Goal: Task Accomplishment & Management: Complete application form

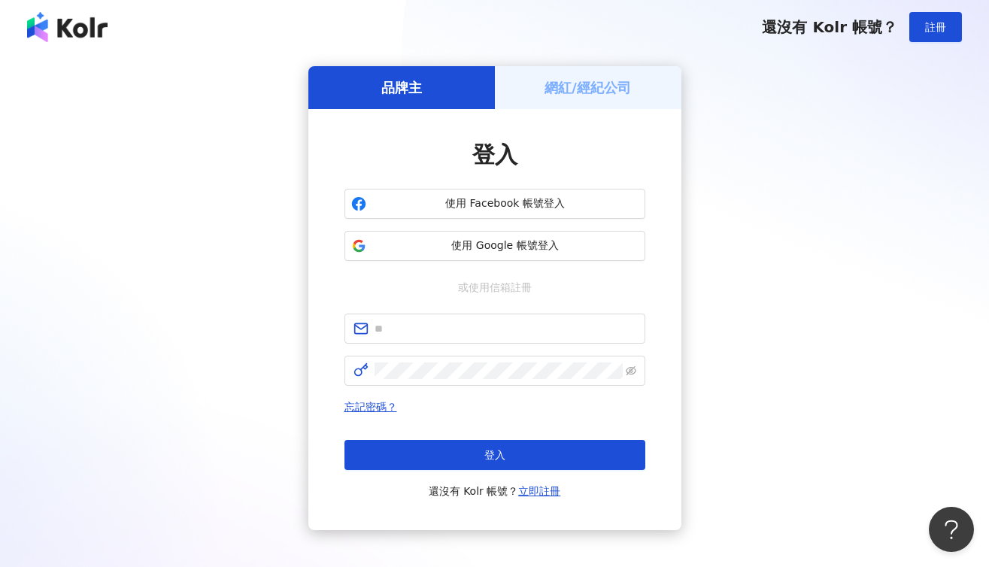
click at [576, 83] on h5 "網紅/經紀公司" at bounding box center [587, 87] width 86 height 19
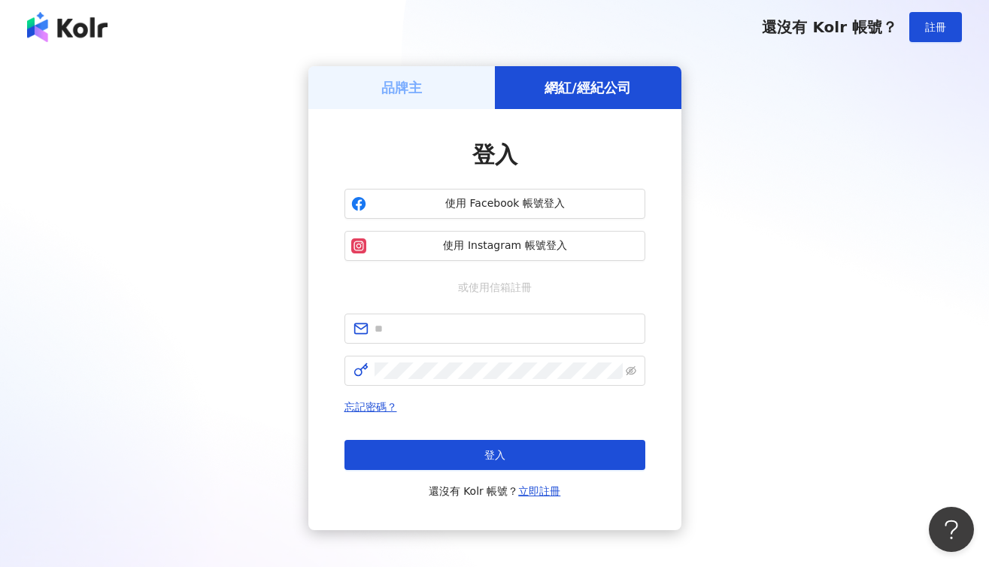
click at [435, 86] on div "品牌主" at bounding box center [401, 87] width 186 height 43
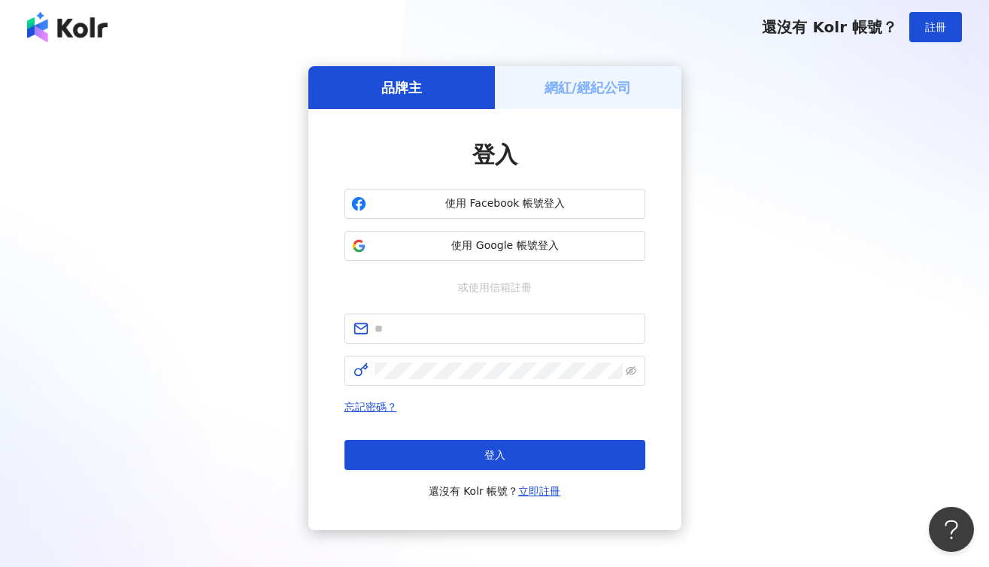
click at [459, 345] on form at bounding box center [494, 350] width 301 height 72
click at [461, 341] on span at bounding box center [494, 329] width 301 height 30
click at [464, 334] on input "text" at bounding box center [506, 328] width 262 height 17
click at [497, 360] on span at bounding box center [494, 371] width 301 height 30
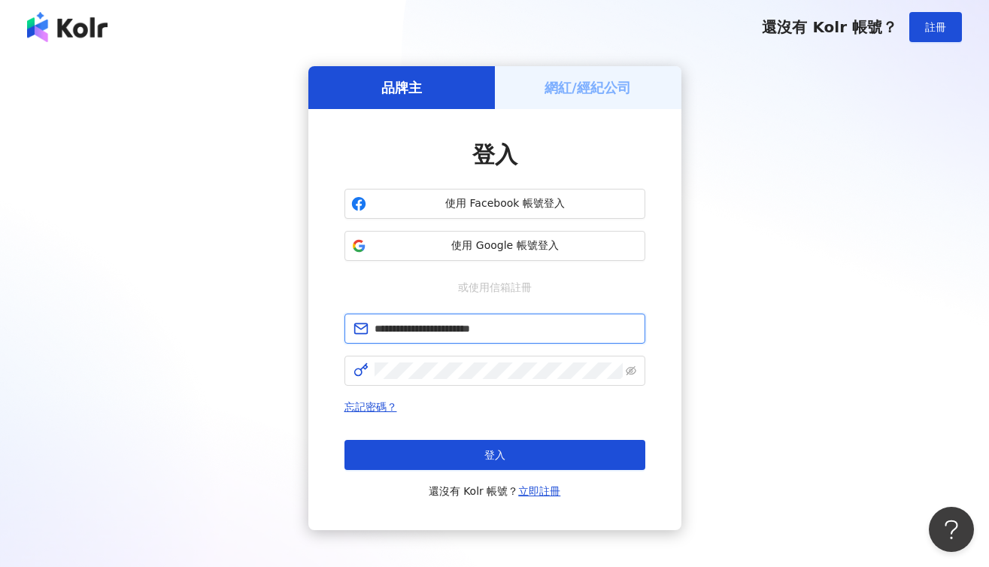
click at [511, 333] on input "**********" at bounding box center [506, 328] width 262 height 17
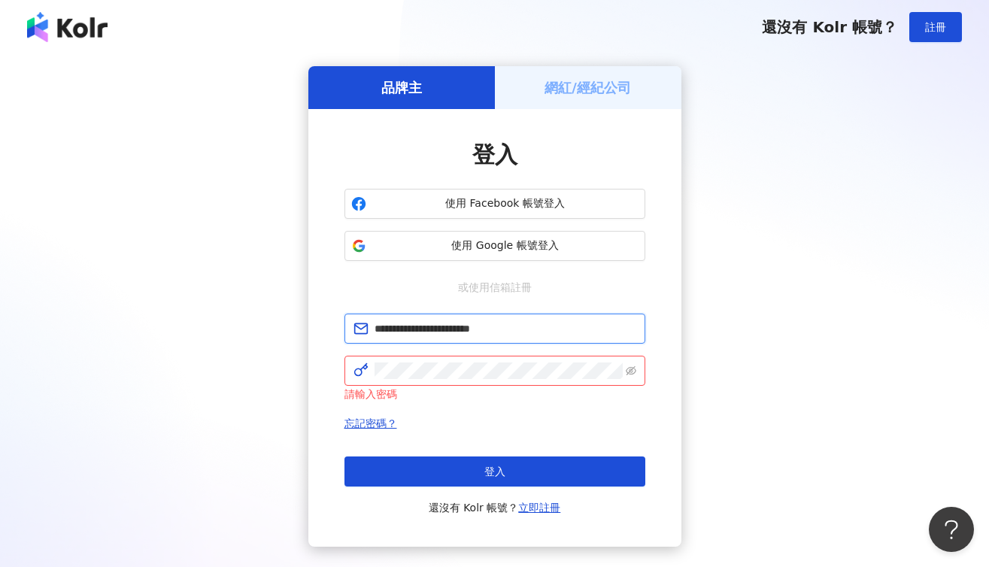
click at [511, 332] on input "**********" at bounding box center [506, 328] width 262 height 17
click at [535, 328] on input "**********" at bounding box center [506, 328] width 262 height 17
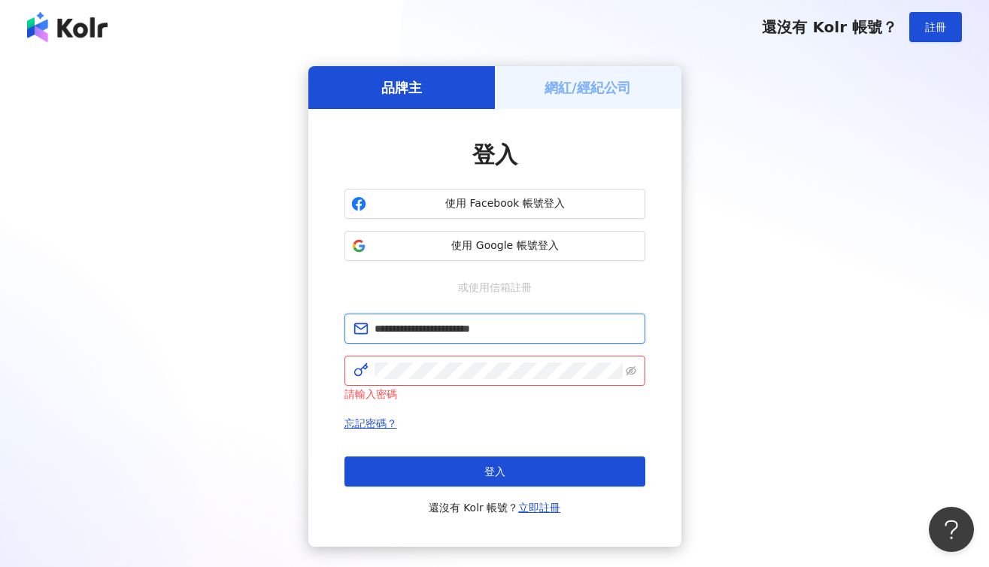
click at [535, 328] on input "**********" at bounding box center [506, 328] width 262 height 17
type input "**********"
click button "登入" at bounding box center [494, 471] width 301 height 30
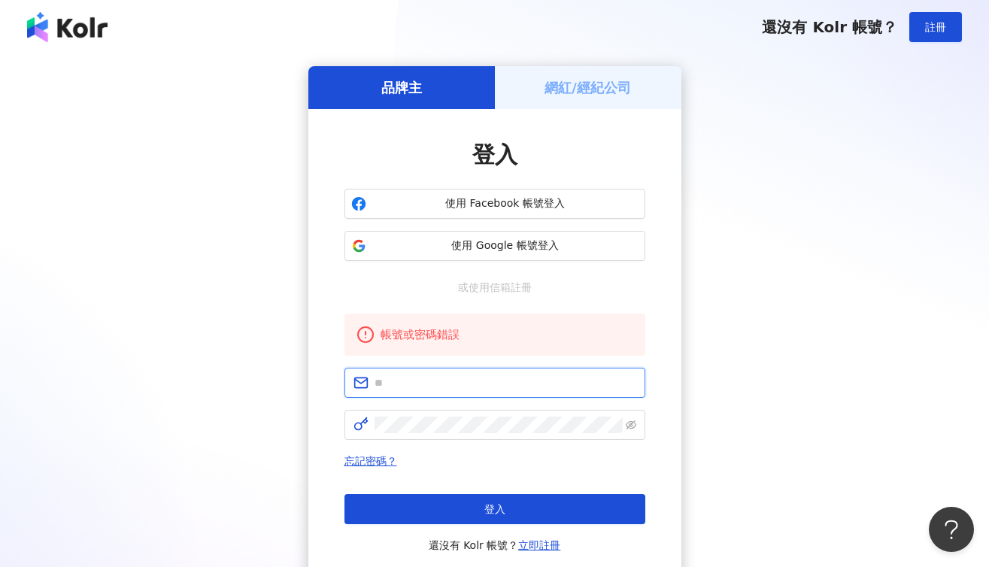
type input "**********"
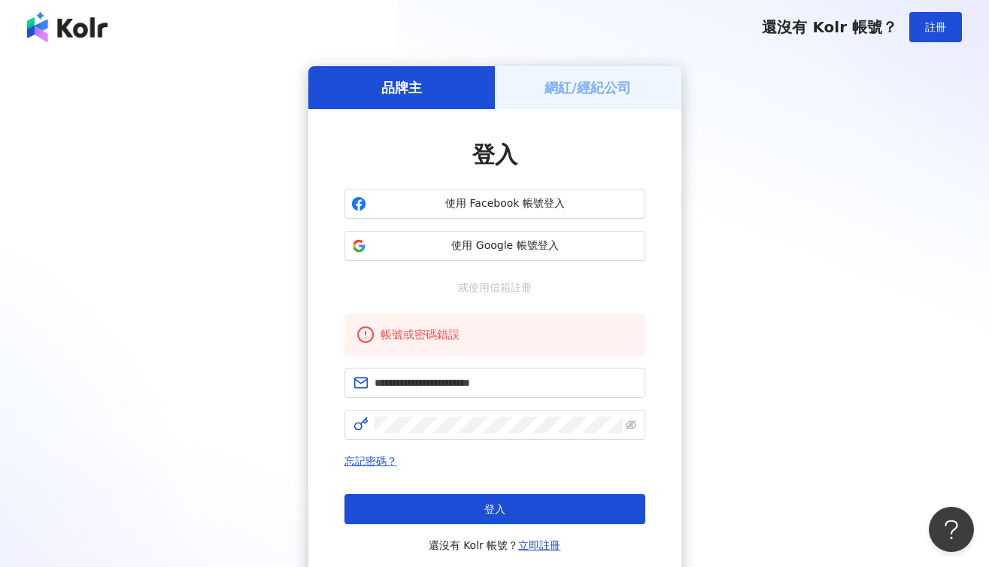
click at [809, 253] on div "**********" at bounding box center [494, 325] width 953 height 518
click at [590, 88] on h5 "網紅/經紀公司" at bounding box center [587, 87] width 86 height 19
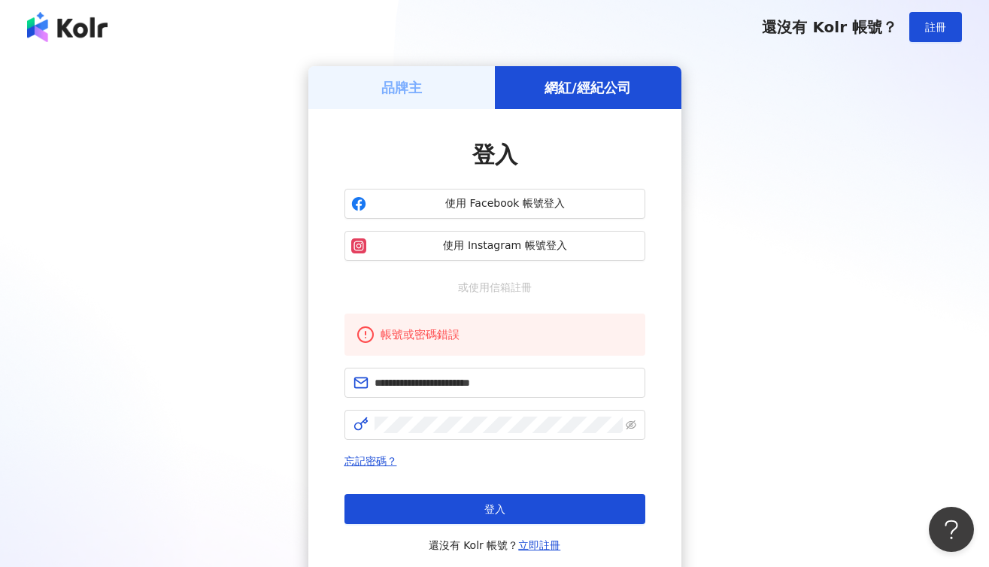
click at [524, 493] on div "忘記密碼？ 登入 還沒有 Kolr 帳號？ 立即註冊" at bounding box center [494, 503] width 301 height 102
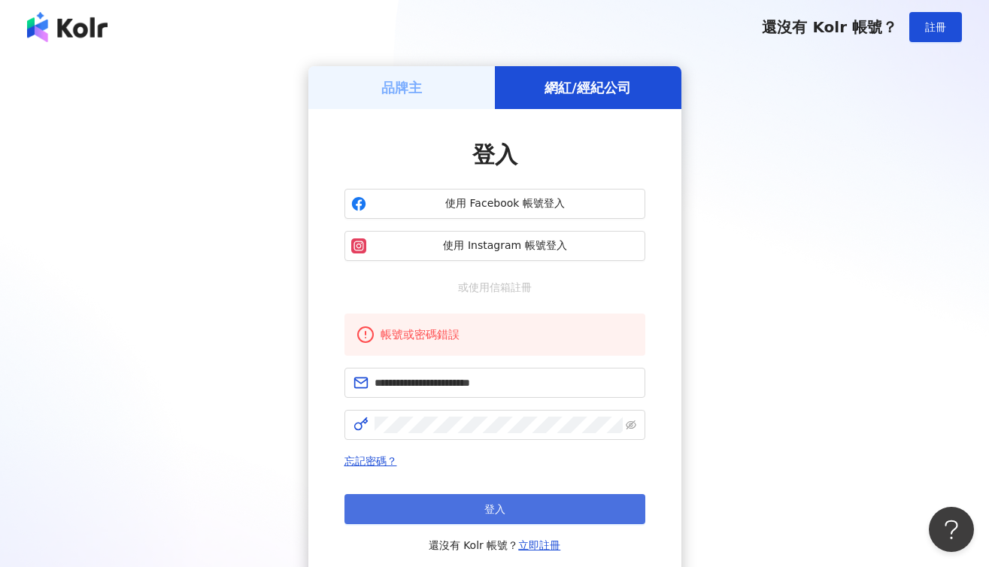
click at [526, 501] on button "登入" at bounding box center [494, 509] width 301 height 30
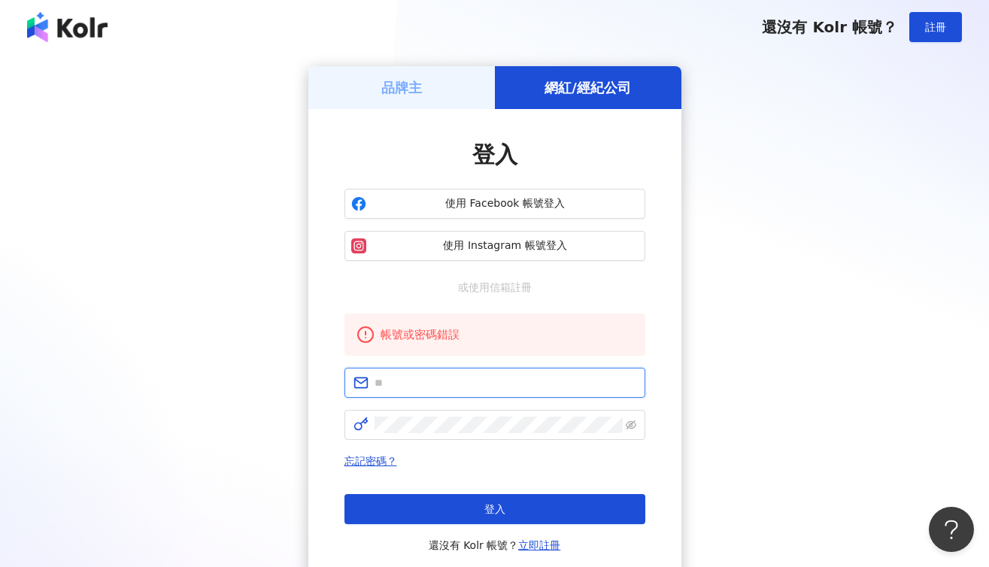
type input "**********"
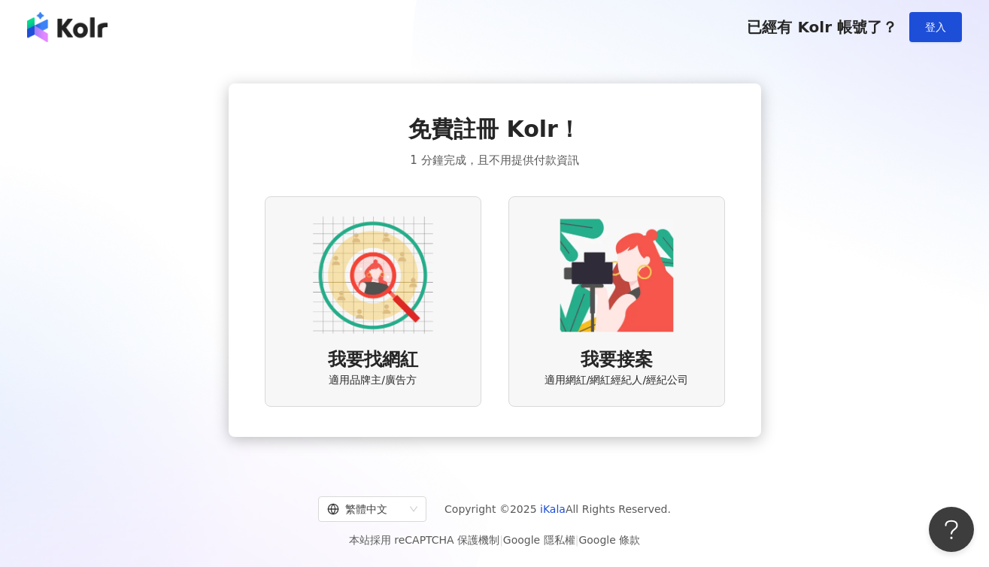
click at [310, 327] on div "我要找網紅 適用品牌主/廣告方" at bounding box center [373, 301] width 217 height 210
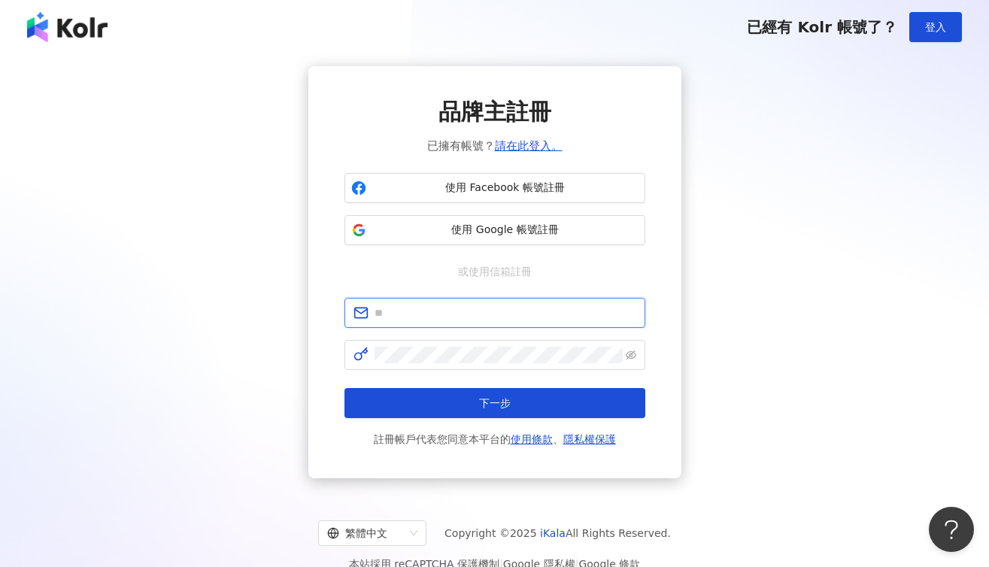
type input "**********"
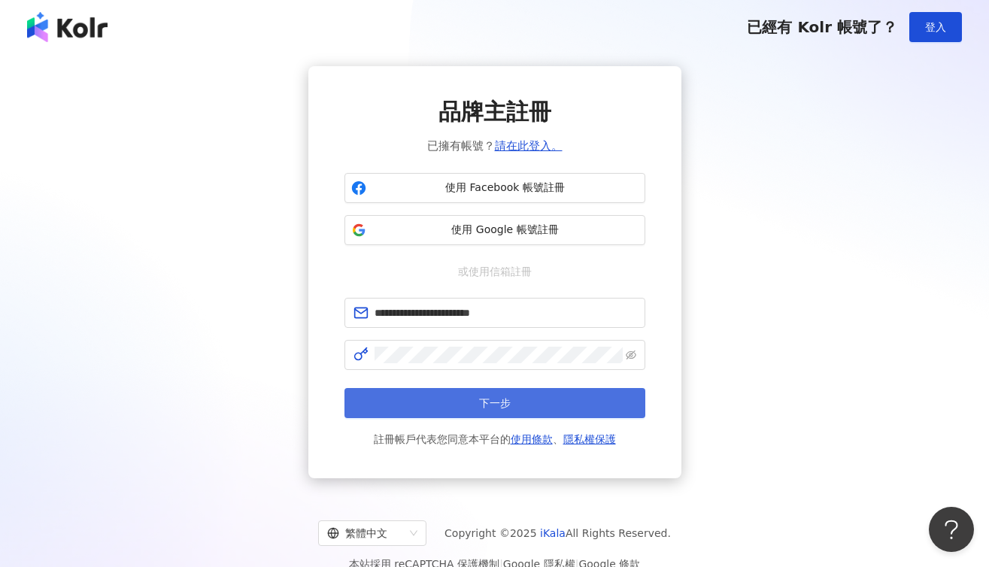
click at [519, 396] on button "下一步" at bounding box center [494, 403] width 301 height 30
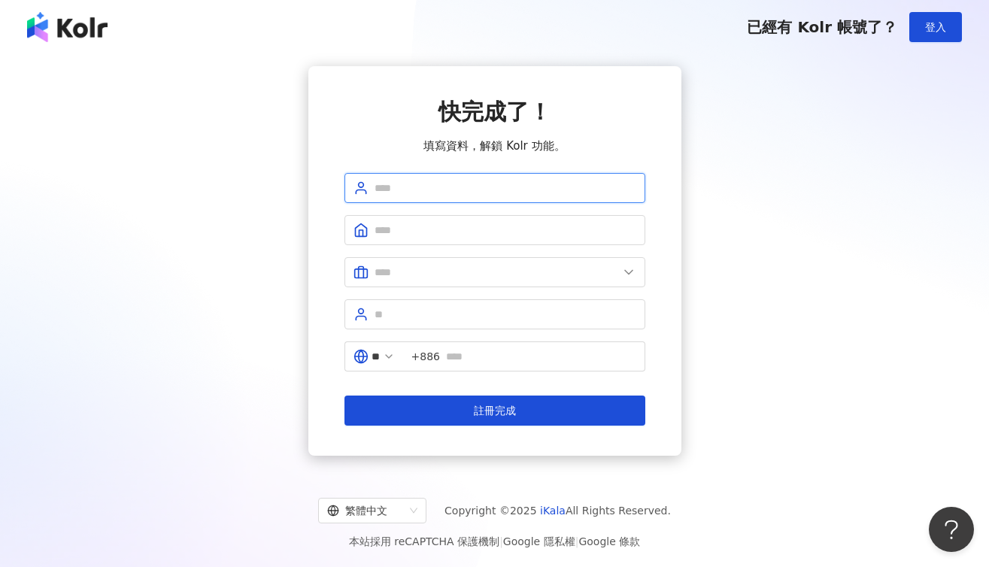
click at [544, 190] on input "text" at bounding box center [506, 188] width 262 height 17
type input "*"
click at [477, 194] on input "text" at bounding box center [506, 188] width 262 height 17
type input "**********"
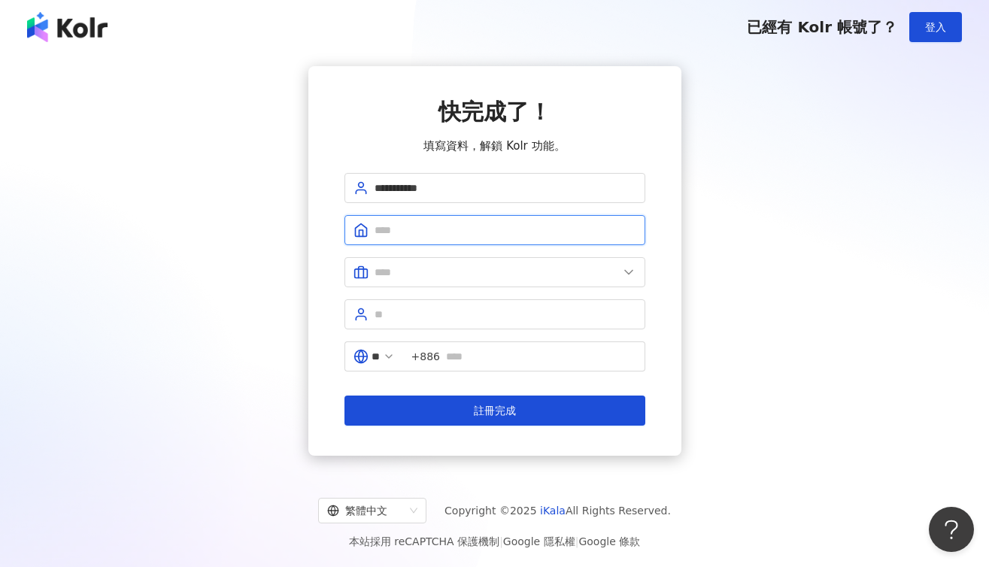
click at [411, 223] on input "text" at bounding box center [506, 230] width 262 height 17
type input "*"
type input "**********"
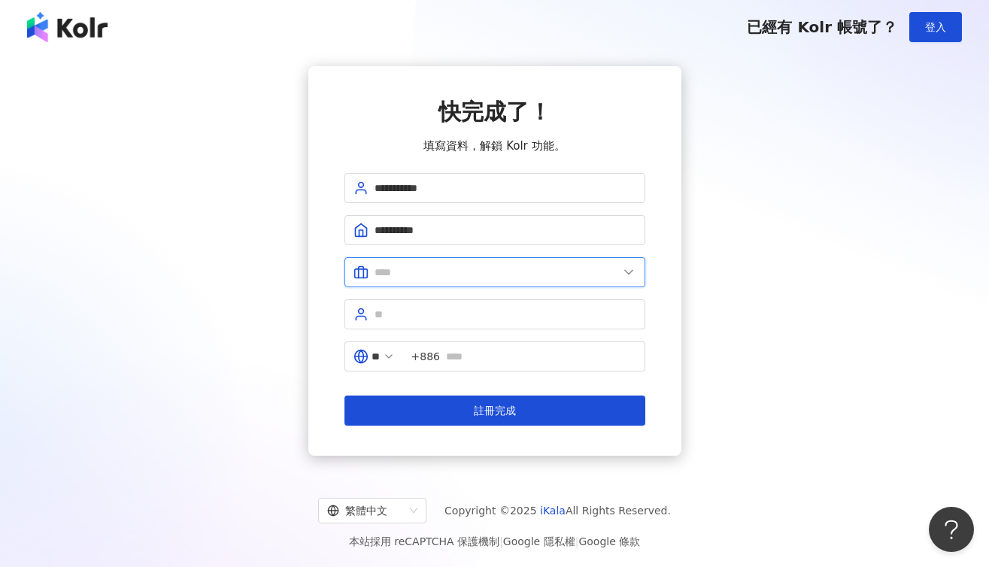
click at [602, 273] on input "text" at bounding box center [497, 272] width 244 height 17
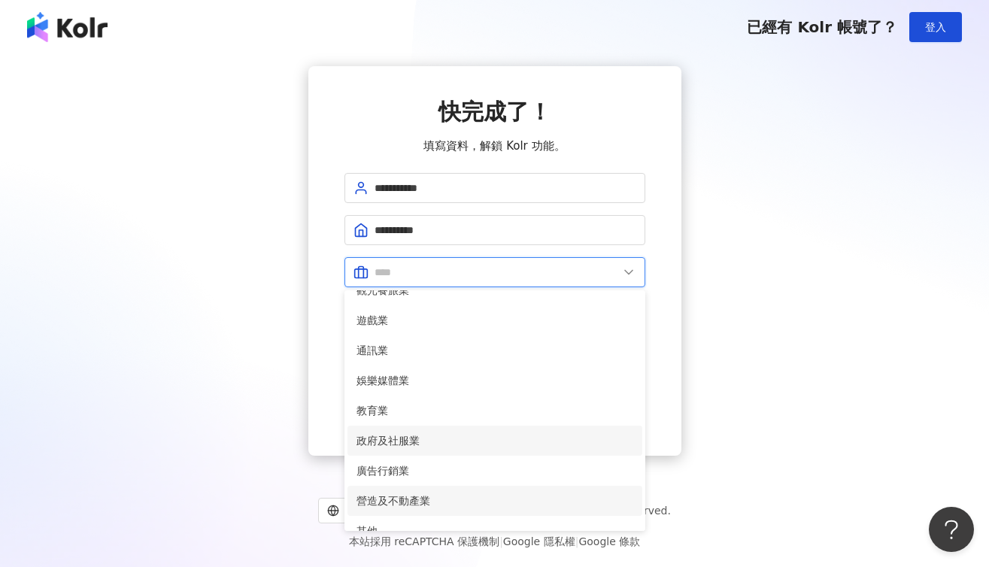
scroll to position [231, 0]
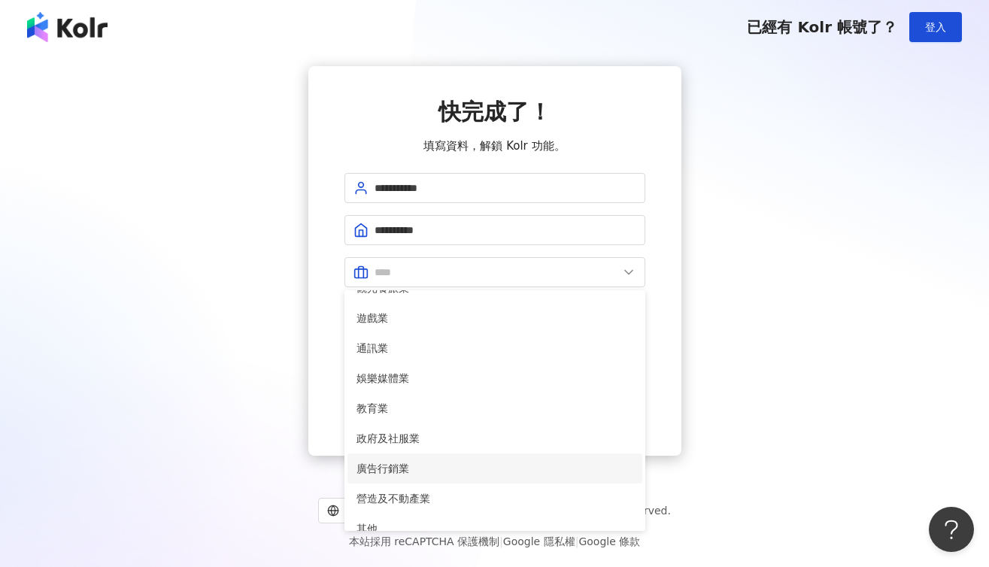
click at [434, 456] on li "廣告行銷業" at bounding box center [494, 468] width 295 height 30
type input "*****"
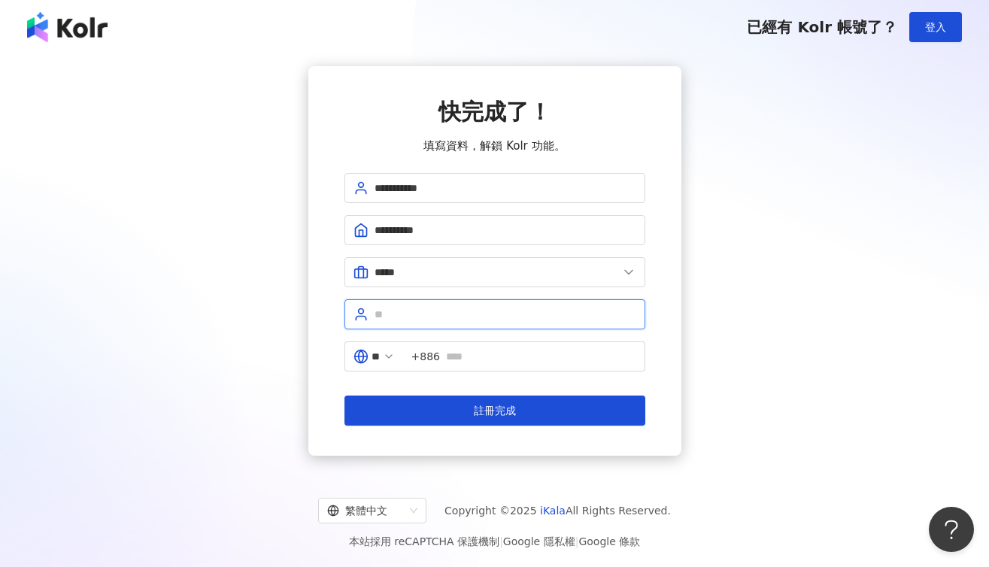
click at [453, 312] on input "text" at bounding box center [506, 314] width 262 height 17
type input "******"
click at [479, 352] on input "text" at bounding box center [541, 356] width 190 height 17
type input "**********"
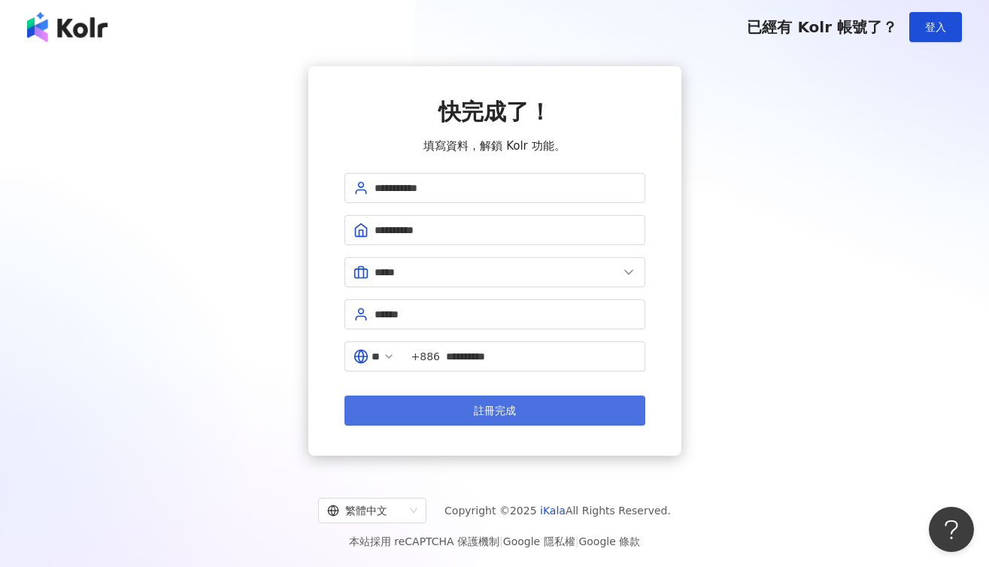
click at [481, 402] on button "註冊完成" at bounding box center [494, 411] width 301 height 30
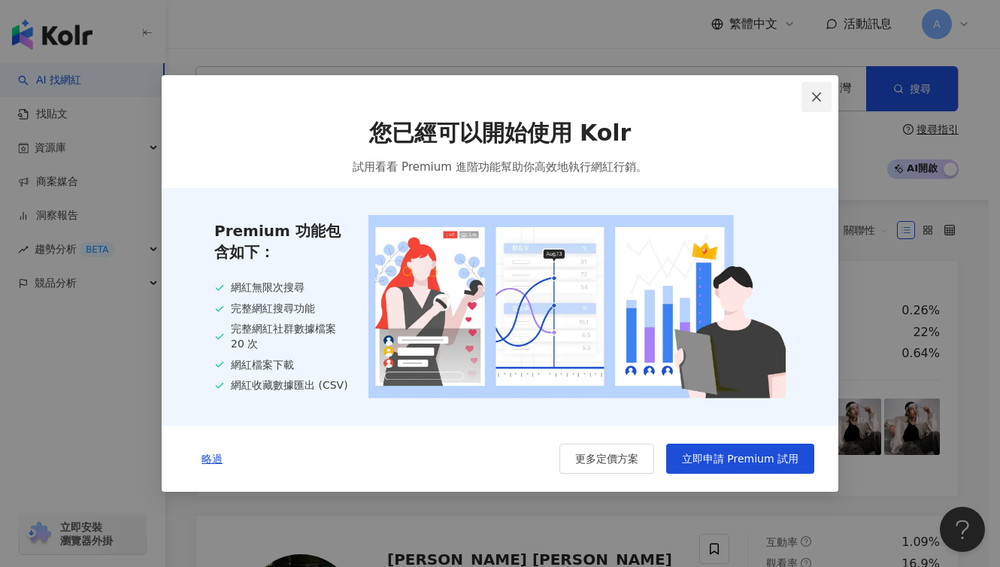
click at [821, 92] on icon "close" at bounding box center [817, 97] width 12 height 12
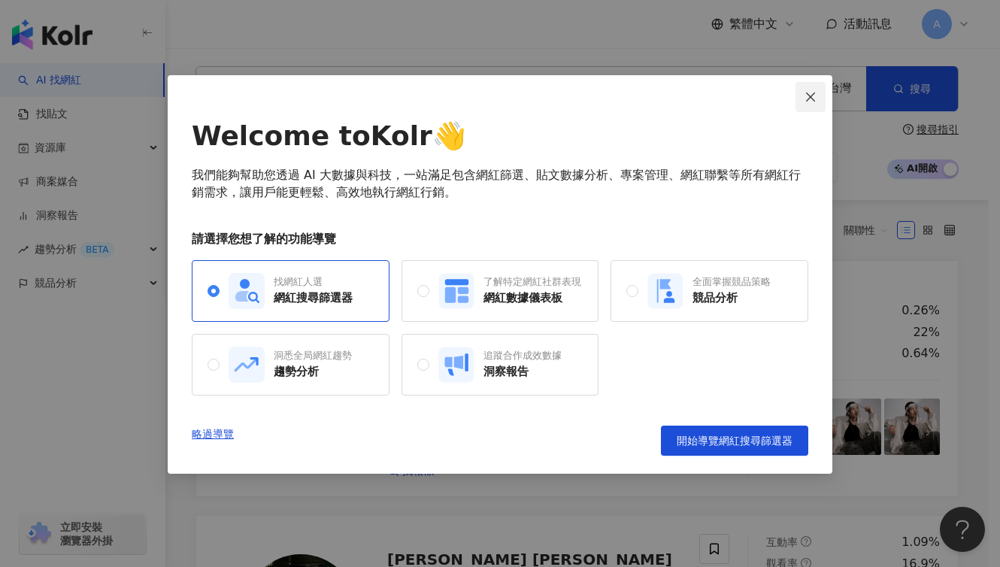
click at [813, 99] on icon "close" at bounding box center [810, 96] width 9 height 9
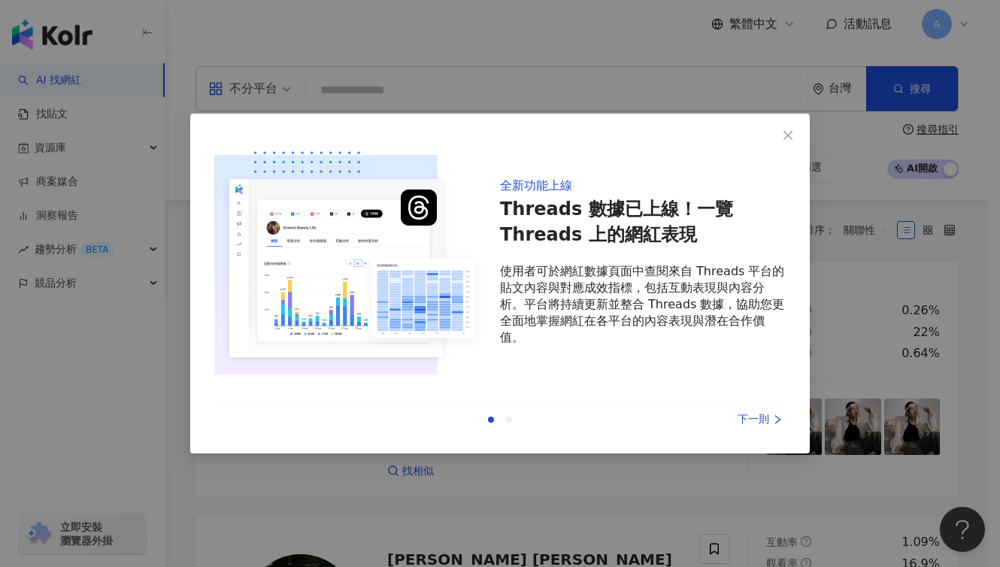
click at [936, 26] on div "全新功能上線 Threads 數據已上線！一覽 Threads 上的網紅表現 使用者可於網紅數據頁面中查閱來自 Threads 平台的貼文內容與對應成效指標，…" at bounding box center [500, 283] width 1000 height 567
click at [787, 137] on icon "close" at bounding box center [788, 135] width 12 height 12
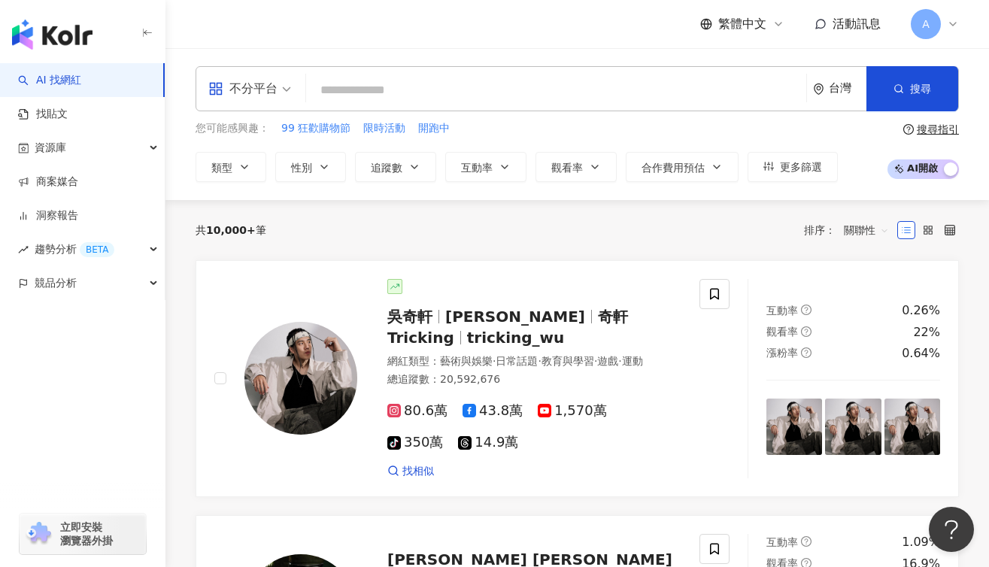
click at [936, 32] on span "A" at bounding box center [926, 24] width 30 height 30
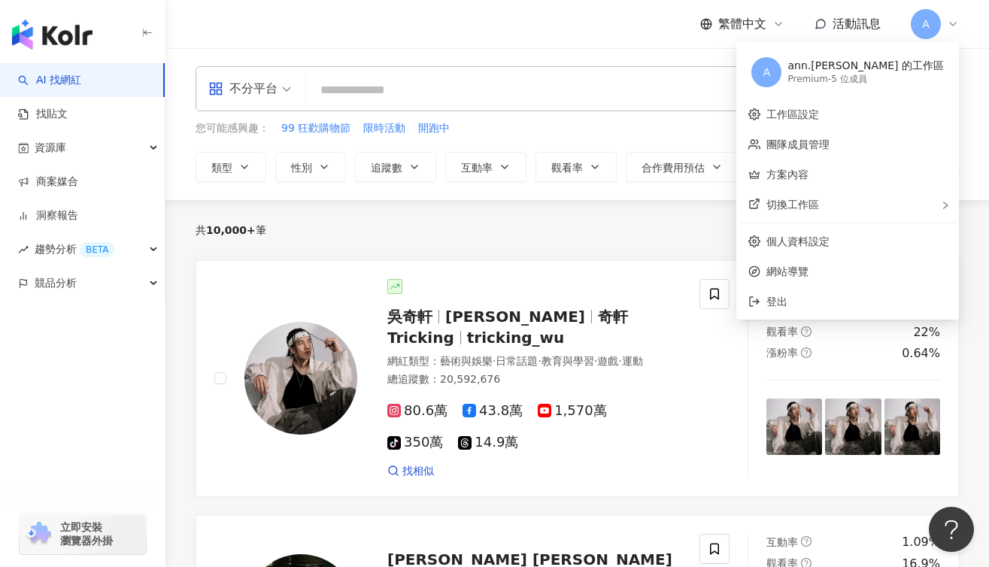
click at [936, 32] on span "A" at bounding box center [926, 24] width 30 height 30
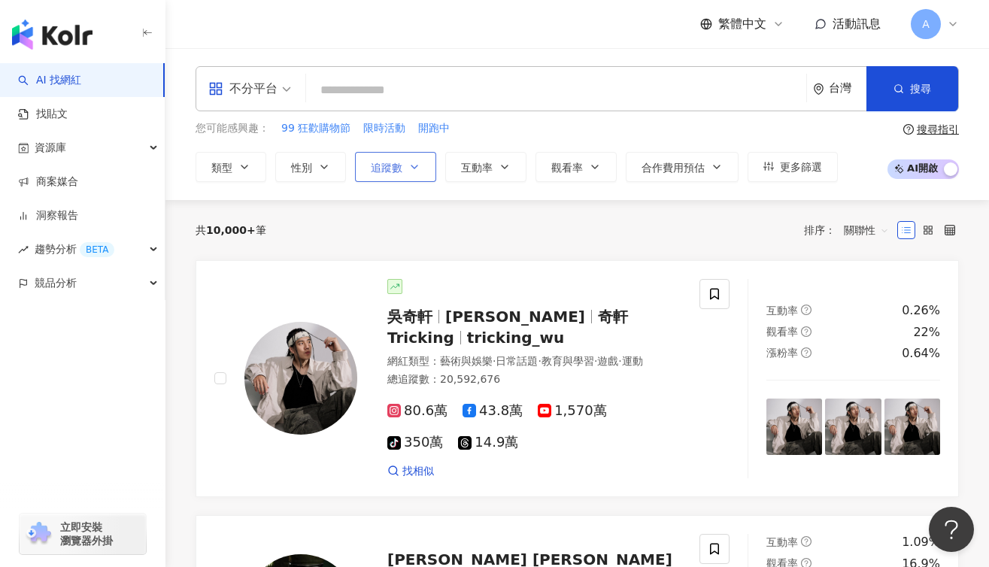
click at [380, 168] on span "追蹤數" at bounding box center [387, 168] width 32 height 12
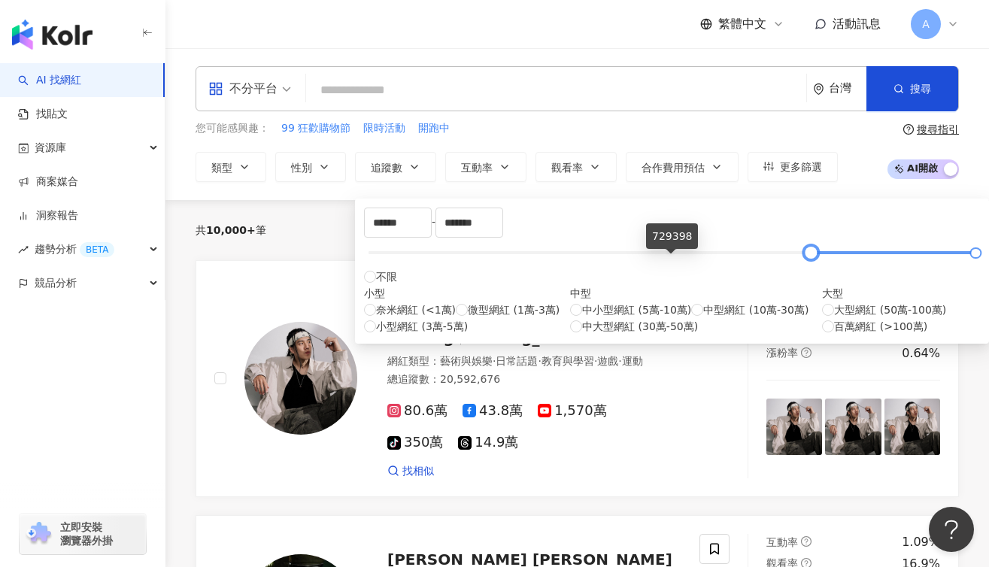
drag, startPoint x: 393, startPoint y: 265, endPoint x: 650, endPoint y: 270, distance: 257.2
click at [650, 270] on div "****** - ******* 不限 小型 奈米網紅 (<1萬) 微型網紅 (1萬-3萬) 小型網紅 (3萬-5萬) 中型 中小型網紅 (5萬-10萬) 中…" at bounding box center [672, 271] width 616 height 127
click at [544, 249] on div "****** - ******* 不限 小型 奈米網紅 (<1萬) 微型網紅 (1萬-3萬) 小型網紅 (3萬-5萬) 中型 中小型網紅 (5萬-10萬) 中…" at bounding box center [672, 271] width 616 height 127
click at [431, 235] on span "Decrease Value" at bounding box center [419, 228] width 23 height 17
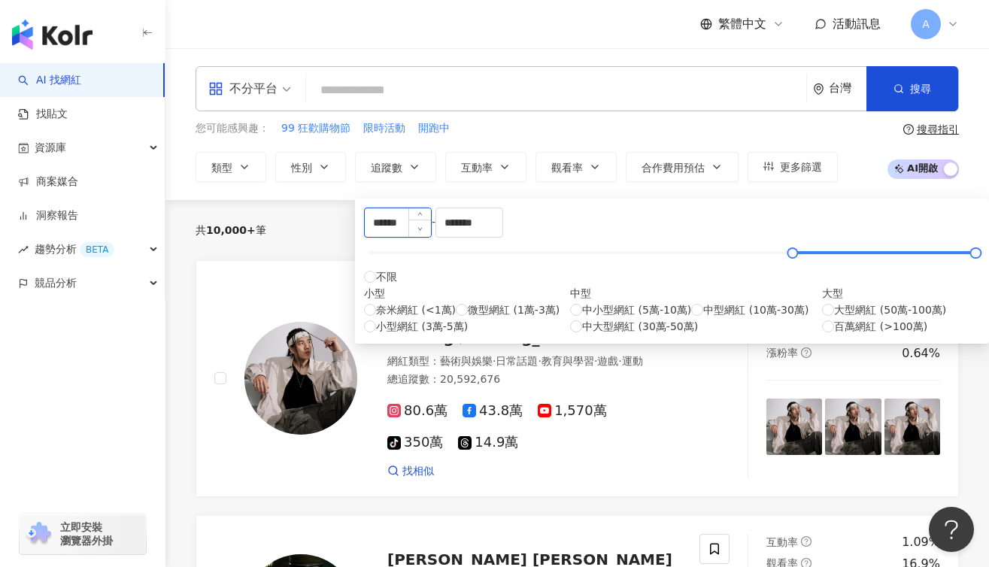
click at [431, 235] on span "Decrease Value" at bounding box center [419, 228] width 23 height 17
click at [431, 229] on input "******" at bounding box center [398, 222] width 66 height 29
click at [672, 344] on div "****** - ******* 不限 小型 奈米網紅 (<1萬) 微型網紅 (1萬-3萬) 小型網紅 (3萬-5萬) 中型 中小型網紅 (5萬-10萬) 中…" at bounding box center [672, 271] width 634 height 145
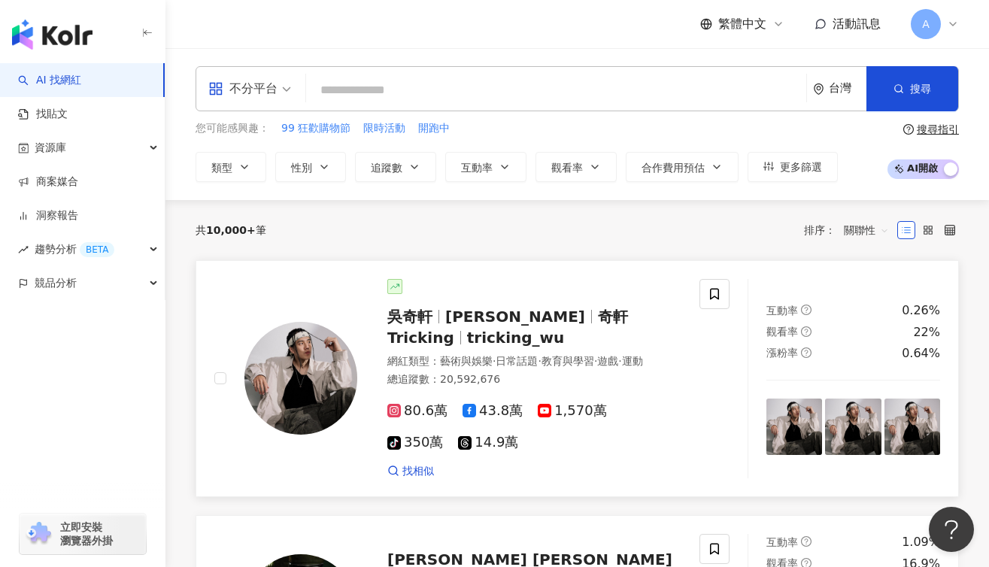
click at [630, 462] on div "80.6萬 43.8萬 1,570萬 tiktok-icon 350萬 14.9萬 找相似" at bounding box center [534, 434] width 294 height 87
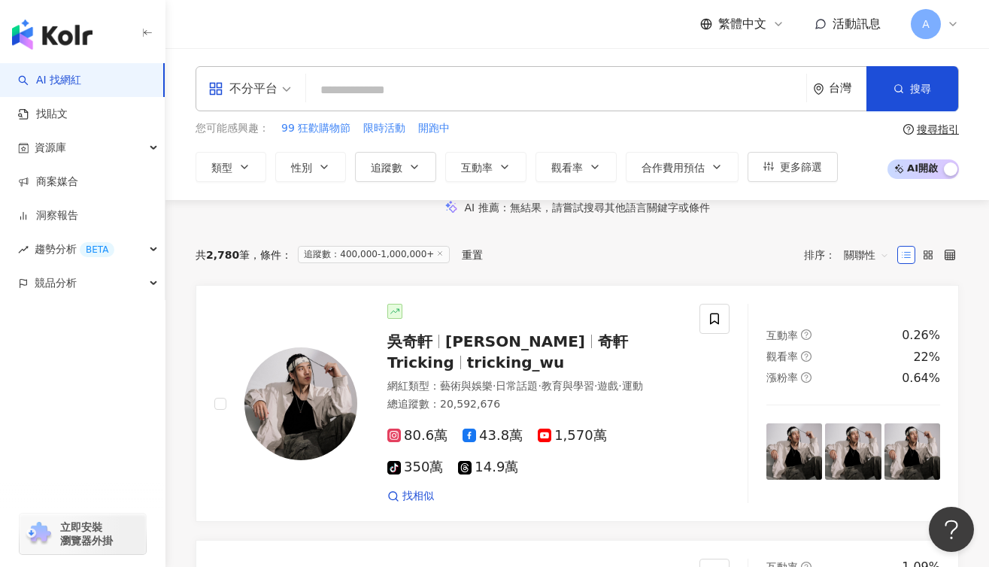
click at [396, 90] on input "search" at bounding box center [556, 90] width 488 height 29
click at [393, 170] on span "追蹤數" at bounding box center [387, 168] width 32 height 12
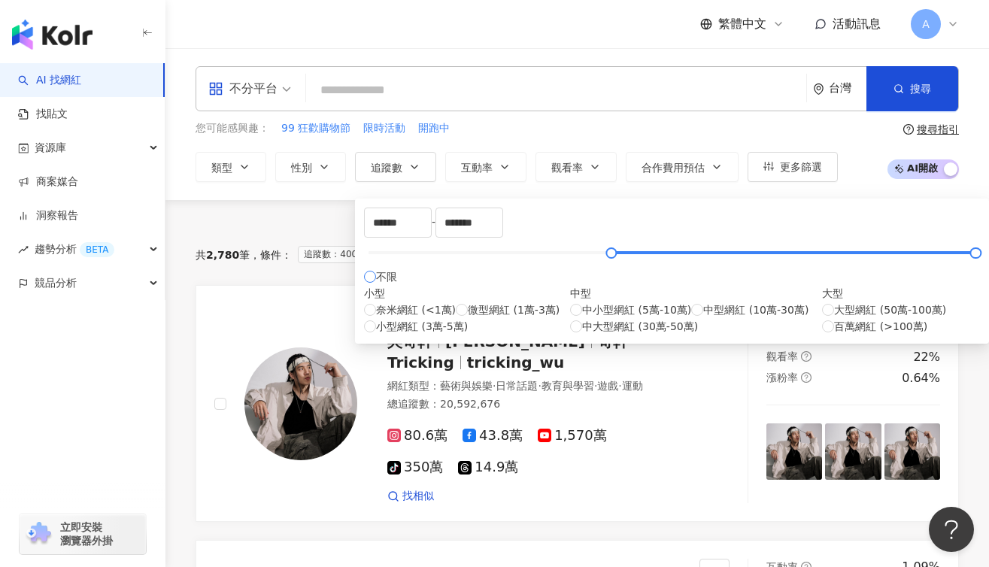
type input "*"
click at [196, 216] on div "AI 推薦 ： 無結果，請嘗試搜尋其他語言關鍵字或條件" at bounding box center [577, 208] width 763 height 16
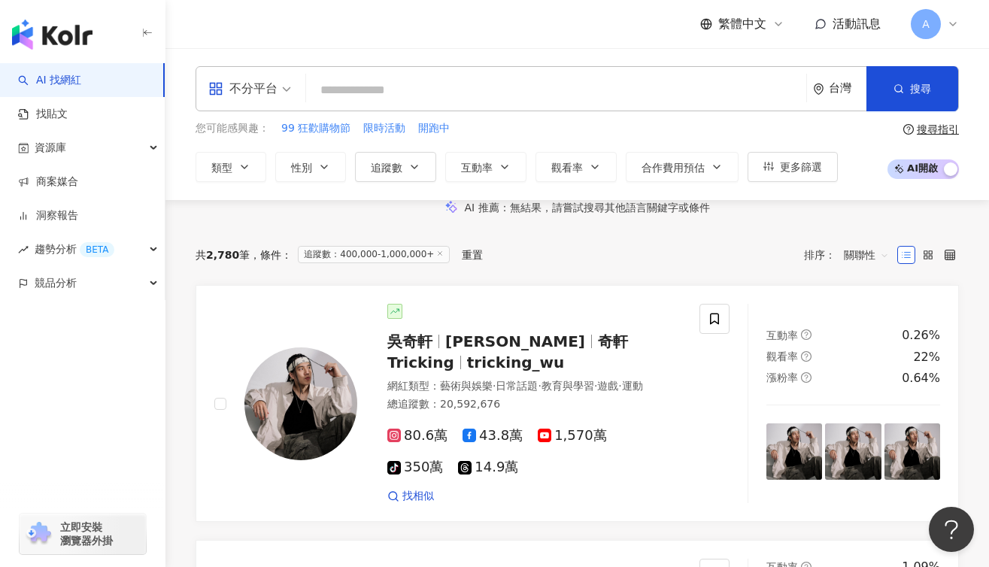
click at [407, 66] on div "不分平台 台灣 搜尋" at bounding box center [577, 88] width 763 height 45
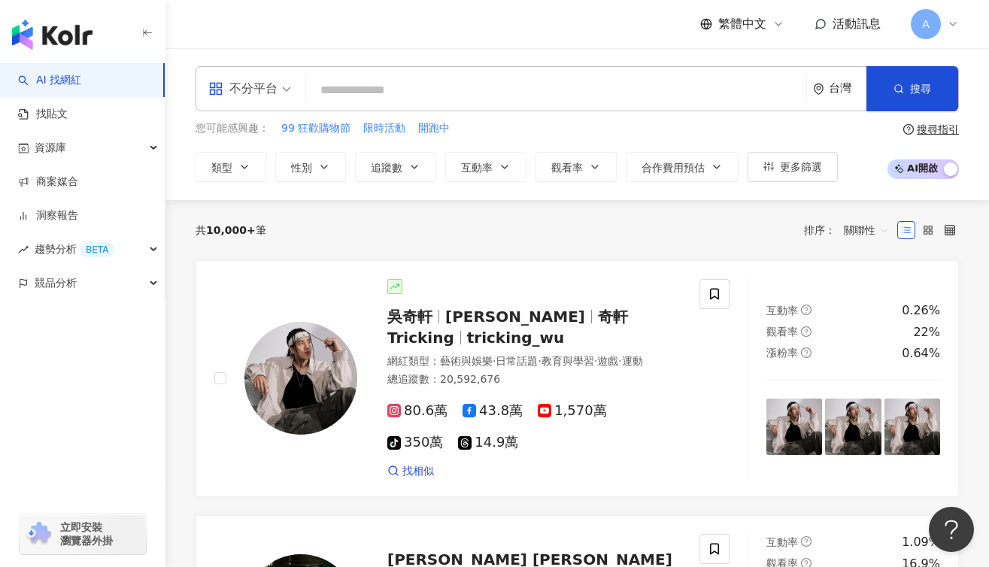
click at [402, 90] on input "search" at bounding box center [556, 90] width 488 height 29
type input "*"
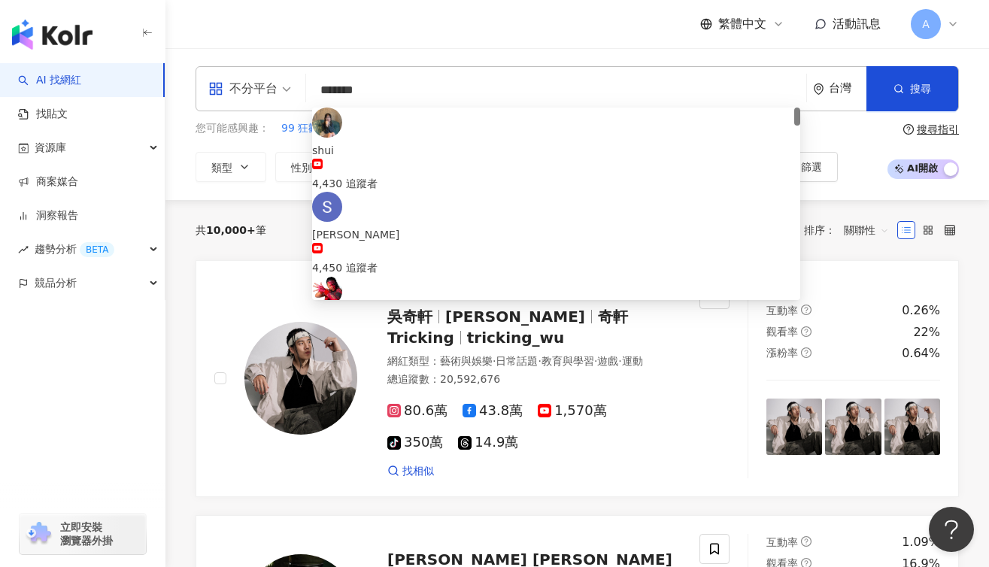
type input "********"
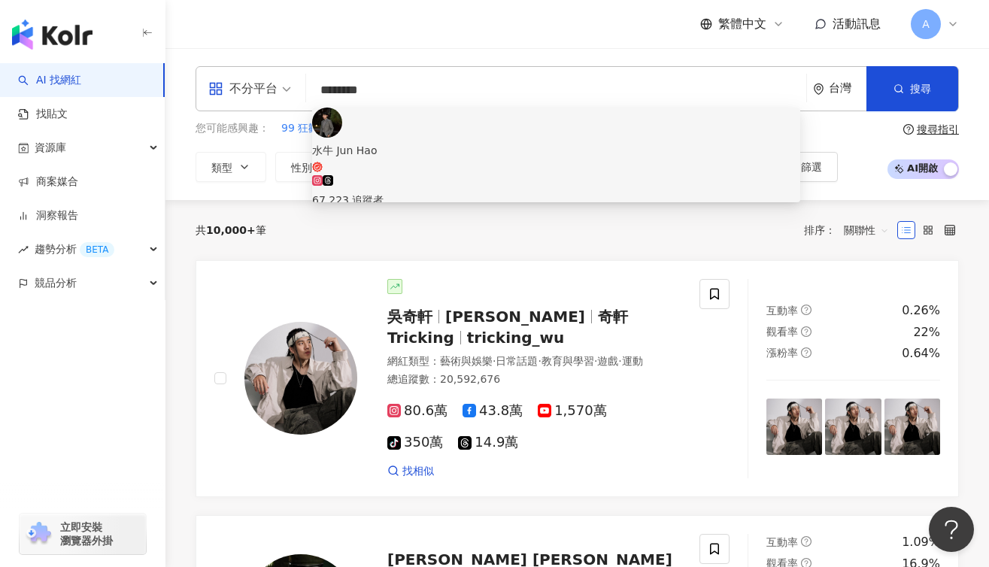
click at [478, 142] on span "水牛 Jun Hao" at bounding box center [556, 157] width 488 height 31
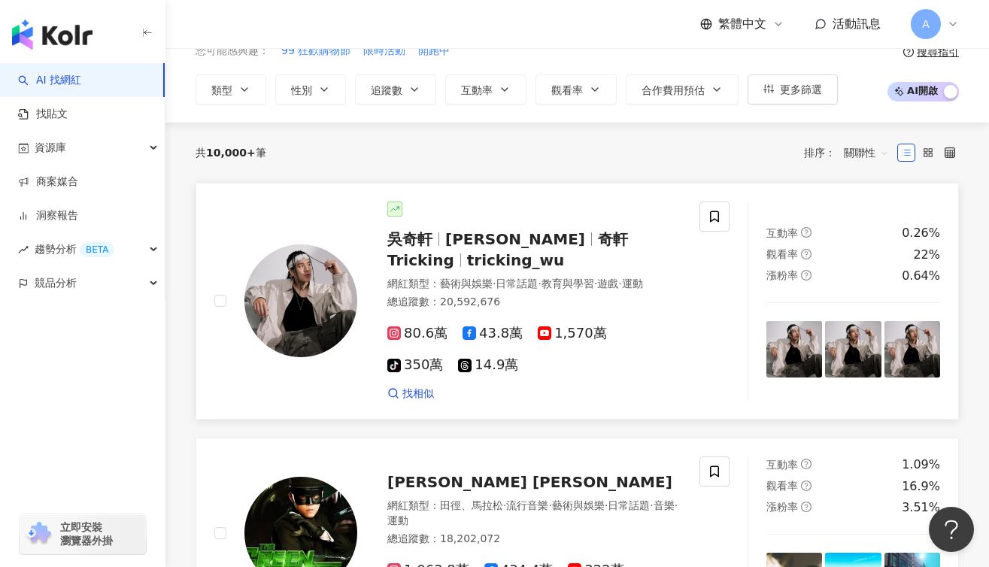
scroll to position [77, 0]
click at [913, 29] on span "A" at bounding box center [926, 24] width 30 height 30
click at [447, 149] on div "共 10,000+ 筆 排序： 關聯性" at bounding box center [577, 153] width 763 height 24
click at [946, 141] on div at bounding box center [928, 153] width 62 height 24
click at [951, 147] on icon at bounding box center [950, 152] width 11 height 11
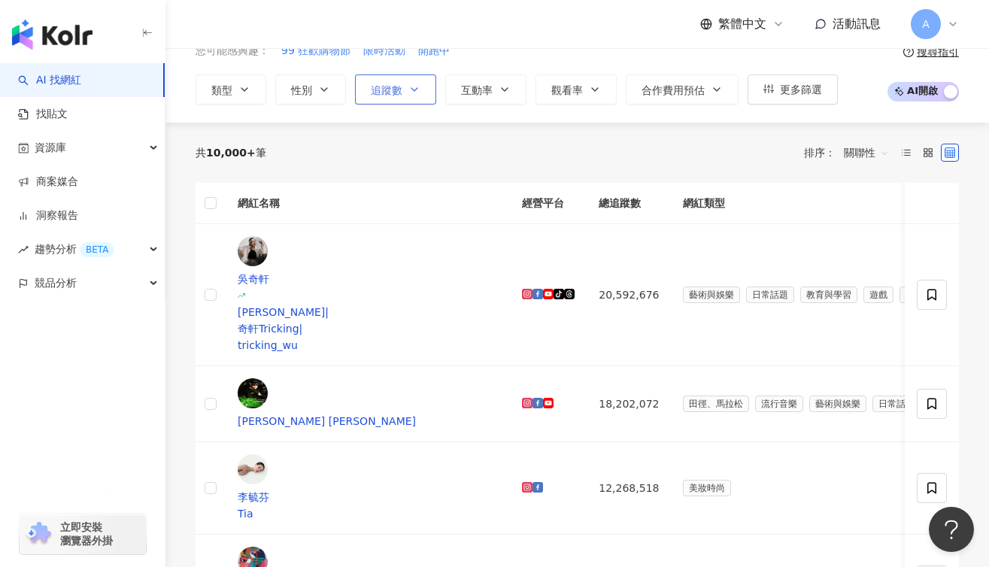
click at [402, 84] on button "追蹤數" at bounding box center [395, 89] width 81 height 30
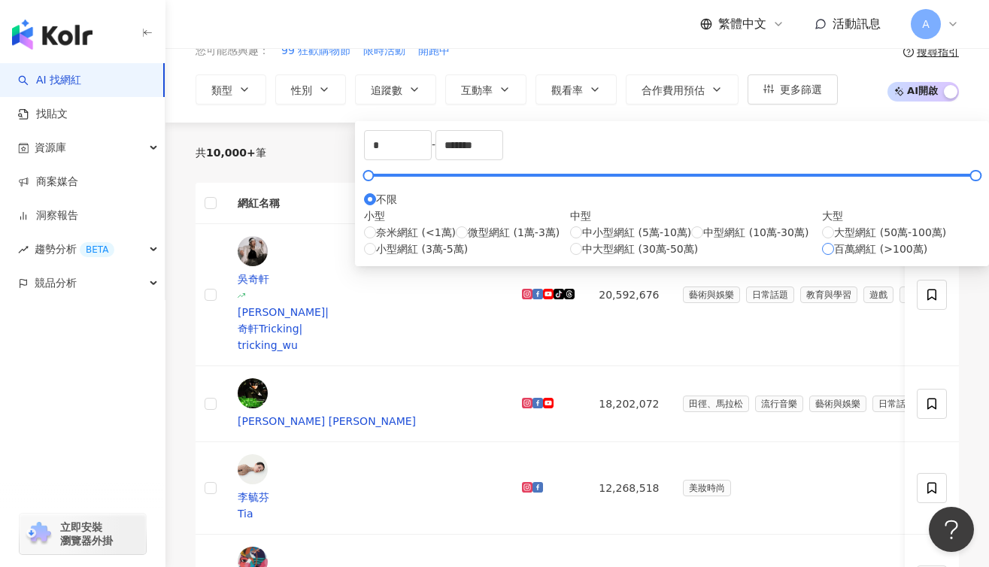
click at [834, 257] on span "百萬網紅 (>100萬)" at bounding box center [880, 249] width 93 height 17
type input "*******"
type input "*********"
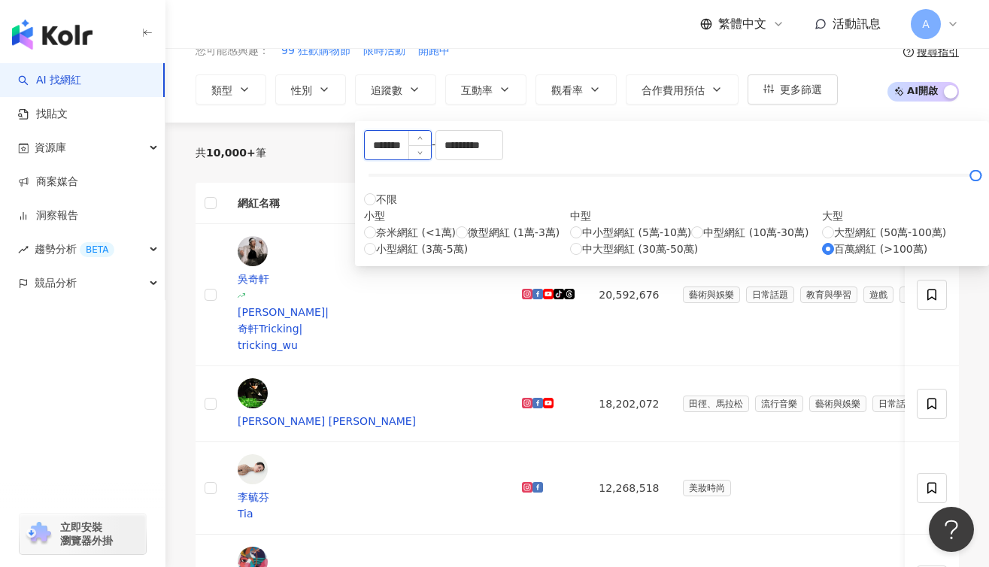
click at [408, 144] on input "*******" at bounding box center [398, 145] width 66 height 29
drag, startPoint x: 389, startPoint y: 155, endPoint x: 366, endPoint y: 158, distance: 22.8
click at [366, 158] on div "******* - ********* 不限 小型 奈米網紅 (<1萬) 微型網紅 (1萬-3萬) 小型網紅 (3萬-5萬) 中型 中小型網紅 (5萬-10萬…" at bounding box center [672, 193] width 616 height 127
type input "******"
click at [838, 129] on div "共 10,000+ 筆 排序： 關聯性" at bounding box center [577, 153] width 763 height 60
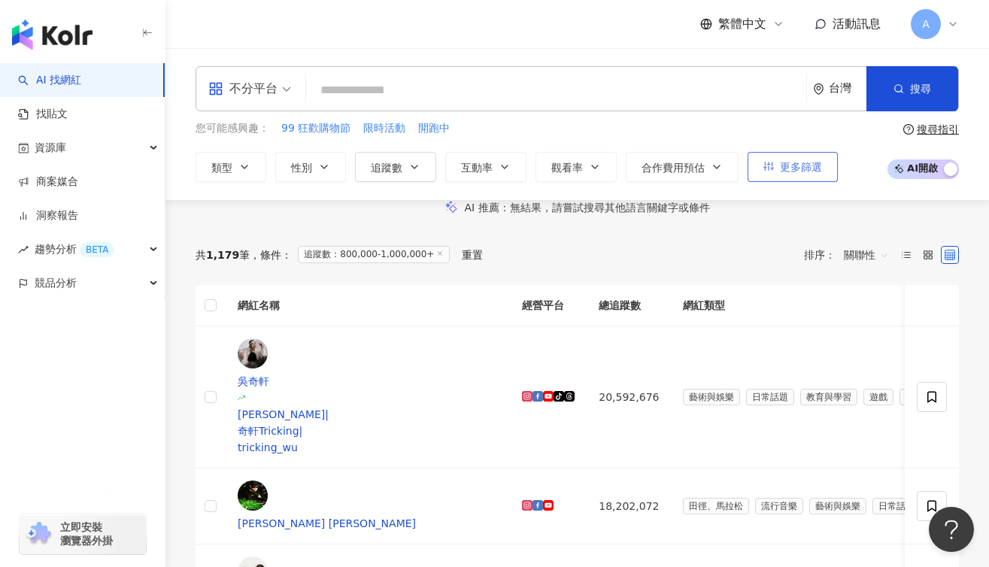
click at [802, 173] on button "更多篩選" at bounding box center [792, 167] width 90 height 30
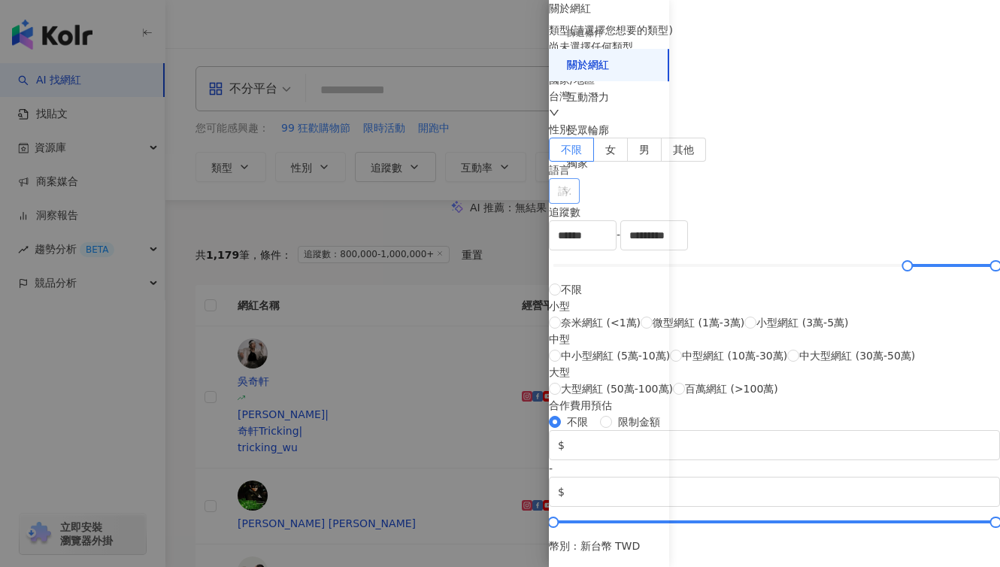
click at [561, 197] on div at bounding box center [556, 191] width 9 height 11
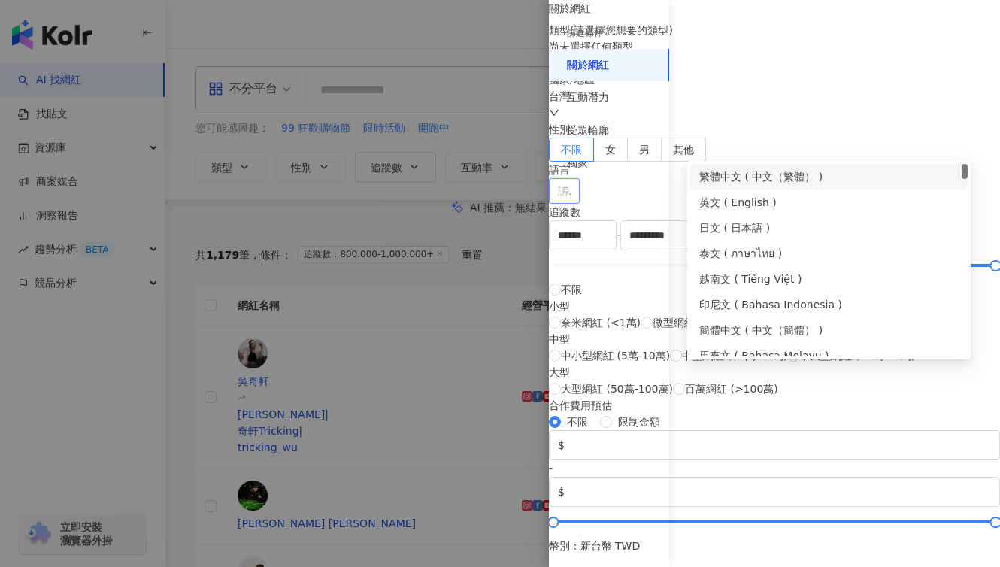
click at [755, 170] on div "繁體中文 ( 中文（繁體） )" at bounding box center [828, 176] width 259 height 17
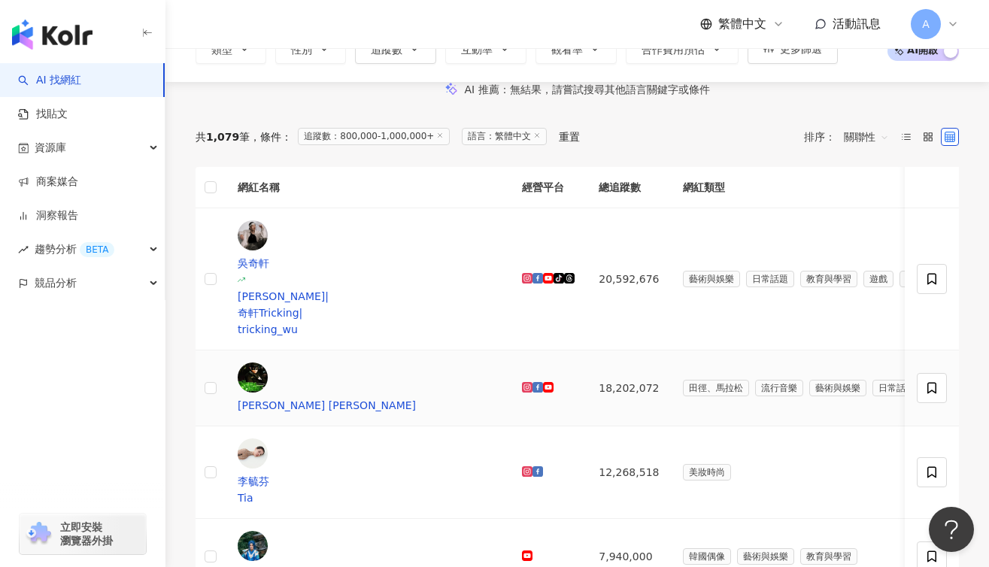
scroll to position [118, 0]
click at [941, 276] on span at bounding box center [932, 279] width 30 height 30
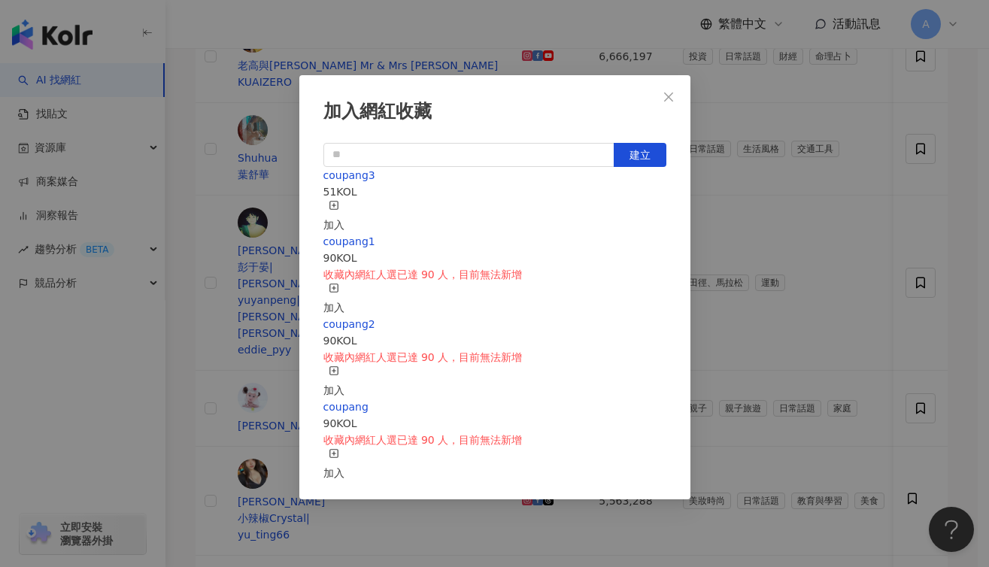
scroll to position [387, 0]
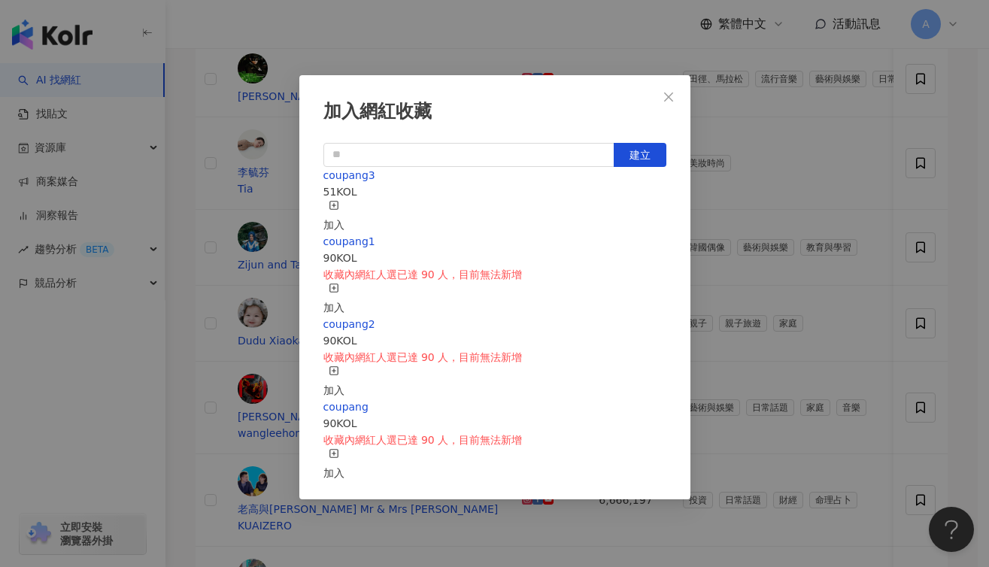
click at [344, 211] on div "加入" at bounding box center [333, 216] width 21 height 33
click at [587, 56] on div "加入網紅收藏 建立 coupang3 59 KOL 已加入 coupang1 90 KOL 收藏內網紅人選已達 90 人，目前無法新增 加入 coupang2…" at bounding box center [494, 283] width 989 height 567
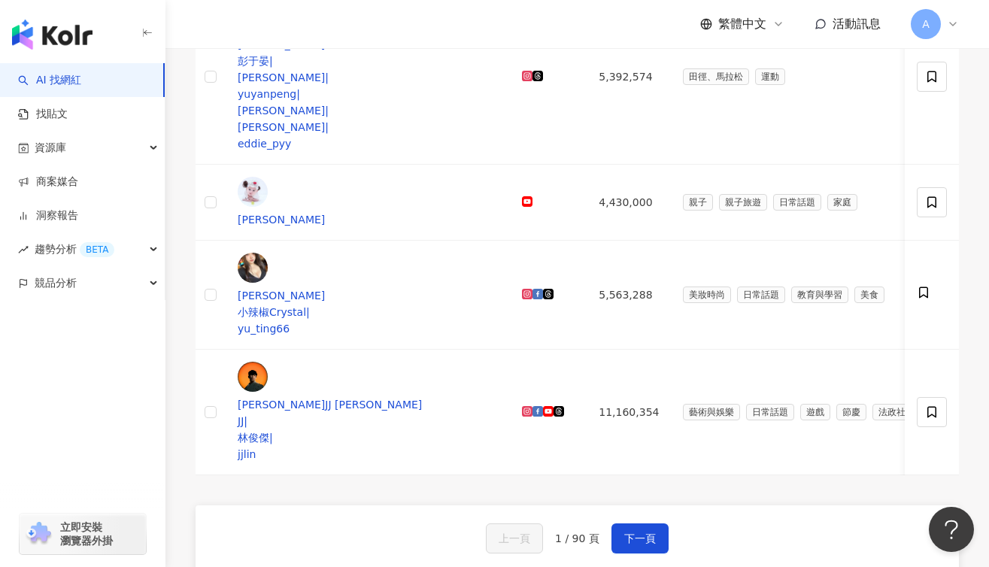
scroll to position [831, 0]
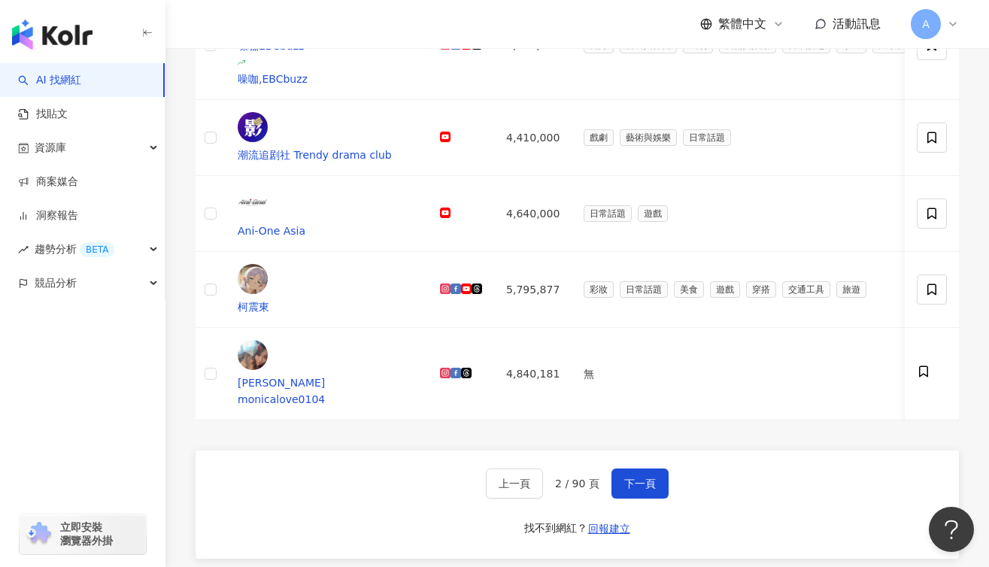
scroll to position [952, 0]
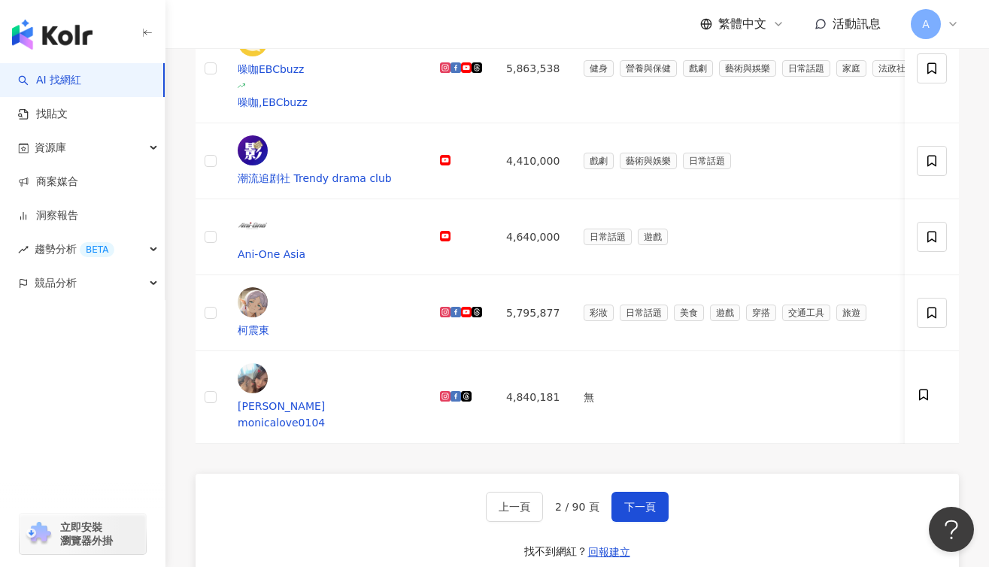
click at [667, 474] on div "上一頁 2 / 90 頁 下一頁 找不到網紅？ 回報建立" at bounding box center [577, 528] width 763 height 108
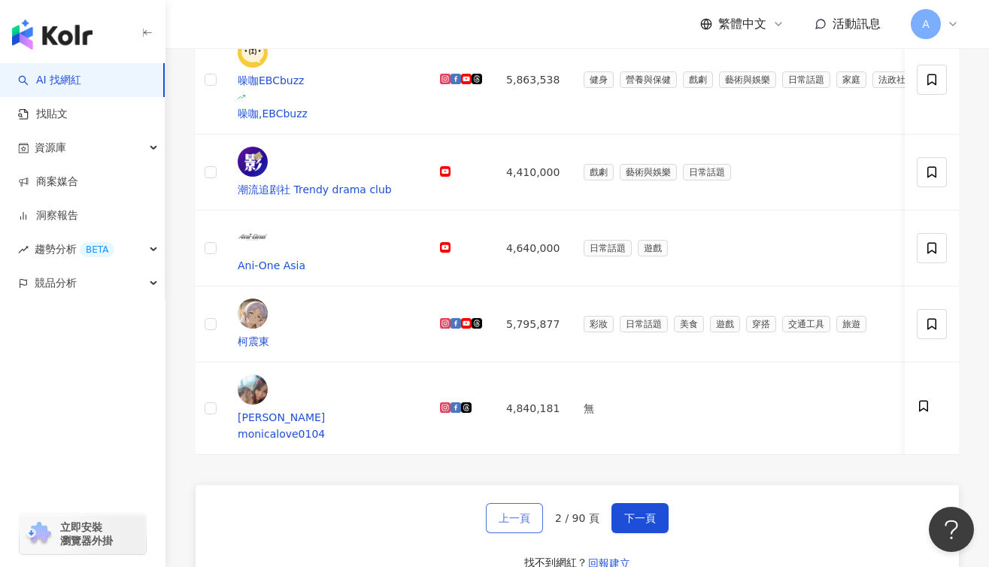
scroll to position [942, 0]
click at [514, 511] on span "上一頁" at bounding box center [515, 517] width 32 height 12
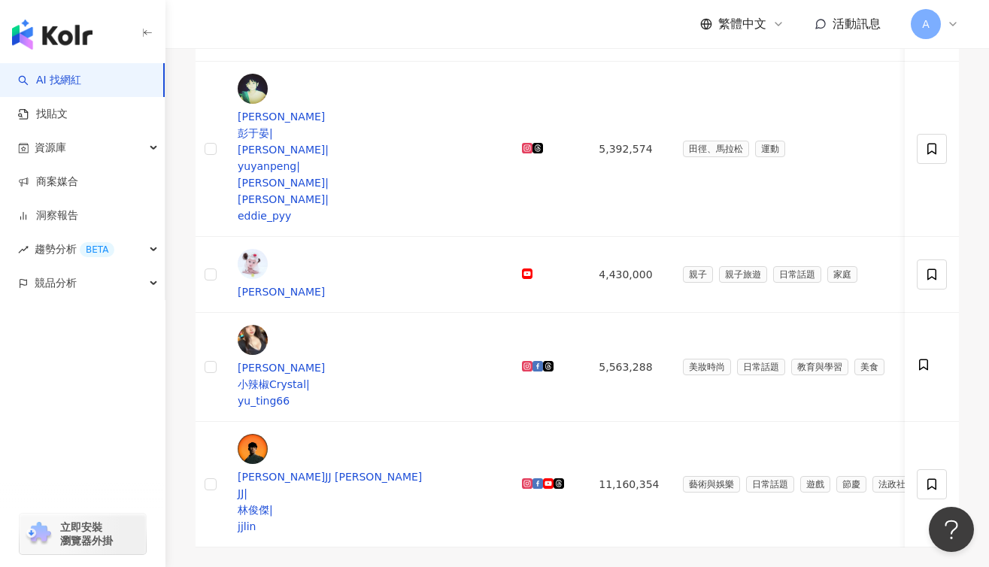
scroll to position [961, 0]
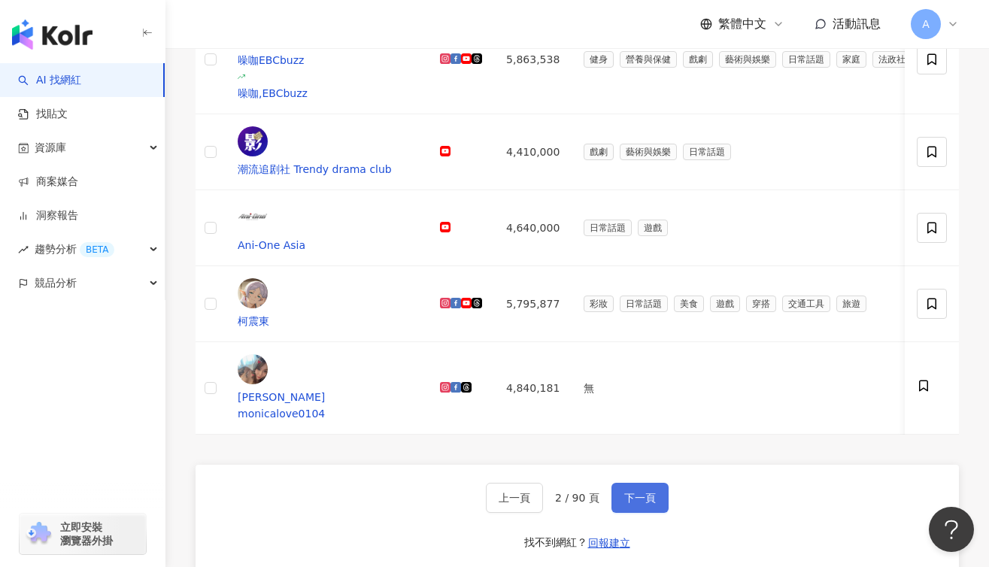
click at [629, 483] on button "下一頁" at bounding box center [639, 498] width 57 height 30
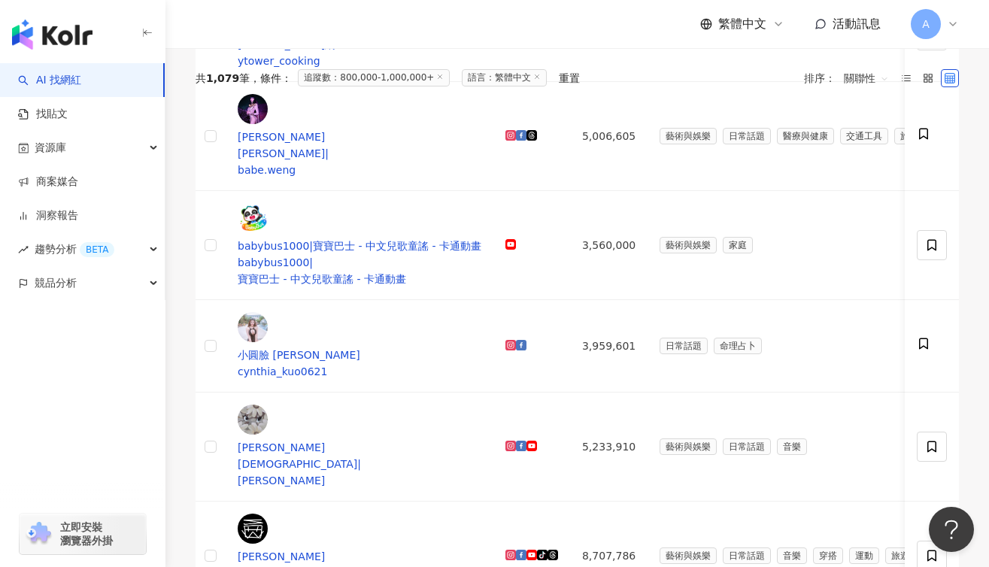
scroll to position [0, 0]
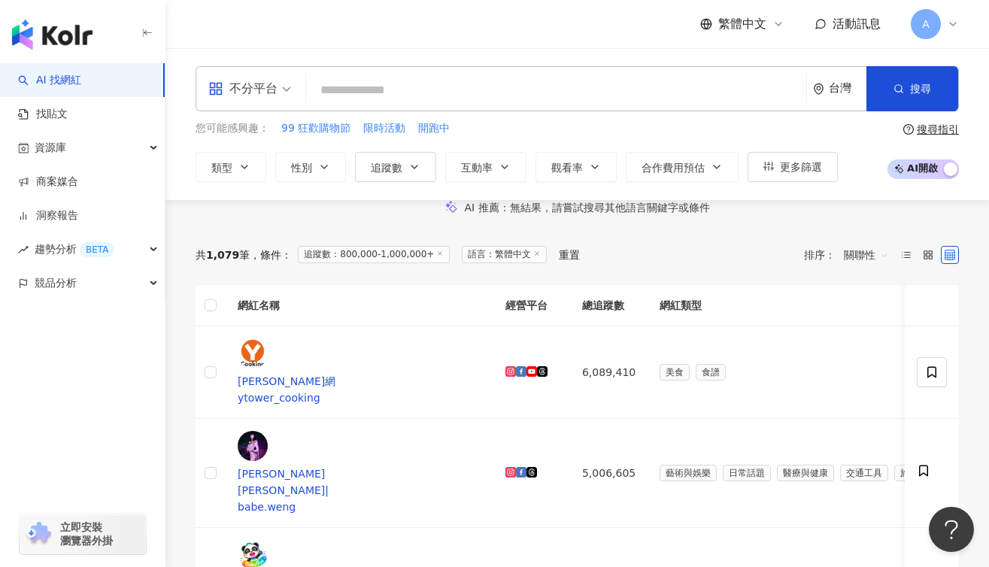
click at [381, 94] on input "search" at bounding box center [556, 90] width 488 height 29
click at [446, 89] on input "search" at bounding box center [556, 90] width 488 height 29
click at [687, 101] on input "search" at bounding box center [556, 90] width 488 height 29
click at [443, 96] on input "search" at bounding box center [556, 90] width 488 height 29
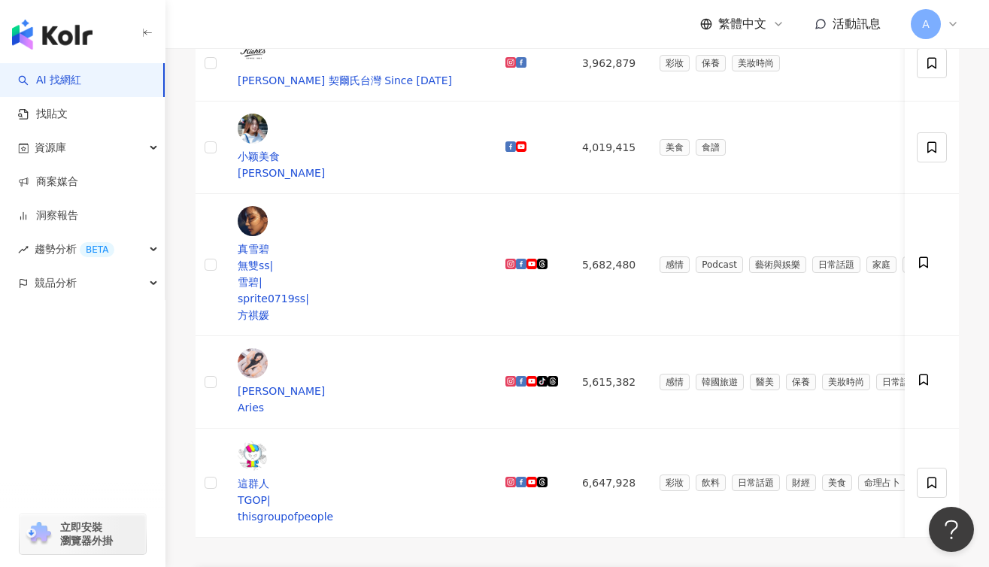
scroll to position [953, 0]
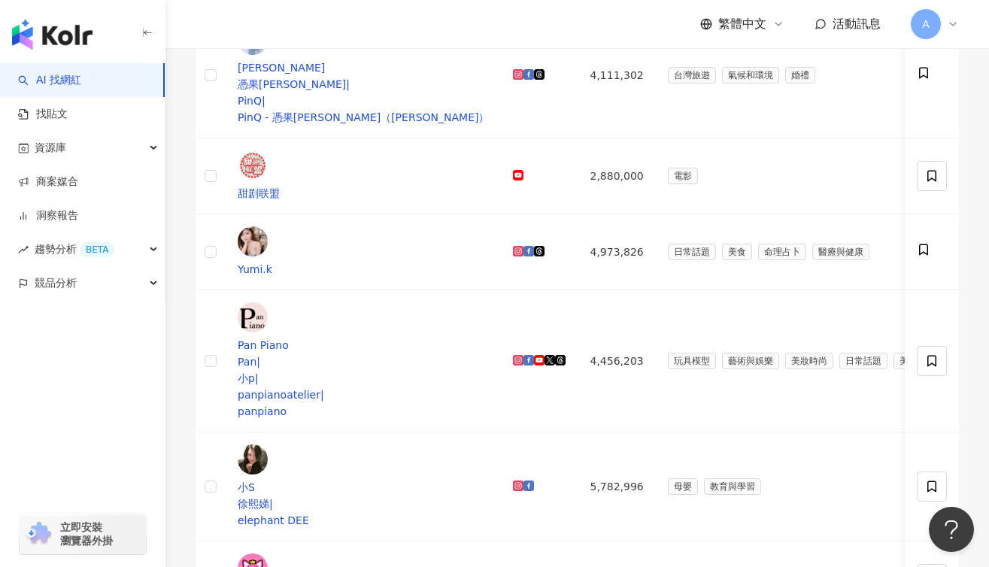
scroll to position [666, 0]
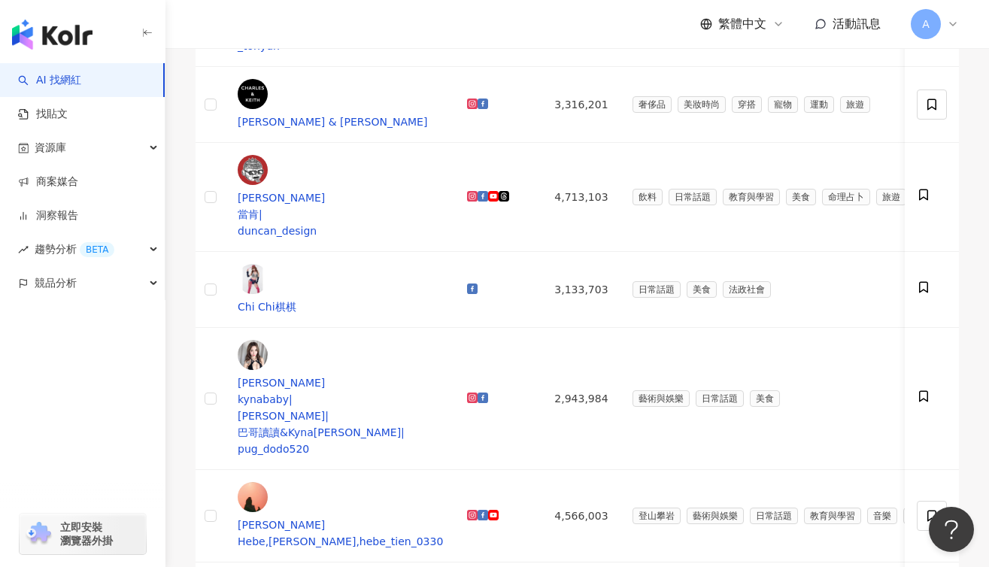
scroll to position [884, 0]
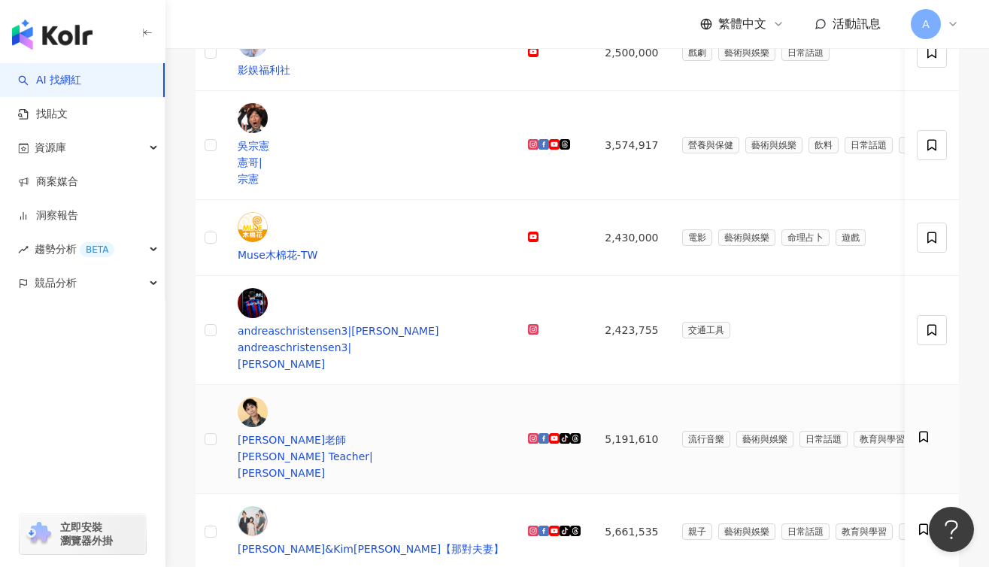
scroll to position [659, 0]
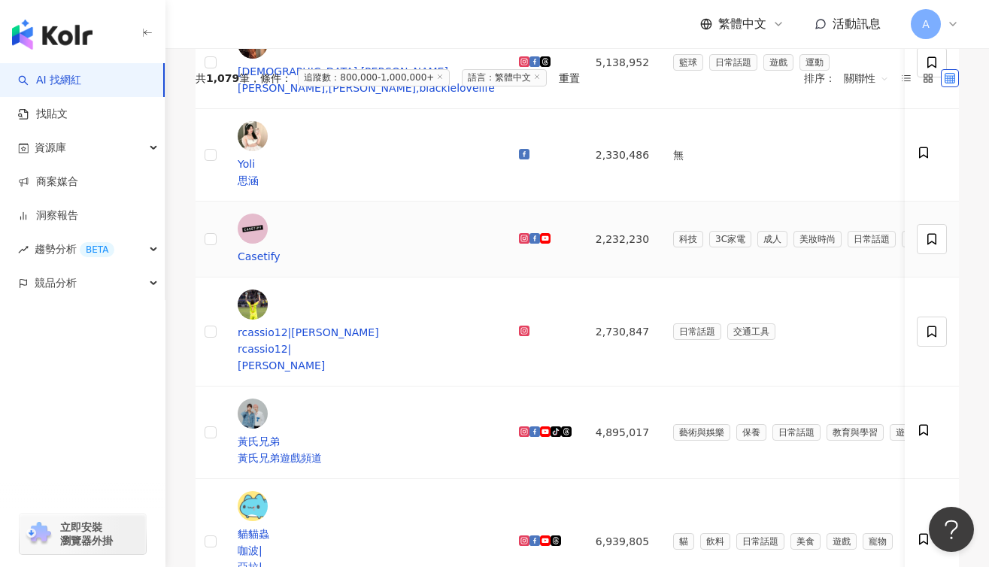
scroll to position [758, 0]
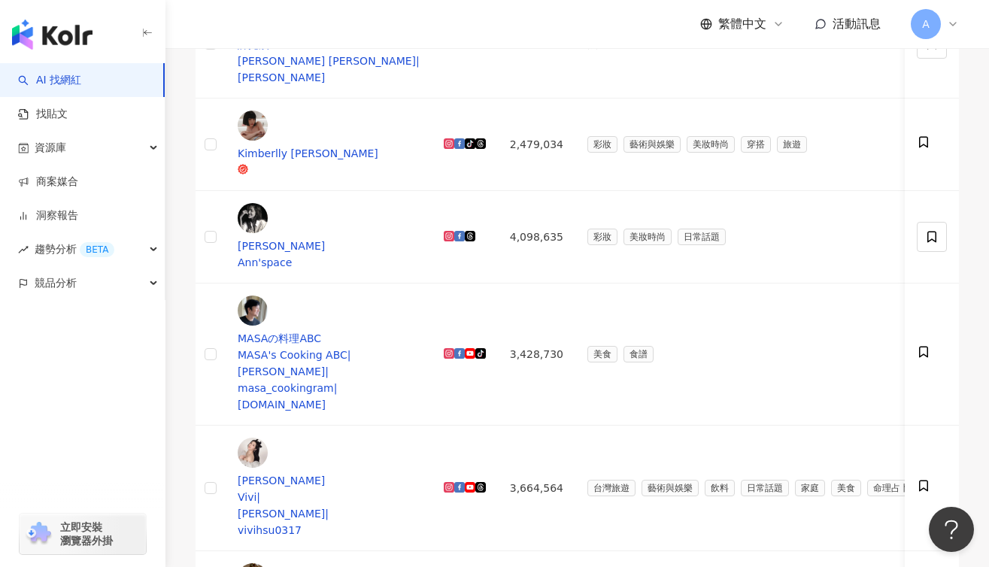
scroll to position [954, 0]
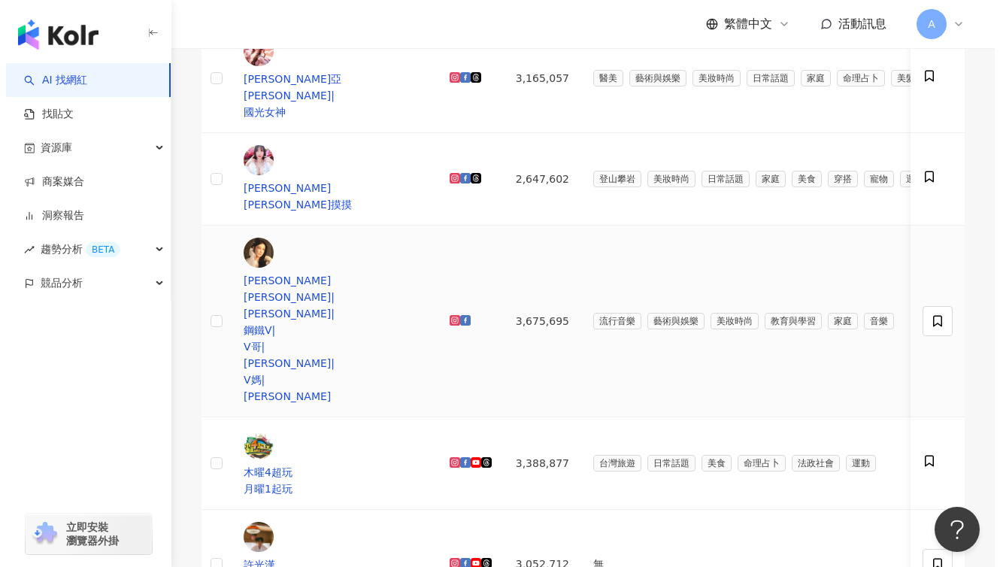
scroll to position [0, 0]
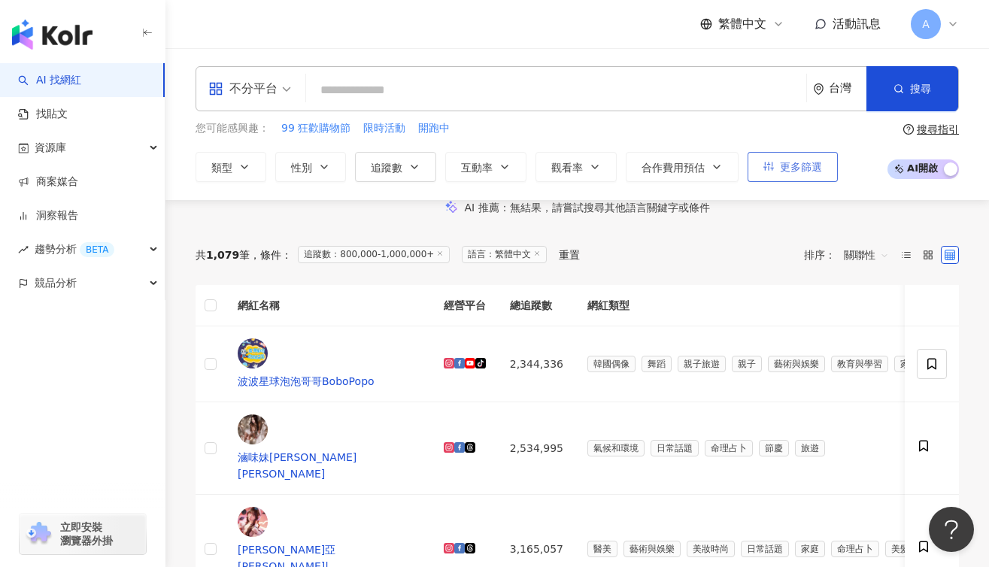
click at [787, 162] on span "更多篩選" at bounding box center [801, 167] width 42 height 12
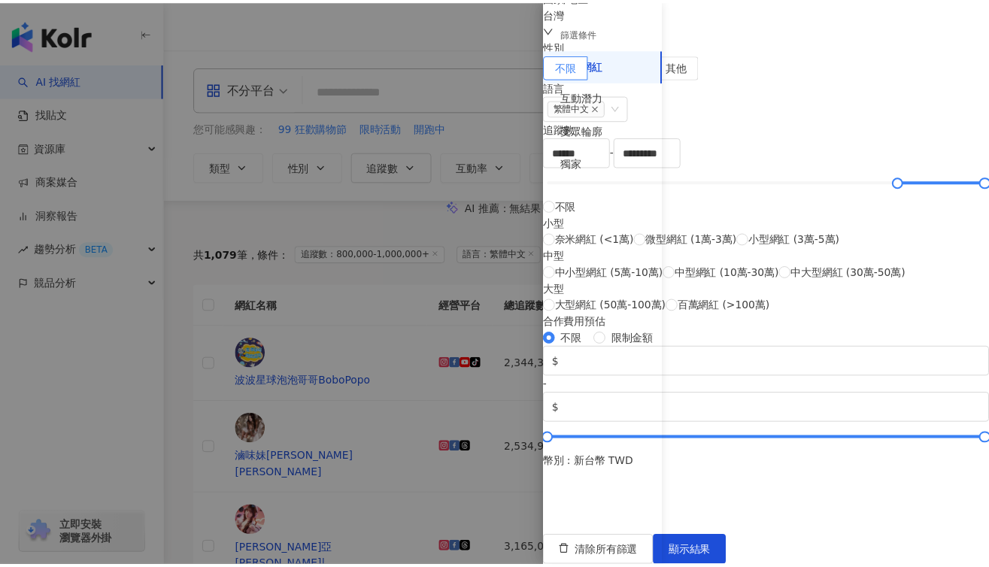
scroll to position [254, 0]
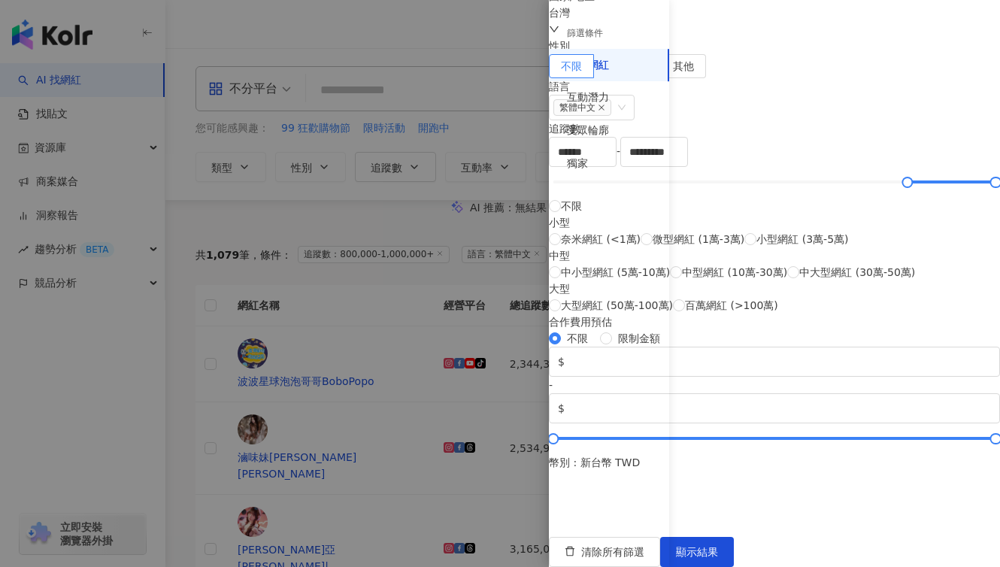
click at [370, 266] on div at bounding box center [500, 283] width 1000 height 567
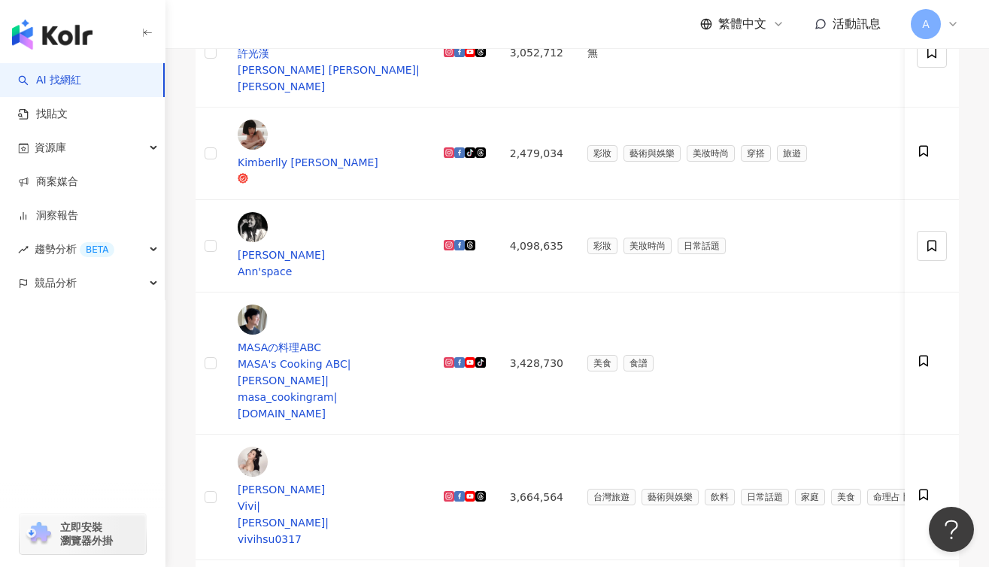
scroll to position [898, 0]
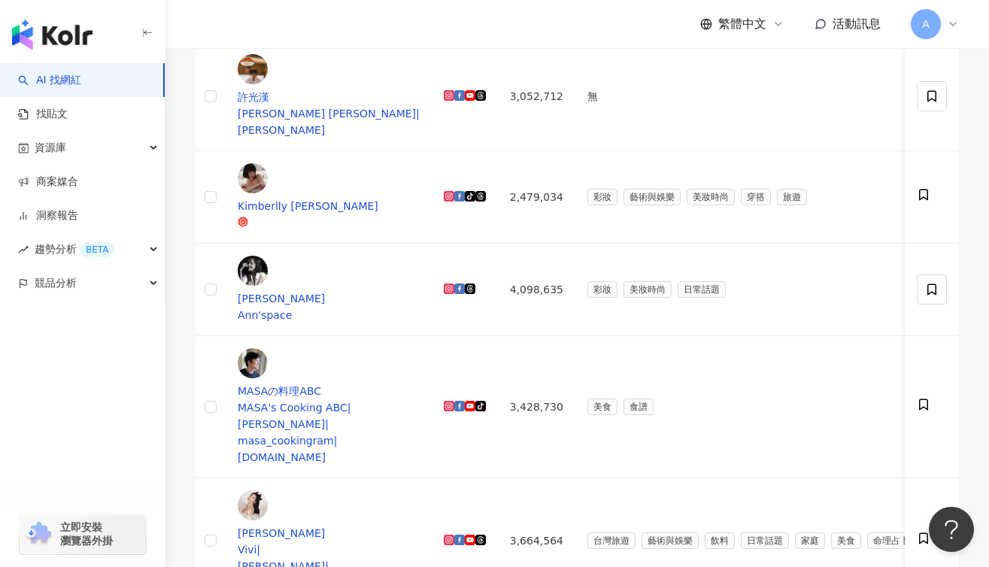
drag, startPoint x: 555, startPoint y: 217, endPoint x: 620, endPoint y: 220, distance: 64.7
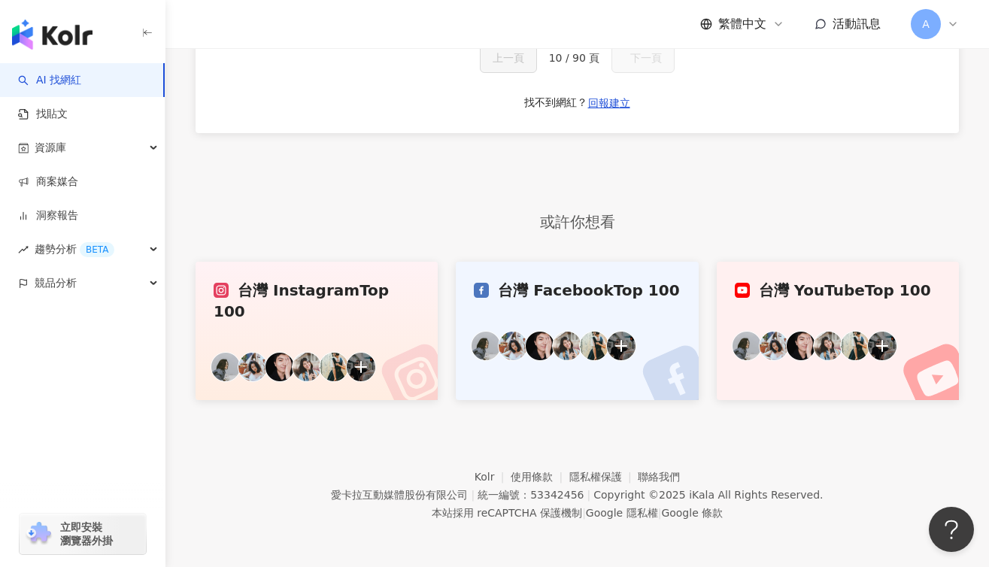
click at [661, 227] on div "或許你想看" at bounding box center [577, 222] width 763 height 43
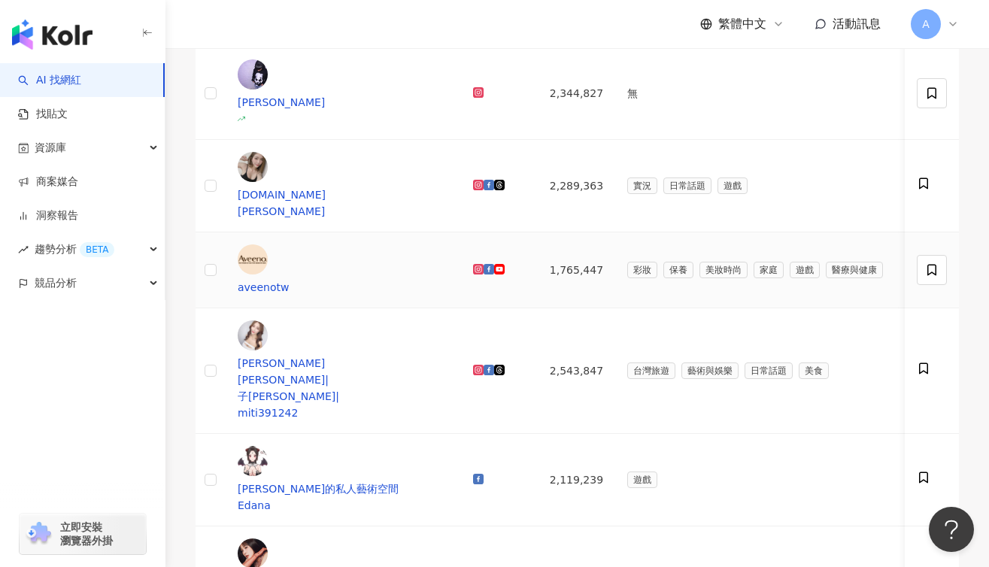
scroll to position [916, 0]
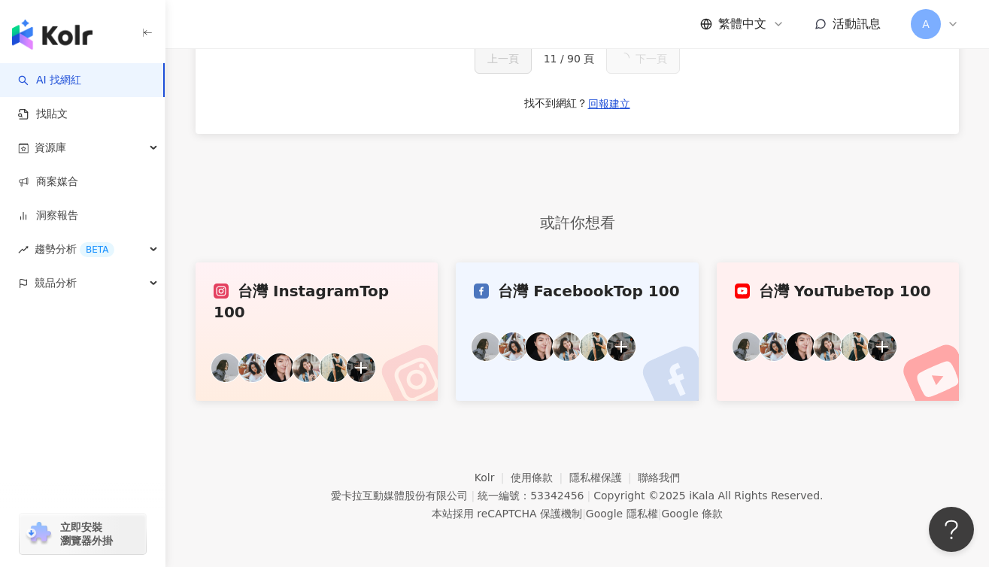
scroll to position [415, 0]
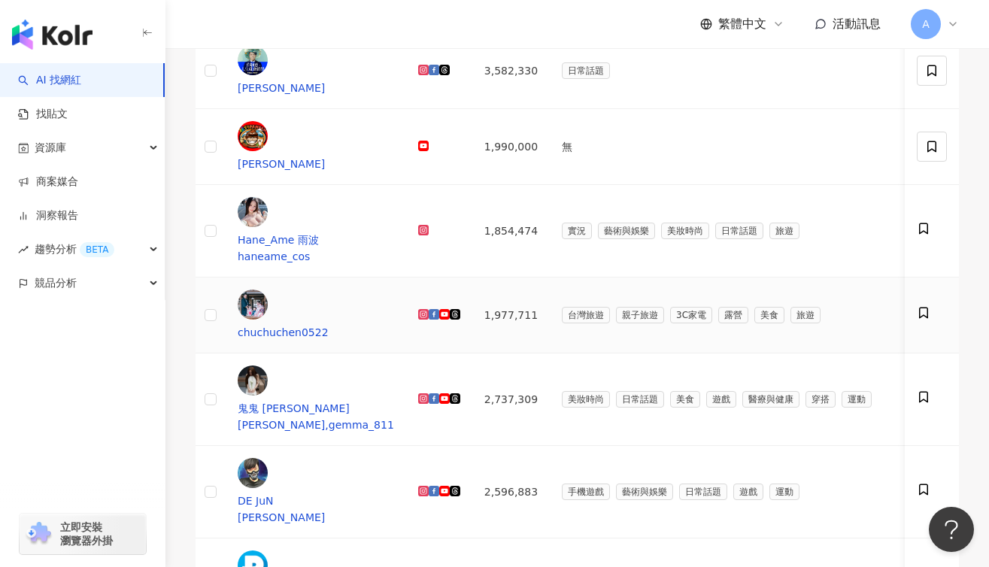
scroll to position [341, 0]
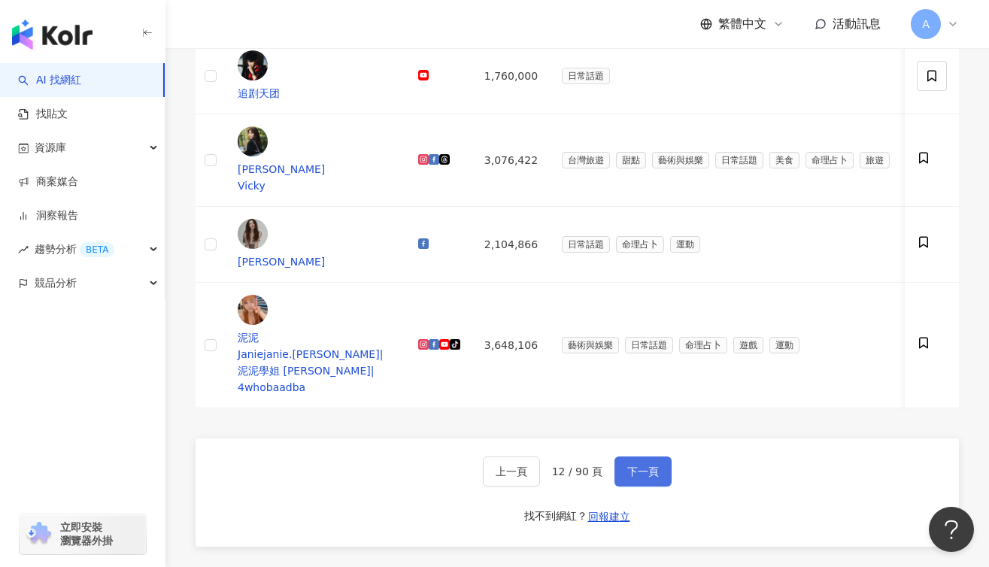
click at [647, 465] on span "下一頁" at bounding box center [643, 471] width 32 height 12
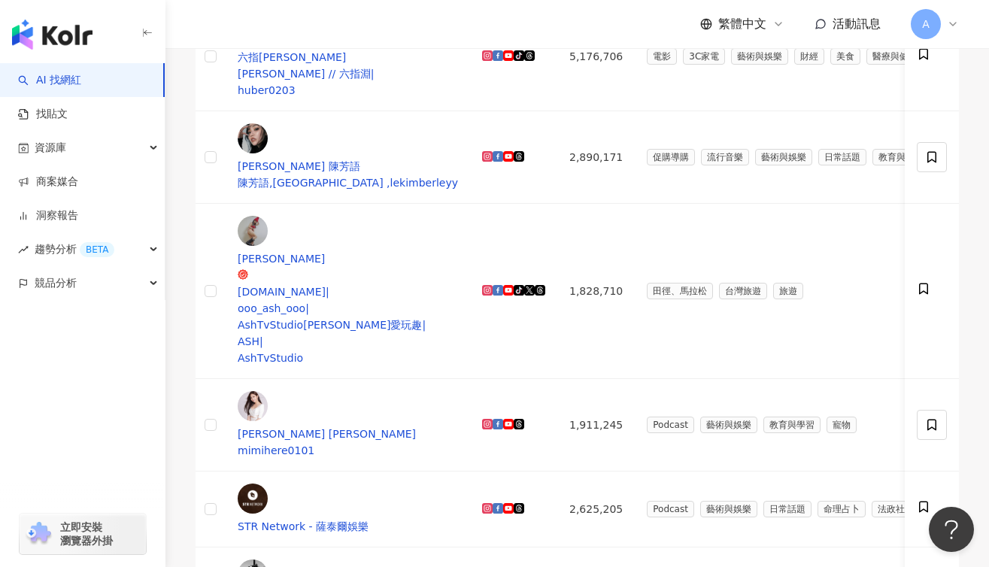
scroll to position [911, 0]
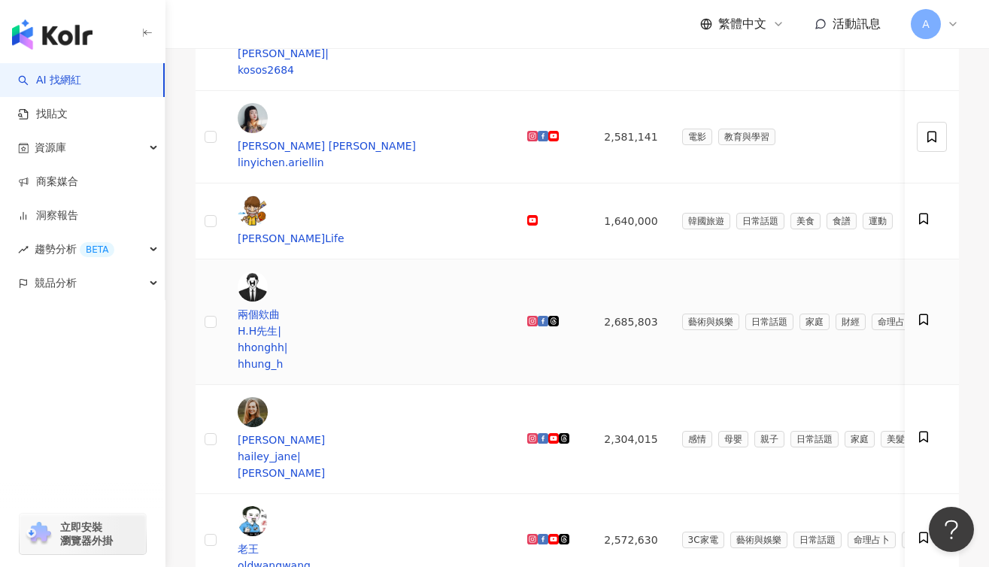
scroll to position [714, 0]
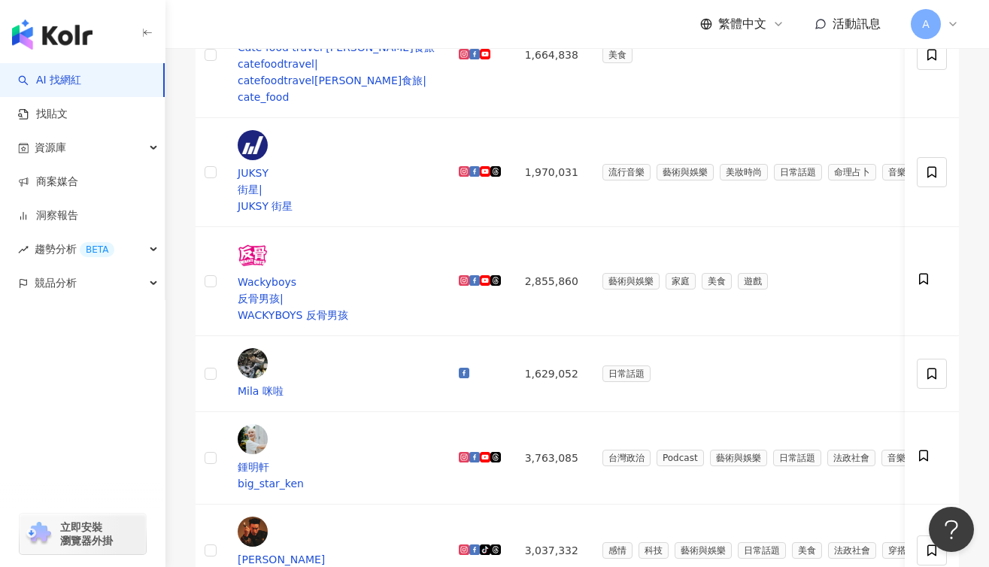
scroll to position [896, 0]
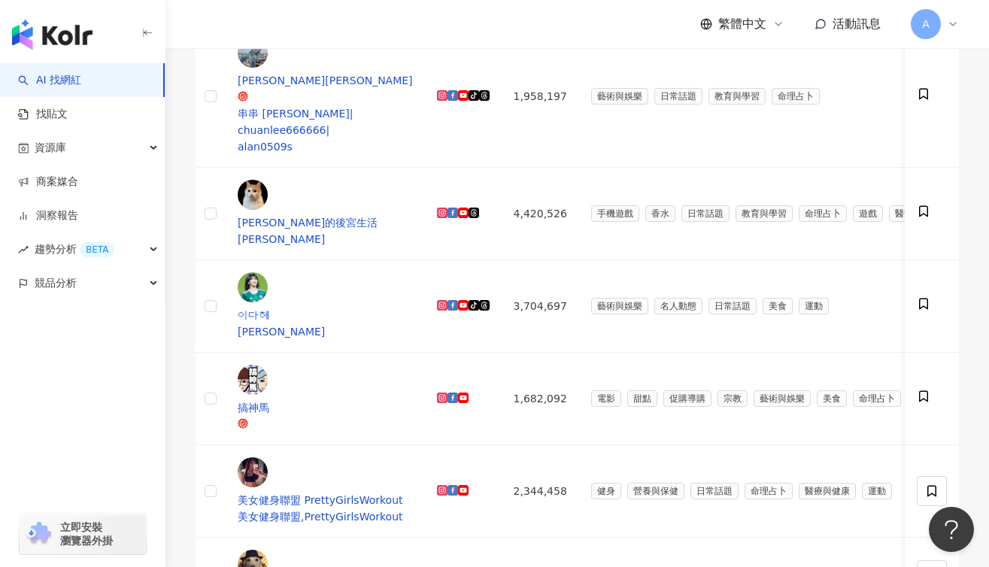
scroll to position [722, 0]
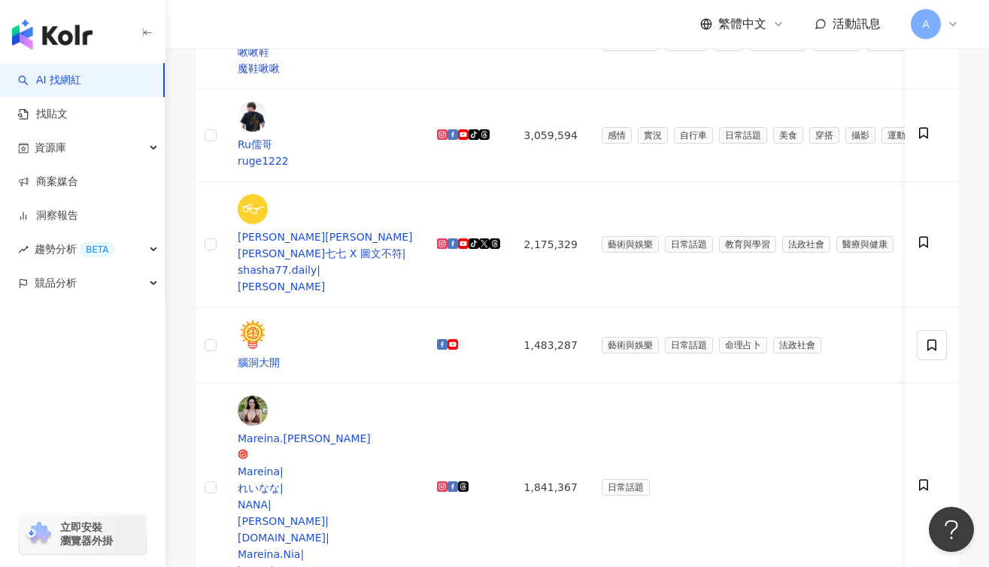
scroll to position [783, 0]
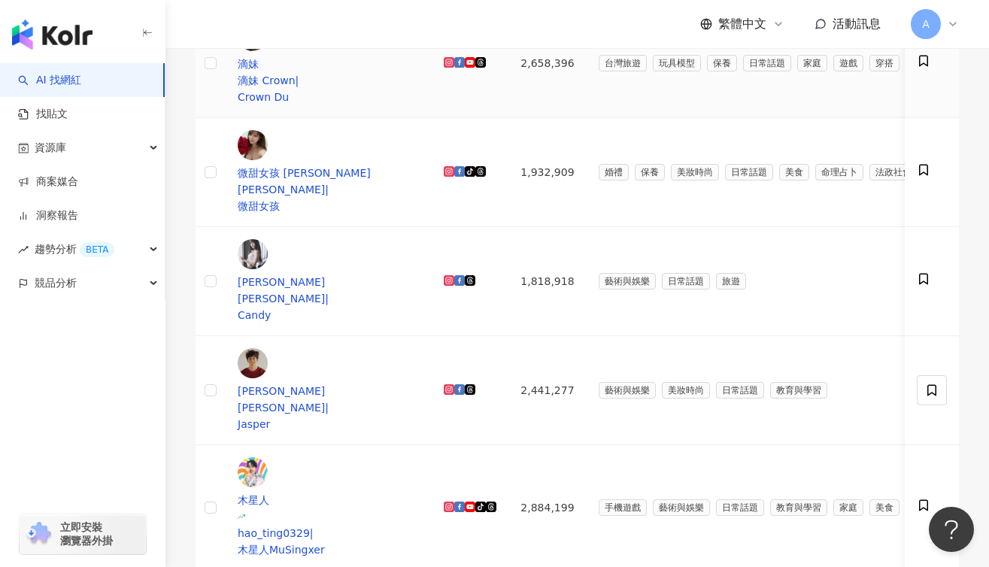
scroll to position [678, 0]
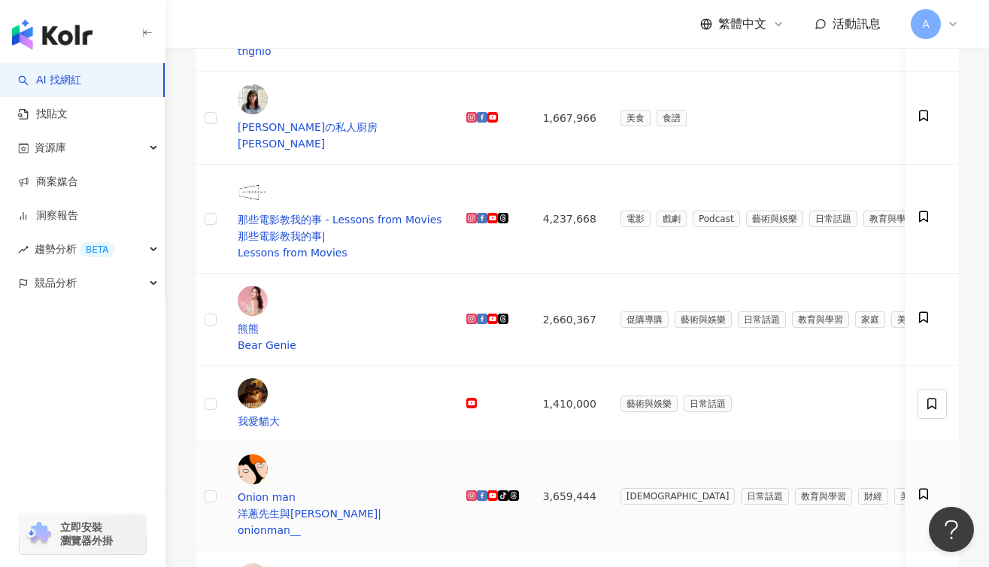
scroll to position [807, 0]
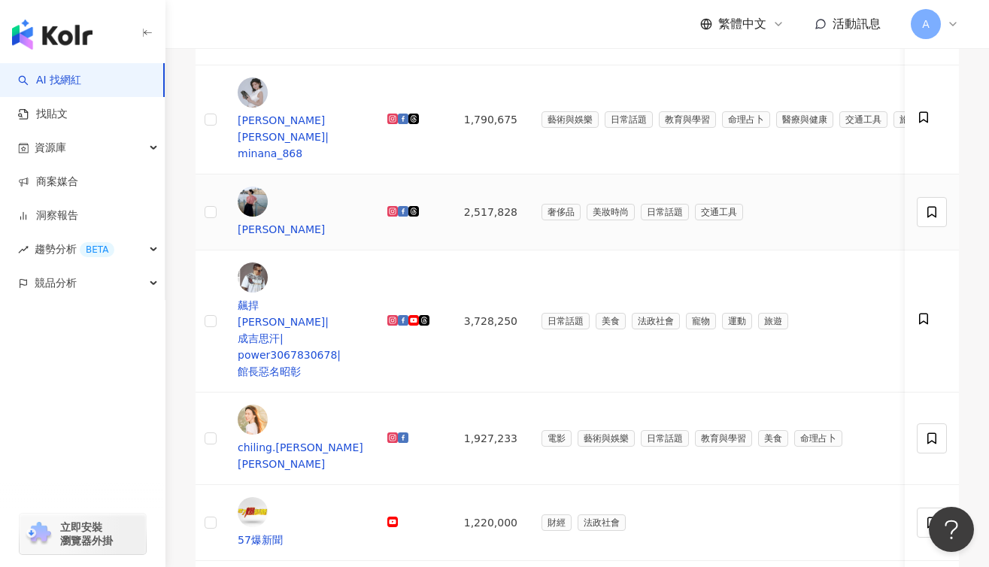
scroll to position [655, 0]
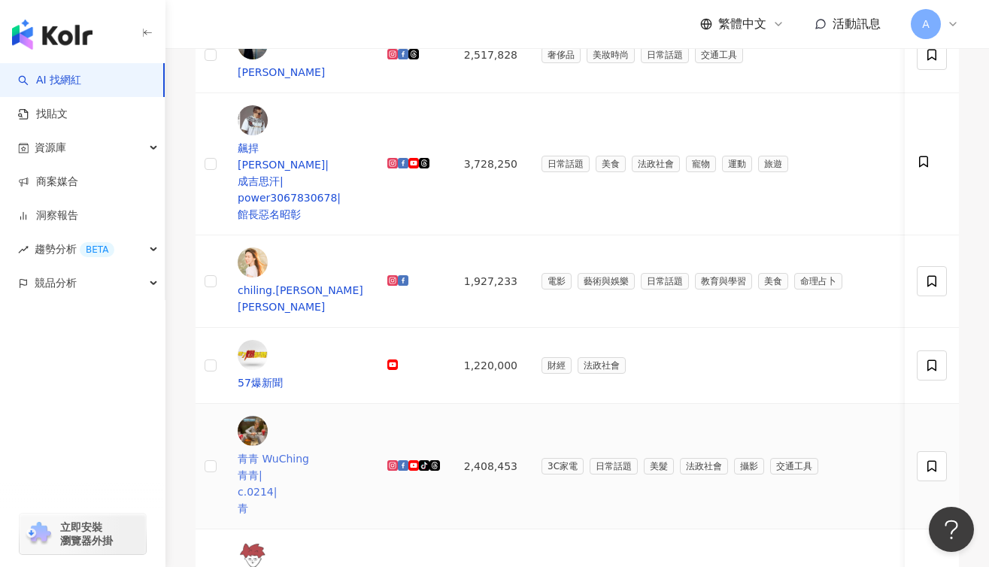
click at [248, 502] on span "青" at bounding box center [243, 508] width 11 height 12
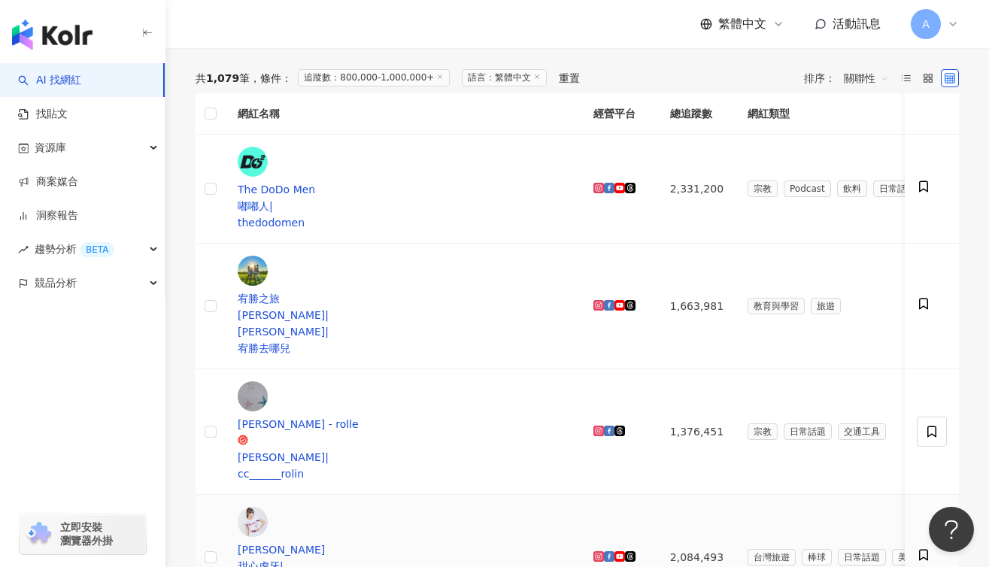
scroll to position [936, 0]
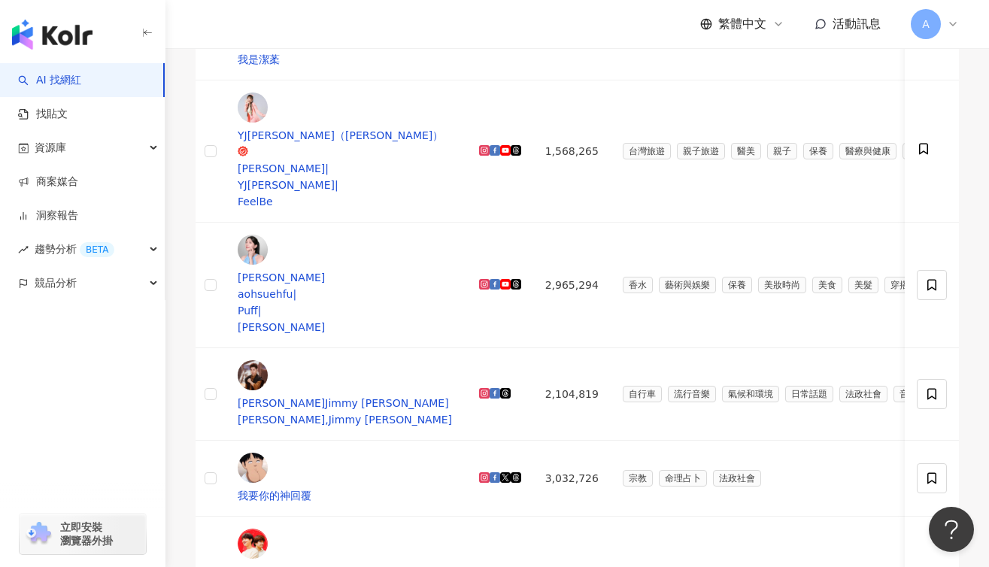
scroll to position [770, 0]
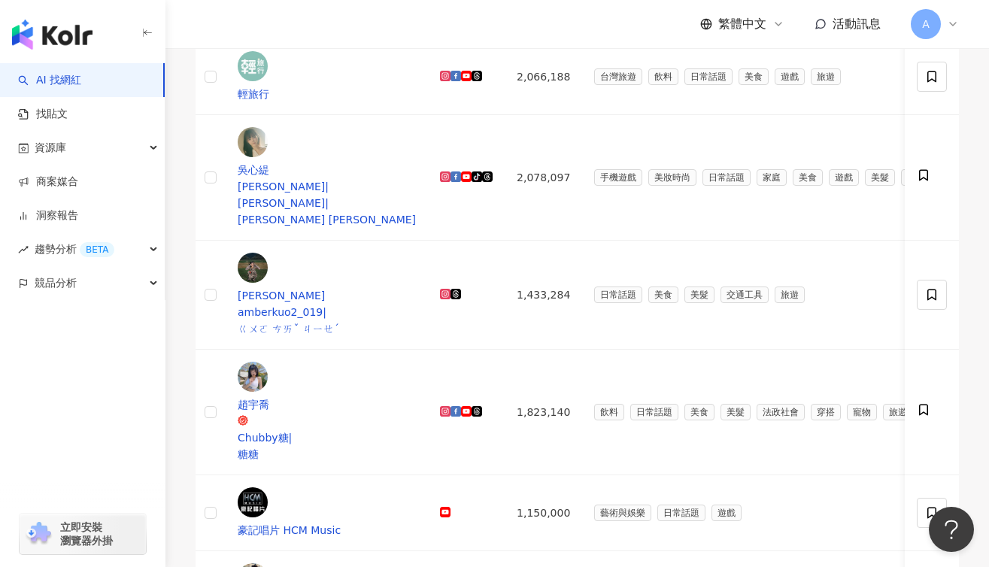
scroll to position [740, 0]
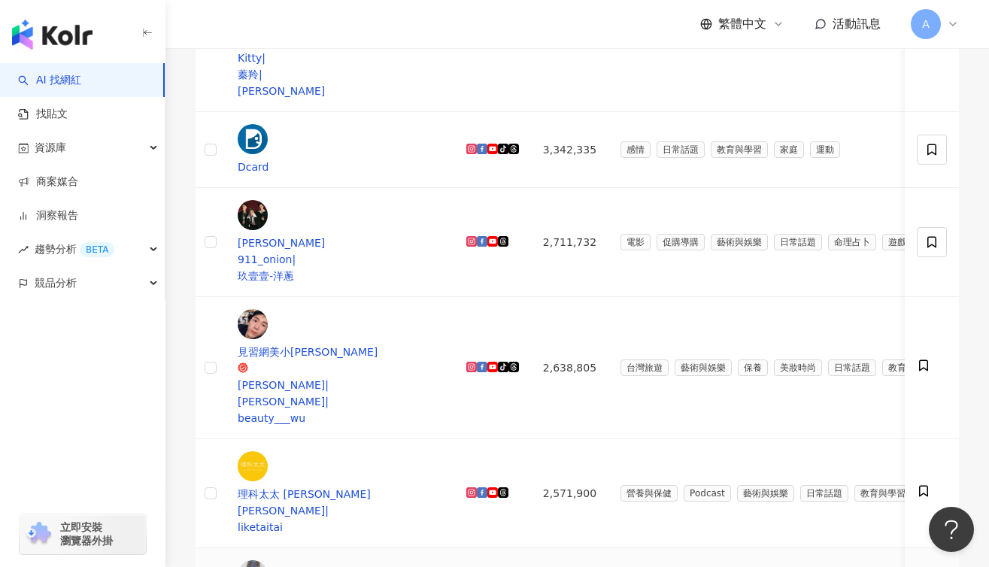
scroll to position [752, 0]
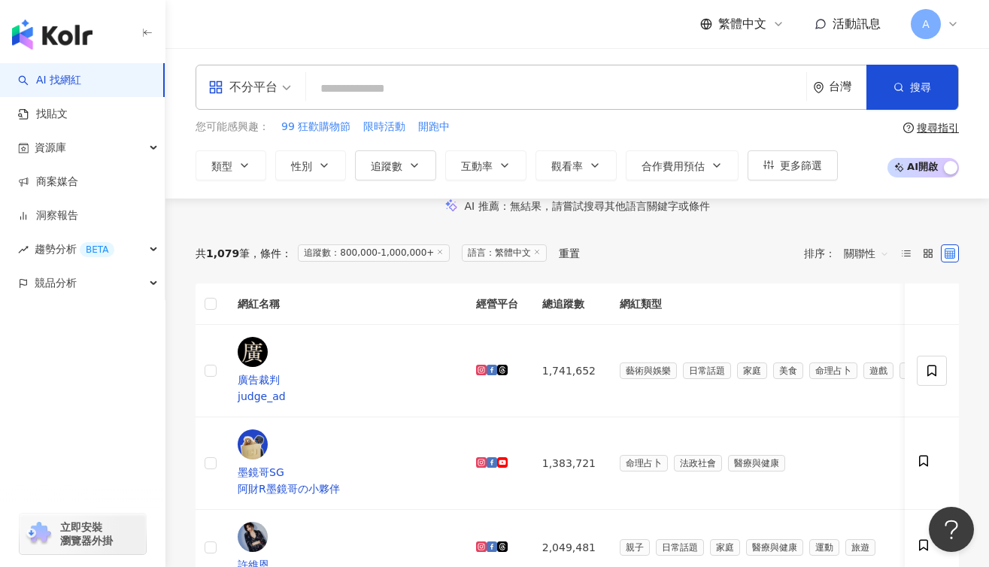
scroll to position [0, 0]
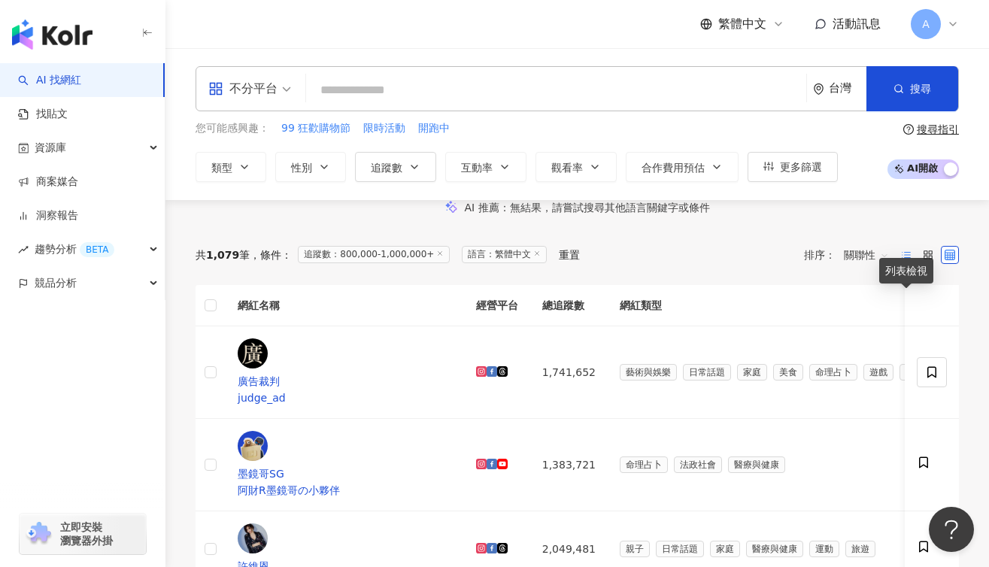
click at [909, 260] on icon at bounding box center [906, 255] width 11 height 11
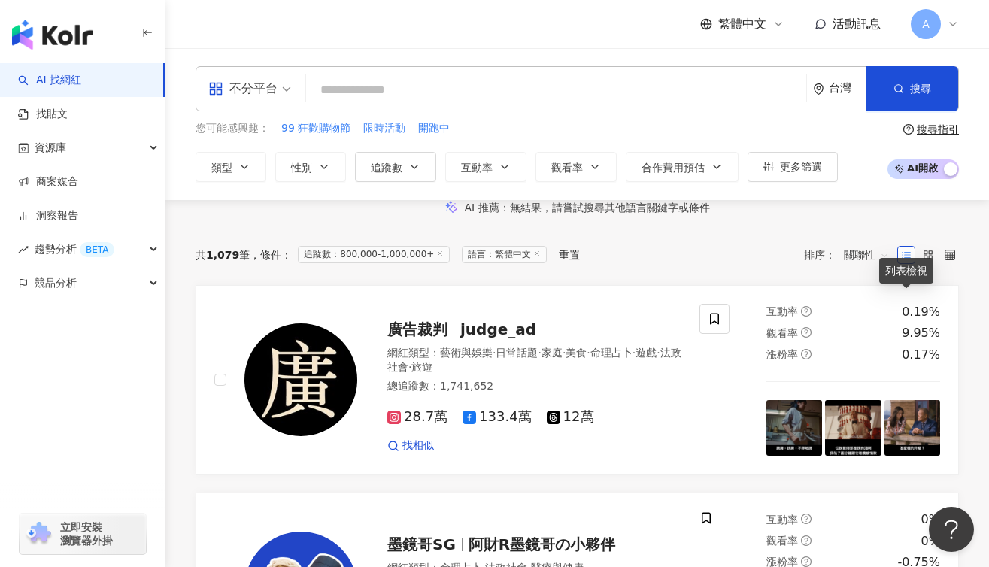
click at [909, 260] on icon at bounding box center [906, 255] width 11 height 11
click at [932, 259] on rect at bounding box center [930, 257] width 3 height 3
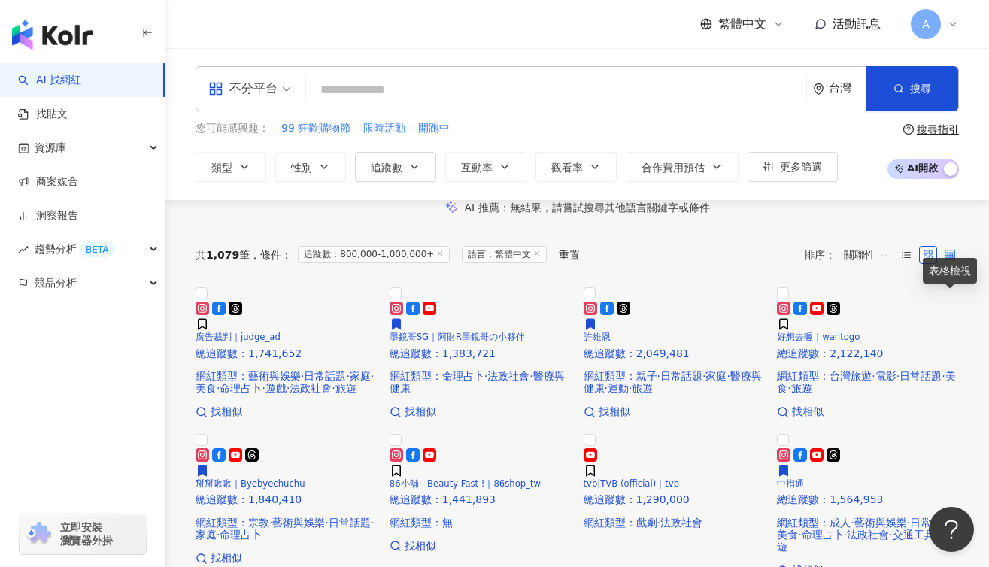
click at [947, 260] on icon at bounding box center [950, 255] width 11 height 11
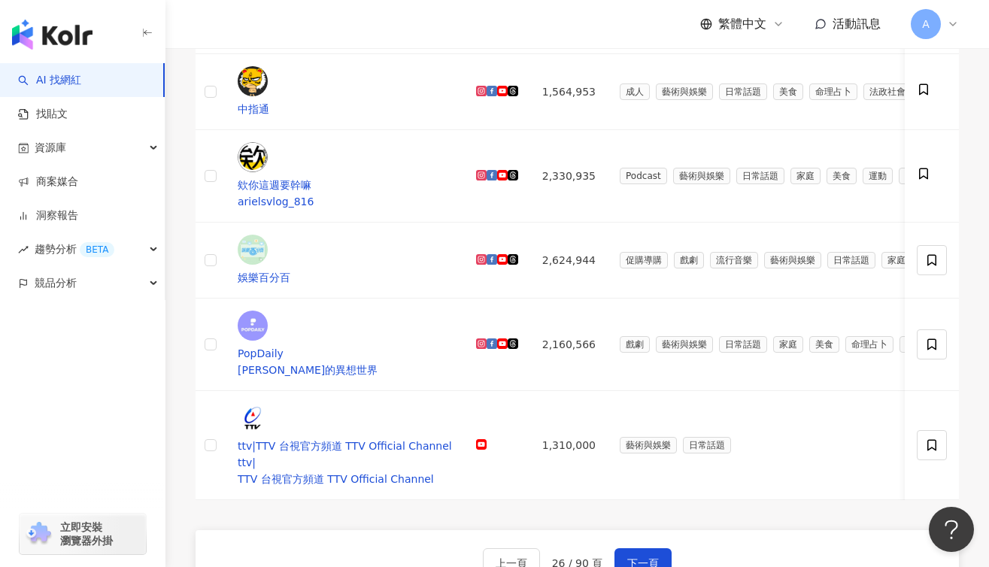
scroll to position [857, 0]
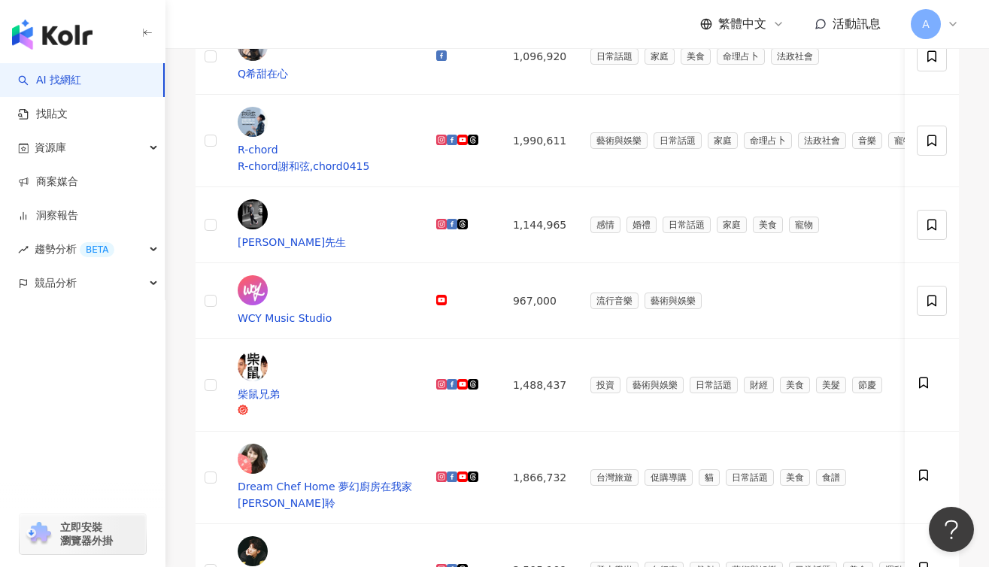
scroll to position [857, 0]
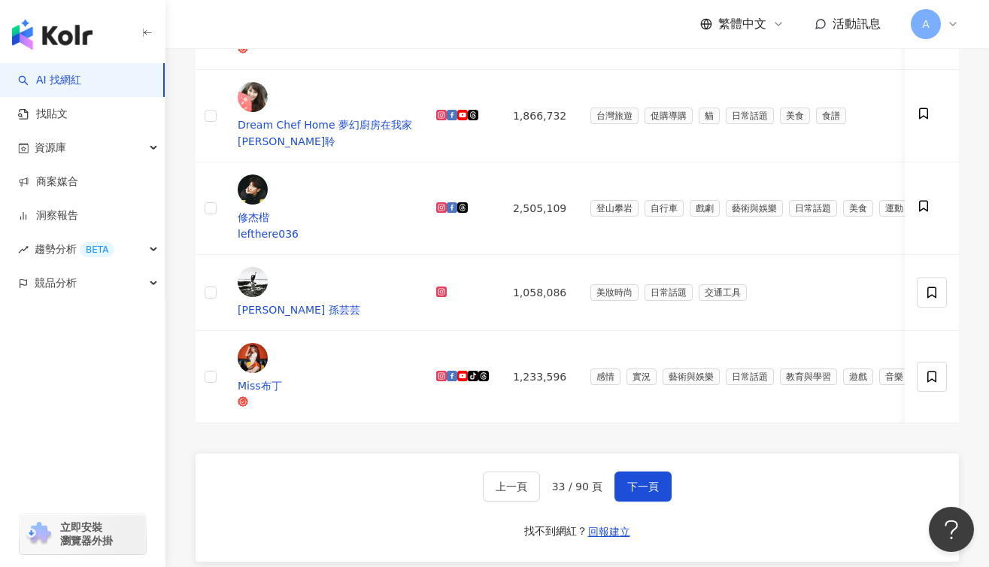
click at [652, 481] on span "下一頁" at bounding box center [643, 487] width 32 height 12
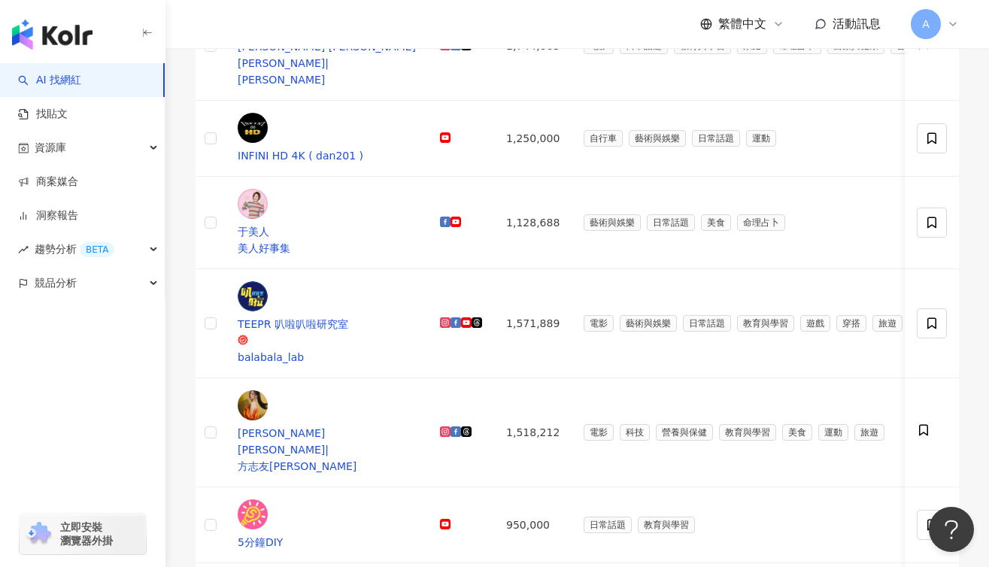
scroll to position [688, 0]
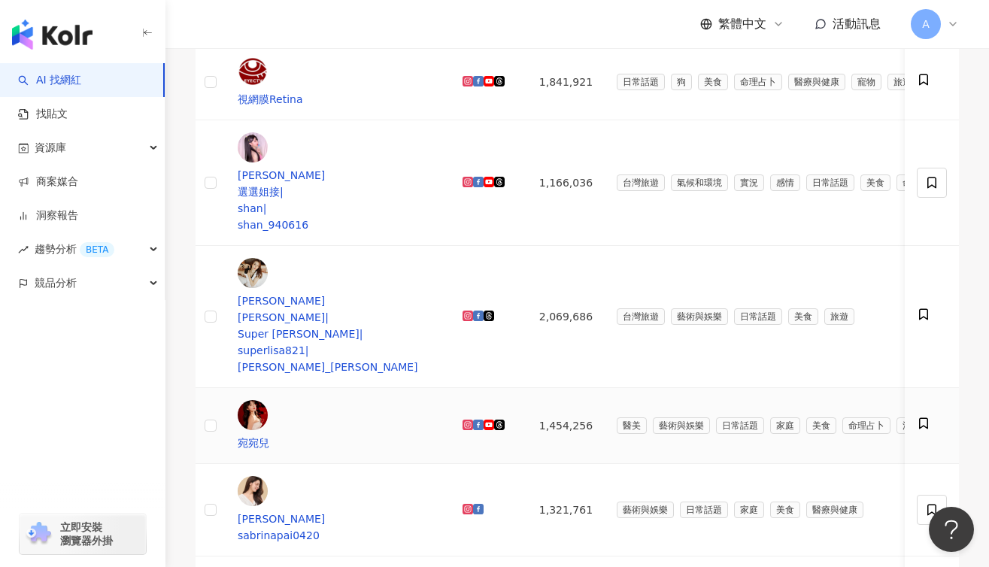
scroll to position [737, 0]
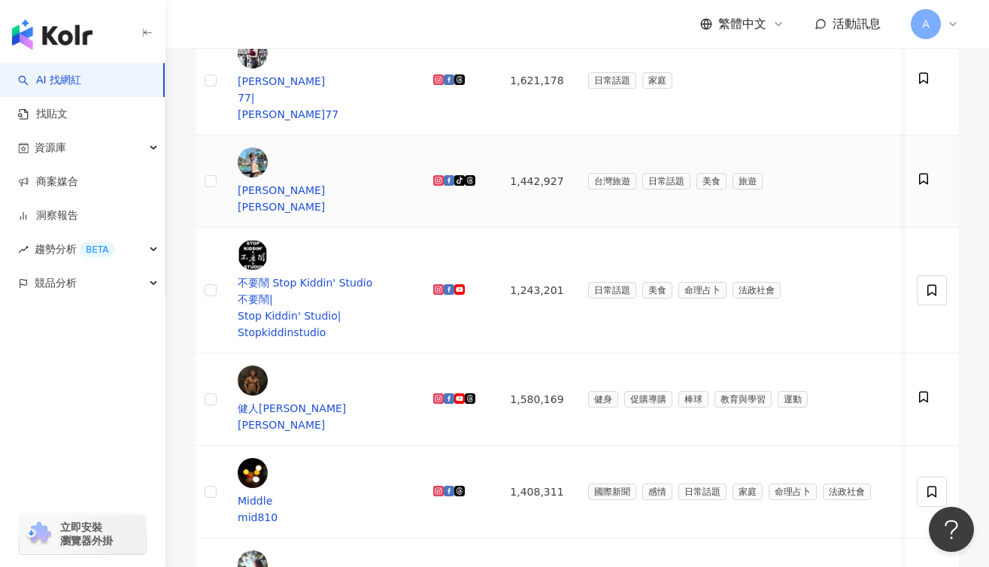
scroll to position [125, 0]
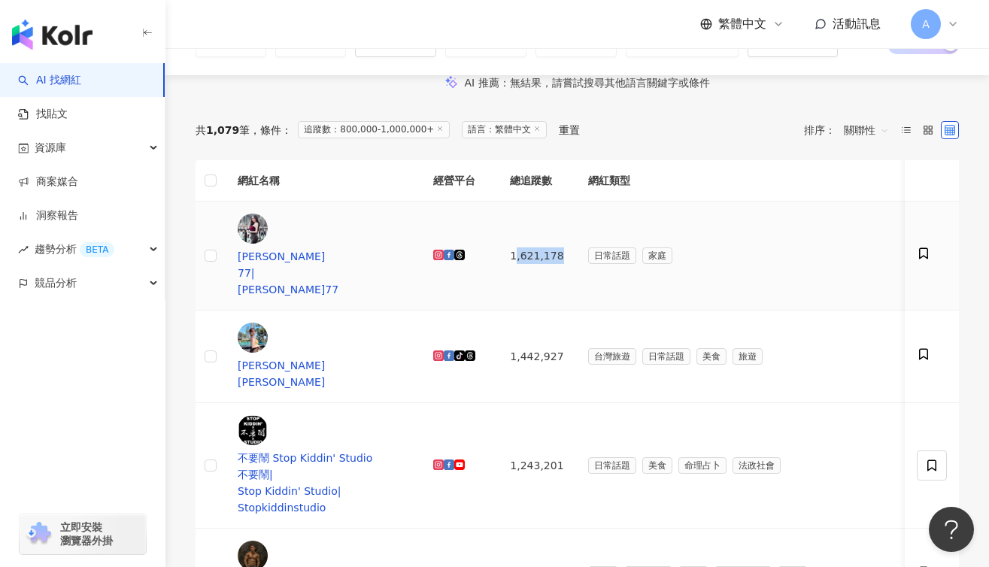
drag, startPoint x: 618, startPoint y: 269, endPoint x: 669, endPoint y: 274, distance: 51.3
click at [575, 274] on td "1,621,178" at bounding box center [536, 256] width 77 height 109
click at [575, 317] on td "1,442,927" at bounding box center [536, 357] width 77 height 92
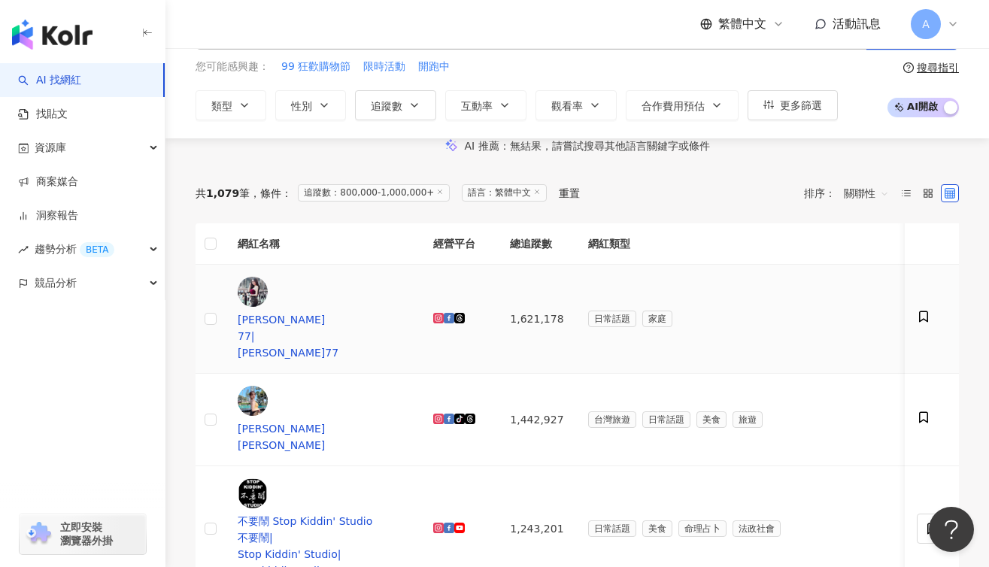
scroll to position [206, 0]
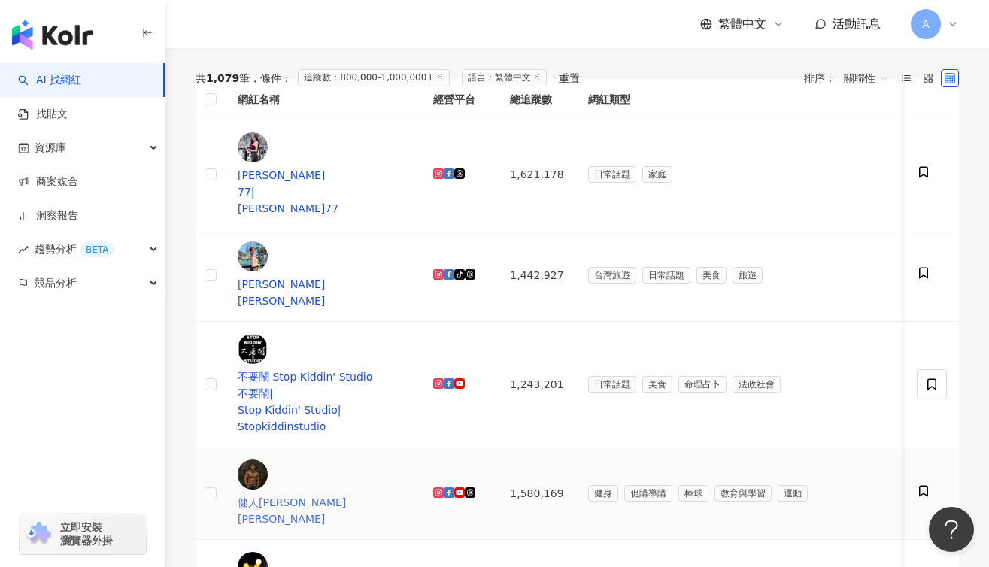
click at [338, 494] on span "健人蓋伊" at bounding box center [323, 502] width 171 height 17
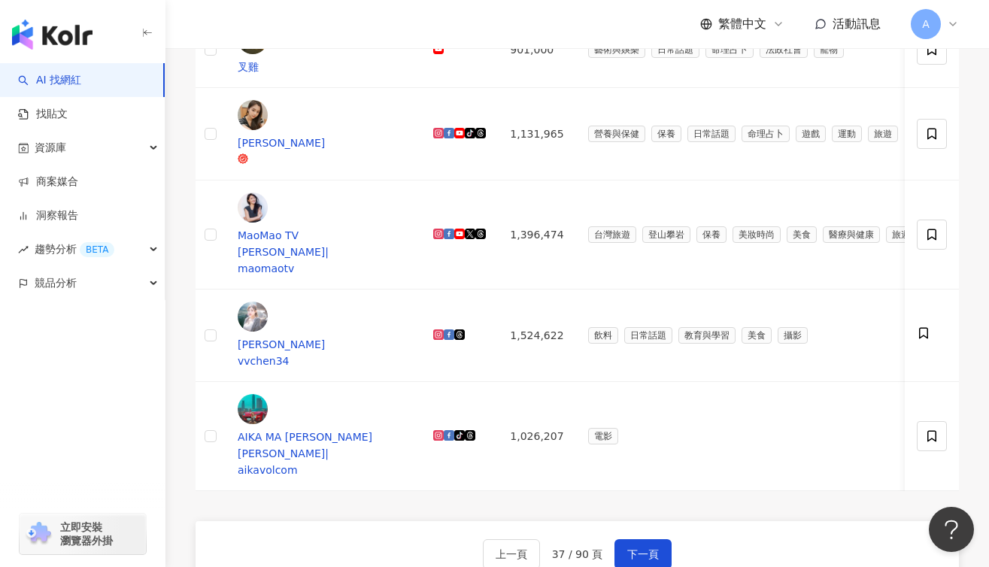
scroll to position [902, 0]
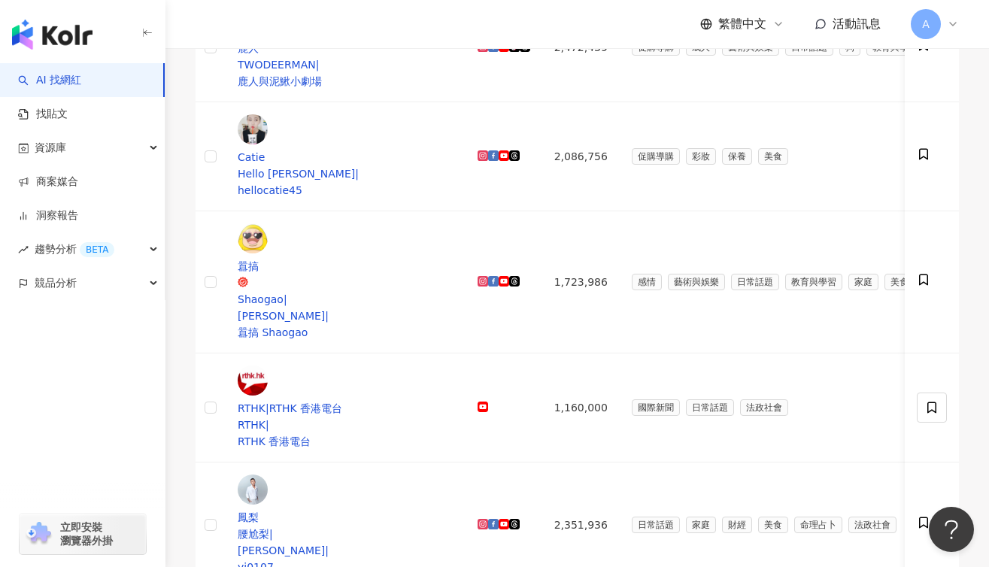
scroll to position [668, 0]
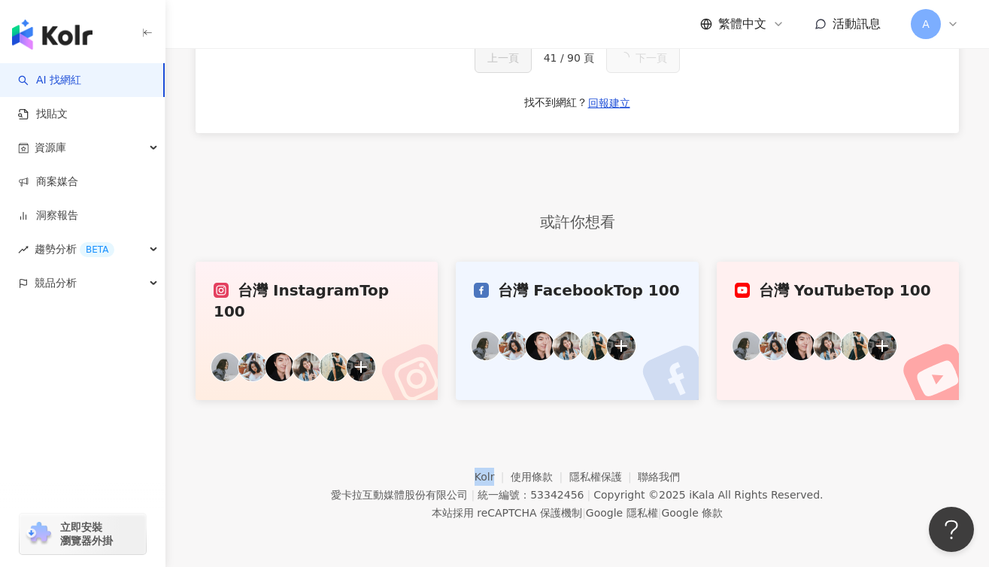
click at [649, 450] on footer "Kolr 使用條款 隱私權保護 聯絡我們 愛卡拉互動媒體股份有限公司 | 統一編號：53342456 | Copyright © 2025 iKala All…" at bounding box center [576, 483] width 823 height 167
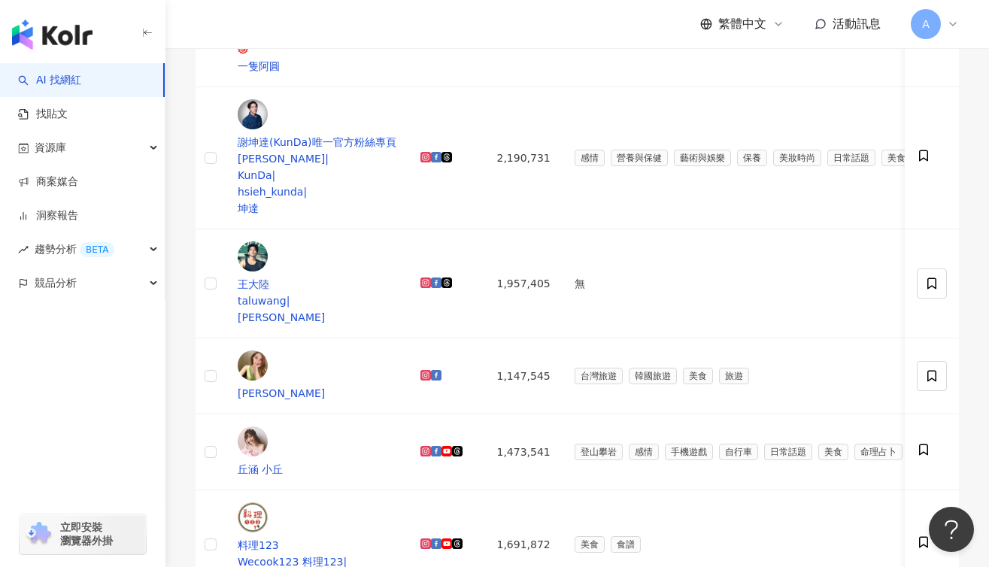
scroll to position [669, 0]
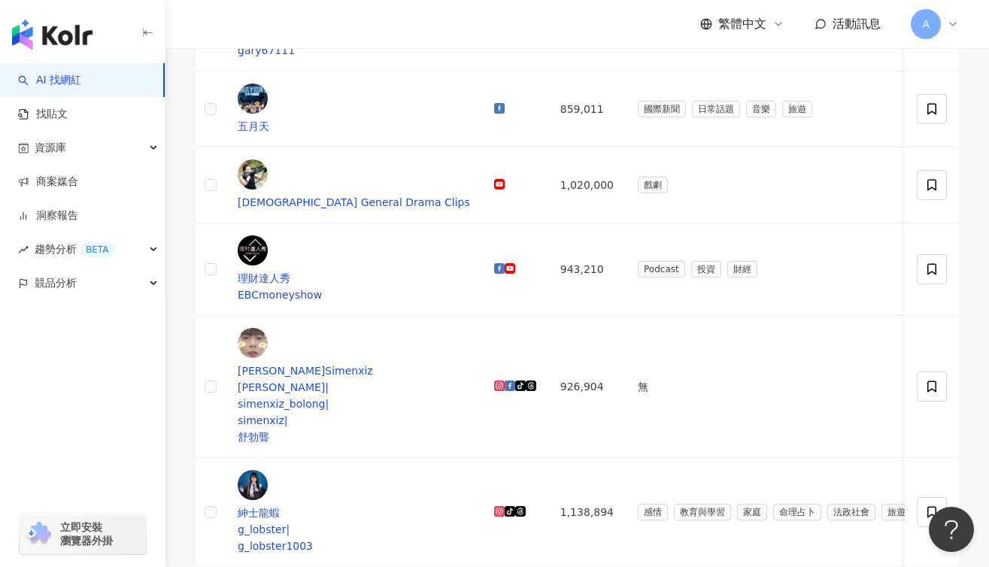
scroll to position [475, 0]
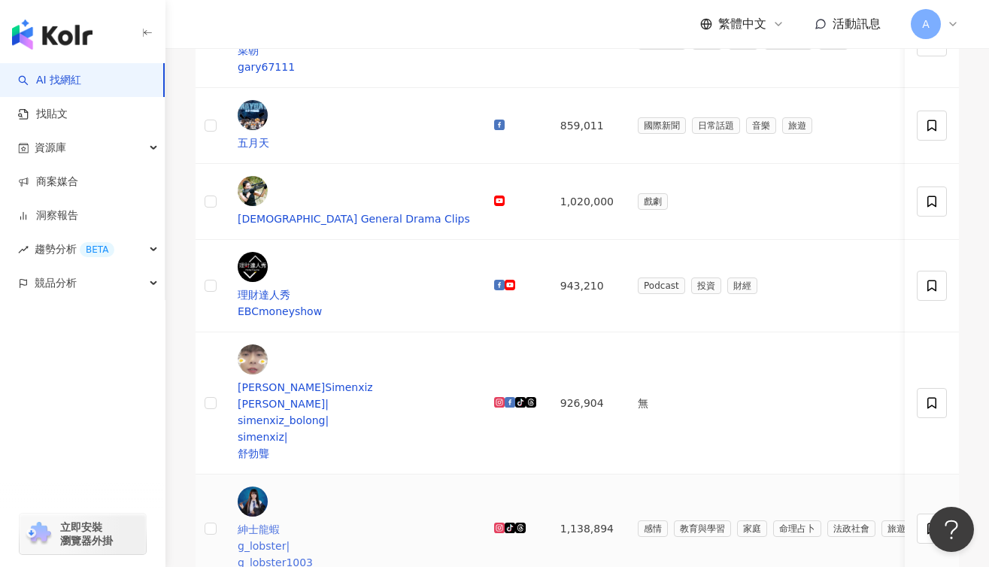
click at [322, 521] on div "紳士龍蝦" at bounding box center [354, 529] width 232 height 17
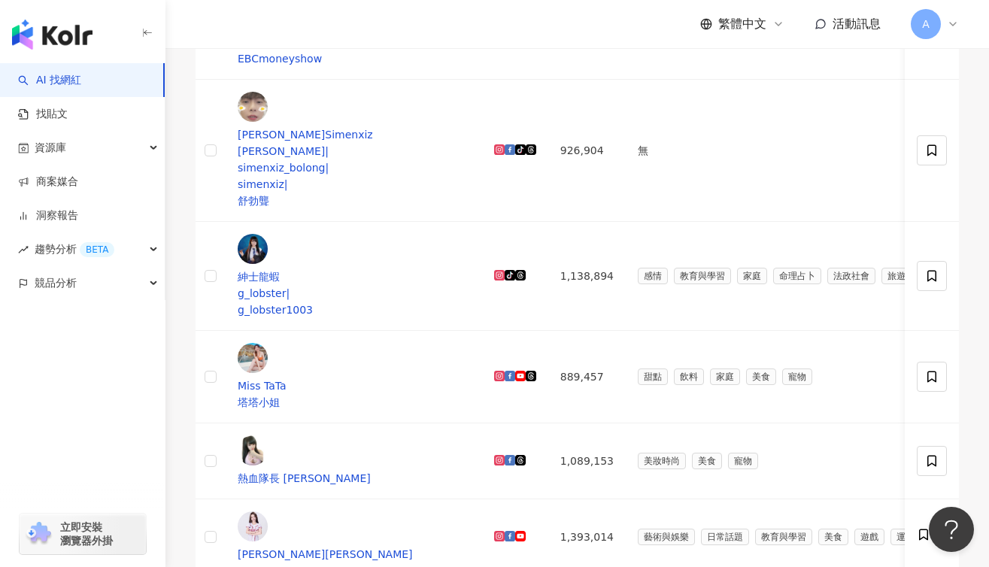
scroll to position [660, 0]
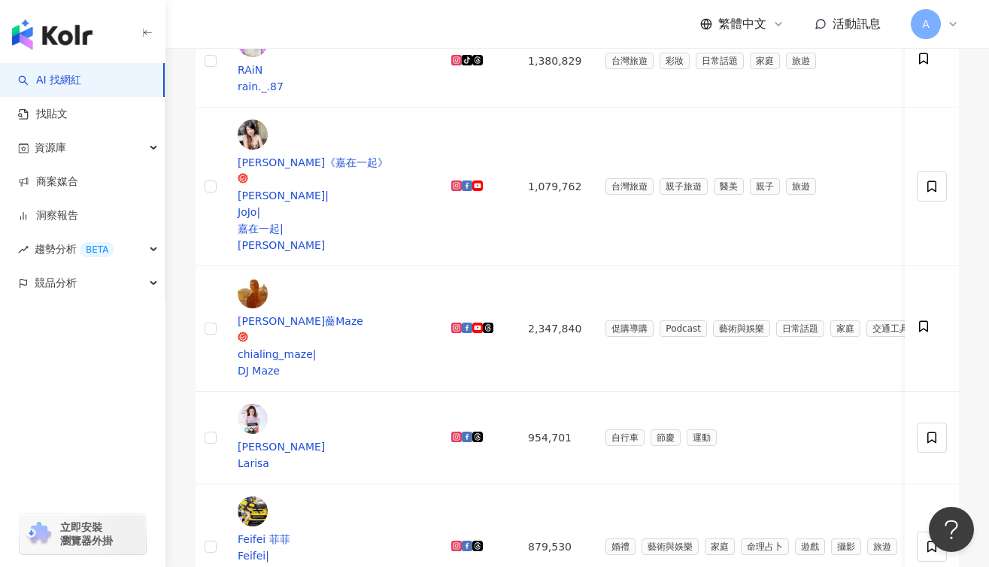
scroll to position [861, 0]
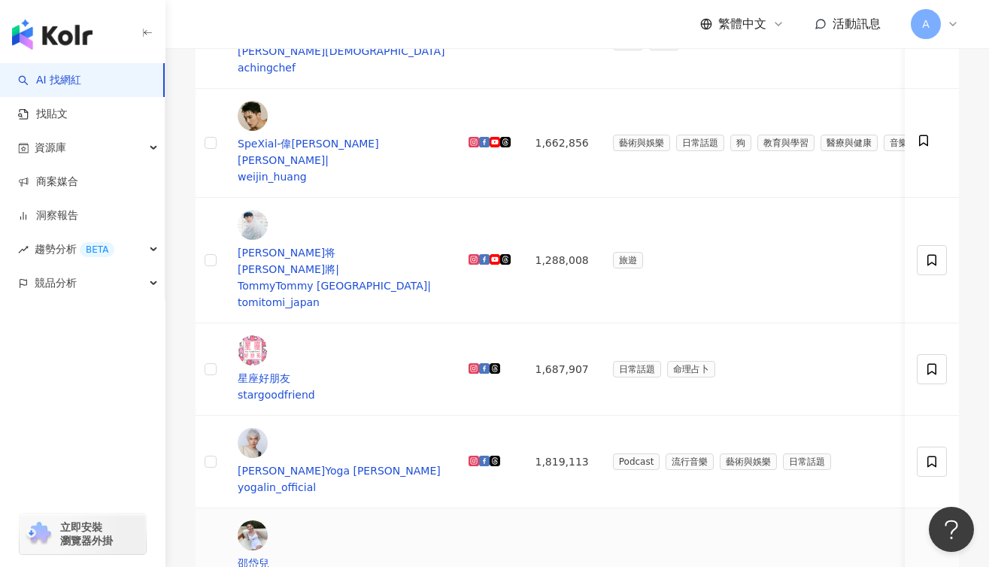
scroll to position [654, 0]
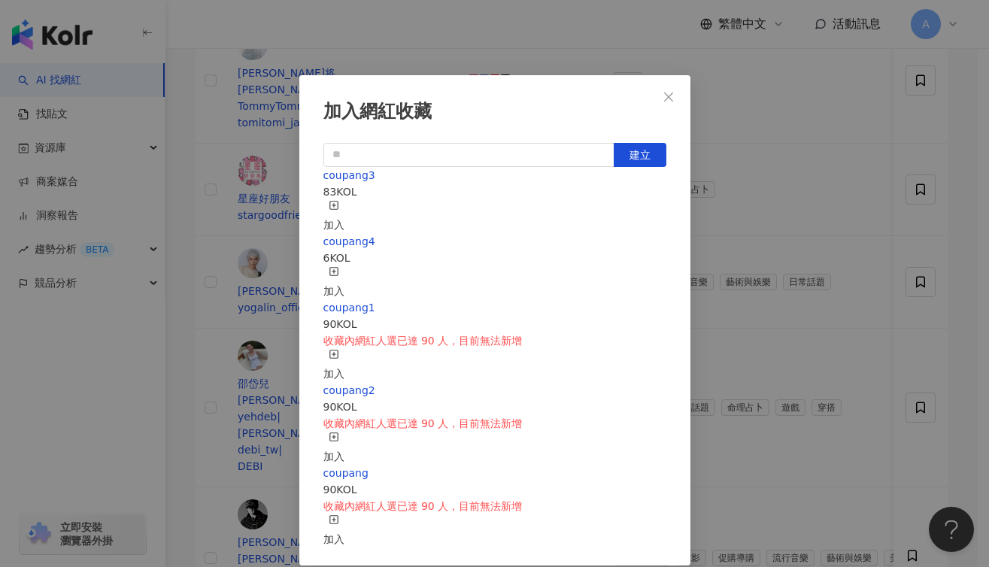
scroll to position [0, 0]
click at [339, 206] on icon "button" at bounding box center [334, 205] width 11 height 11
click at [799, 475] on div "加入網紅收藏 建立 coupang3 83 KOL 加入 coupang4 6 KOL 加入 coupang1 90 KOL 收藏內網紅人選已達 90 人，目…" at bounding box center [494, 283] width 989 height 567
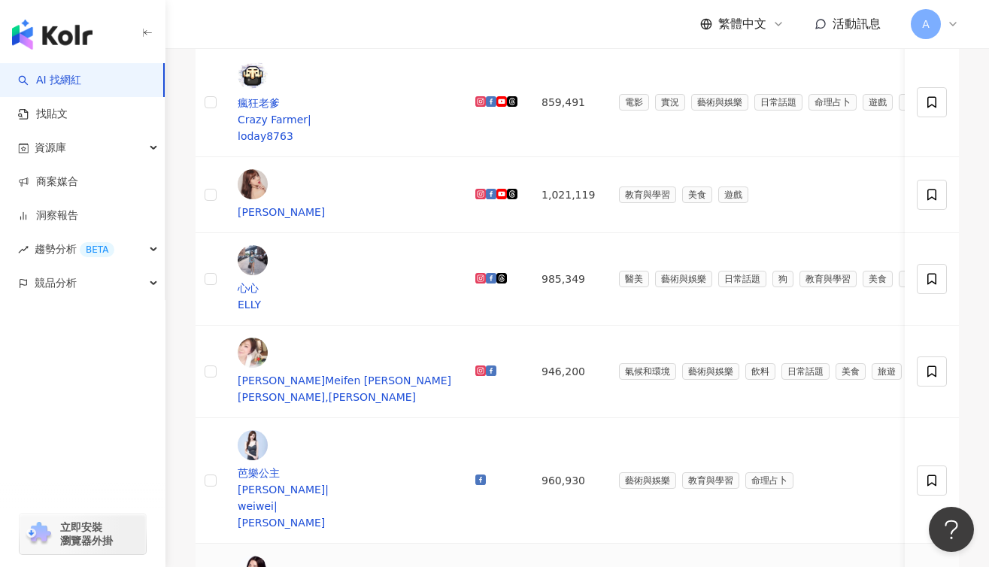
scroll to position [486, 0]
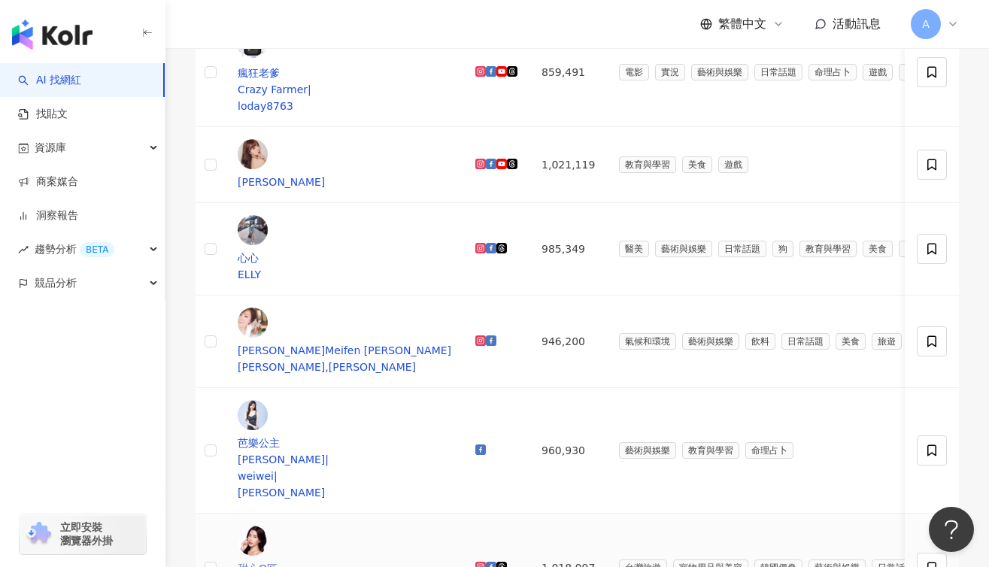
click at [320, 560] on div "甜心Q匠" at bounding box center [345, 568] width 214 height 17
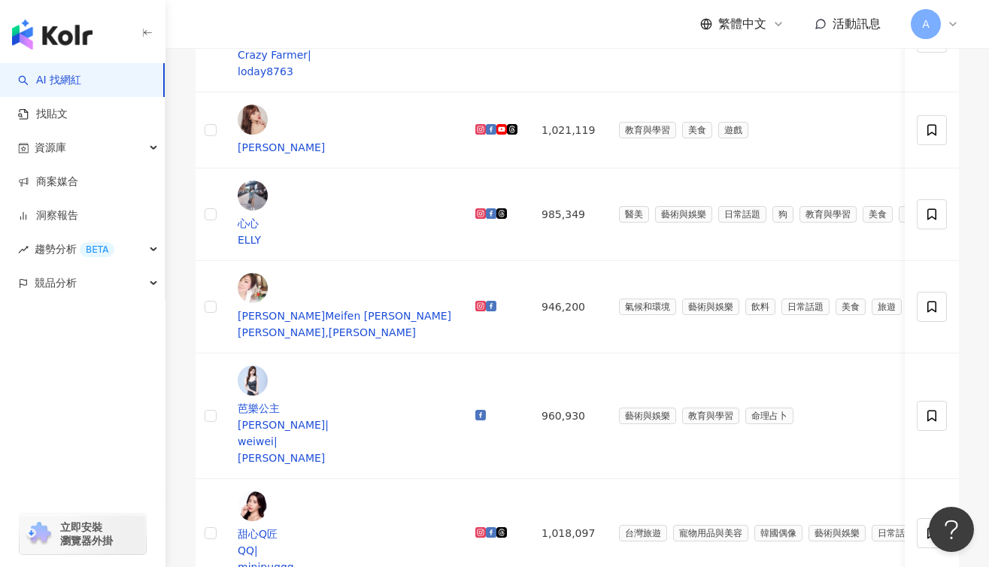
scroll to position [713, 0]
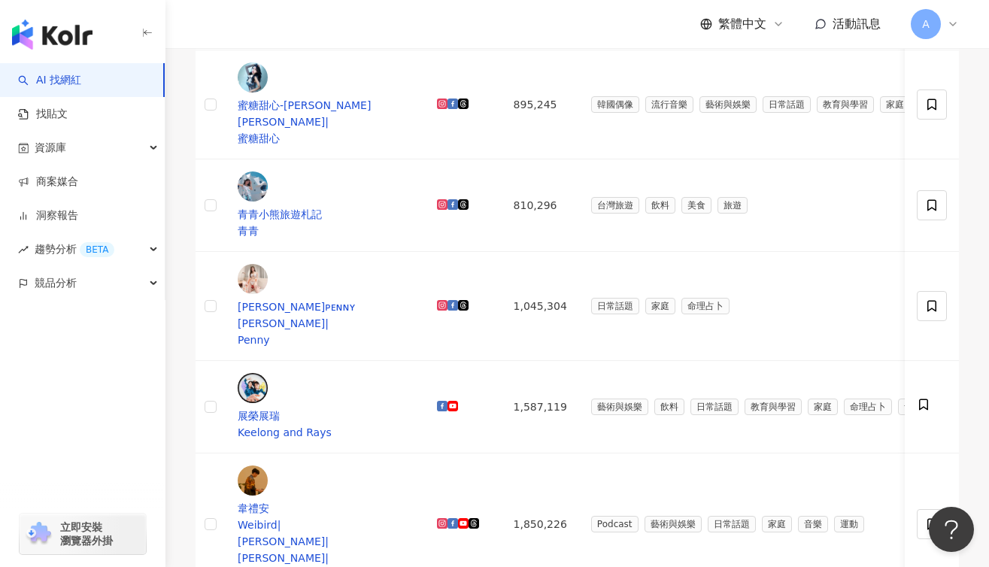
scroll to position [846, 0]
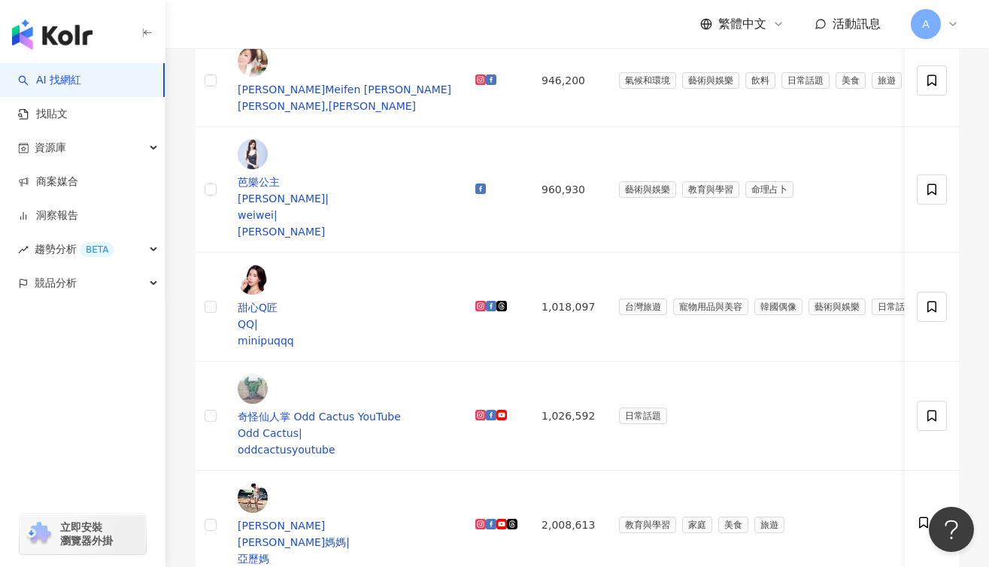
scroll to position [744, 0]
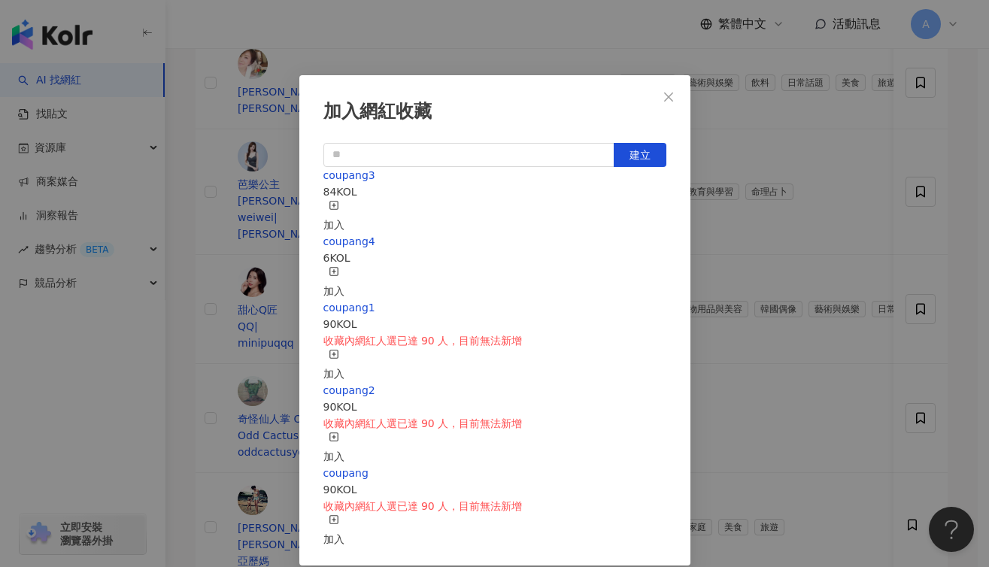
click at [344, 205] on div "加入" at bounding box center [333, 216] width 21 height 33
click at [663, 99] on icon "close" at bounding box center [669, 97] width 12 height 12
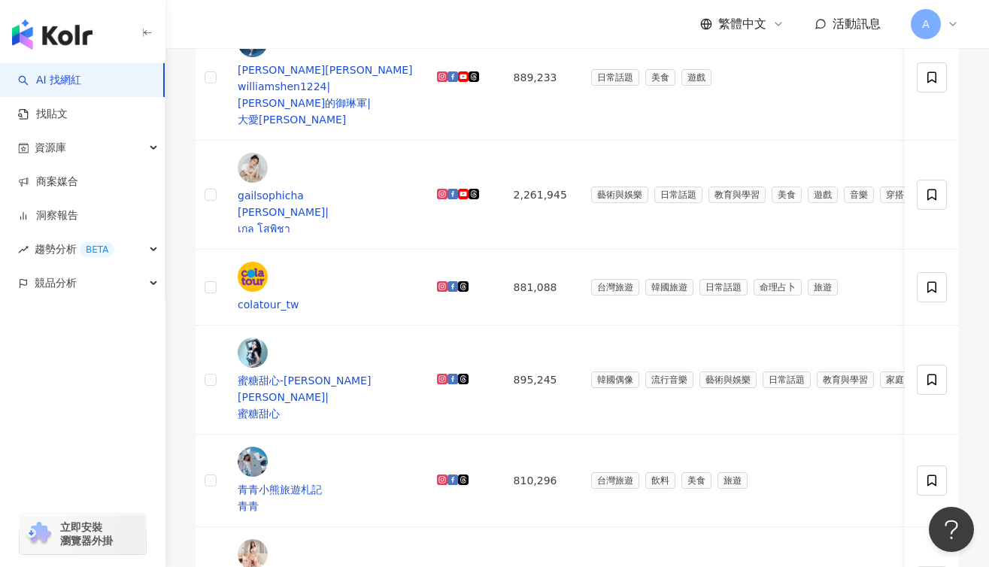
scroll to position [684, 0]
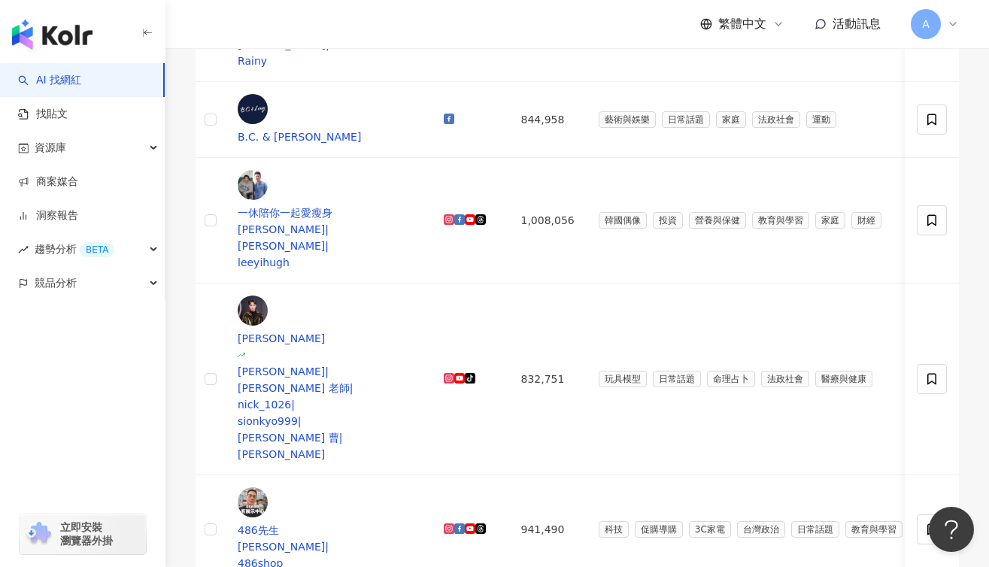
scroll to position [304, 0]
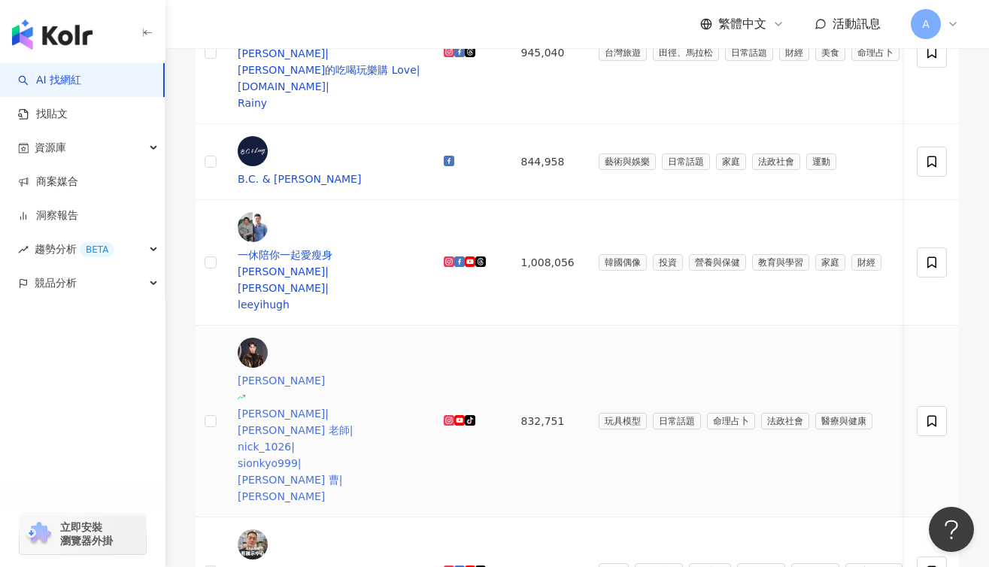
click at [420, 372] on div "曹尼克 Nick | Nick 老師 | nick_1026 | sionkyo999 | Nick 曹 | Nick Cao" at bounding box center [329, 438] width 182 height 132
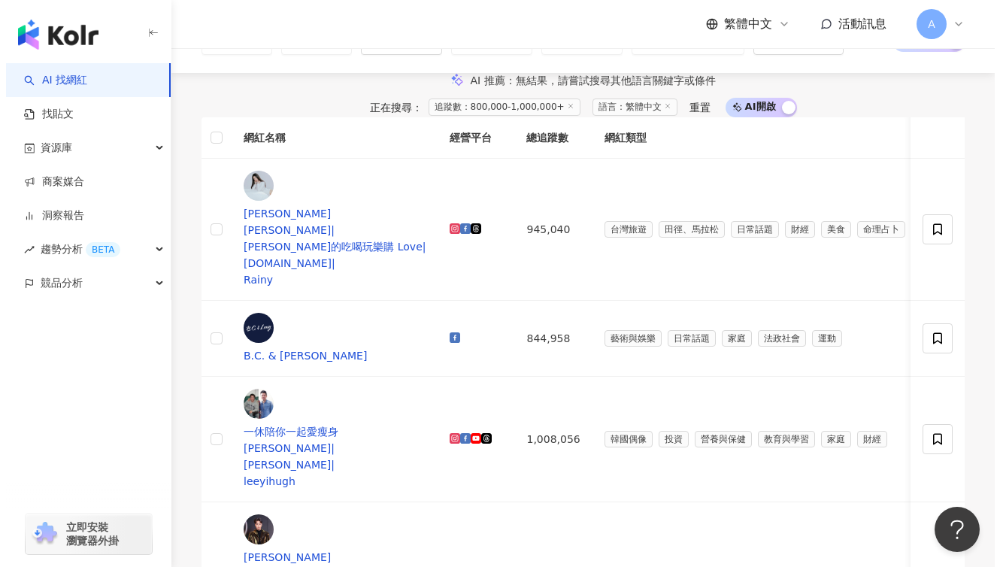
scroll to position [0, 0]
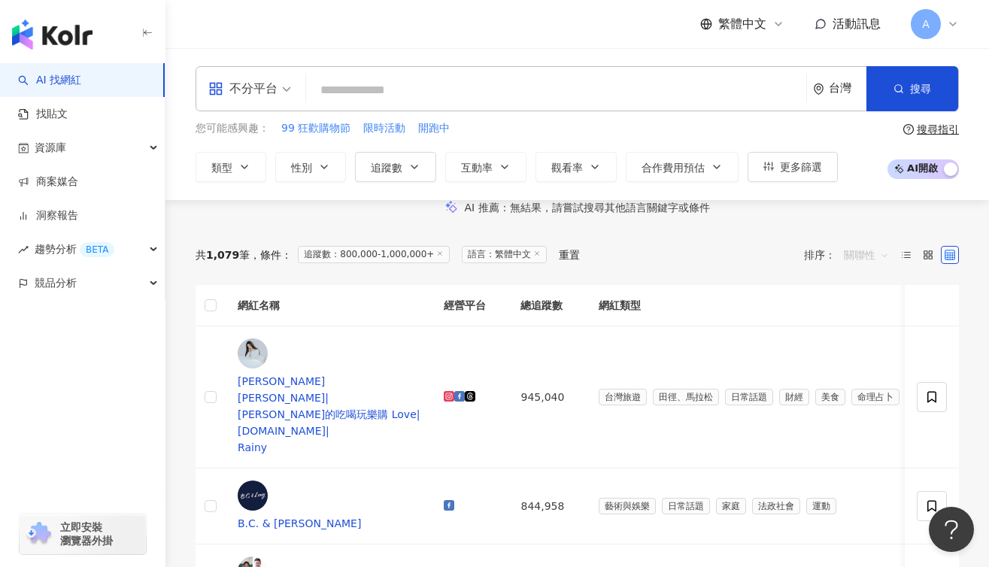
click at [853, 267] on span "關聯性" at bounding box center [866, 255] width 45 height 24
click at [784, 159] on button "更多篩選" at bounding box center [792, 167] width 90 height 30
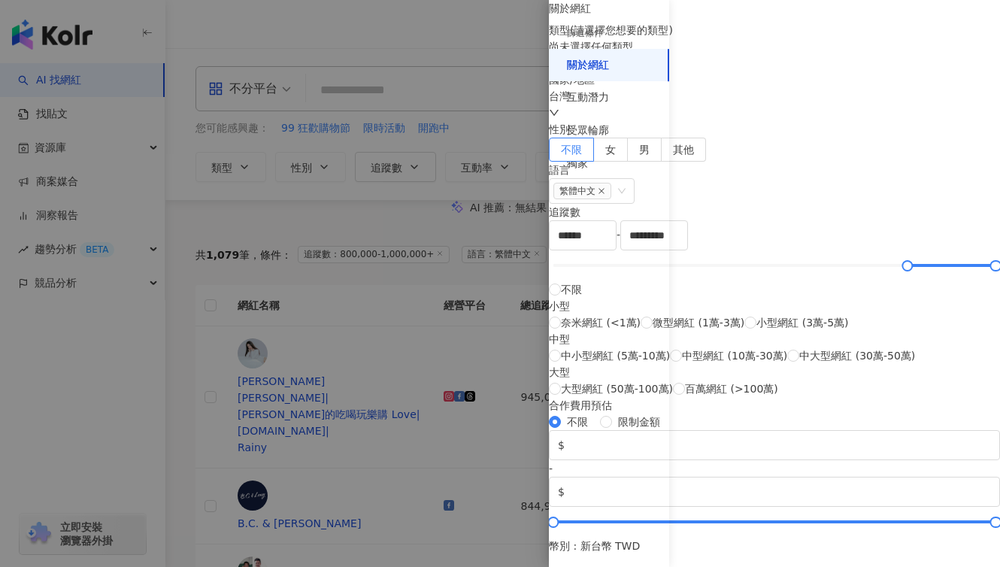
click at [858, 71] on div "尚未選擇任何類型" at bounding box center [774, 54] width 451 height 33
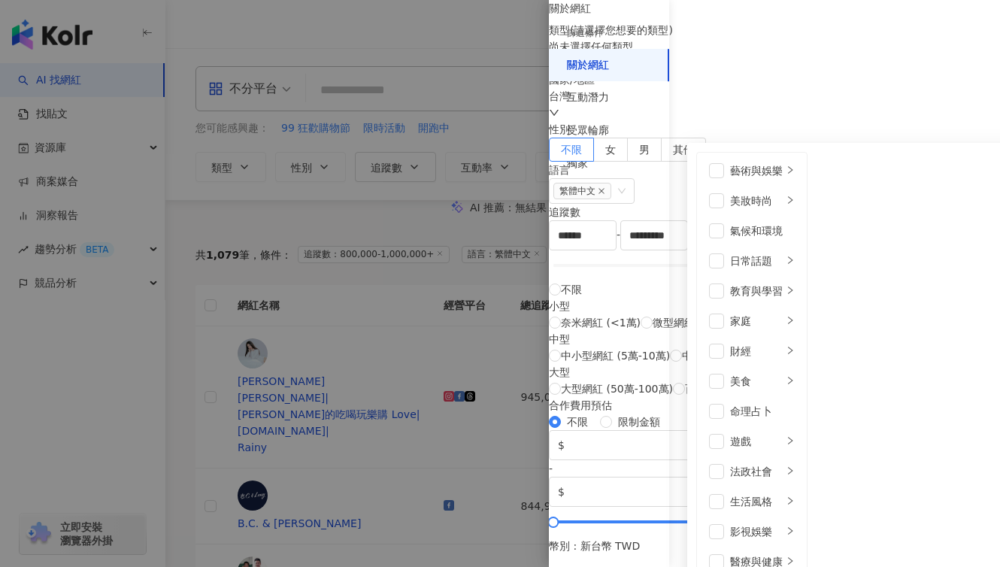
click at [858, 71] on div "尚未選擇任何類型 藝術與娛樂 美妝時尚 氣候和環境 日常話題 教育與學習 家庭 財經 美食 命理占卜 遊戲 法政社會 生活風格 影視娛樂 醫療與健康 寵物 攝…" at bounding box center [774, 54] width 451 height 33
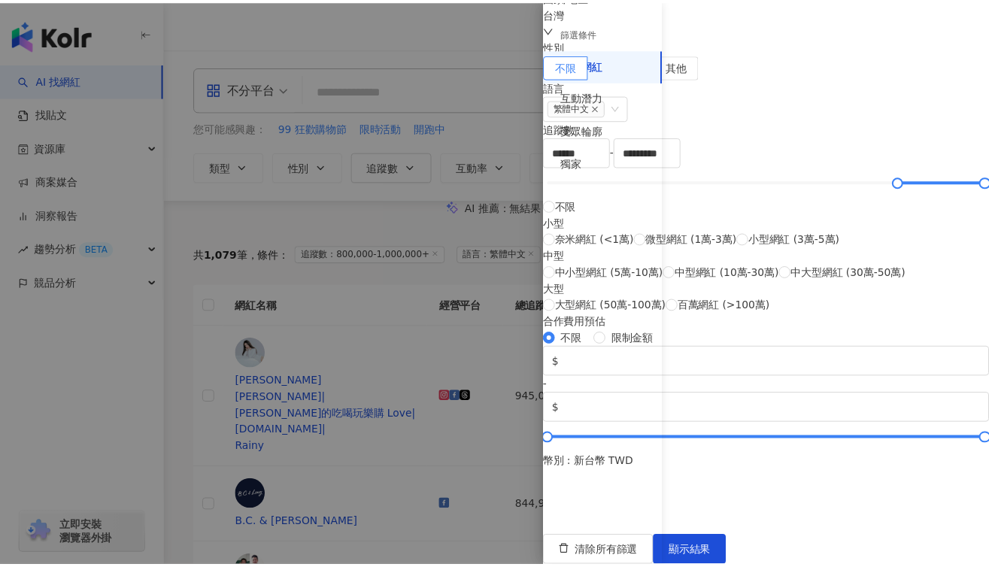
scroll to position [569, 0]
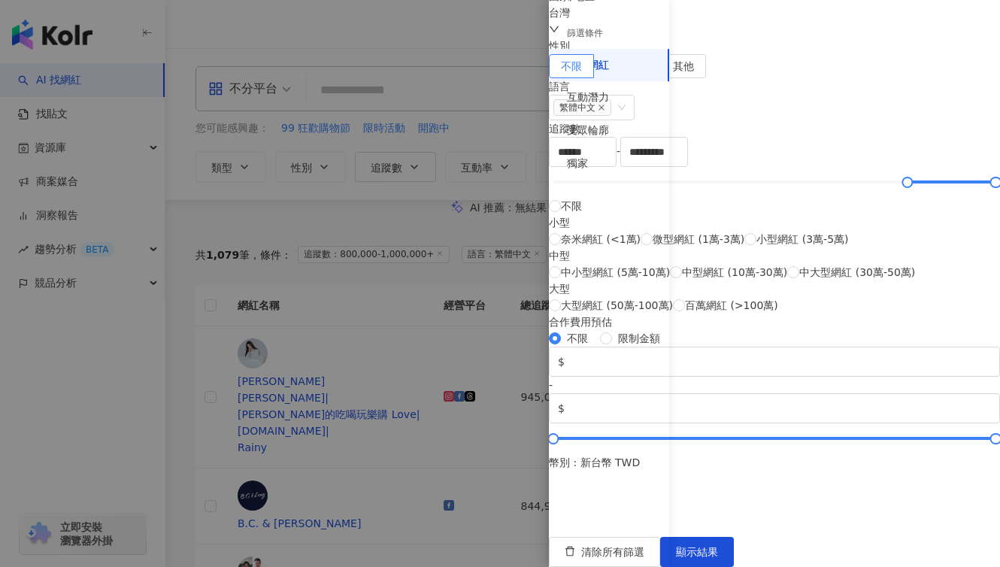
click at [459, 320] on div at bounding box center [500, 283] width 1000 height 567
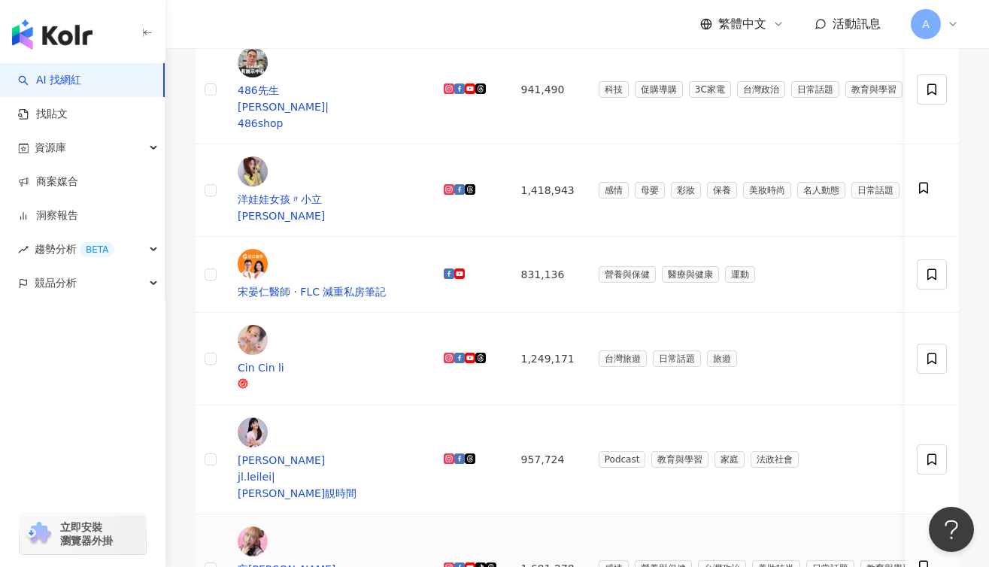
scroll to position [602, 0]
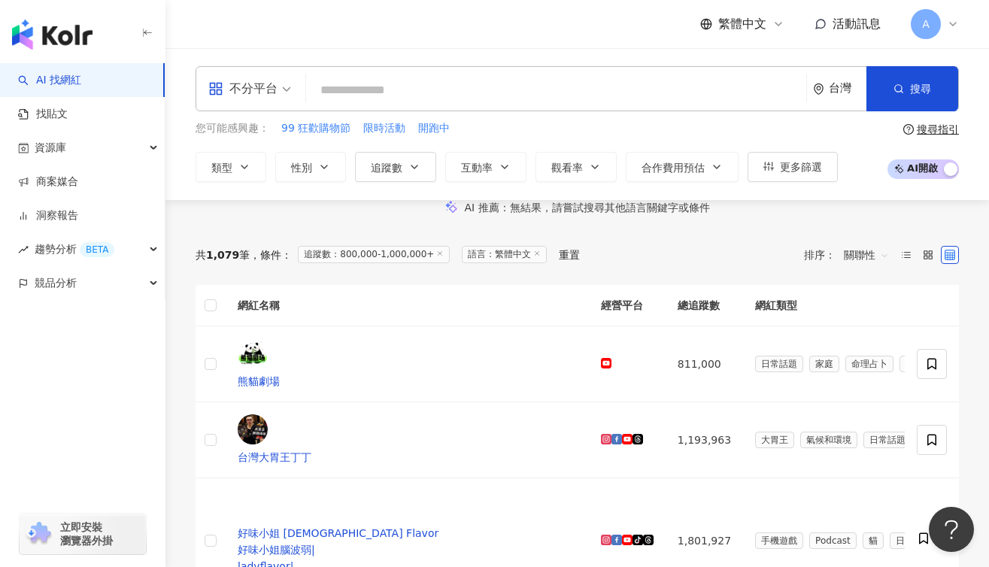
scroll to position [198, 0]
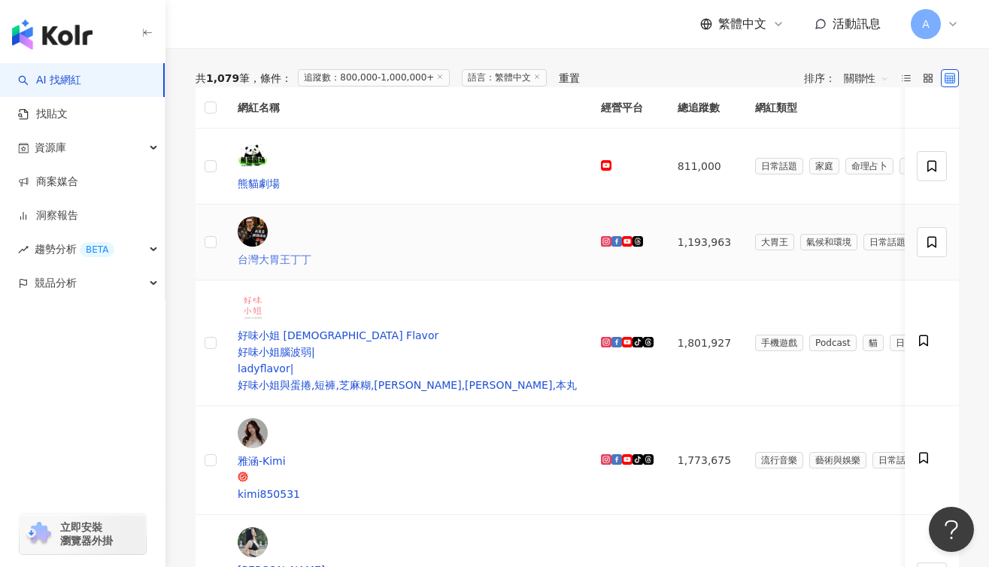
click at [335, 259] on div "台灣大胃王丁丁" at bounding box center [407, 259] width 339 height 17
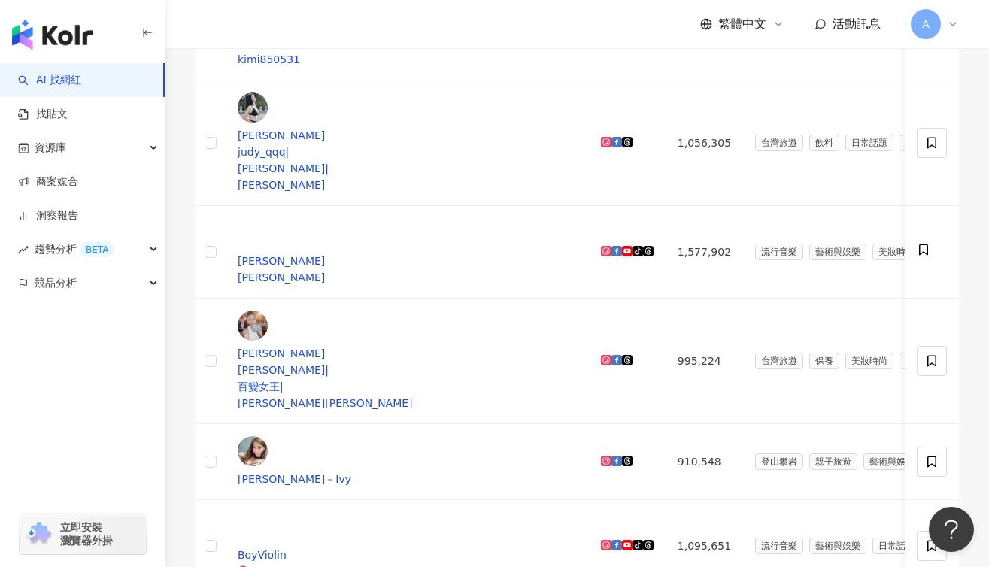
scroll to position [371, 0]
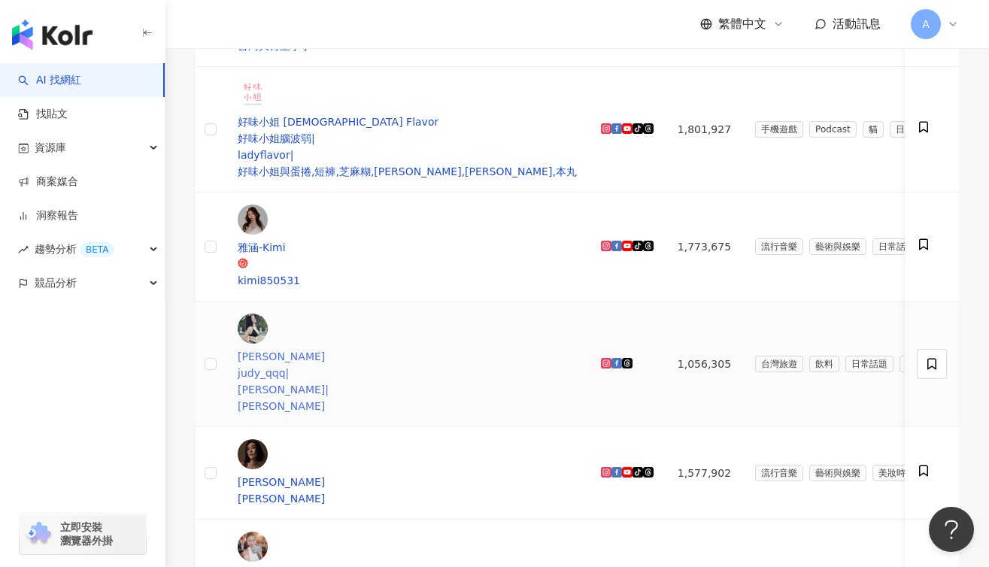
click at [479, 314] on div "Judy Chiu judy_qqq | 邱比特 | Judy 邱比特" at bounding box center [407, 364] width 339 height 101
click at [939, 349] on span at bounding box center [932, 364] width 30 height 30
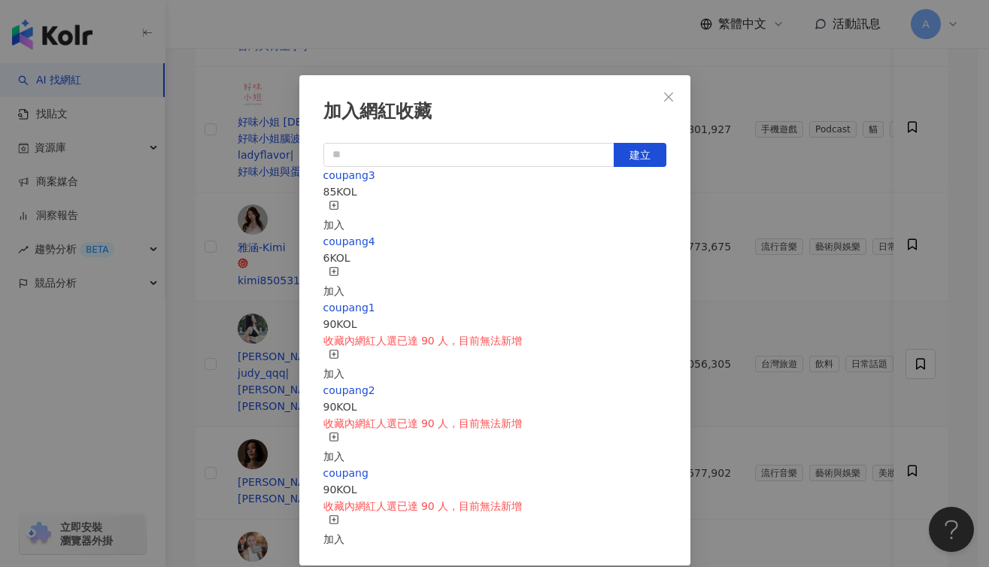
click at [339, 204] on icon "button" at bounding box center [334, 205] width 11 height 11
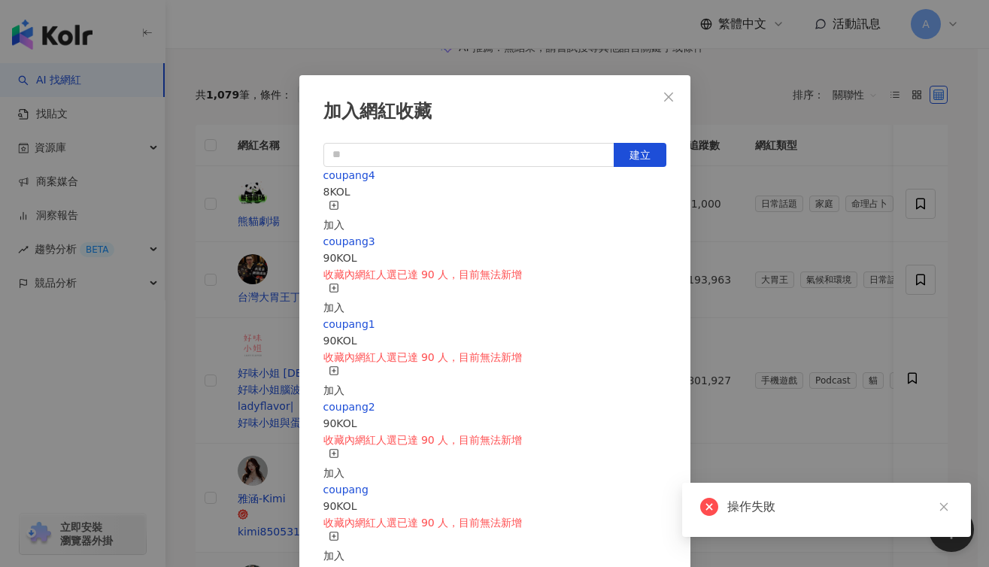
scroll to position [156, 0]
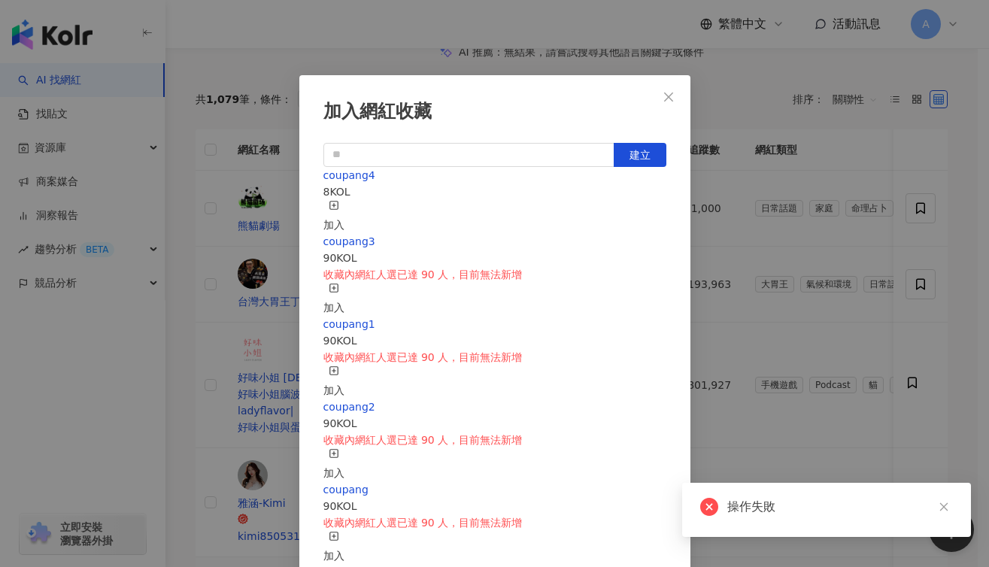
click at [344, 208] on div "加入" at bounding box center [333, 216] width 21 height 33
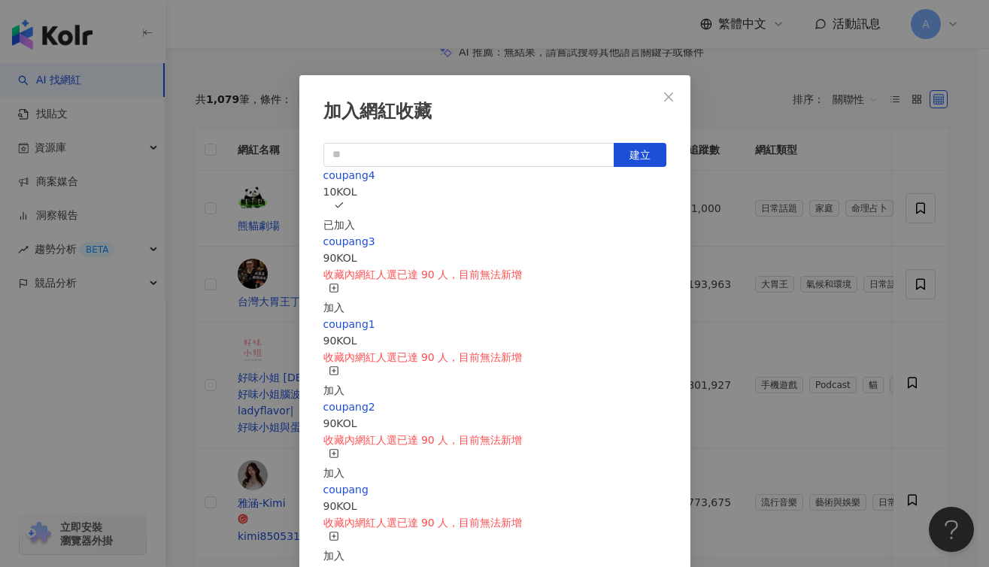
click at [956, 199] on div "加入網紅收藏 建立 coupang4 10 KOL 已加入 coupang3 90 KOL 收藏內網紅人選已達 90 人，目前無法新增 加入 coupang1…" at bounding box center [494, 283] width 989 height 567
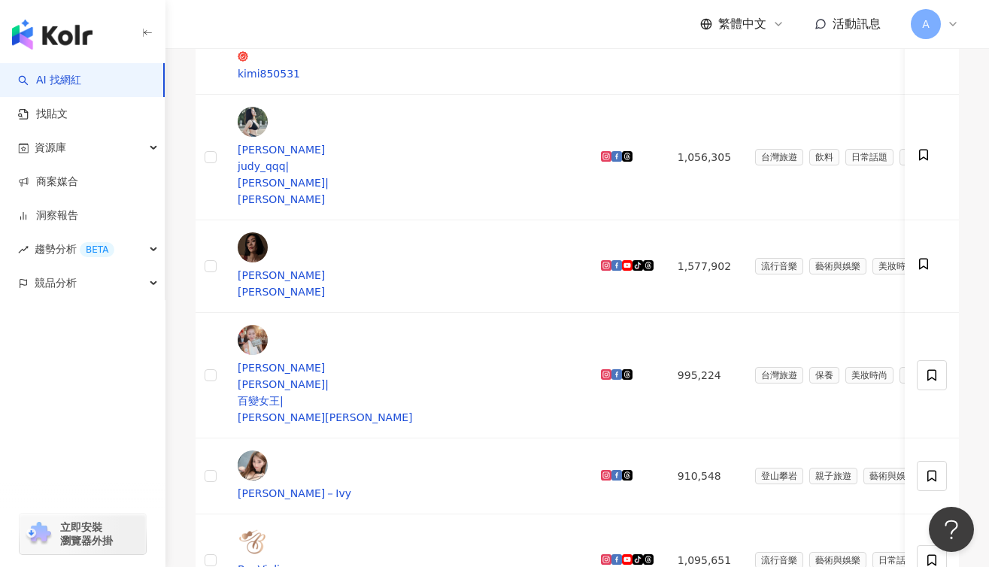
scroll to position [580, 0]
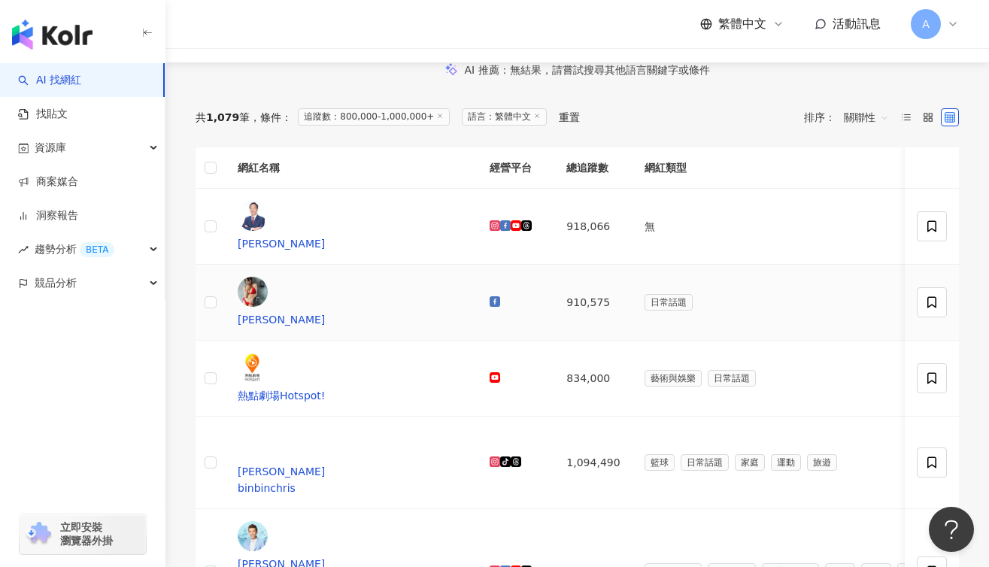
scroll to position [330, 0]
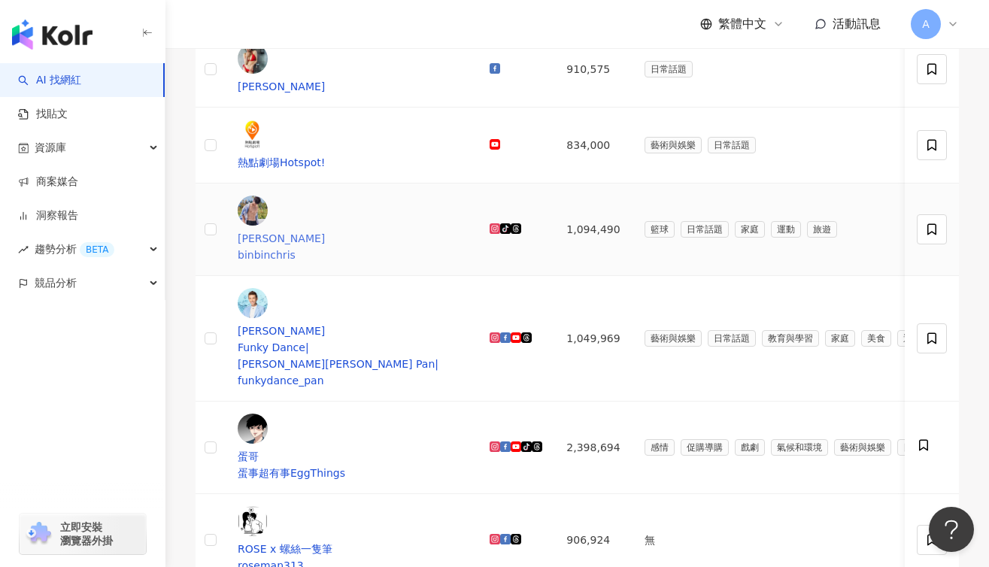
click at [396, 226] on div "陳天兵 binbinchris" at bounding box center [352, 230] width 228 height 68
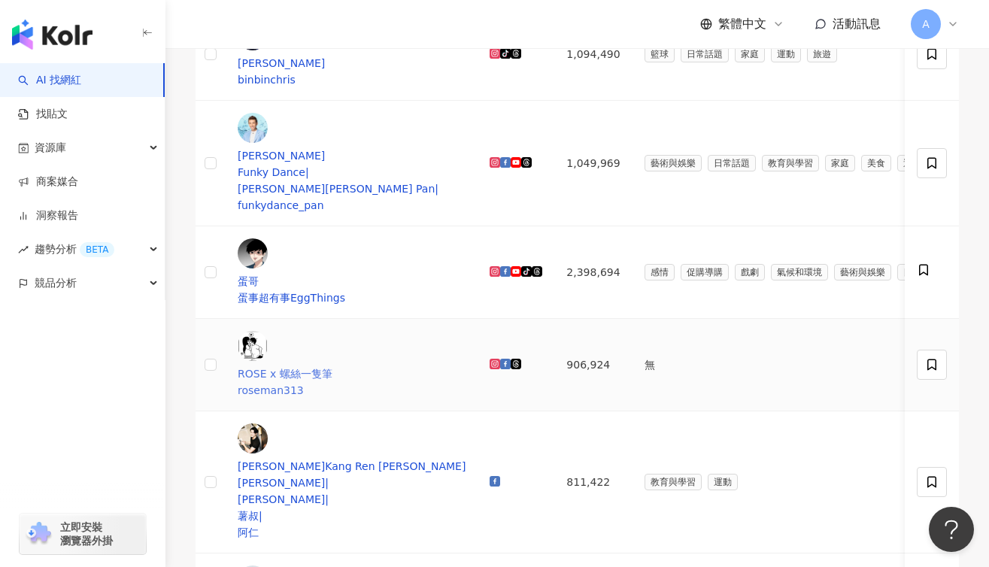
scroll to position [632, 0]
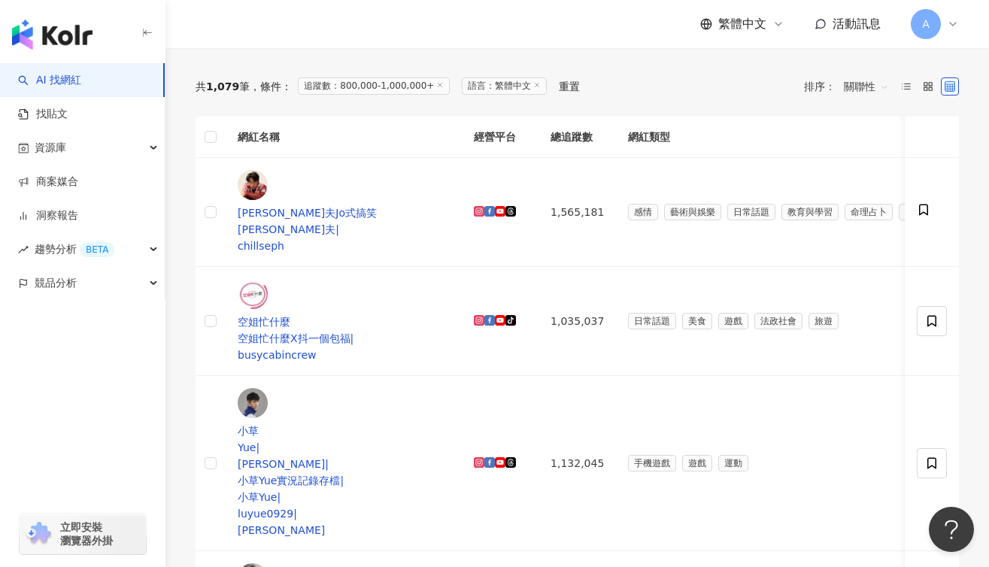
scroll to position [211, 0]
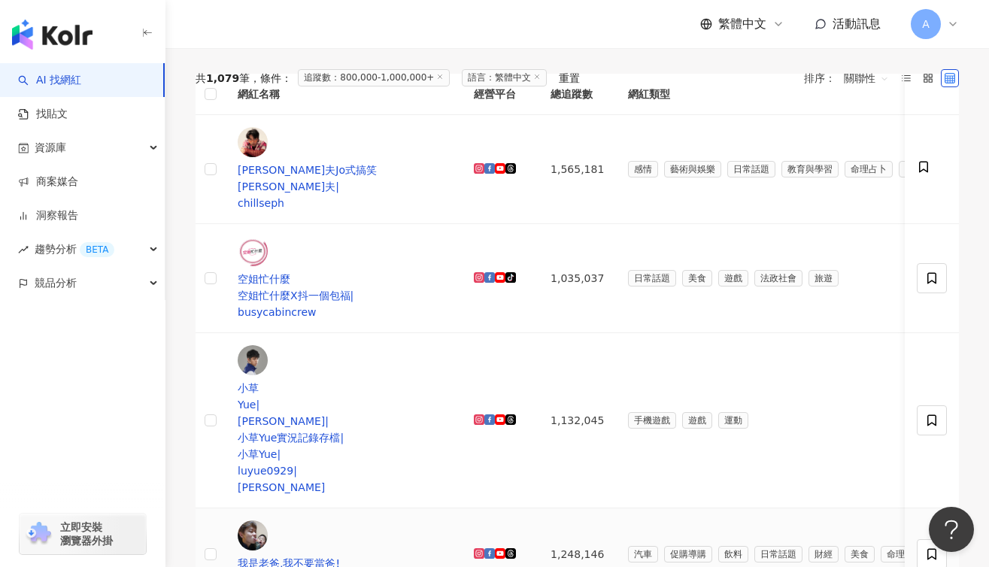
click at [911, 508] on td at bounding box center [932, 554] width 54 height 92
click at [925, 547] on icon at bounding box center [932, 554] width 14 height 14
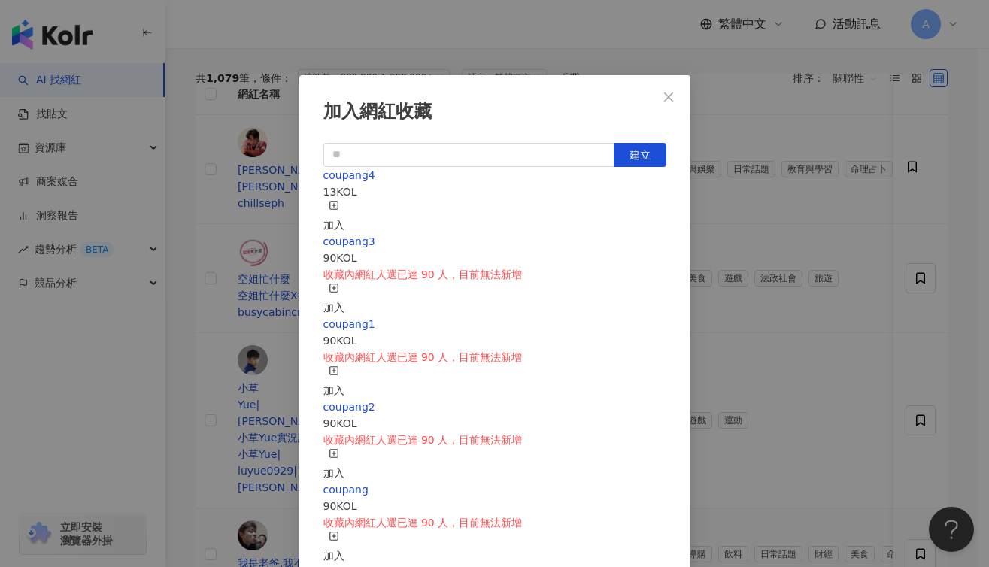
click at [344, 210] on div "加入" at bounding box center [333, 216] width 21 height 33
click at [671, 99] on icon "close" at bounding box center [669, 97] width 12 height 12
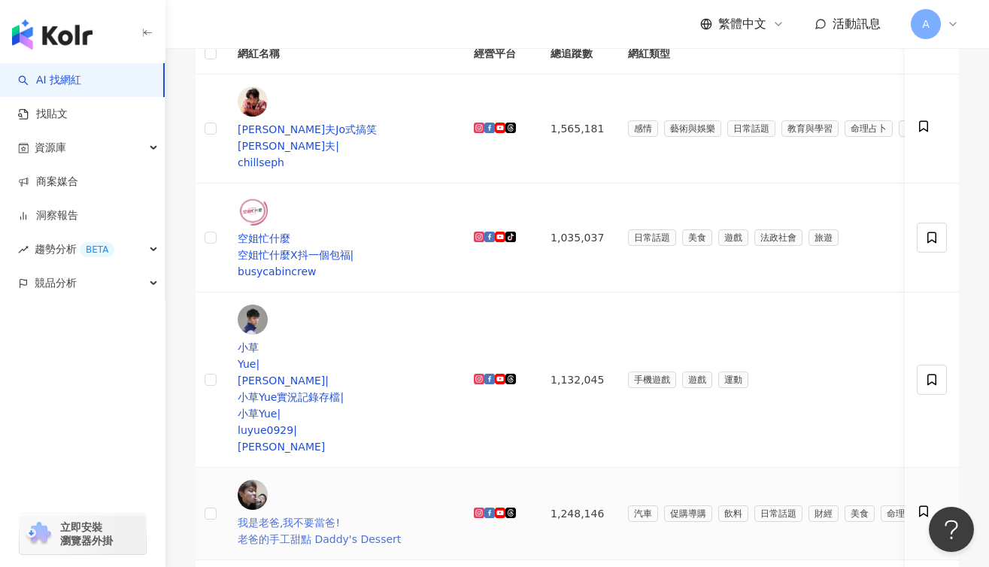
scroll to position [384, 0]
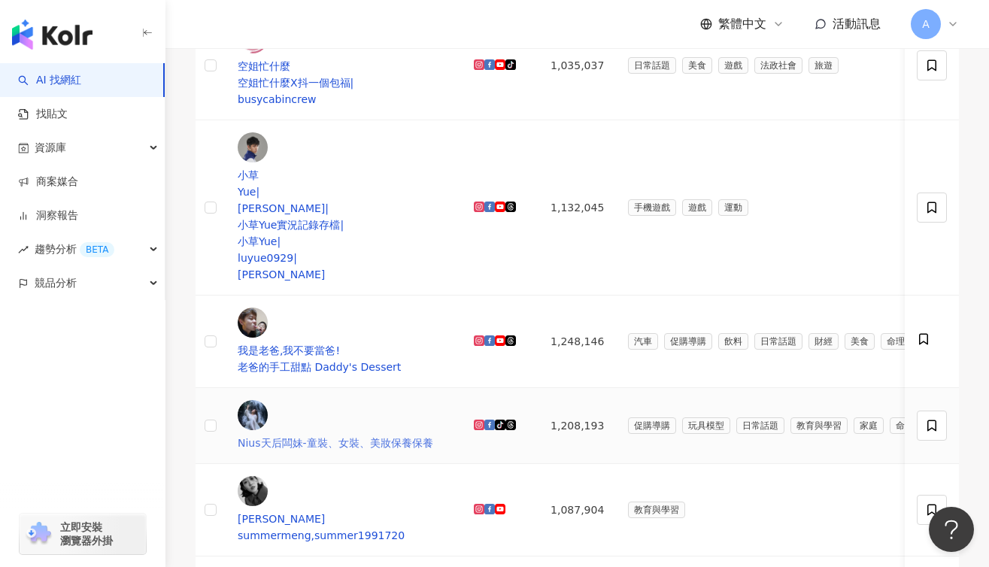
click at [359, 435] on div "Nius天后闆妹-童裝、女裝、美妝保養保養" at bounding box center [344, 443] width 212 height 17
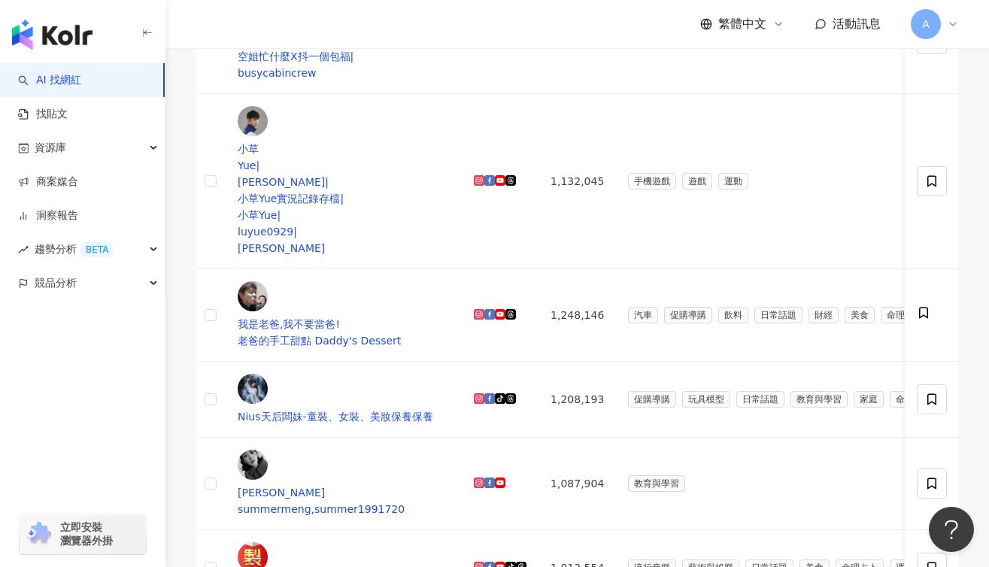
scroll to position [808, 0]
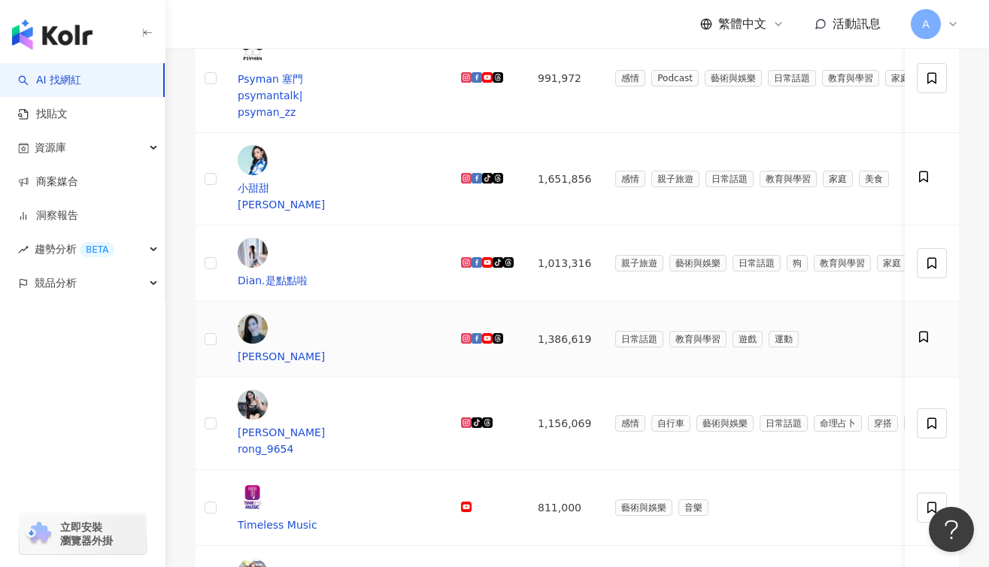
scroll to position [547, 0]
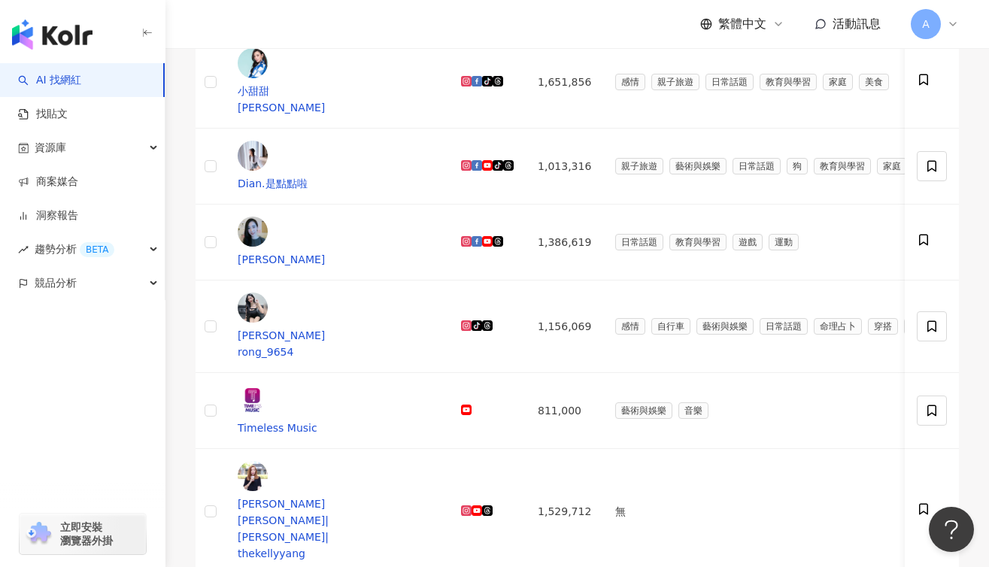
scroll to position [582, 0]
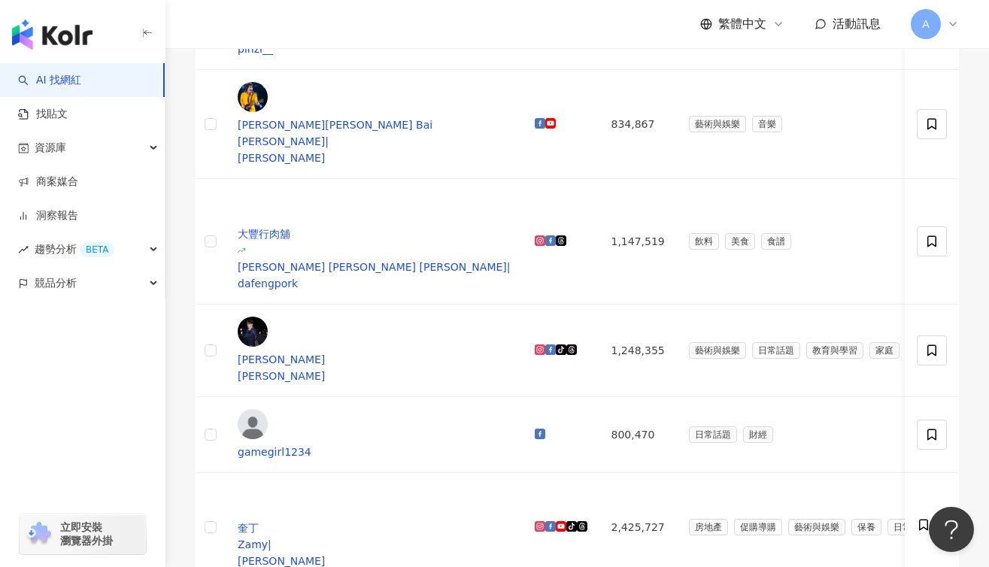
scroll to position [675, 0]
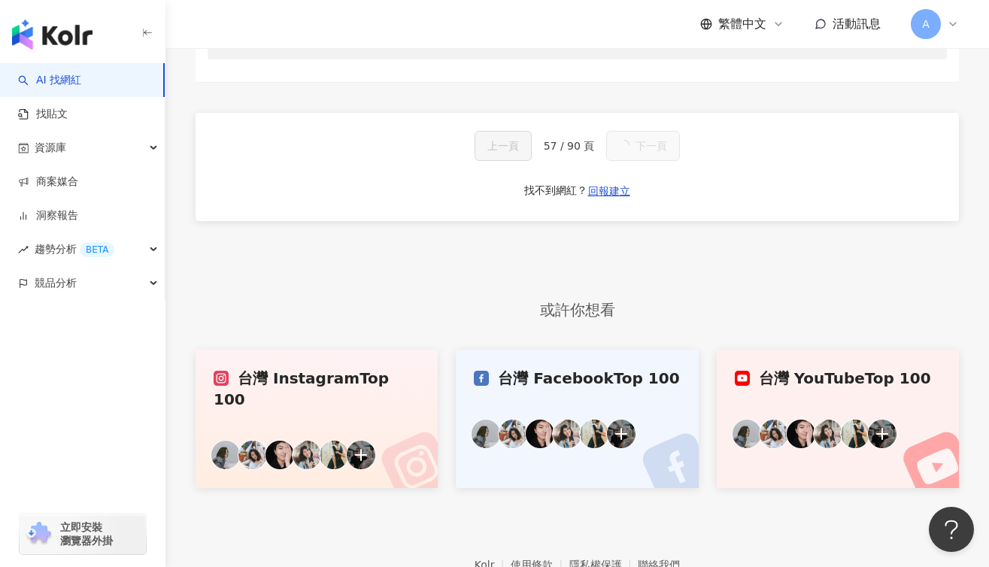
scroll to position [314, 0]
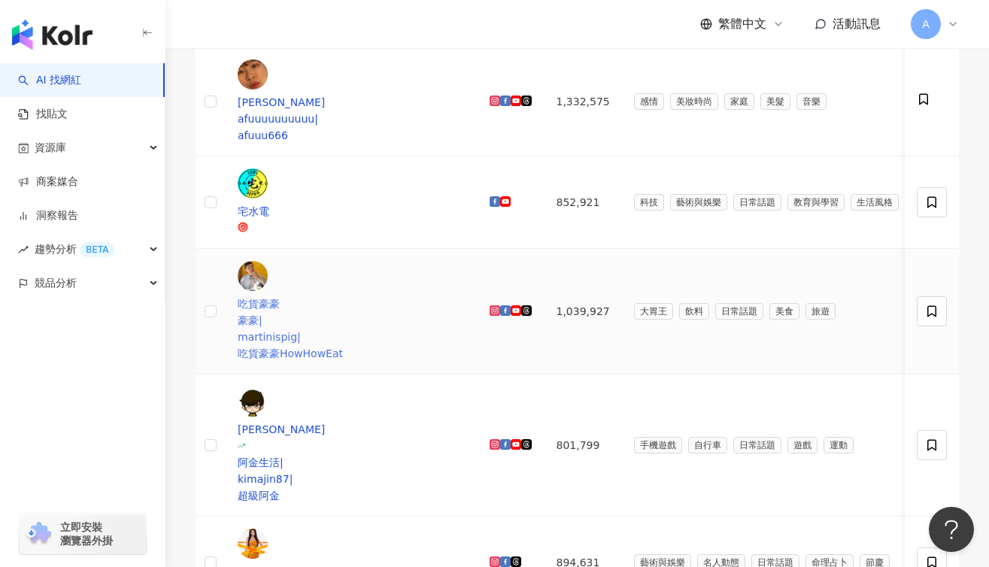
click at [349, 296] on span "吃貨豪豪" at bounding box center [352, 304] width 228 height 17
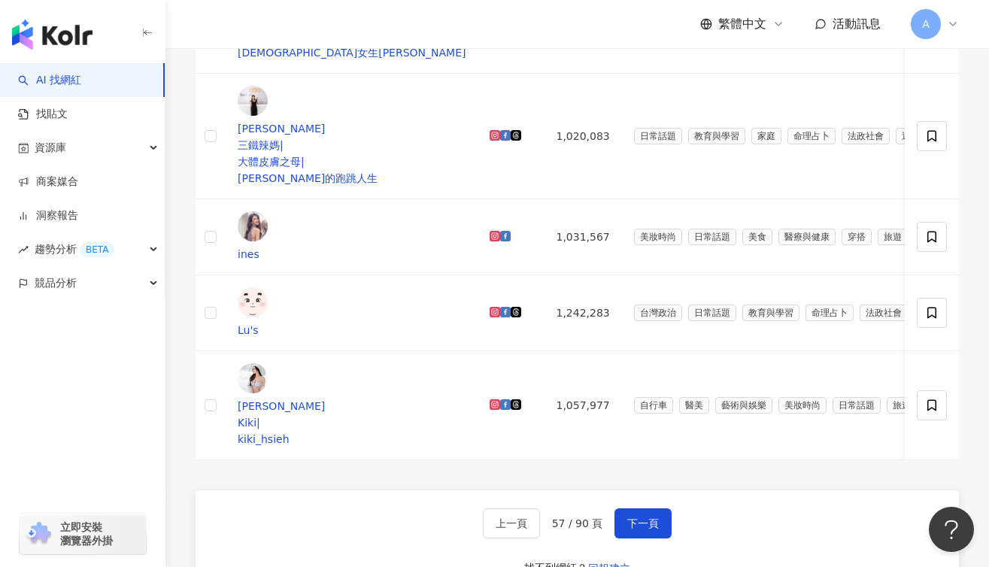
scroll to position [595, 0]
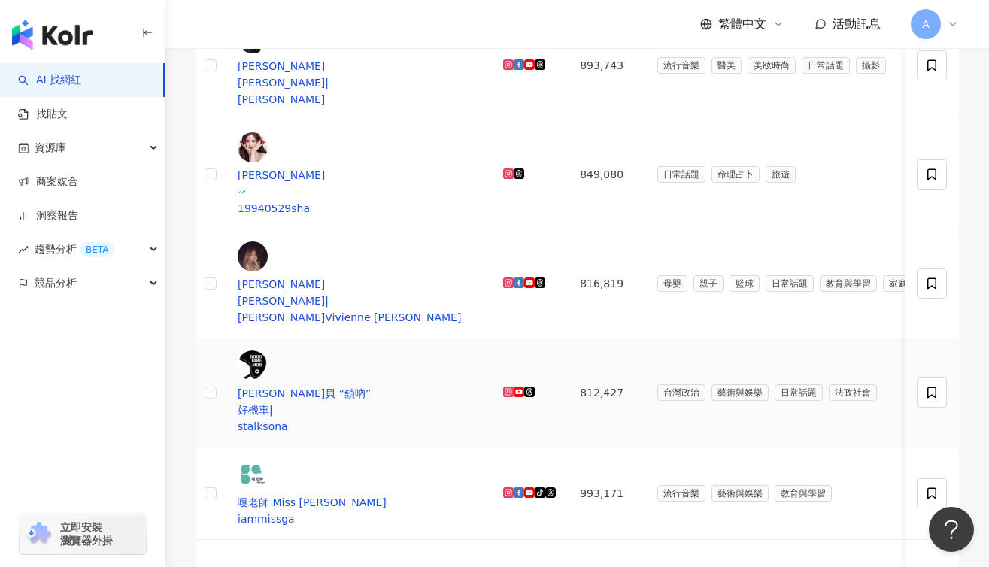
scroll to position [334, 0]
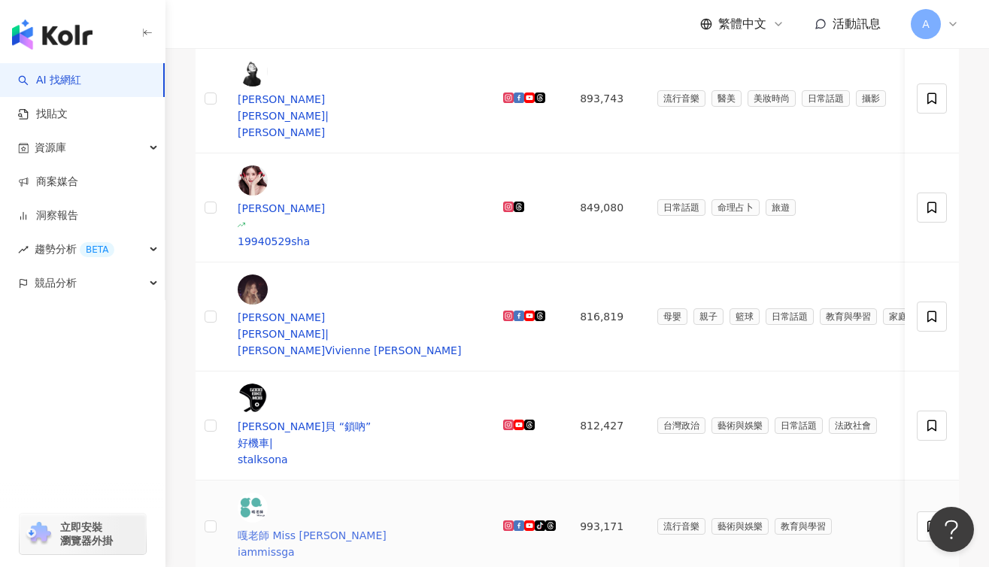
click at [295, 546] on span "iammissga" at bounding box center [266, 552] width 57 height 12
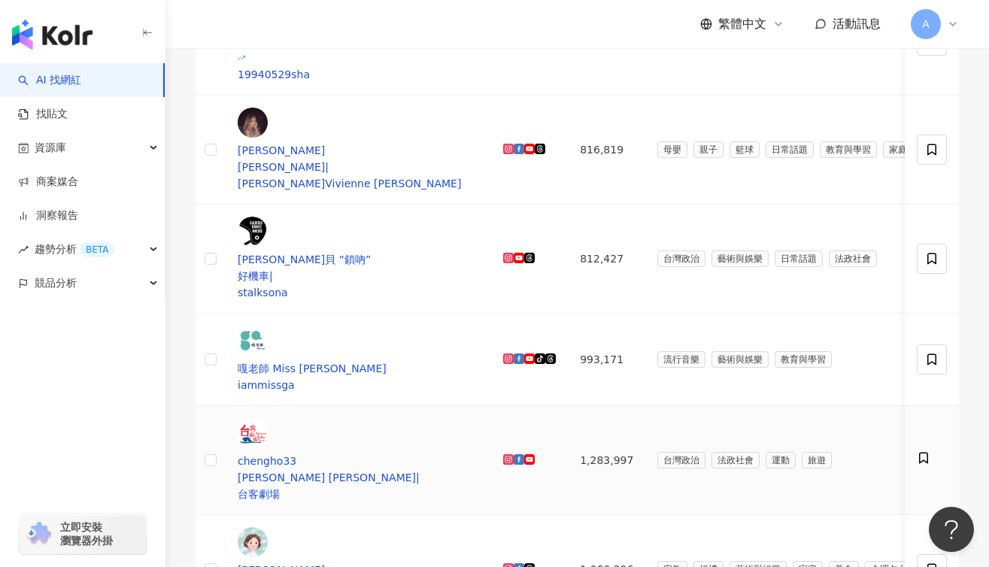
scroll to position [962, 0]
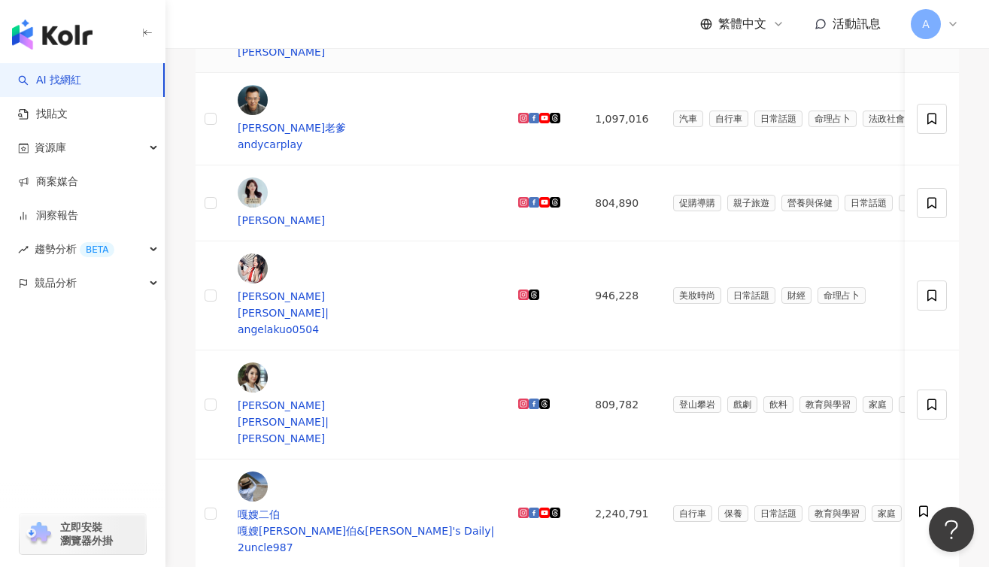
scroll to position [513, 0]
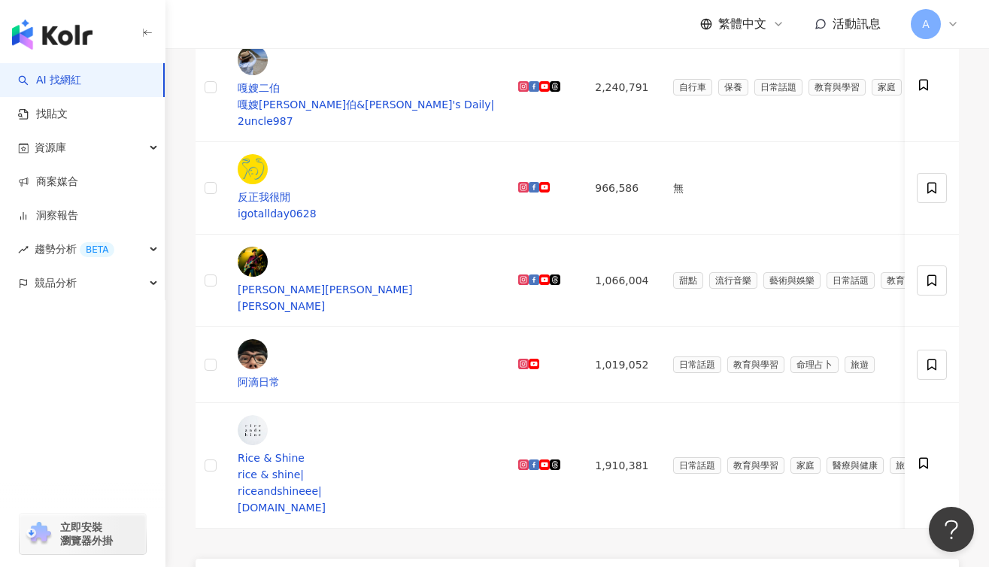
scroll to position [858, 0]
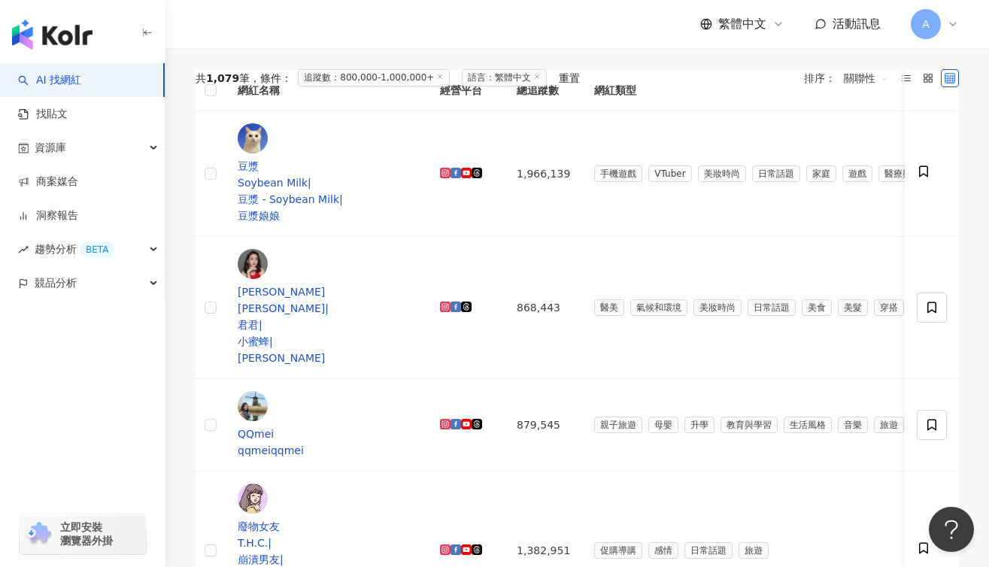
scroll to position [218, 0]
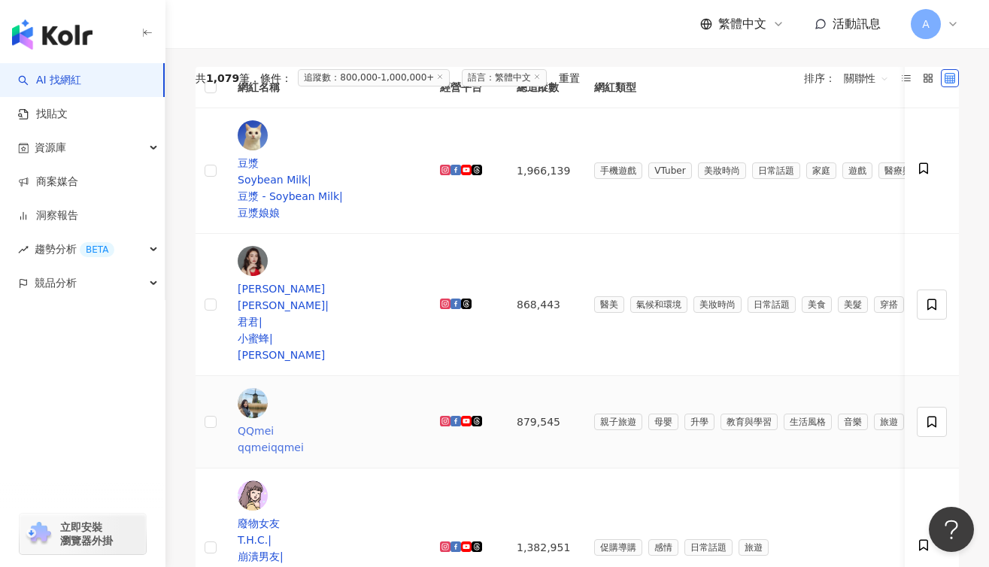
click at [329, 423] on div "QQmei" at bounding box center [327, 431] width 178 height 17
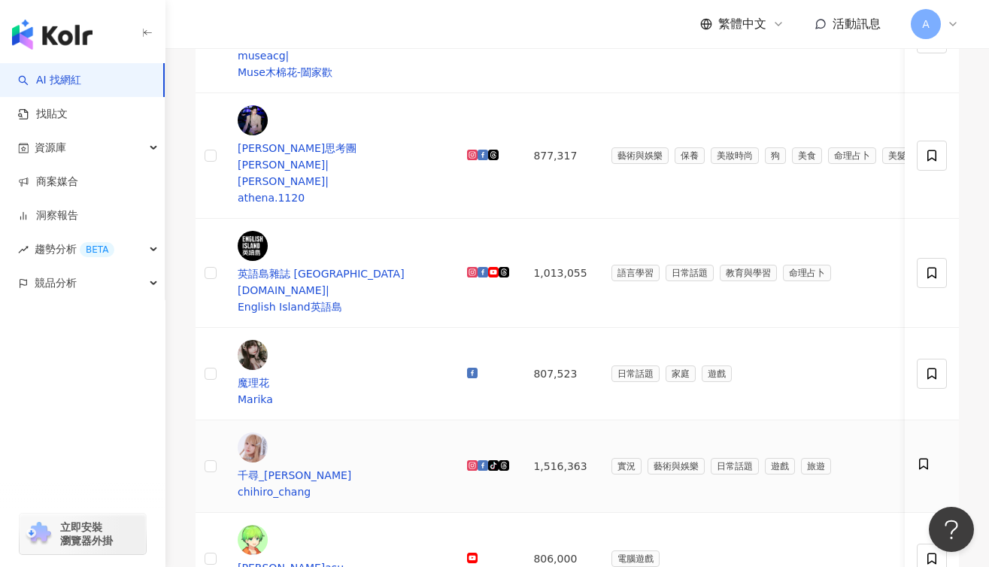
scroll to position [632, 0]
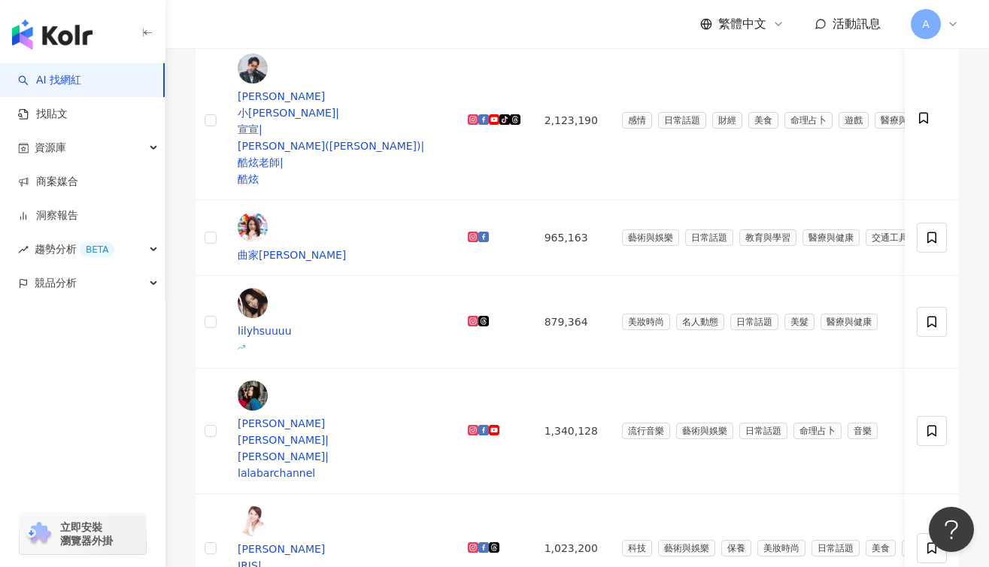
scroll to position [884, 0]
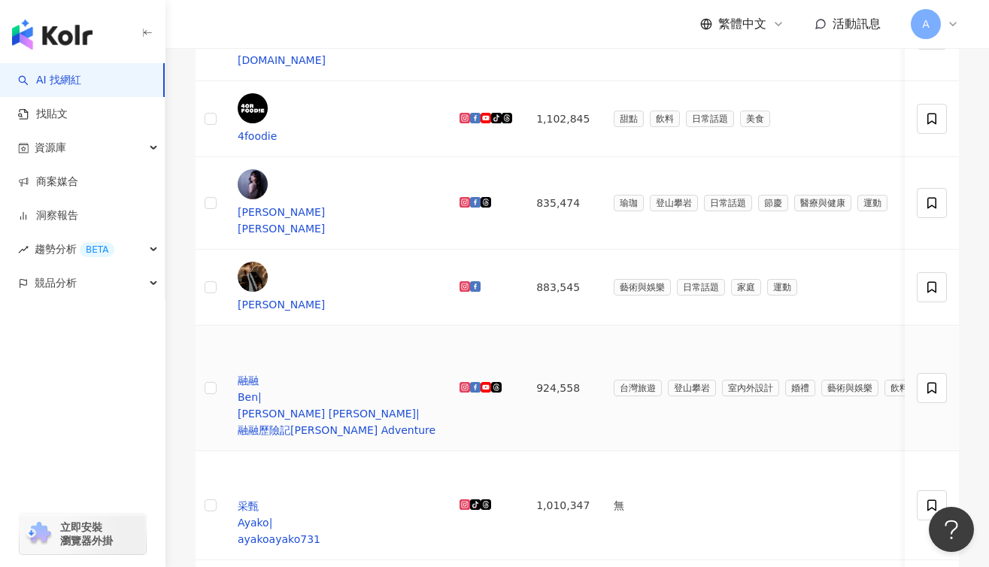
scroll to position [523, 0]
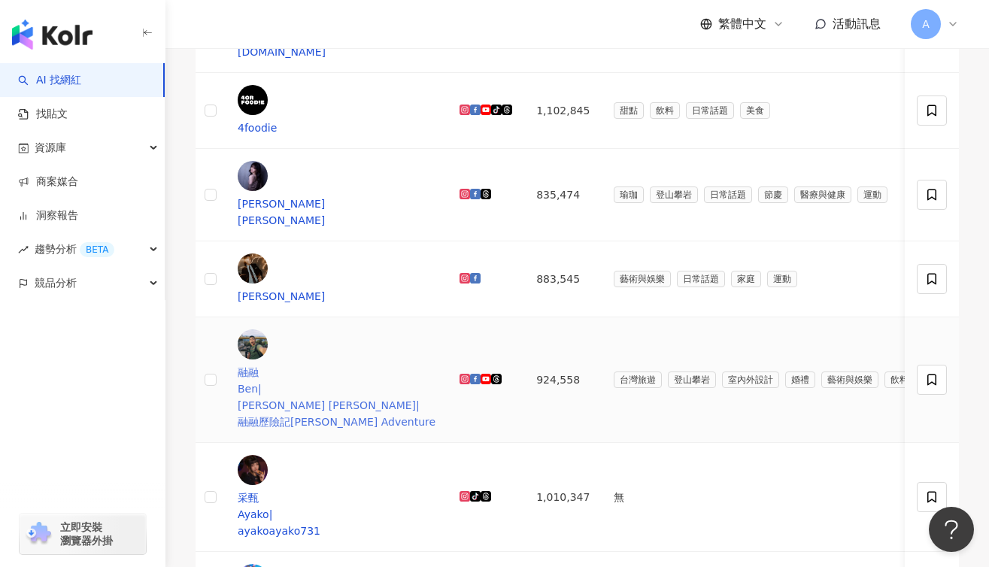
click at [315, 364] on span "融融" at bounding box center [337, 372] width 198 height 17
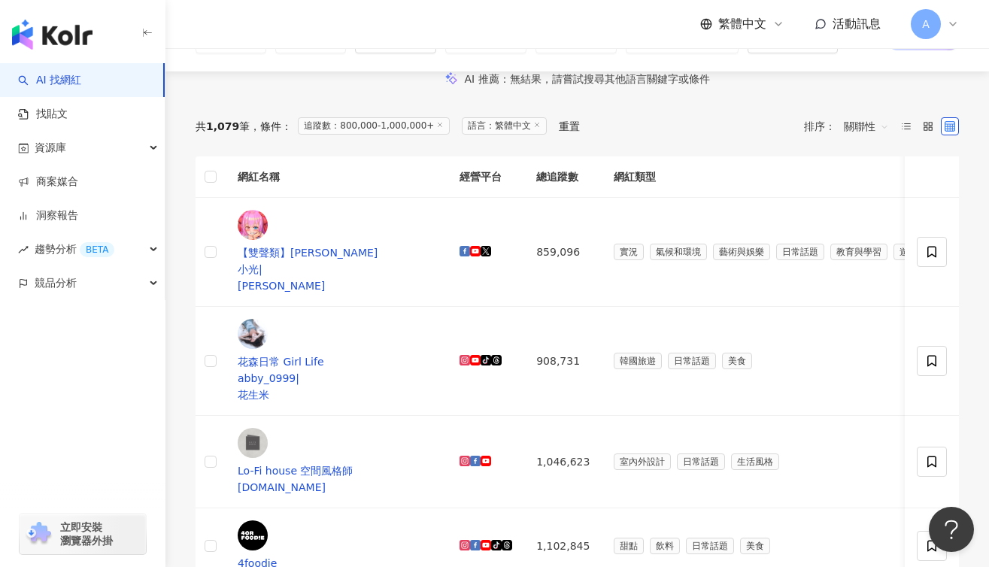
scroll to position [372, 0]
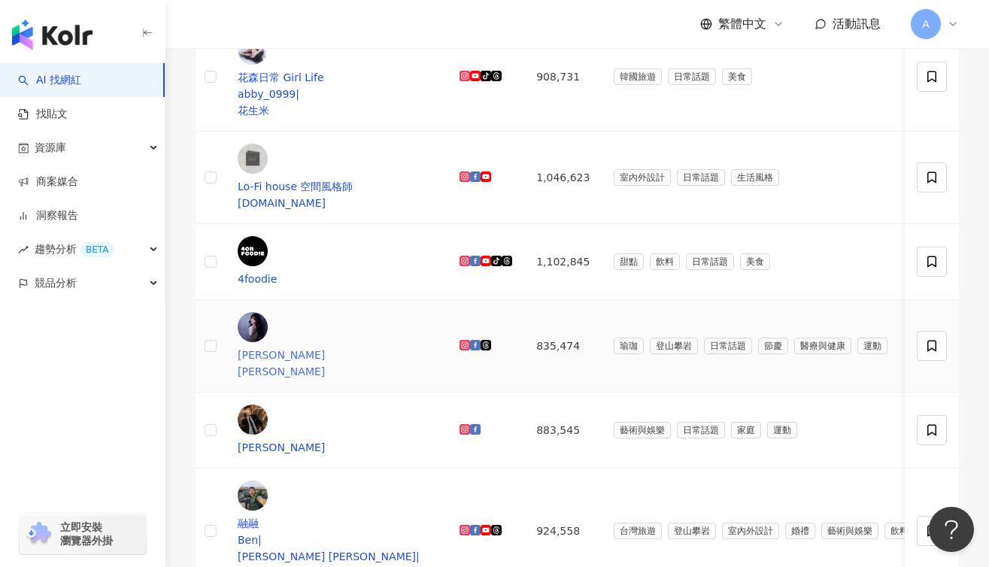
click at [317, 347] on div "謝翔雅" at bounding box center [337, 355] width 198 height 17
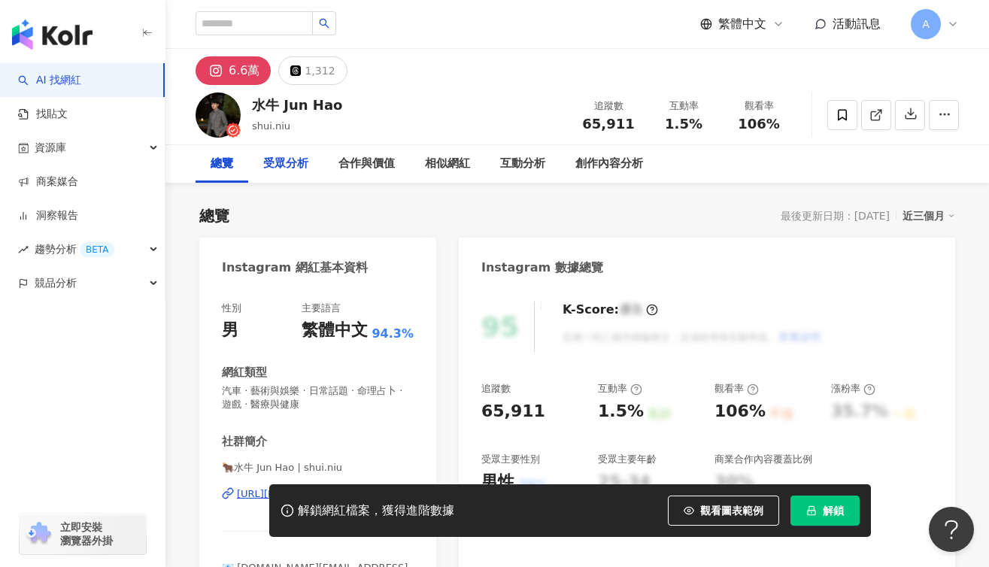
click at [298, 155] on div "受眾分析" at bounding box center [285, 164] width 45 height 18
click at [282, 174] on div "受眾分析" at bounding box center [285, 164] width 75 height 38
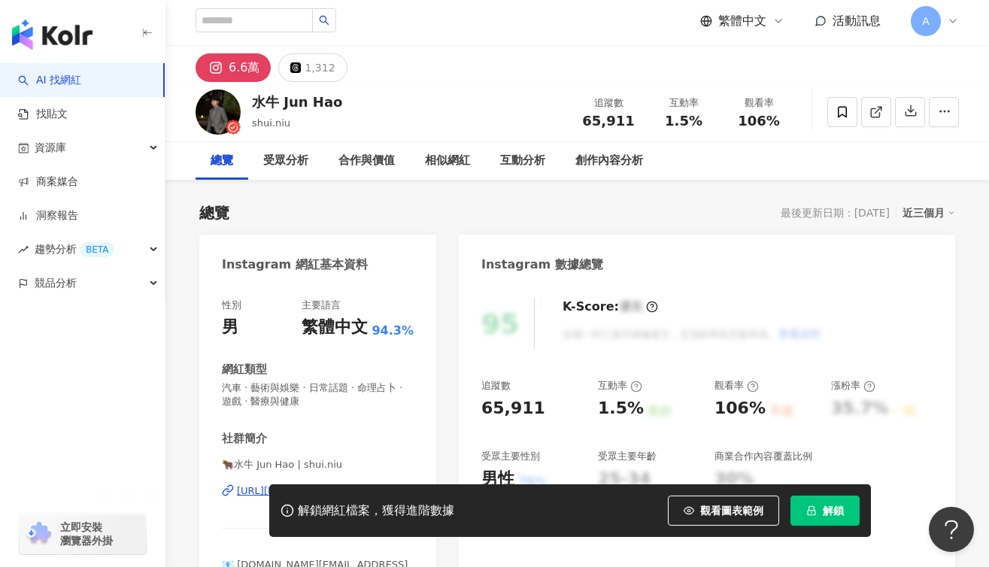
scroll to position [144, 0]
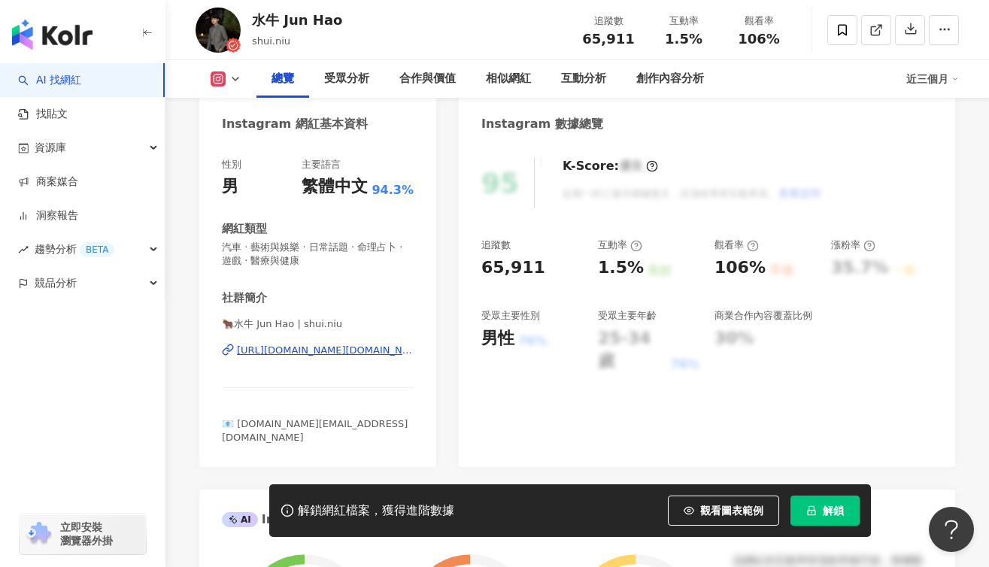
click at [214, 17] on img at bounding box center [218, 30] width 45 height 45
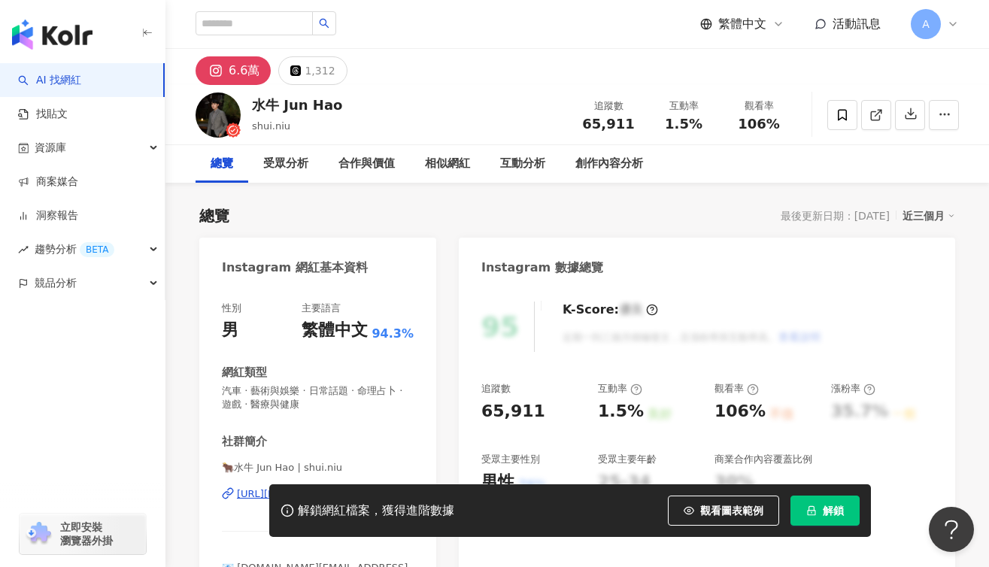
click at [24, 22] on img "button" at bounding box center [52, 35] width 80 height 30
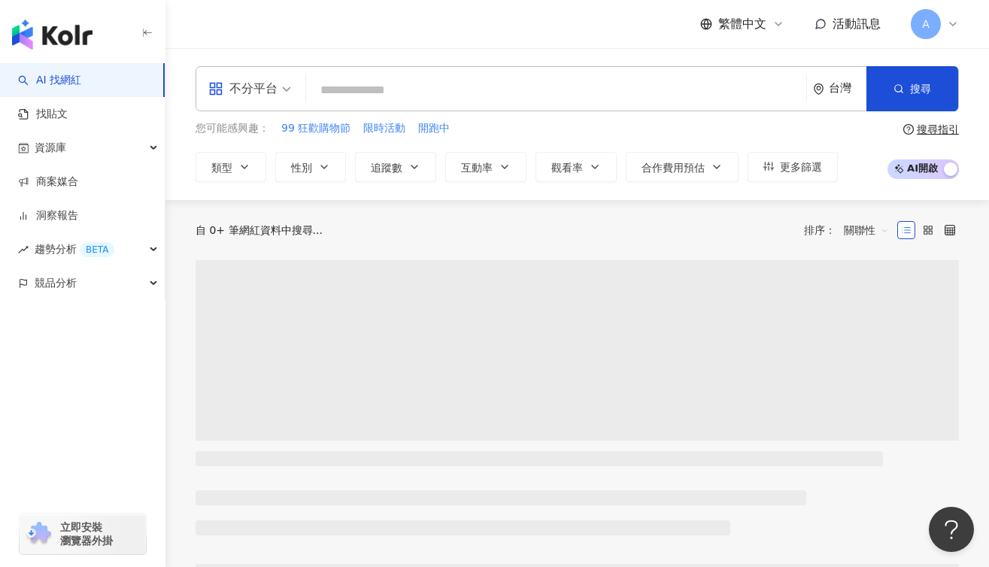
click at [936, 38] on div "A" at bounding box center [935, 24] width 48 height 30
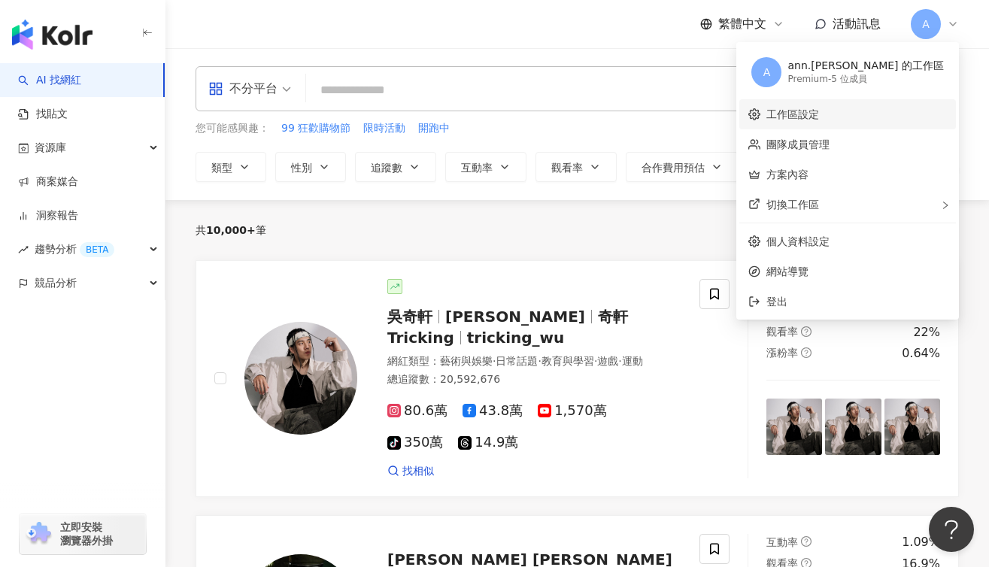
click at [819, 111] on link "工作區設定" at bounding box center [792, 114] width 53 height 12
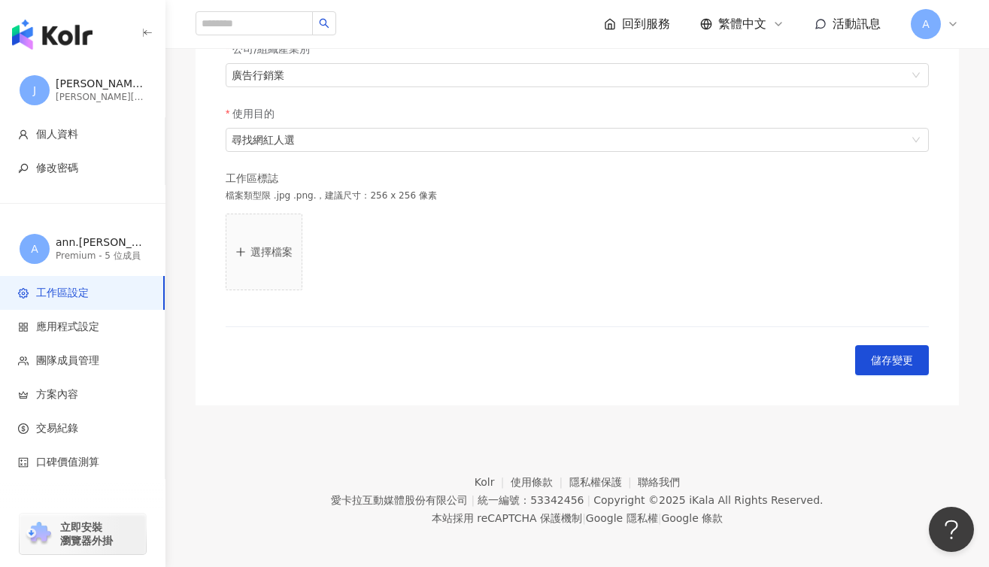
scroll to position [393, 0]
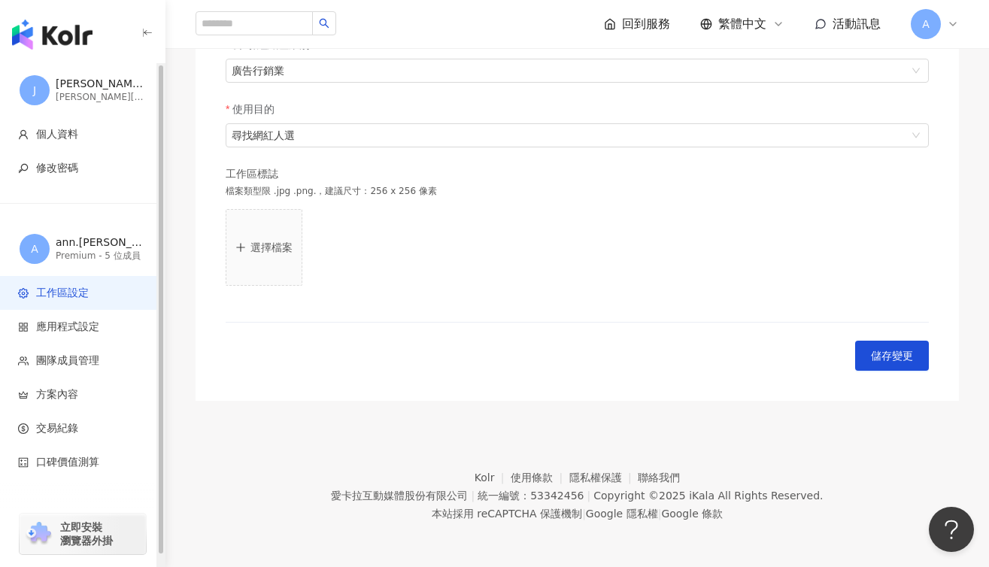
click at [97, 98] on div "jerry.chang@emctaipei.com" at bounding box center [101, 97] width 90 height 13
click at [620, 21] on div "回到服務" at bounding box center [637, 24] width 66 height 17
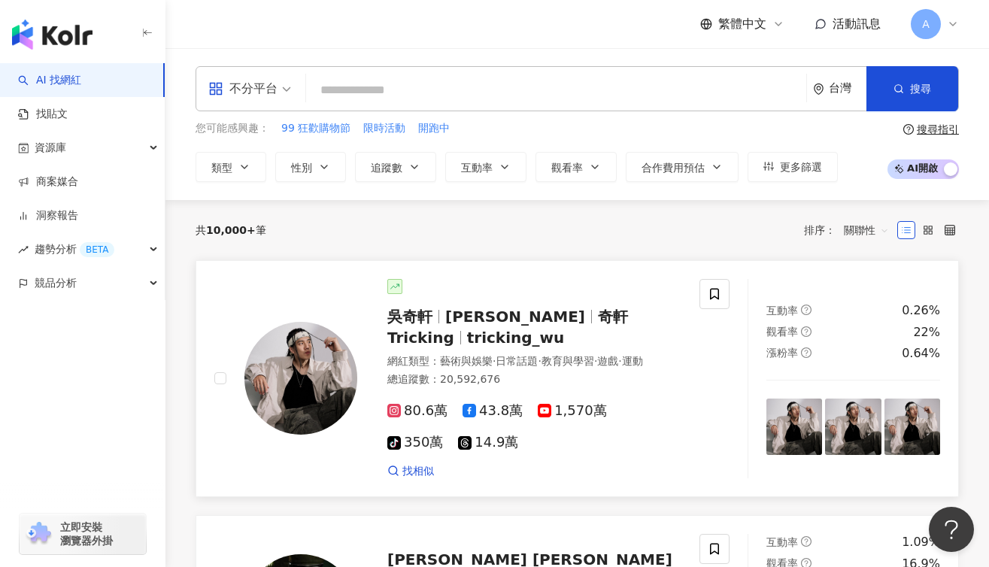
click at [514, 314] on span "Wu Hsuan" at bounding box center [515, 317] width 140 height 18
click at [530, 384] on div "總追蹤數 ： 20,592,676" at bounding box center [534, 379] width 294 height 15
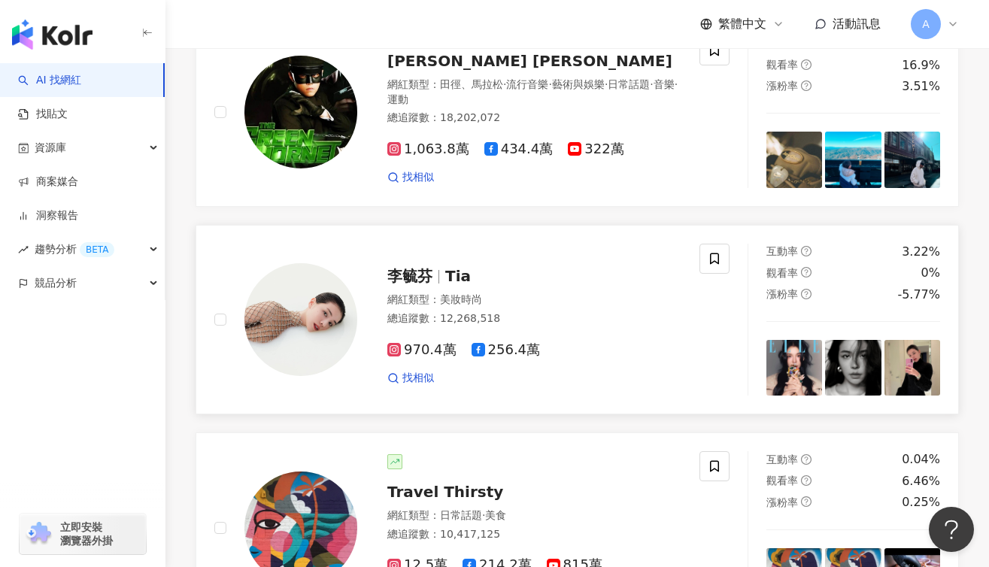
click at [581, 296] on div "李毓芬 Tia 網紅類型 ： 美妝時尚 總追蹤數 ： 12,268,518 970.4萬 256.4萬 找相似" at bounding box center [519, 319] width 324 height 132
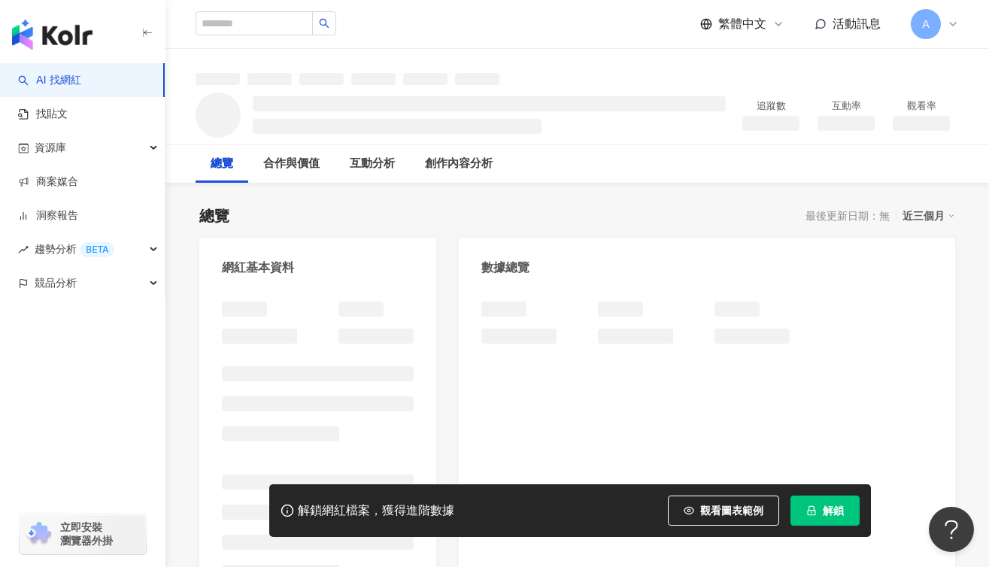
click at [836, 509] on span "解鎖" at bounding box center [833, 511] width 21 height 12
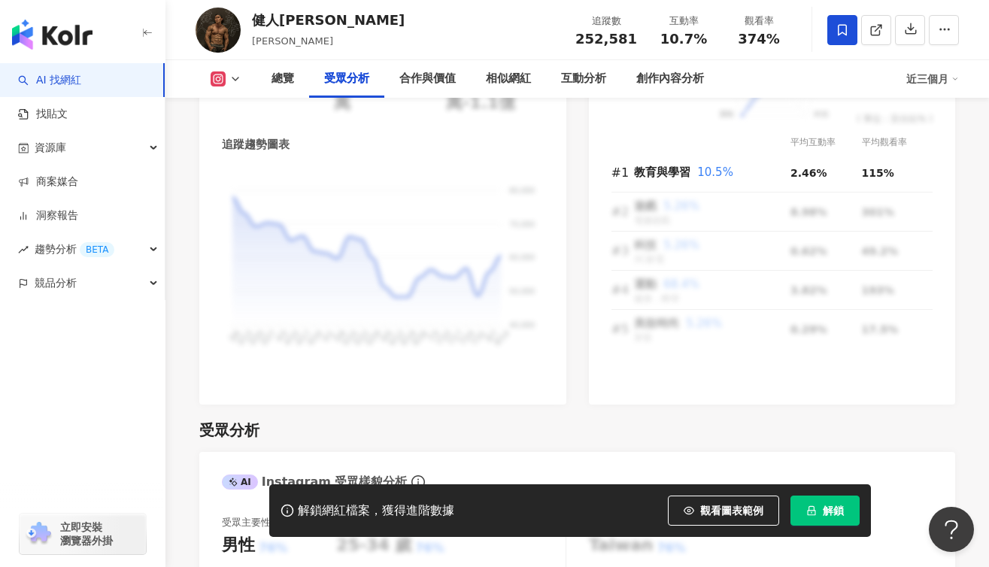
scroll to position [2591, 0]
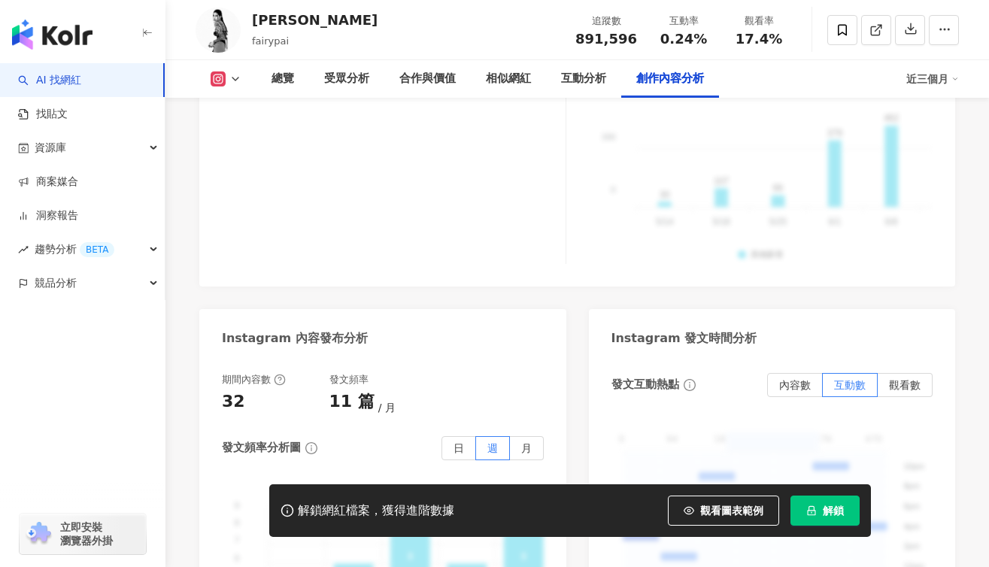
scroll to position [4365, 0]
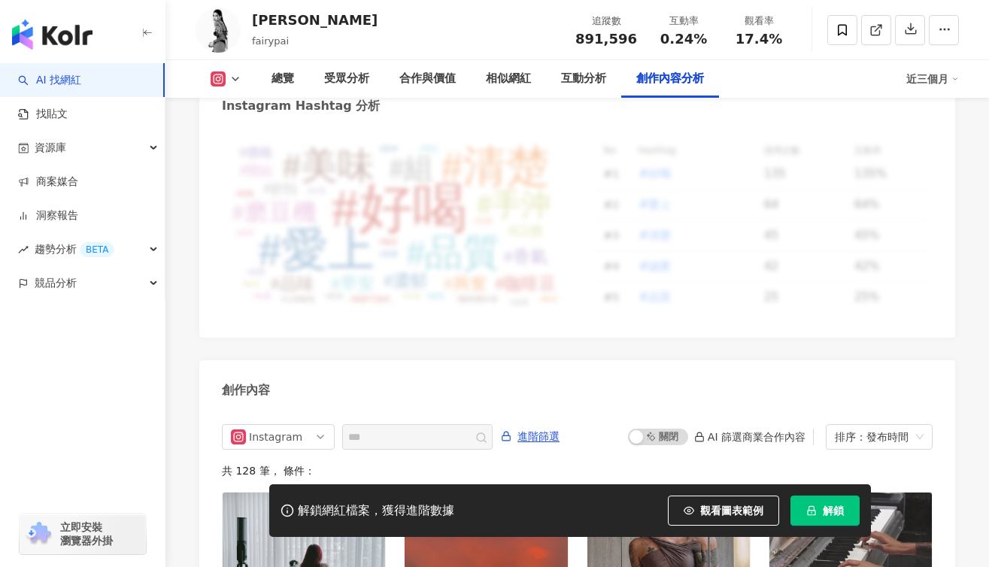
click at [675, 89] on div "創作內容分析" at bounding box center [670, 79] width 98 height 38
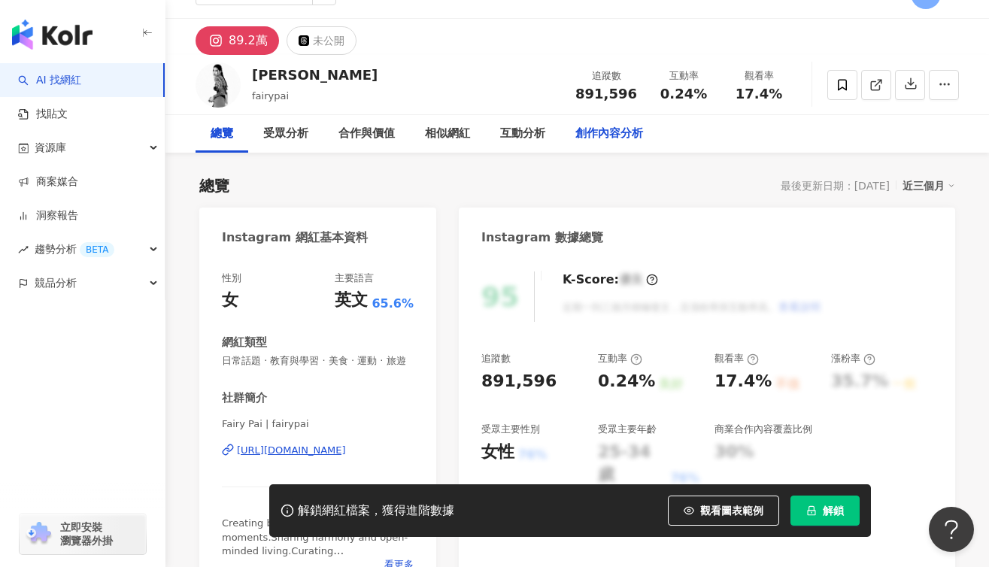
scroll to position [39, 0]
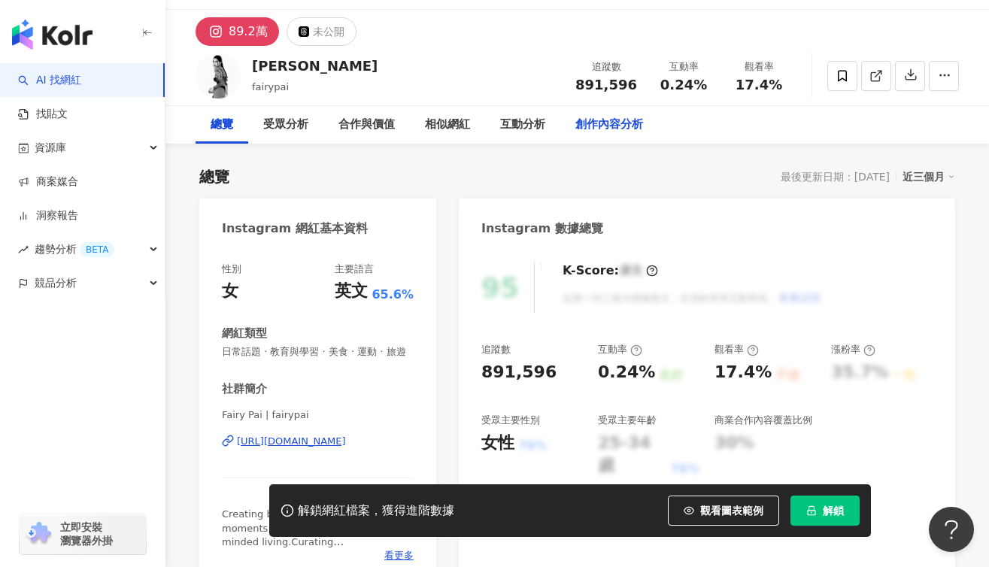
click at [611, 133] on div "創作內容分析" at bounding box center [609, 125] width 68 height 18
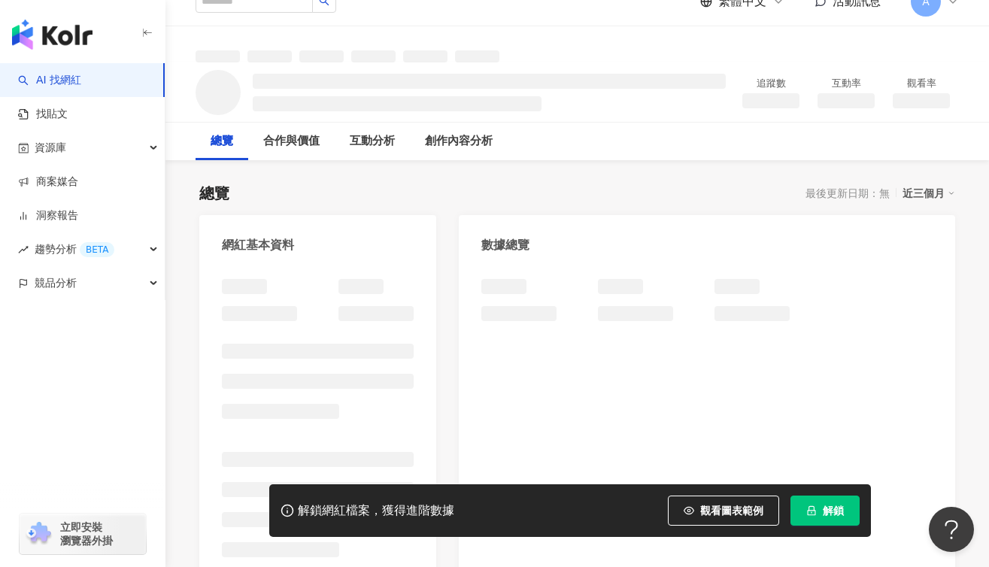
scroll to position [35, 0]
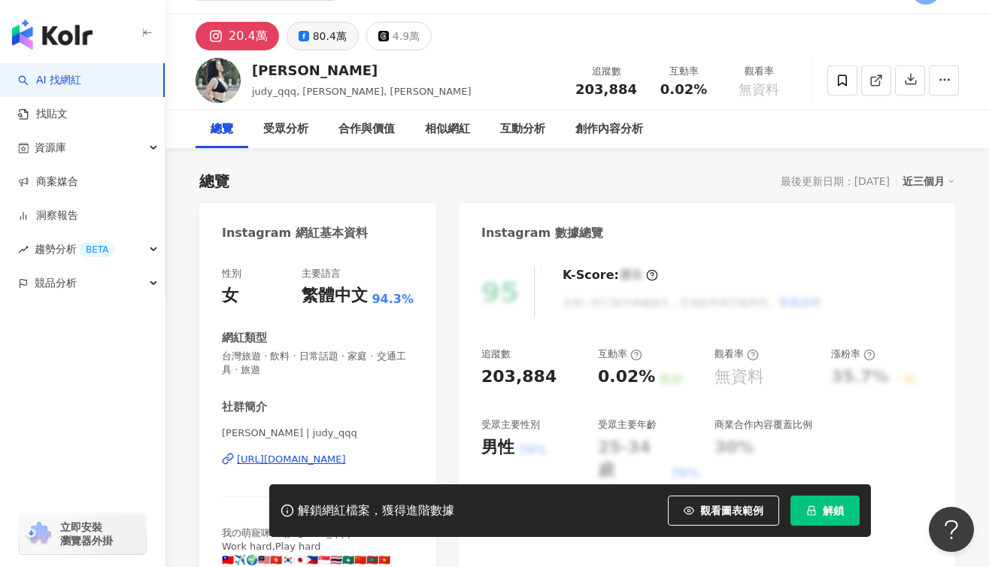
click at [336, 37] on div "80.4萬" at bounding box center [330, 36] width 34 height 21
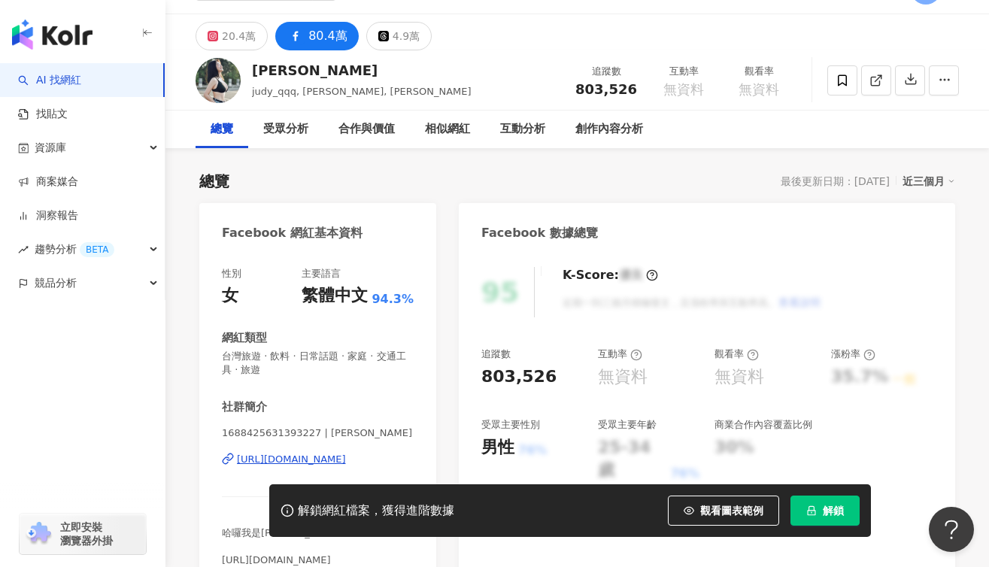
click at [341, 462] on div "https://www.facebook.com/1688425631393227" at bounding box center [291, 460] width 109 height 14
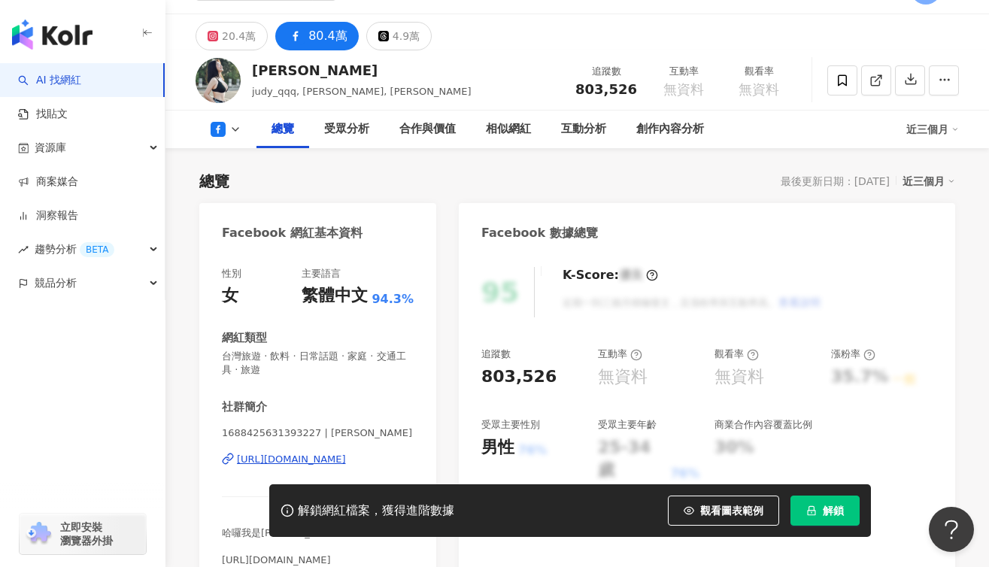
scroll to position [249, 0]
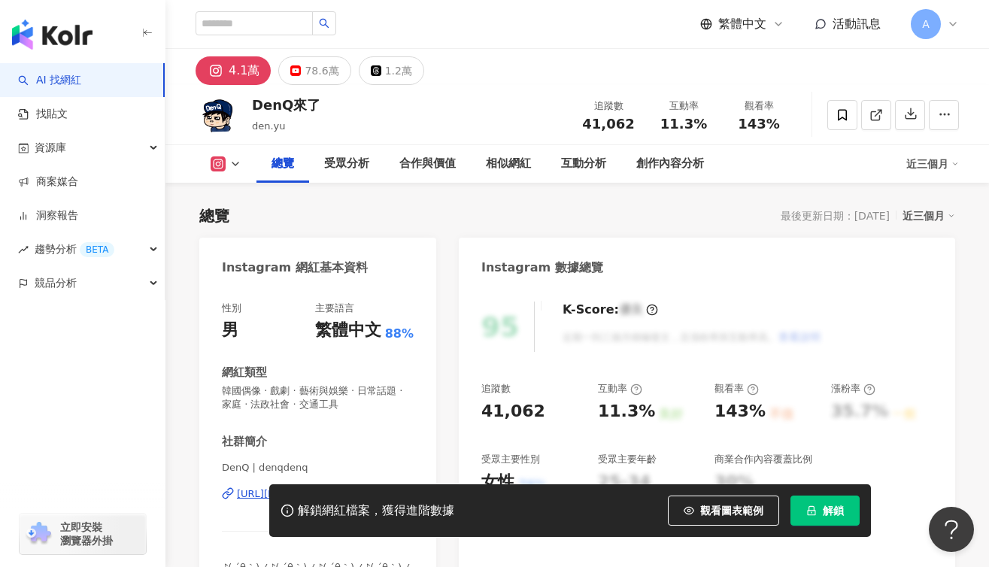
scroll to position [722, 0]
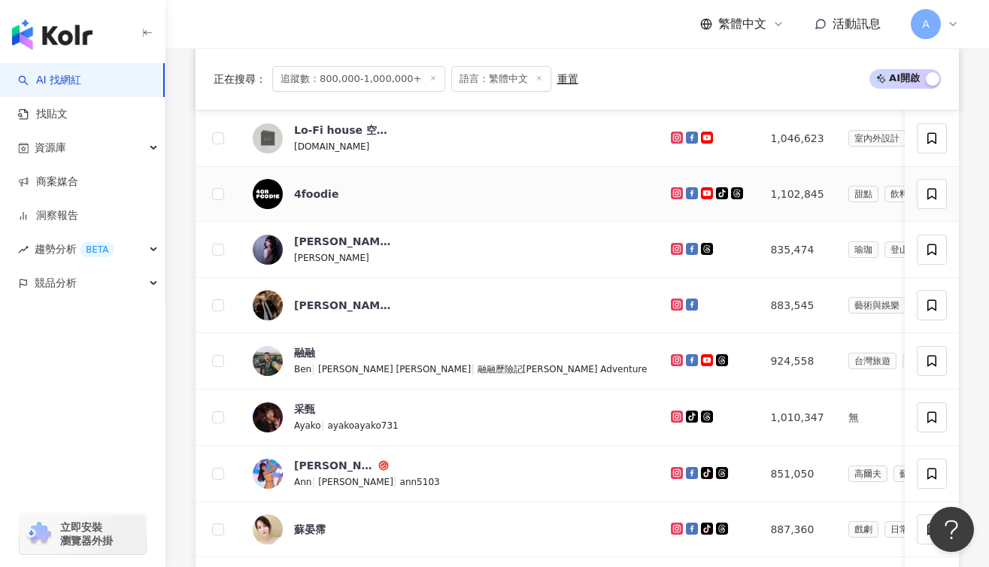
click at [308, 202] on div "4foodie" at bounding box center [343, 194] width 98 height 30
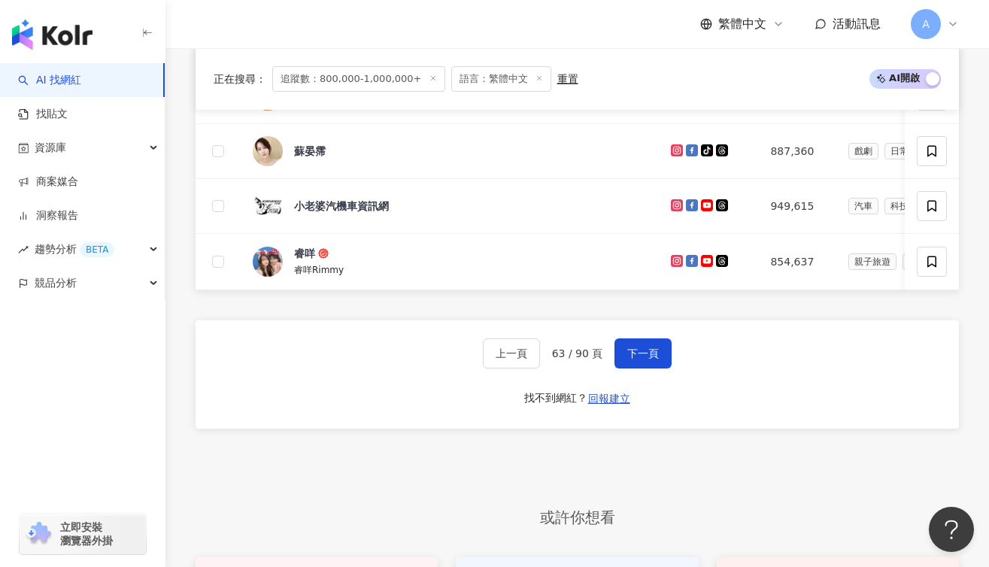
scroll to position [603, 0]
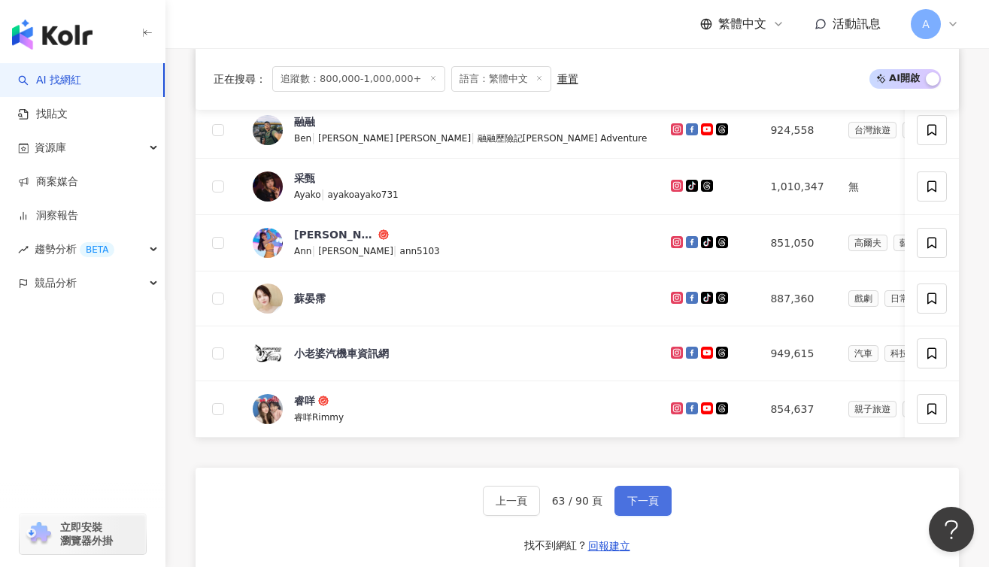
click at [659, 496] on button "下一頁" at bounding box center [642, 501] width 57 height 30
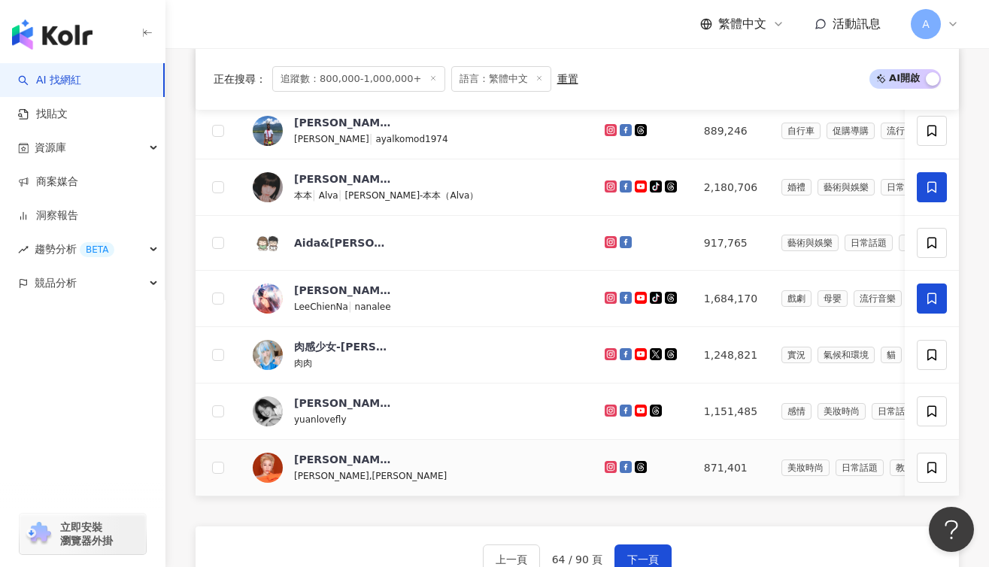
scroll to position [552, 0]
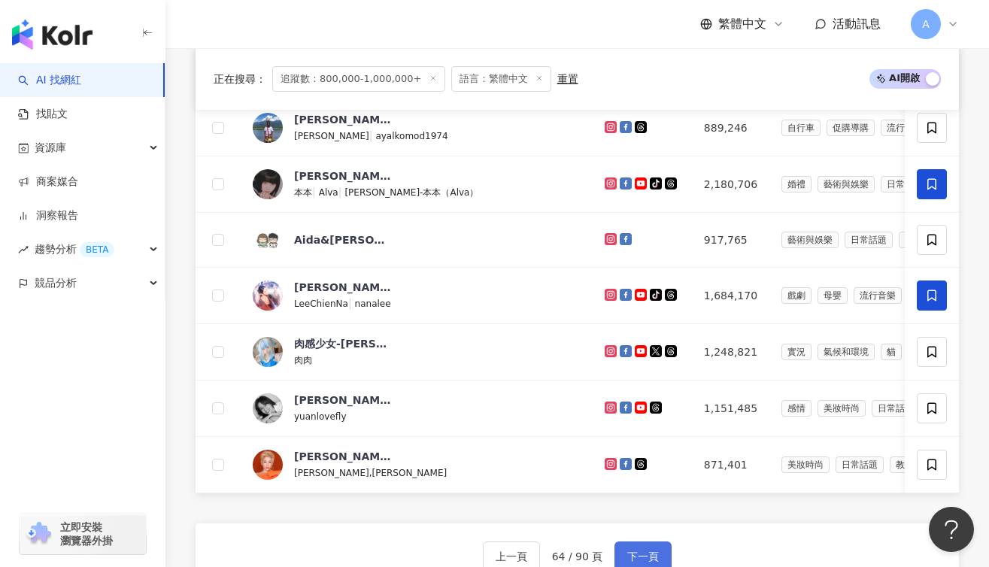
click at [652, 559] on button "下一頁" at bounding box center [642, 556] width 57 height 30
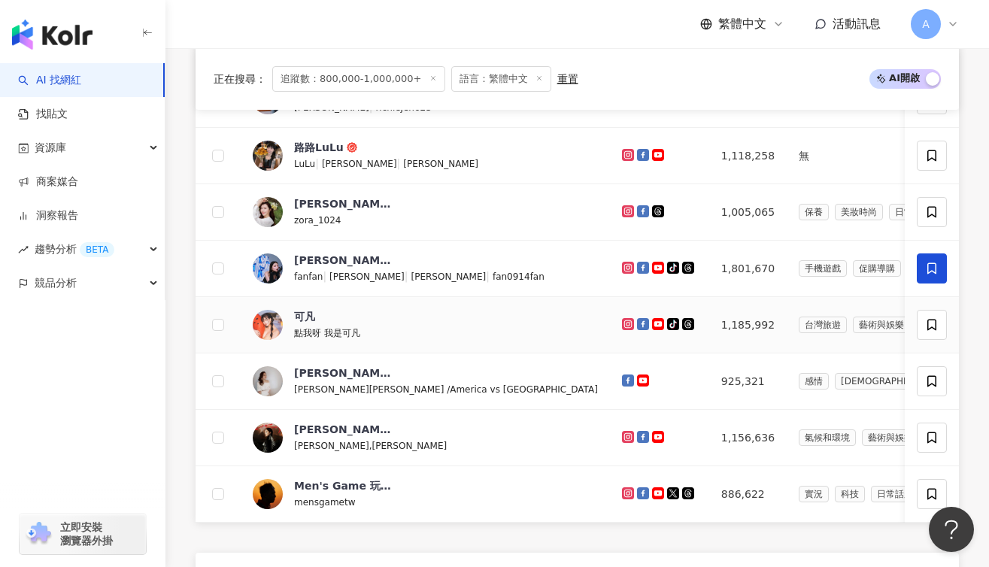
scroll to position [493, 0]
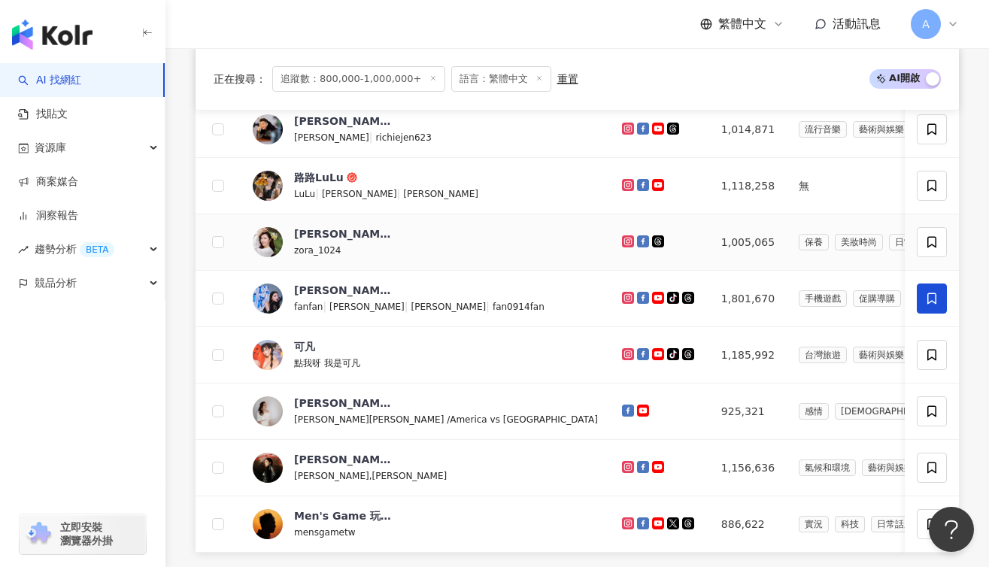
click at [415, 245] on div "Zora陳思穎 zora_1024" at bounding box center [425, 242] width 345 height 32
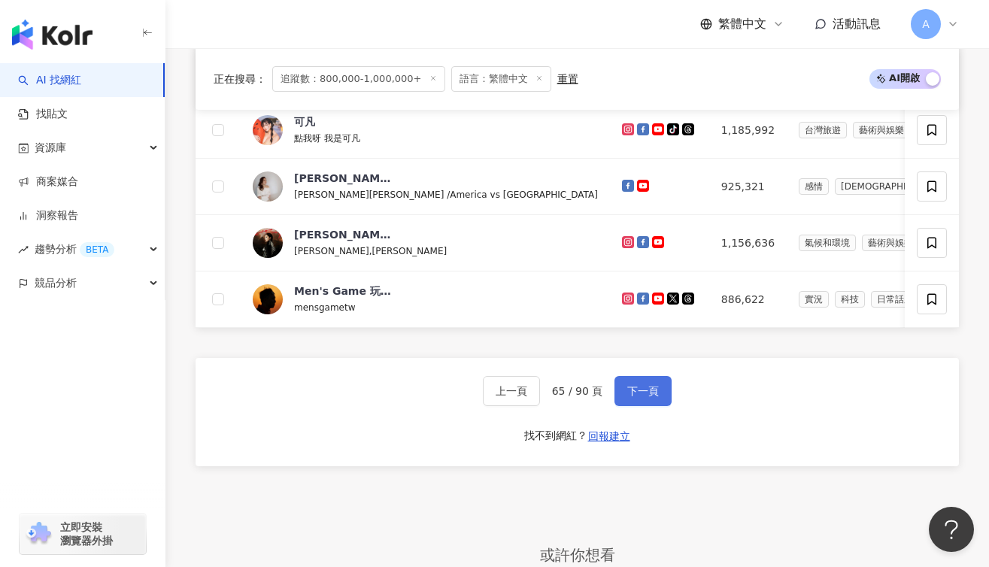
click at [663, 397] on button "下一頁" at bounding box center [642, 391] width 57 height 30
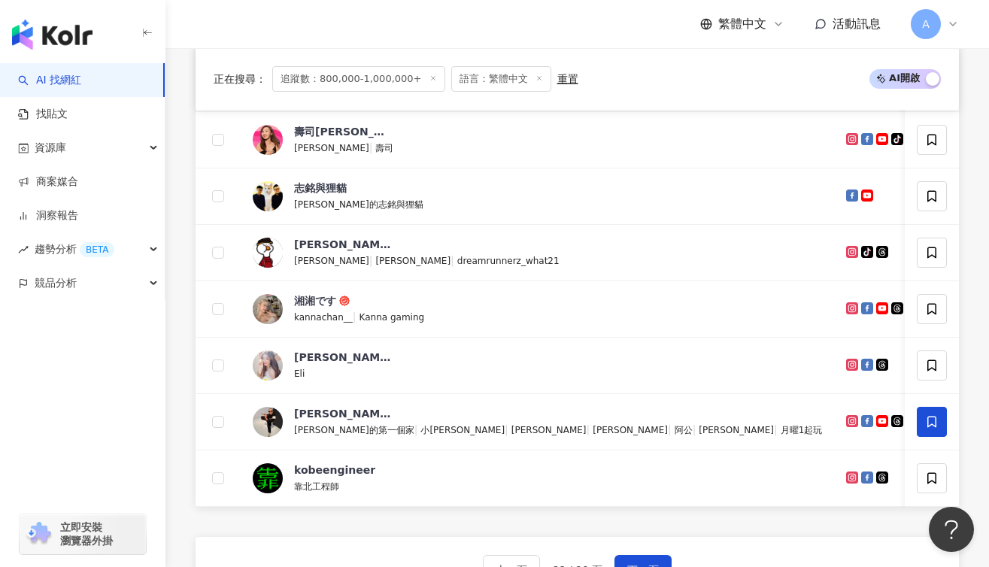
scroll to position [546, 0]
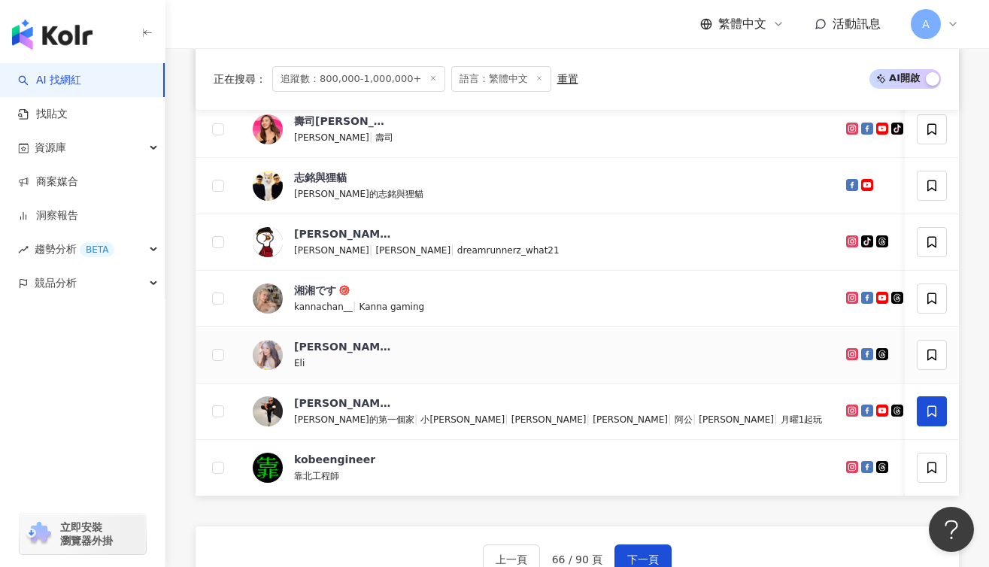
click at [349, 341] on span "倪暄" at bounding box center [343, 346] width 98 height 15
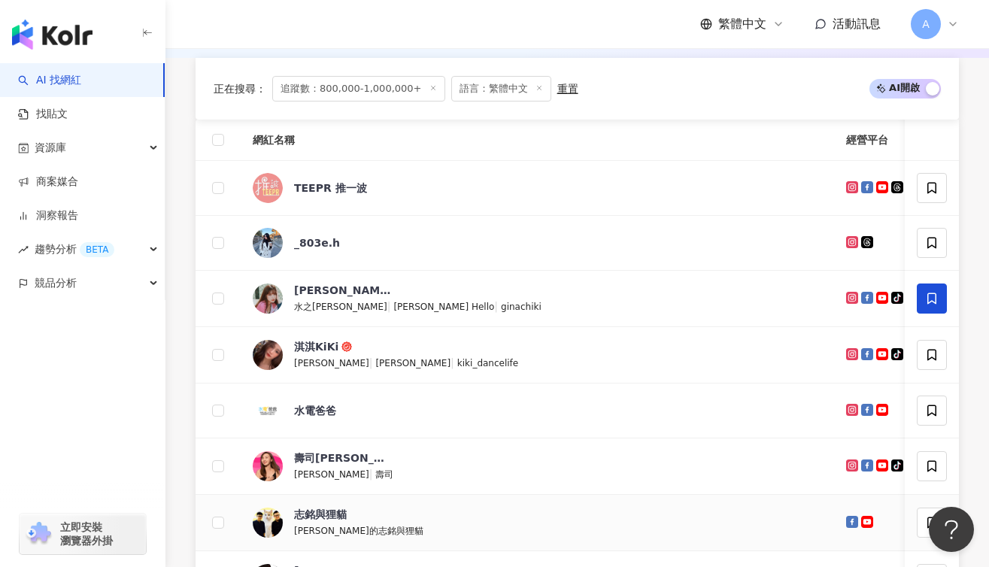
scroll to position [659, 0]
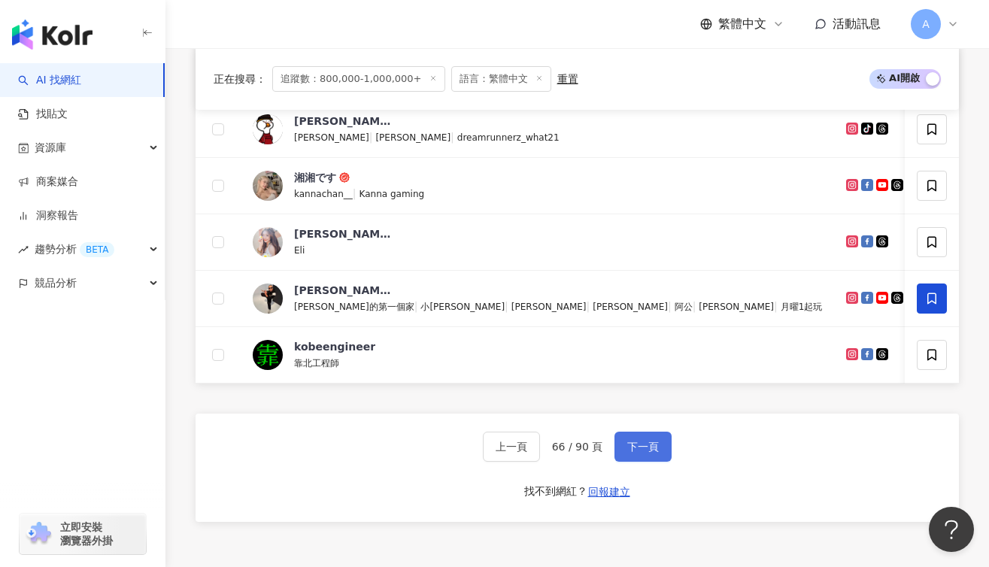
click at [635, 453] on span "下一頁" at bounding box center [643, 447] width 32 height 12
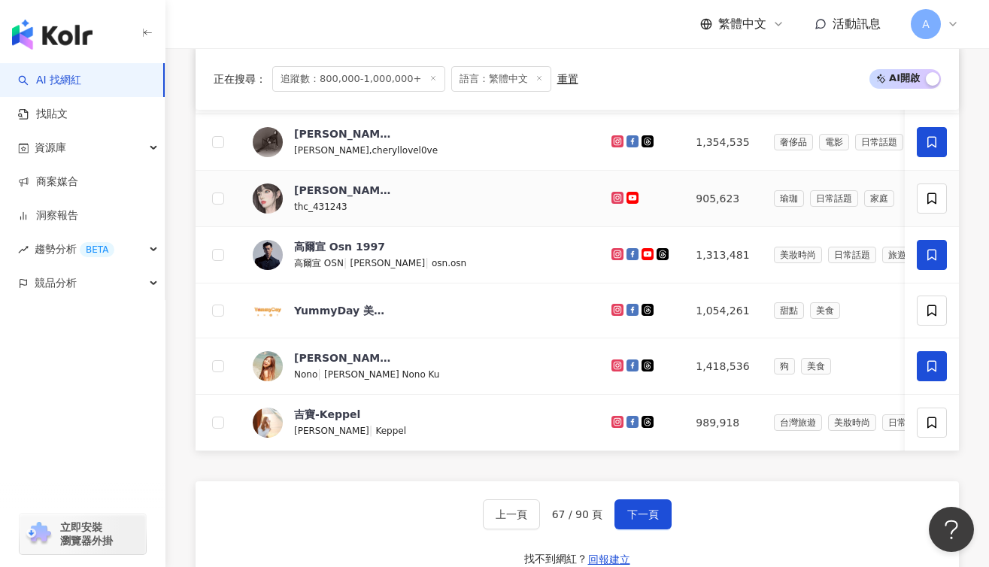
scroll to position [611, 0]
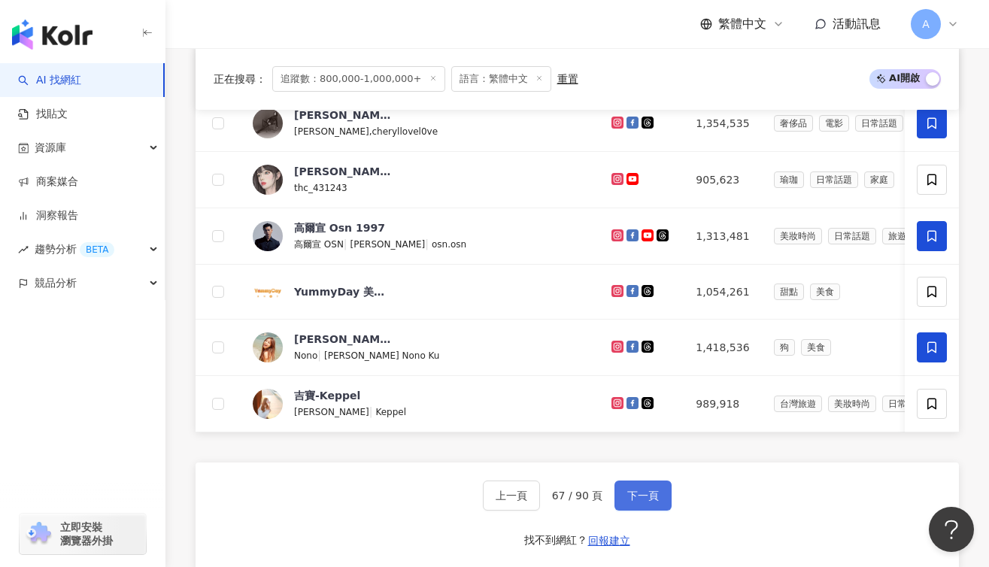
click at [661, 497] on button "下一頁" at bounding box center [642, 496] width 57 height 30
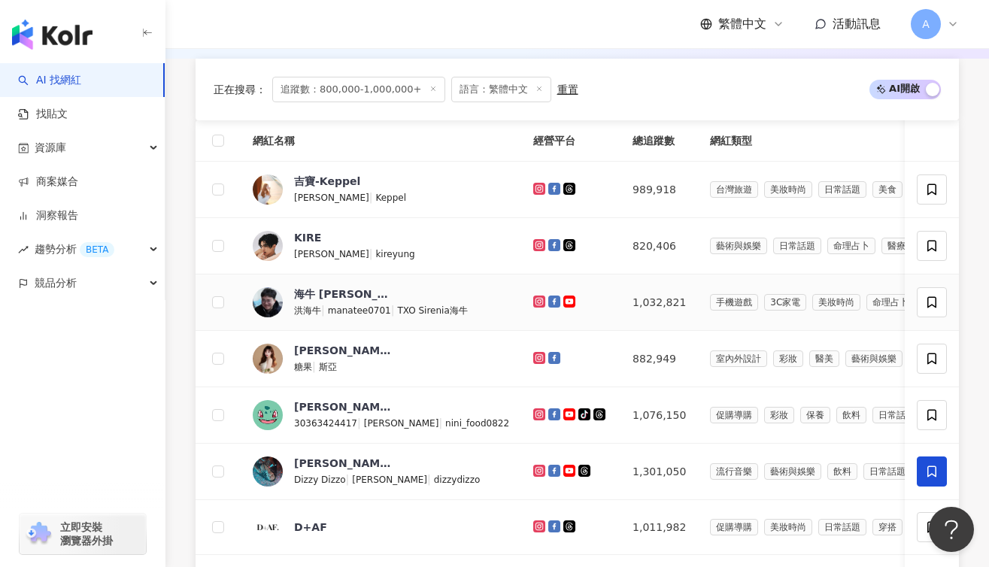
scroll to position [228, 0]
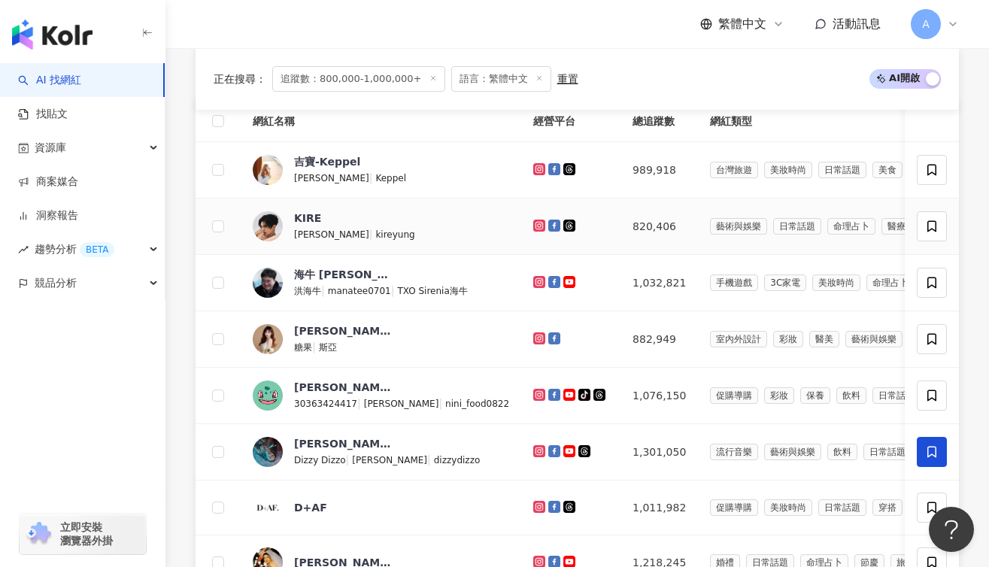
click at [381, 226] on div "KIRE 翔永 | kireyung" at bounding box center [354, 234] width 121 height 17
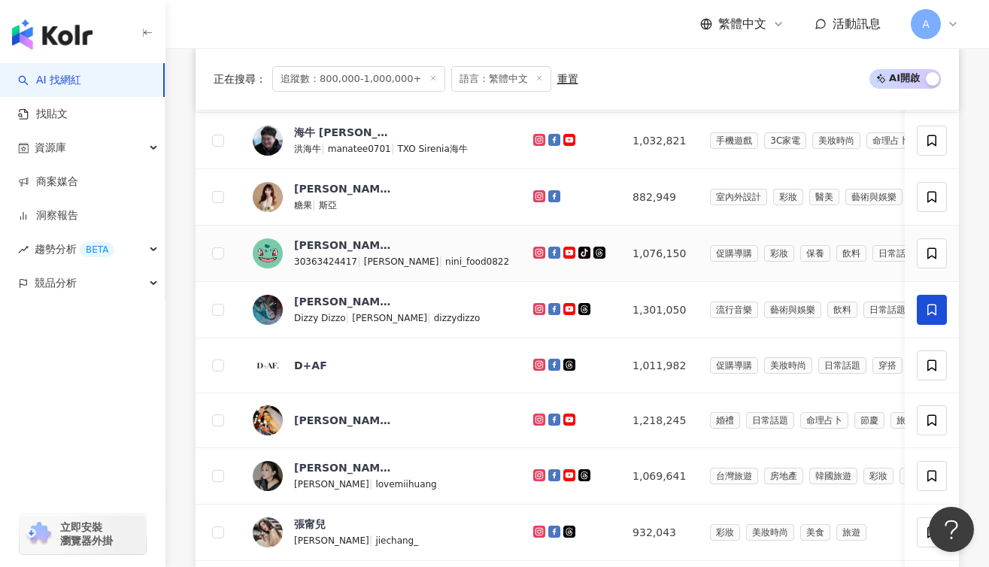
scroll to position [373, 0]
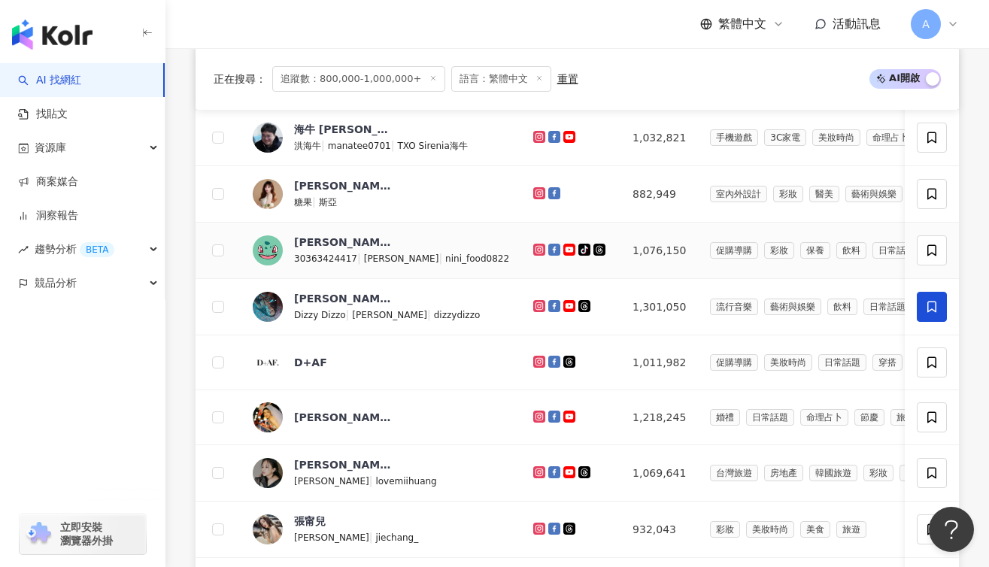
click at [357, 245] on span "Nini Xie" at bounding box center [343, 242] width 98 height 15
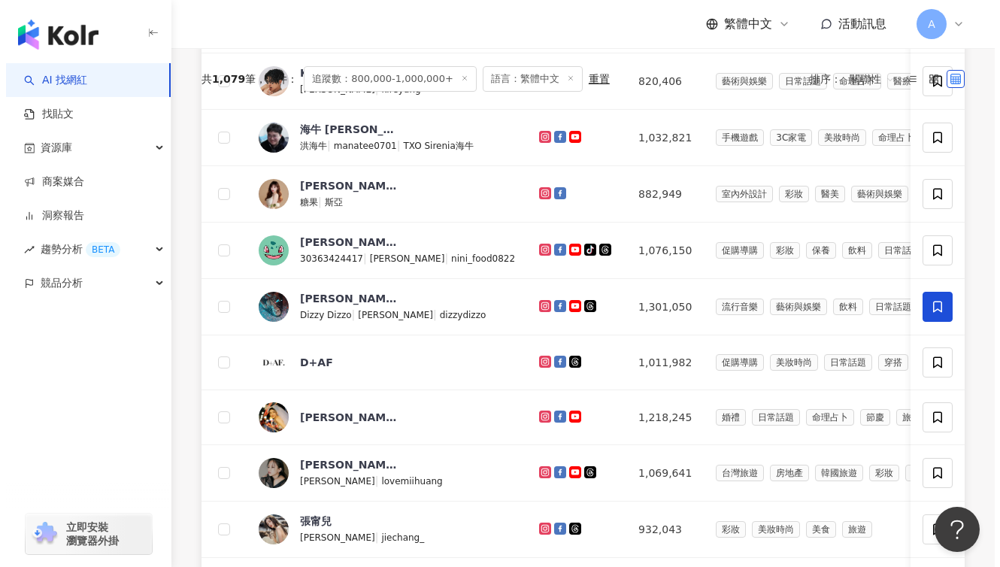
scroll to position [0, 0]
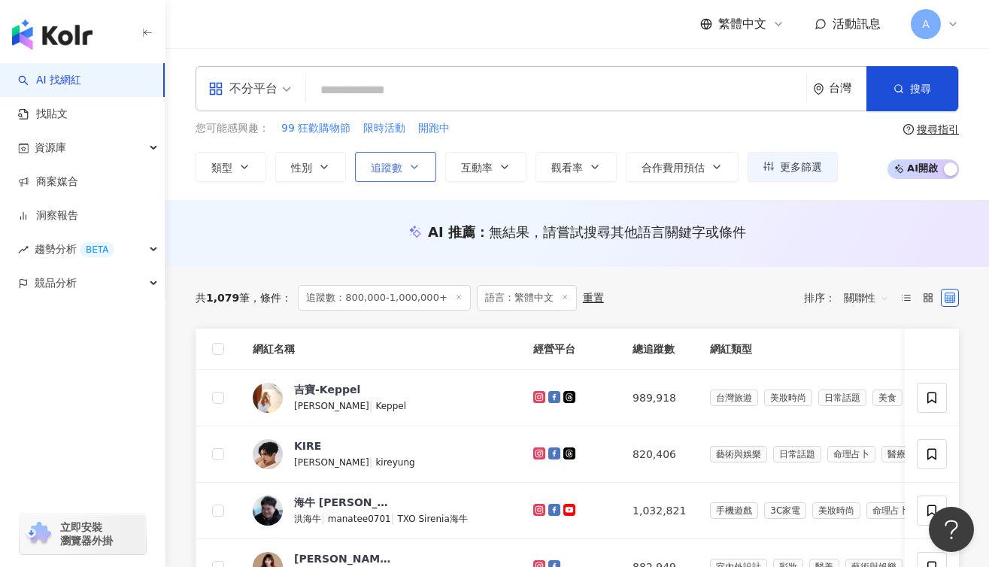
click at [423, 171] on button "追蹤數" at bounding box center [395, 167] width 81 height 30
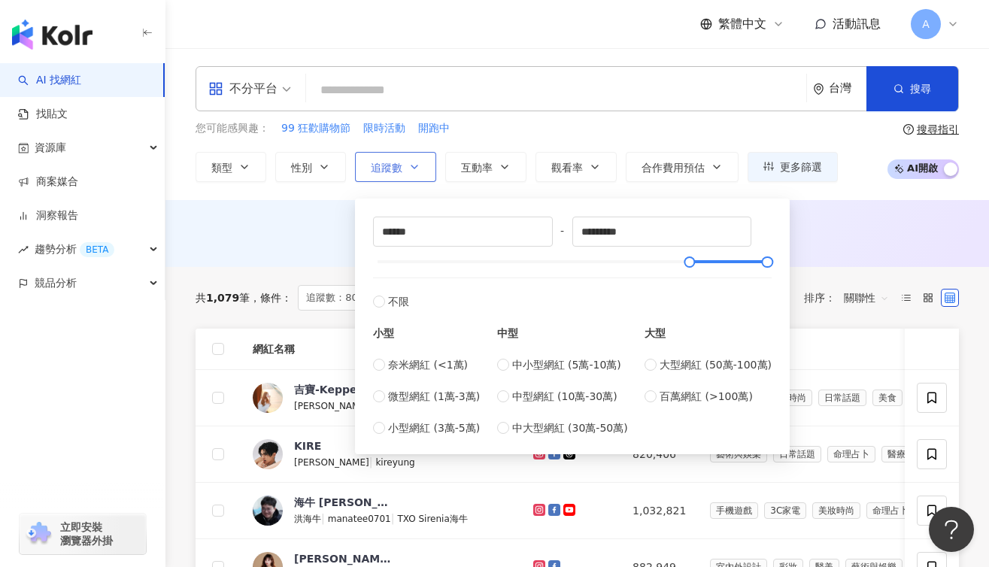
click at [423, 171] on button "追蹤數" at bounding box center [395, 167] width 81 height 30
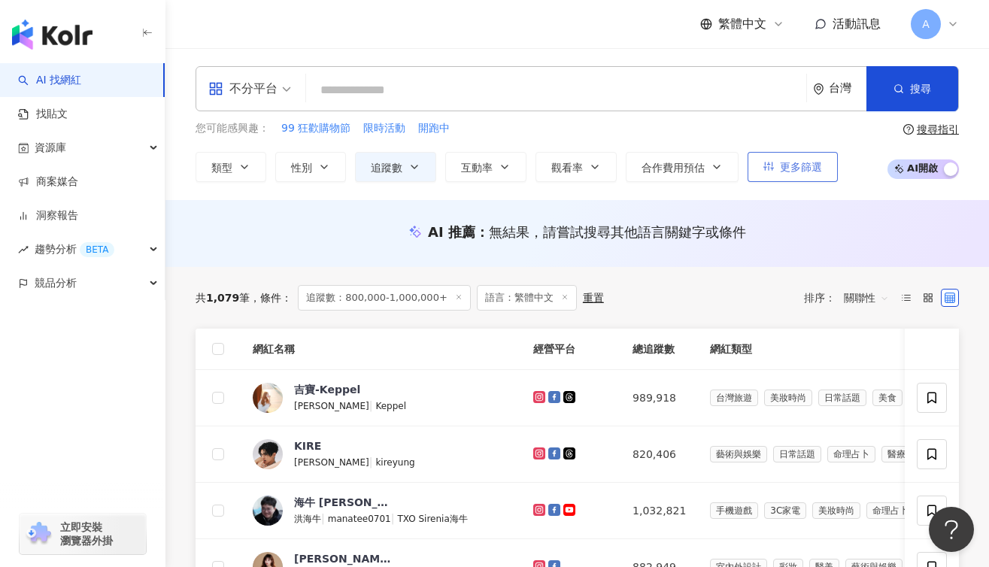
click at [788, 167] on span "更多篩選" at bounding box center [801, 167] width 42 height 12
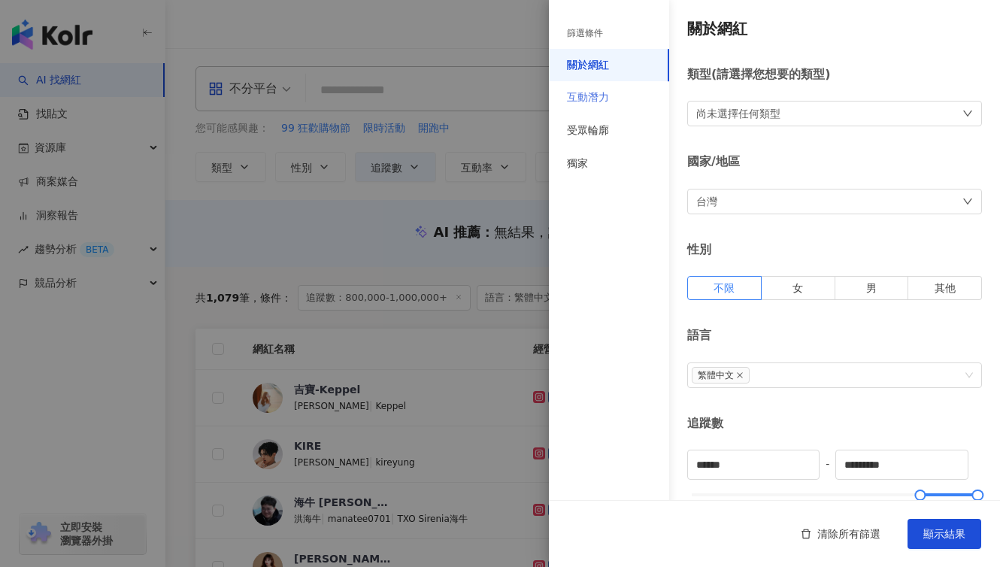
click at [599, 109] on div "互動潛力" at bounding box center [609, 97] width 120 height 33
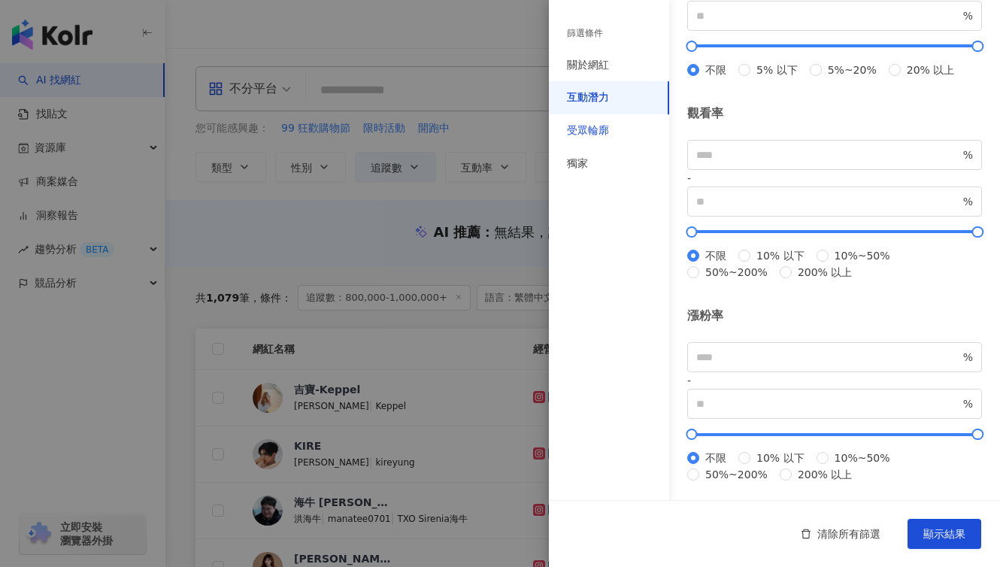
click at [599, 129] on div "受眾輪廓" at bounding box center [588, 130] width 42 height 15
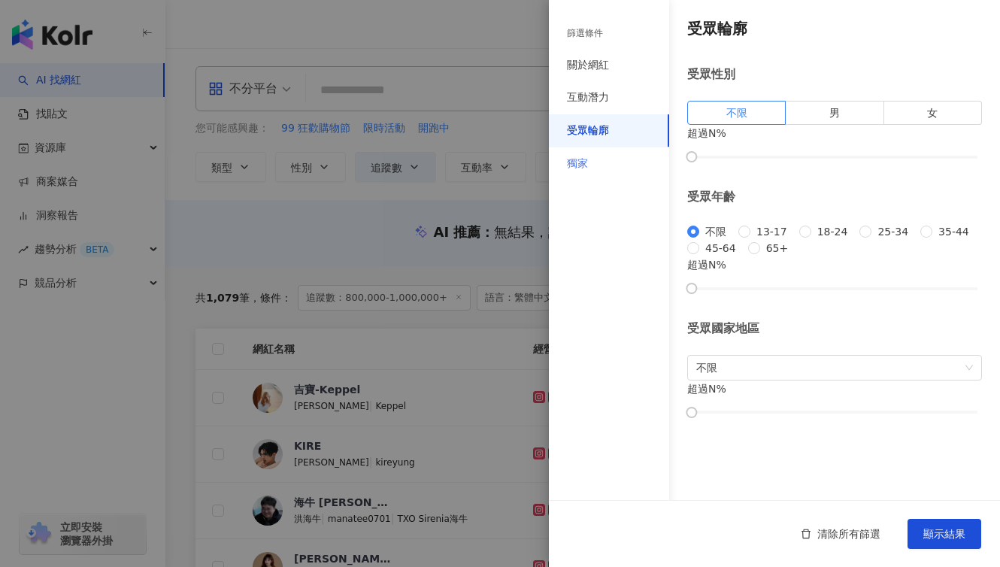
scroll to position [147, 0]
click at [597, 156] on div "獨家" at bounding box center [609, 163] width 120 height 33
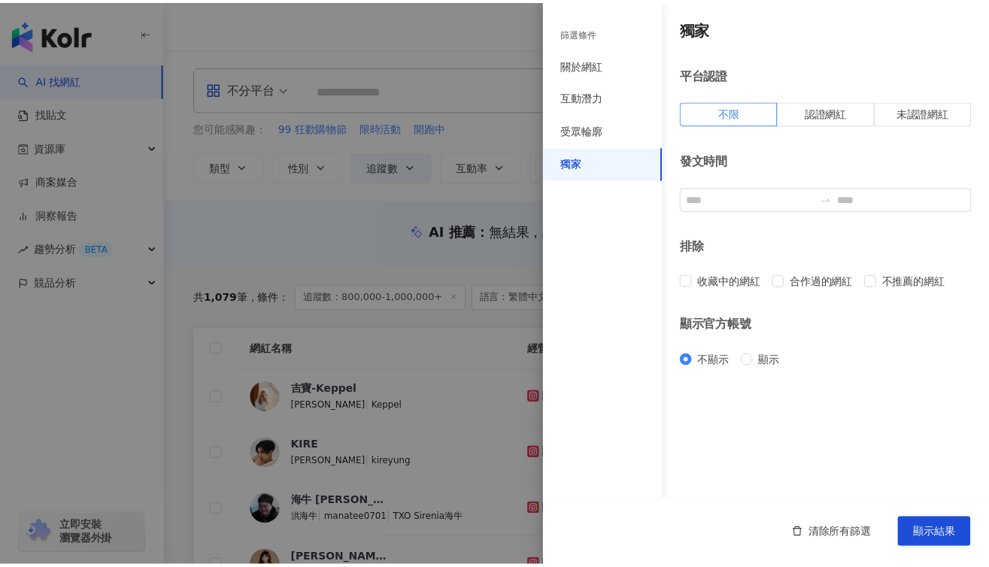
scroll to position [0, 0]
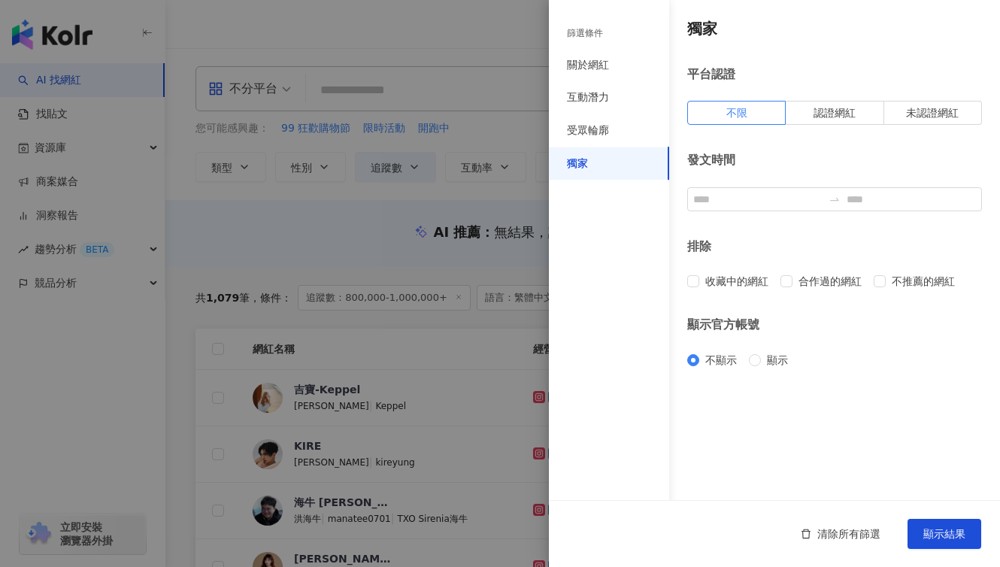
click at [596, 40] on div "篩選條件" at bounding box center [609, 33] width 120 height 31
click at [587, 68] on div "關於網紅" at bounding box center [588, 65] width 42 height 15
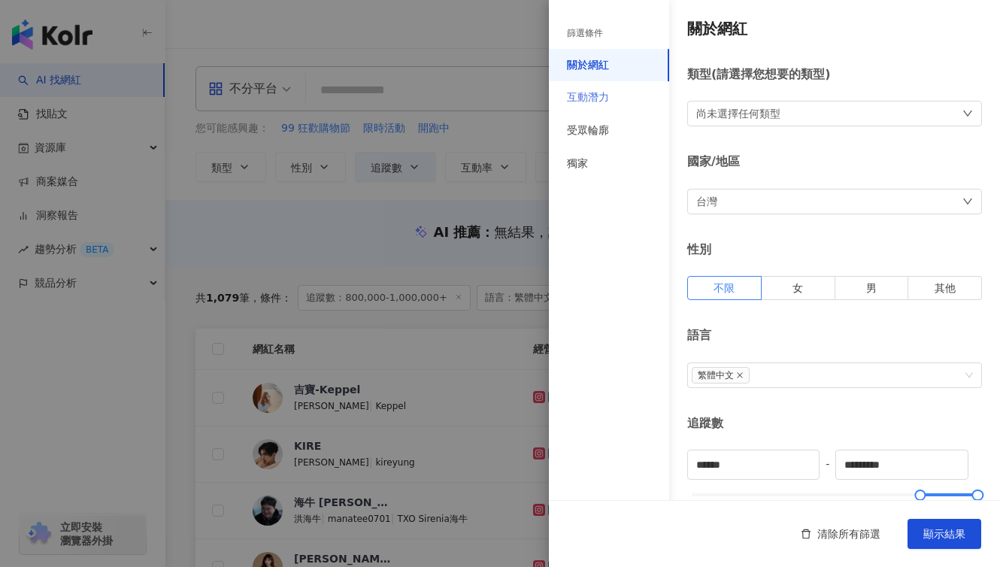
click at [620, 91] on div "互動潛力" at bounding box center [609, 97] width 120 height 33
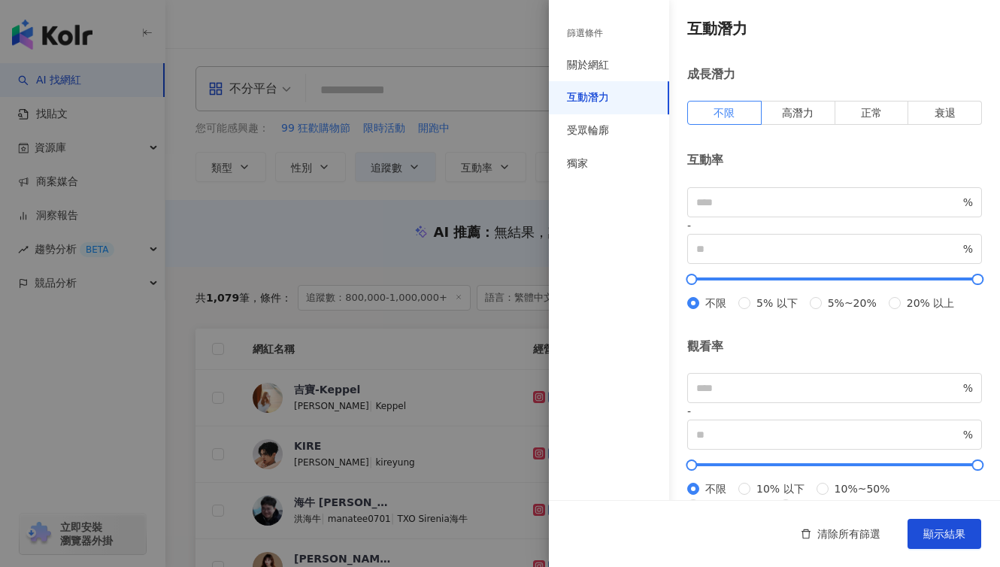
click at [338, 220] on div at bounding box center [500, 283] width 1000 height 567
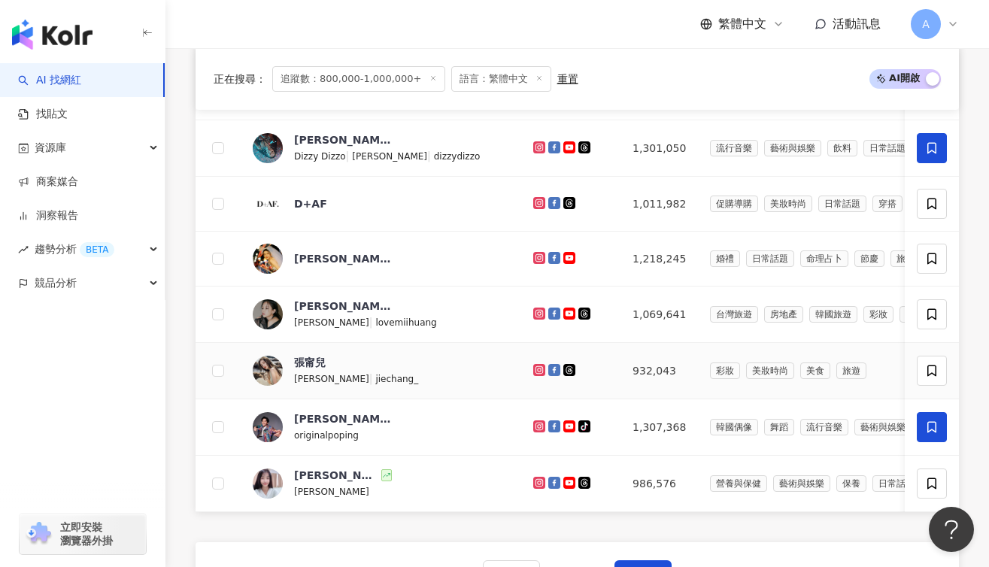
scroll to position [547, 0]
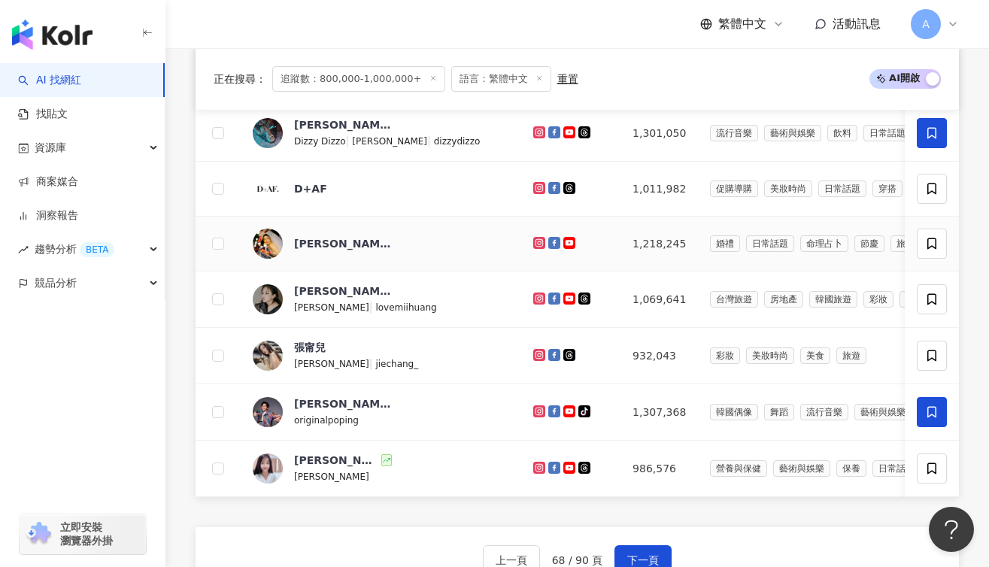
click at [340, 256] on div "劉芒" at bounding box center [343, 244] width 98 height 30
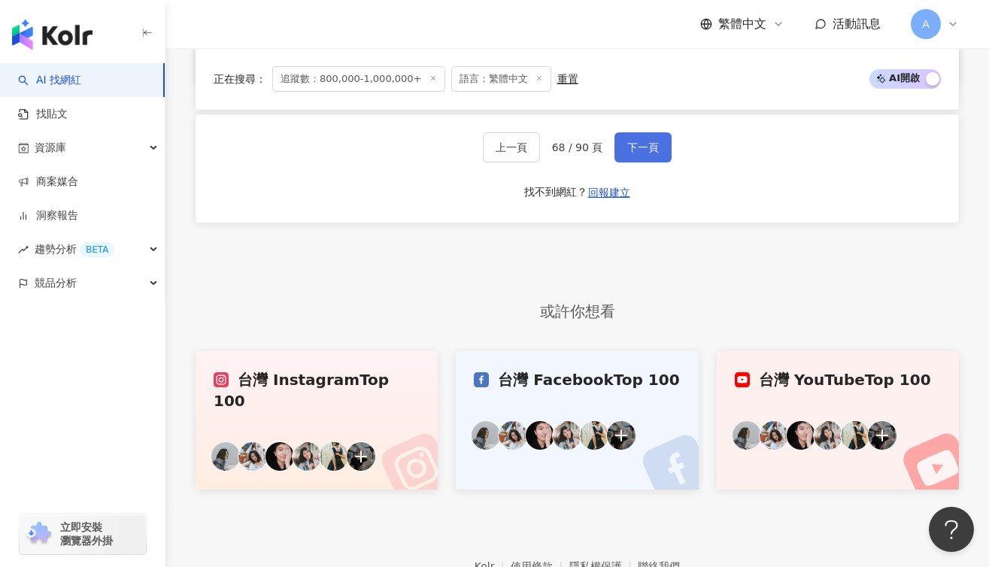
scroll to position [948, 0]
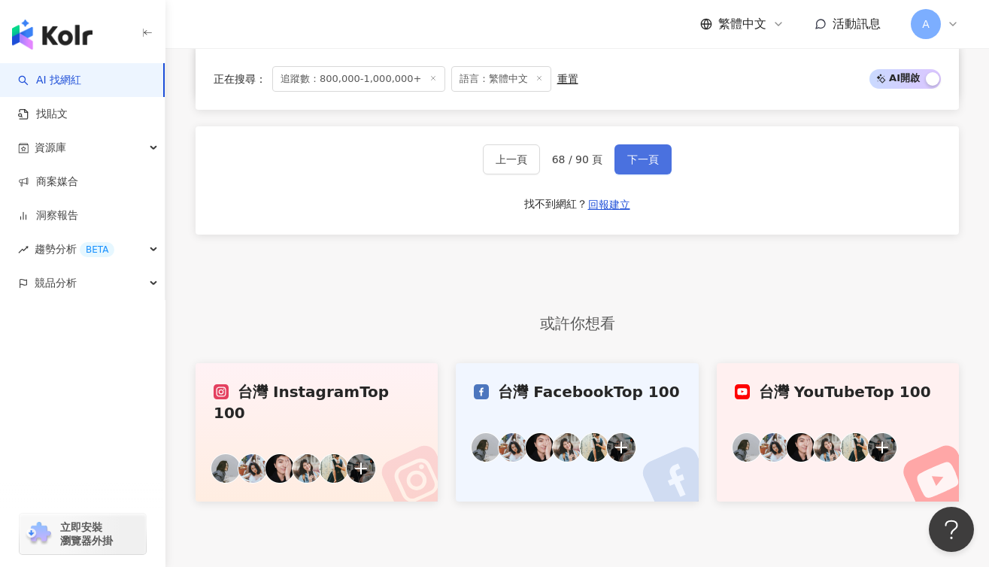
click at [636, 174] on button "下一頁" at bounding box center [642, 159] width 57 height 30
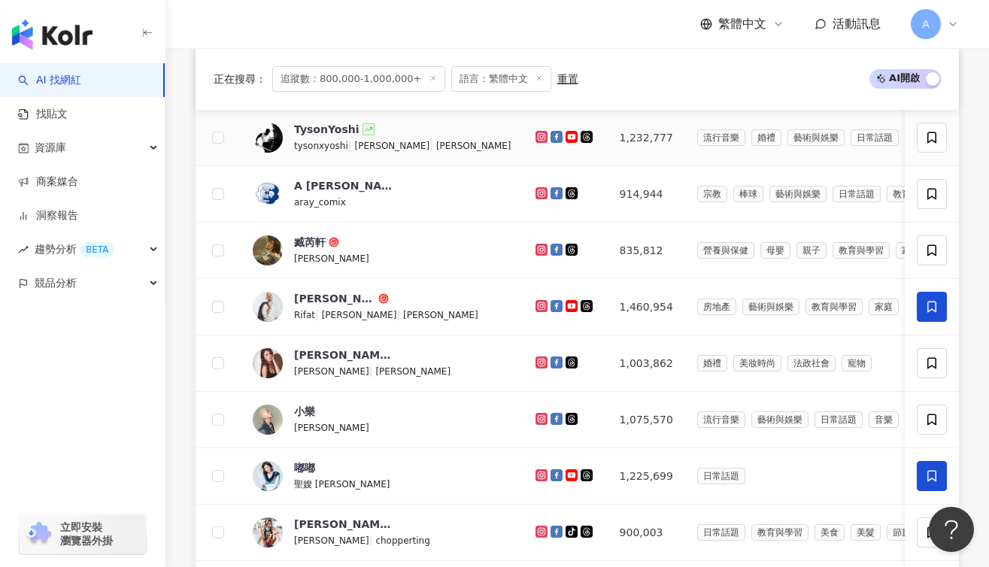
scroll to position [432, 0]
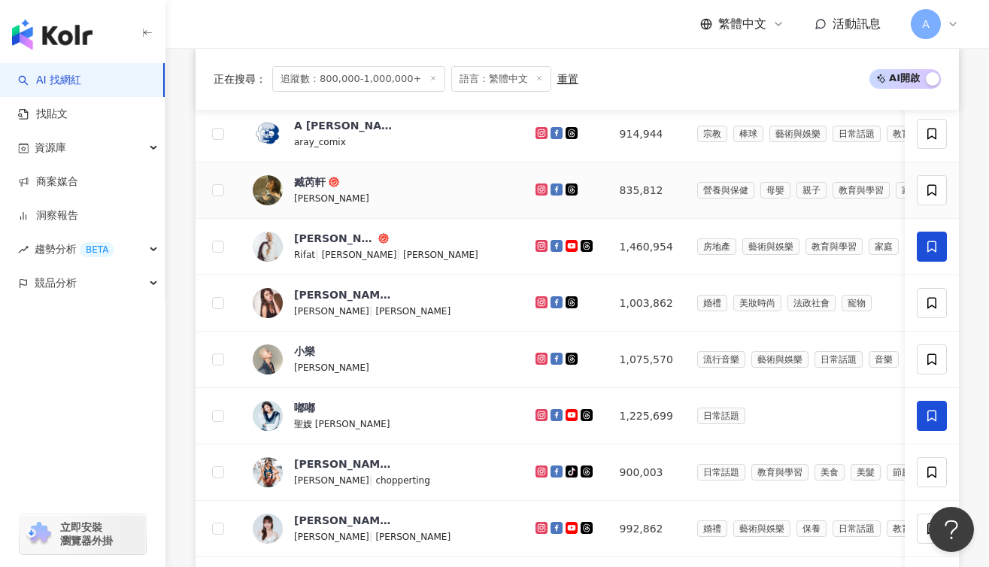
click at [326, 171] on td "臧芮軒 小林依晨" at bounding box center [382, 190] width 283 height 56
click at [320, 178] on div "臧芮軒" at bounding box center [310, 181] width 32 height 15
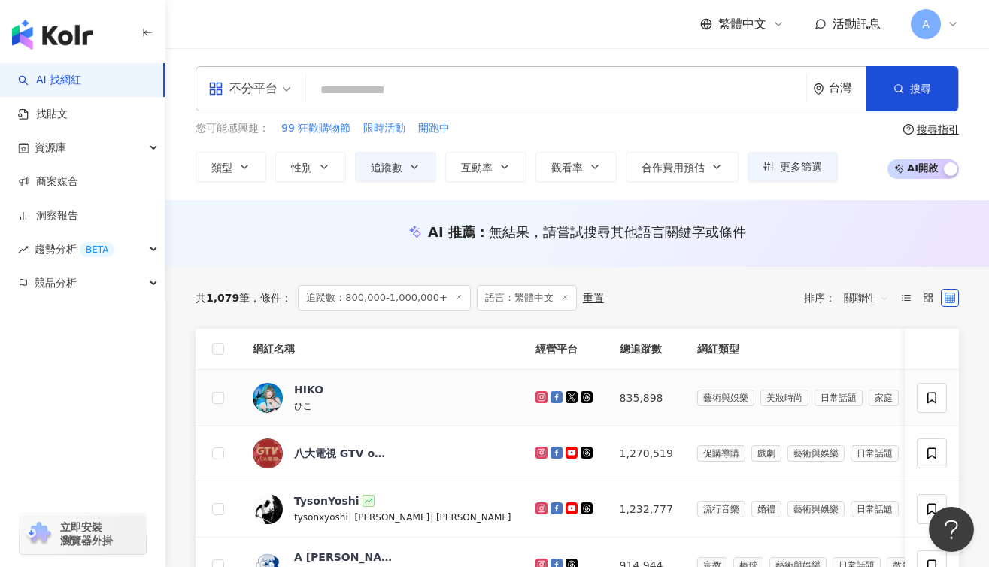
scroll to position [43, 0]
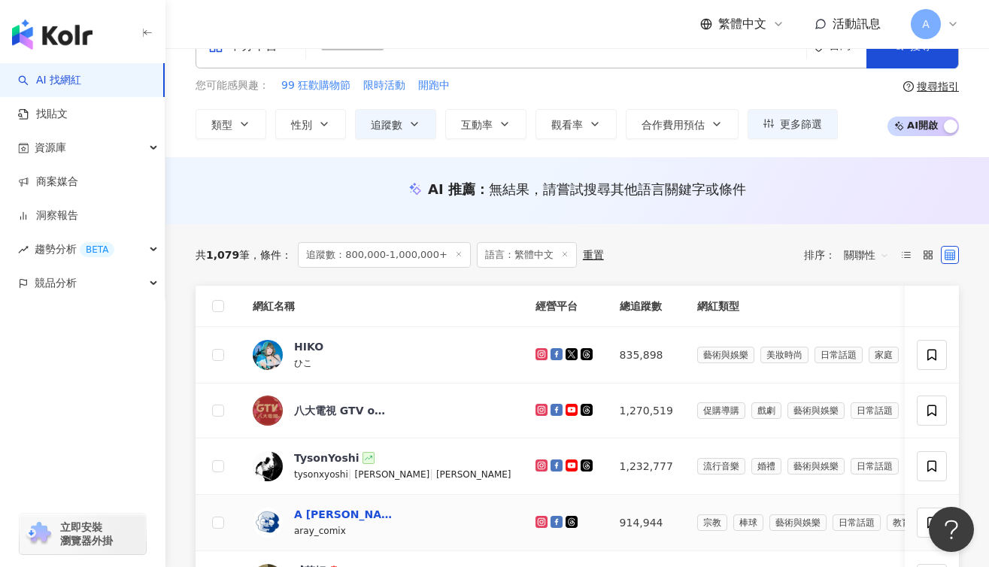
click at [314, 517] on div "A RAY" at bounding box center [343, 514] width 98 height 15
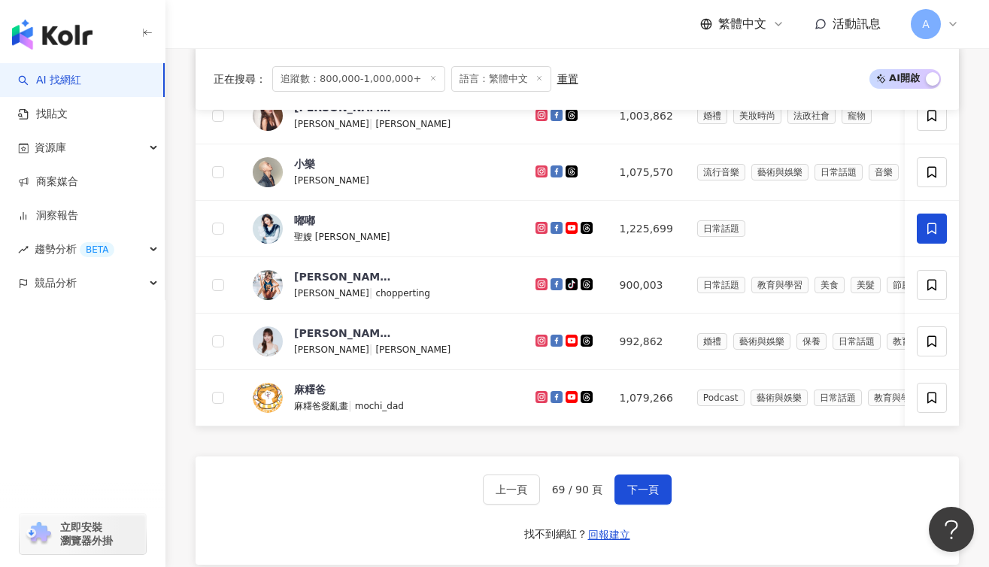
scroll to position [657, 0]
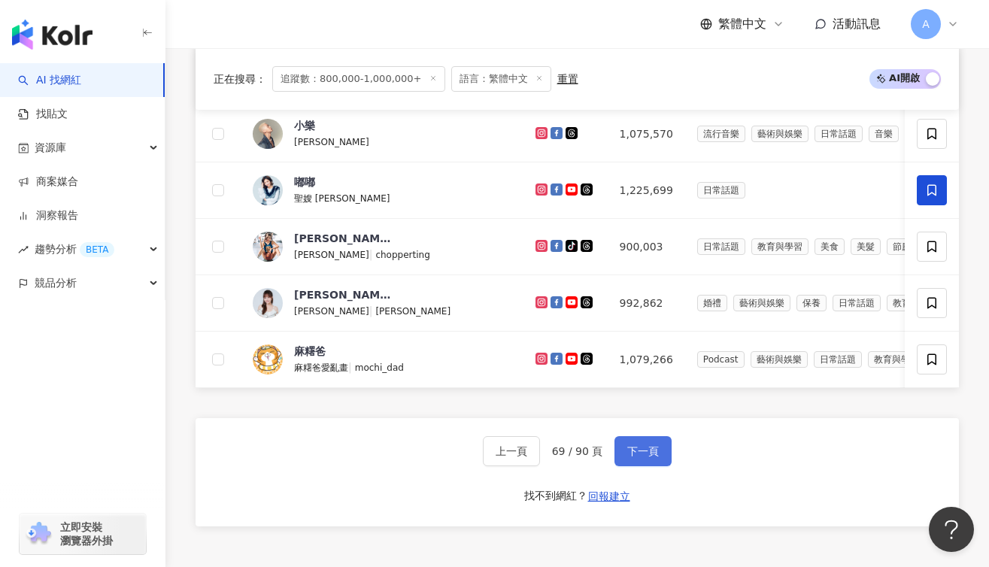
click at [647, 457] on span "下一頁" at bounding box center [643, 451] width 32 height 12
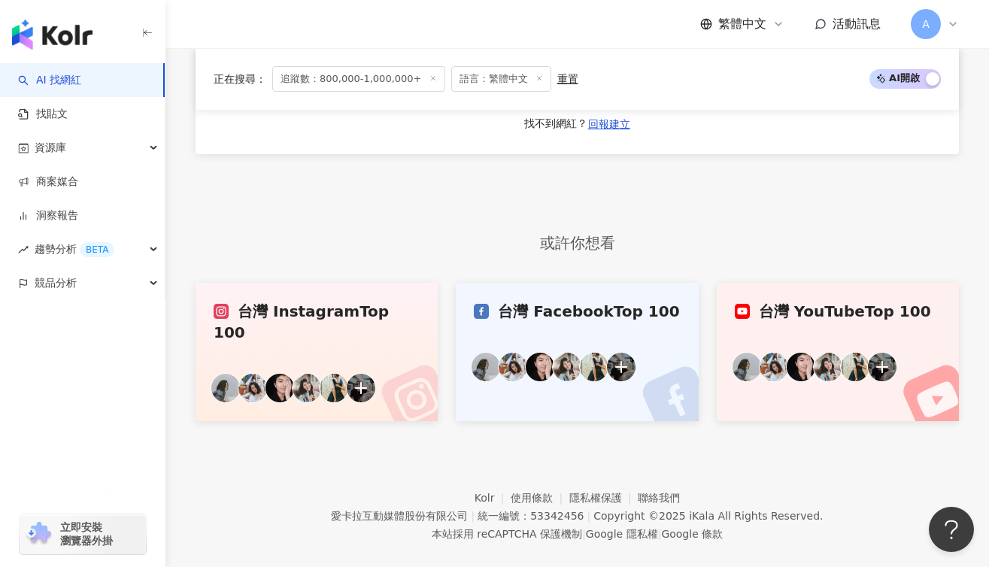
click at [647, 462] on footer "Kolr 使用條款 隱私權保護 聯絡我們 愛卡拉互動媒體股份有限公司 | 統一編號：53342456 | Copyright © 2025 iKala All…" at bounding box center [576, 504] width 823 height 167
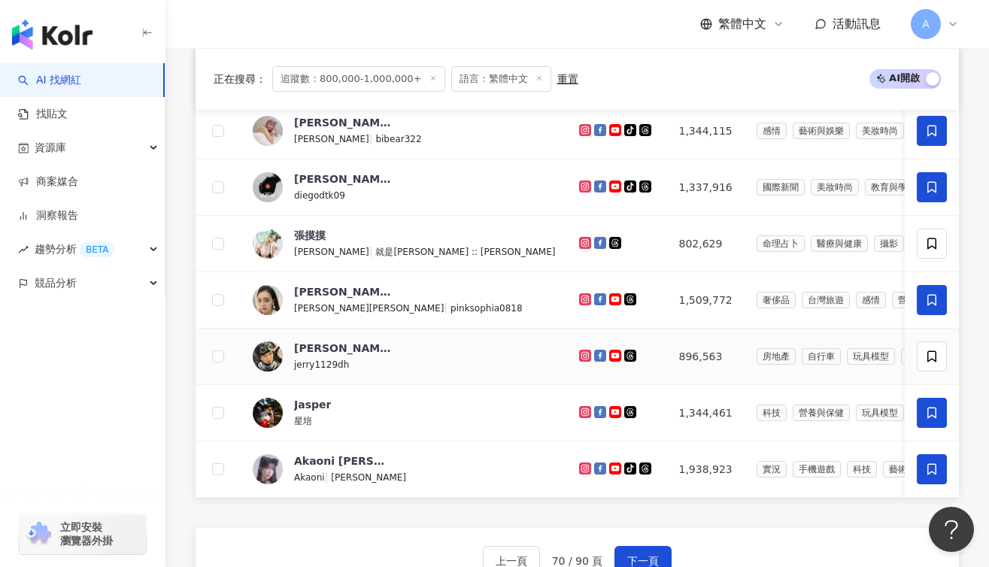
scroll to position [593, 0]
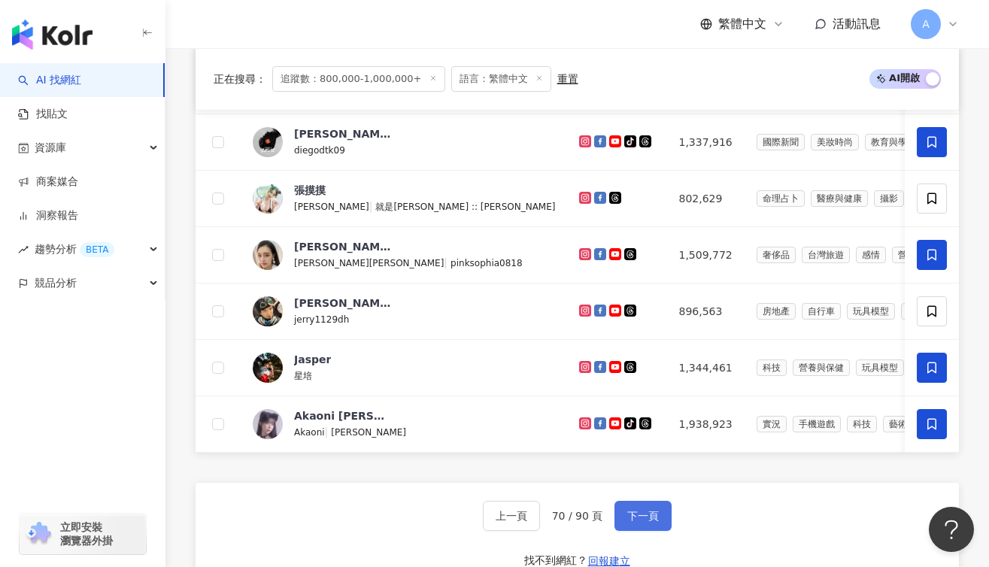
click at [658, 523] on button "下一頁" at bounding box center [642, 516] width 57 height 30
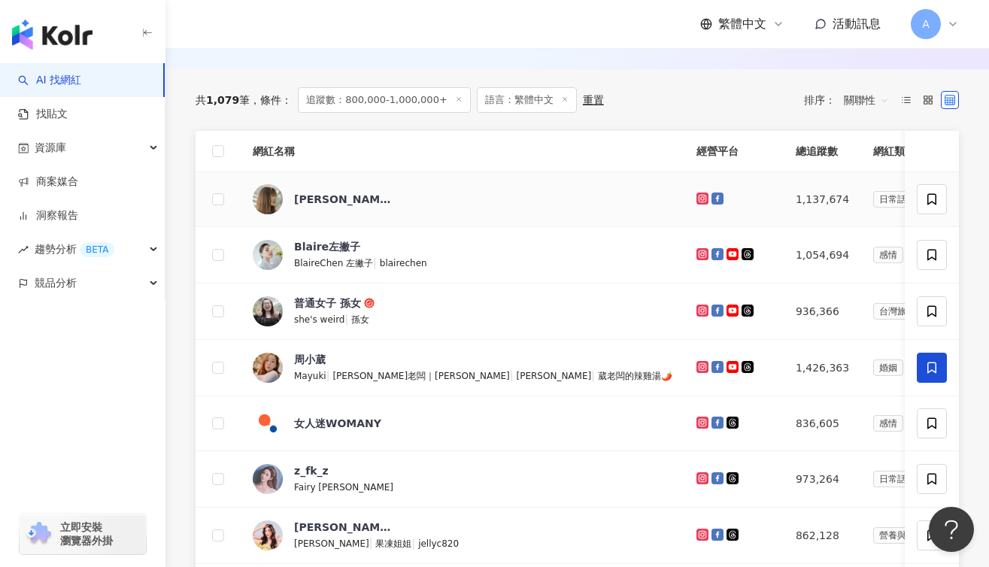
scroll to position [201, 0]
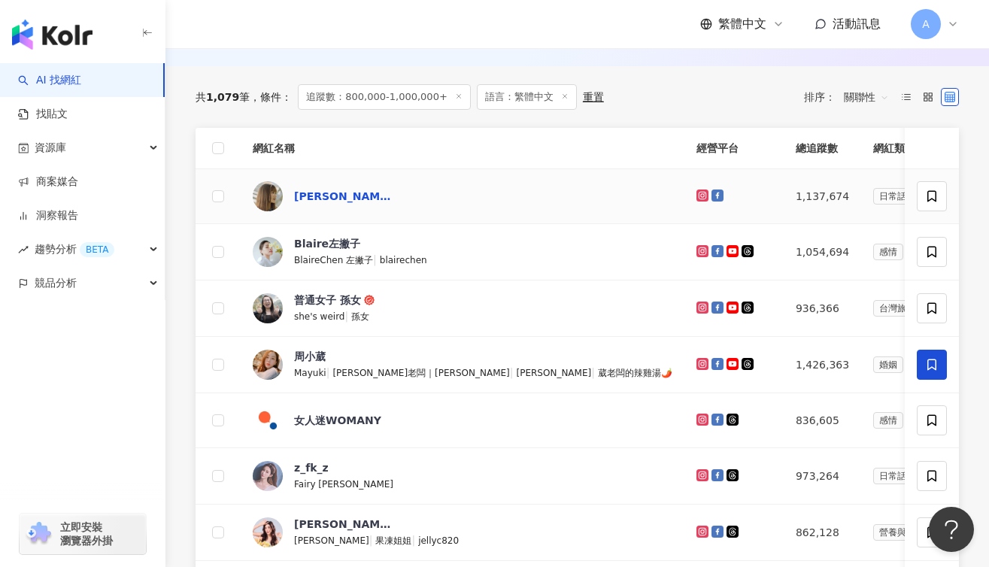
click at [307, 197] on div "梁以辰" at bounding box center [343, 196] width 98 height 15
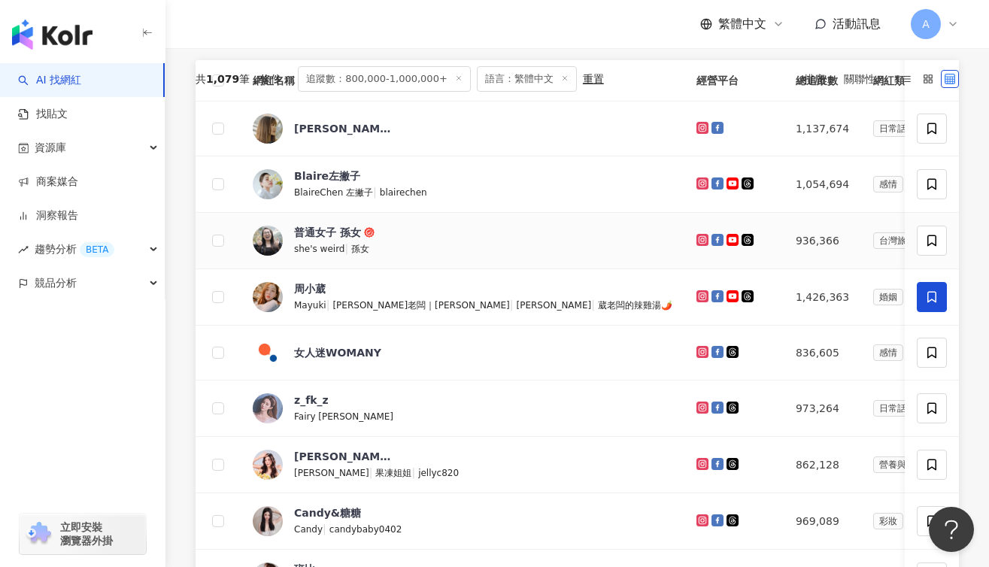
scroll to position [96, 0]
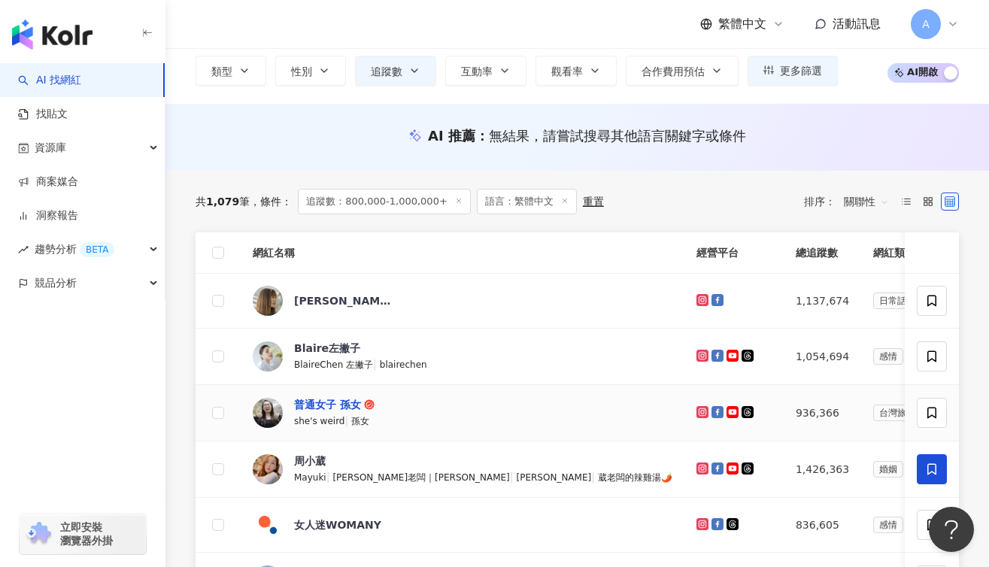
click at [335, 401] on div "普通女子 孫女" at bounding box center [327, 404] width 67 height 15
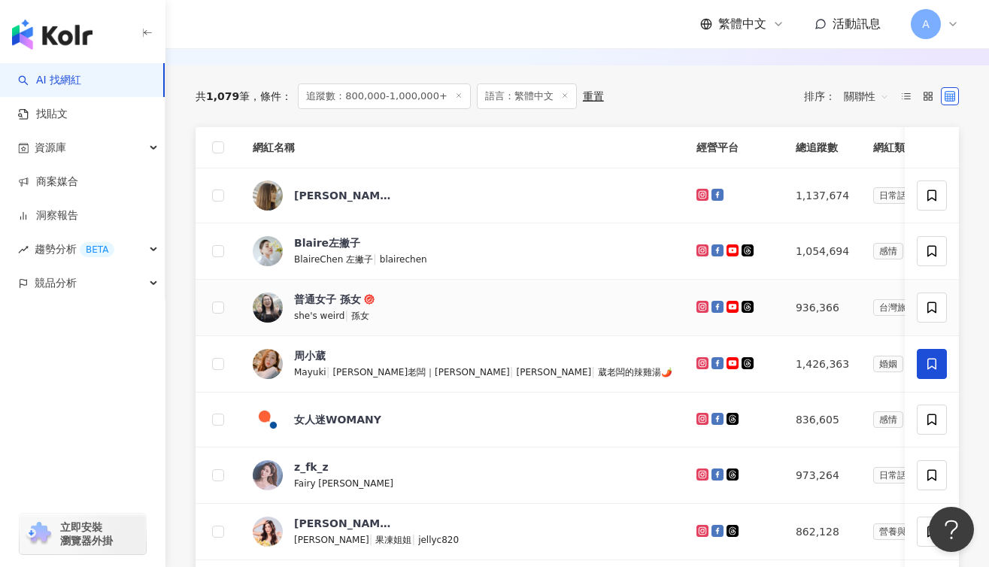
scroll to position [244, 0]
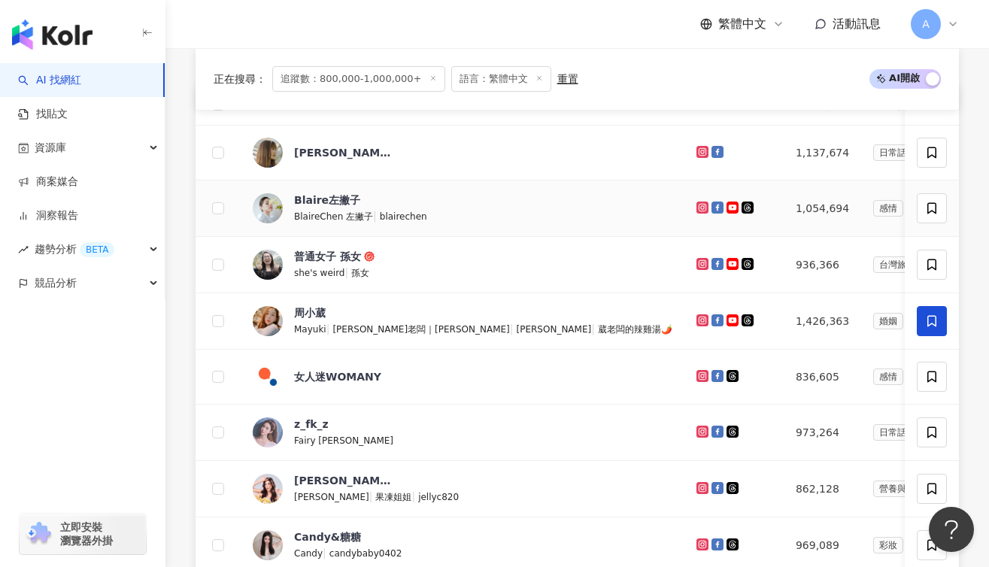
click at [356, 186] on td "Blaire左撇子 BlaireChen 左撇子 | blairechen" at bounding box center [463, 208] width 444 height 56
click at [341, 196] on div "Blaire左撇子" at bounding box center [327, 200] width 66 height 15
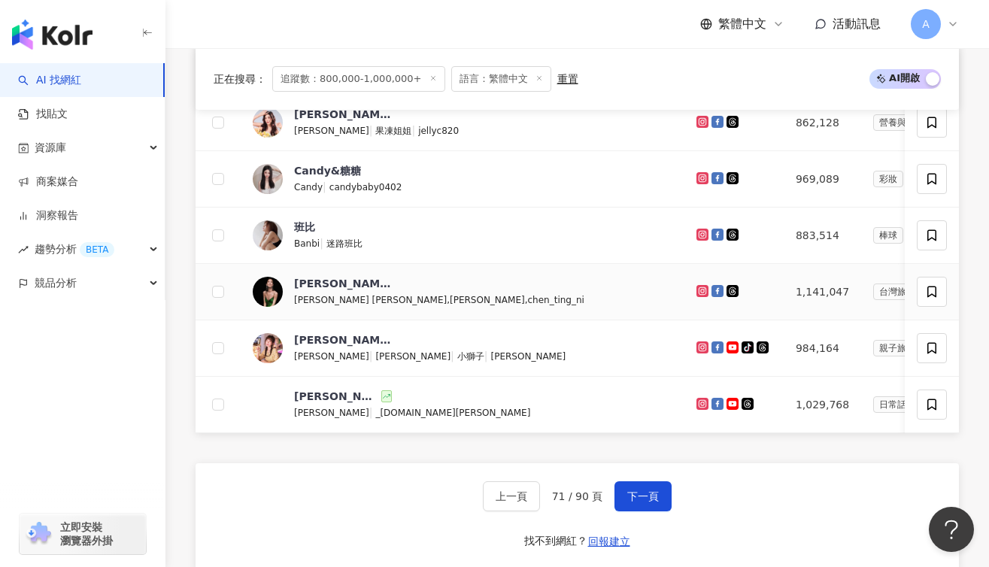
scroll to position [644, 0]
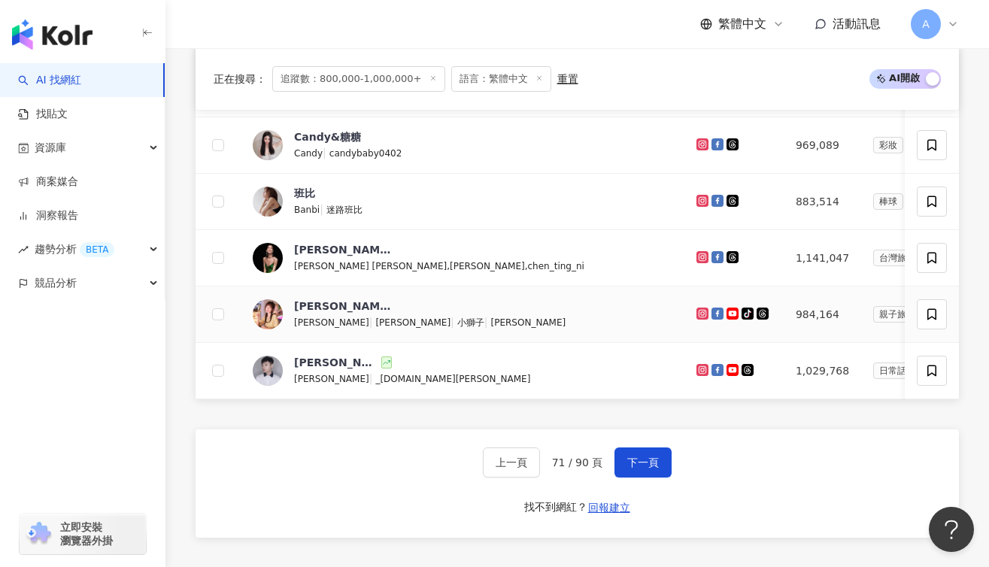
click at [491, 316] on div "洪詩 Hongshih" at bounding box center [528, 322] width 75 height 17
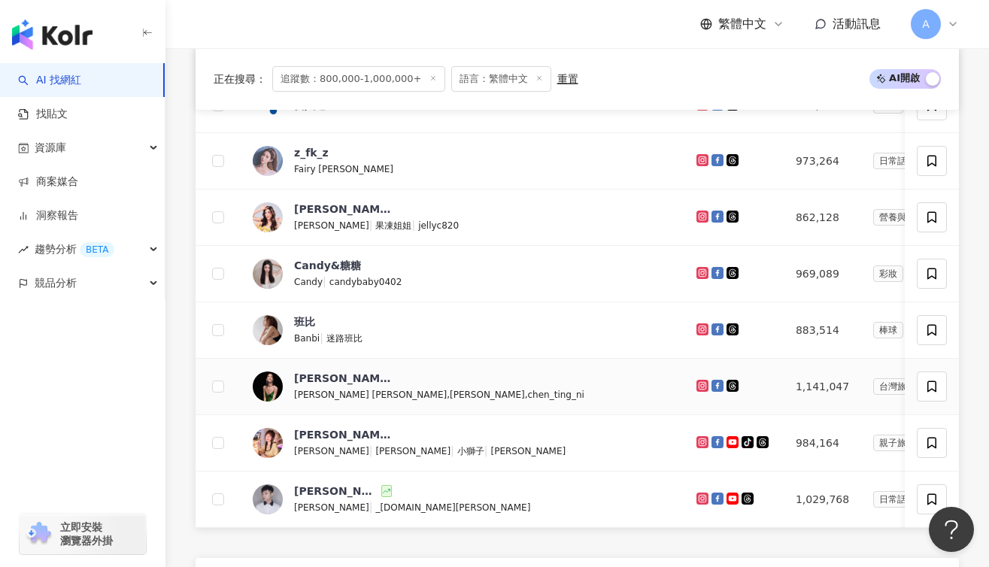
scroll to position [303, 0]
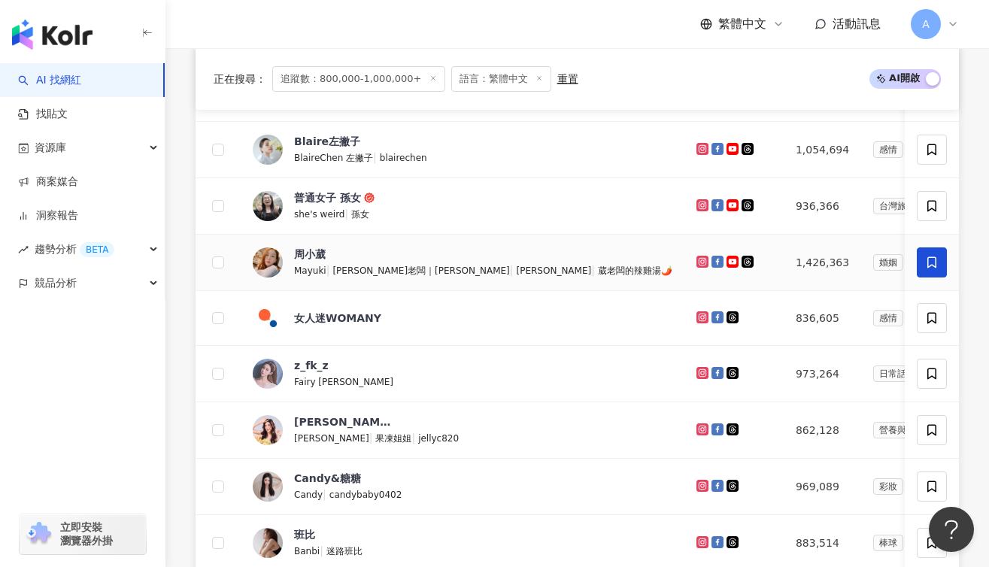
click at [332, 262] on div "葳老闆｜周品均 |" at bounding box center [423, 270] width 183 height 17
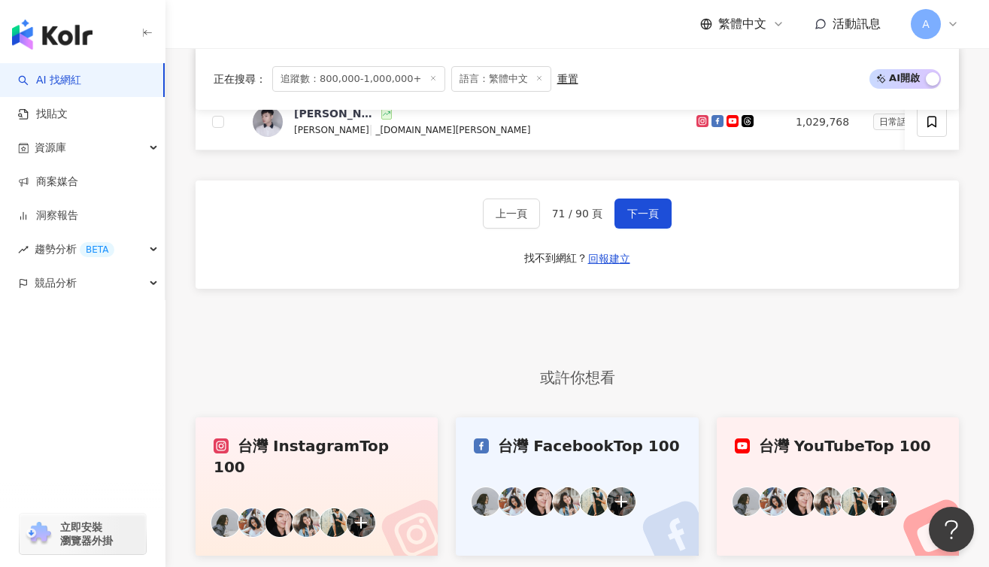
scroll to position [858, 0]
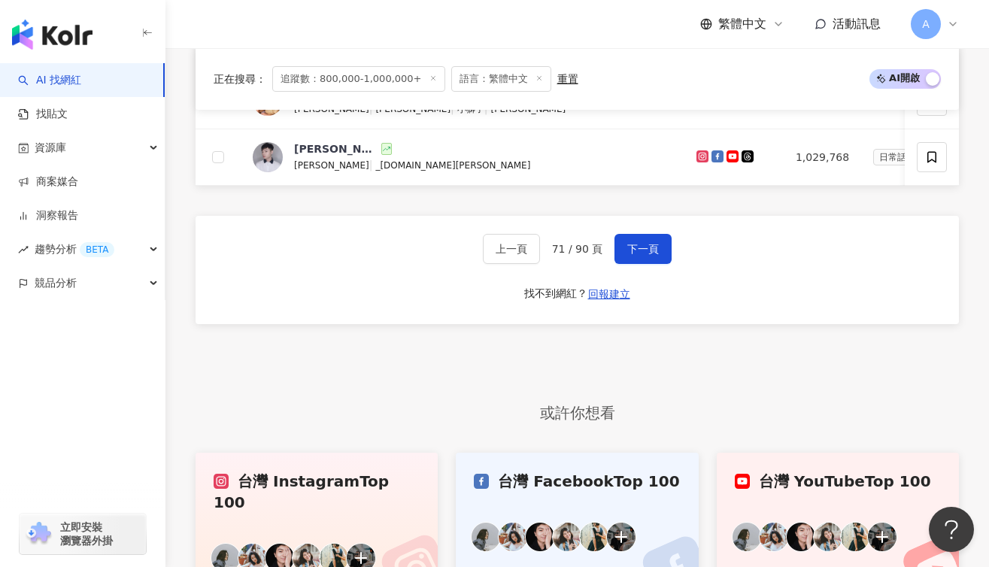
click at [640, 277] on div "上一頁 71 / 90 頁 下一頁 找不到網紅？ 回報建立" at bounding box center [577, 270] width 763 height 108
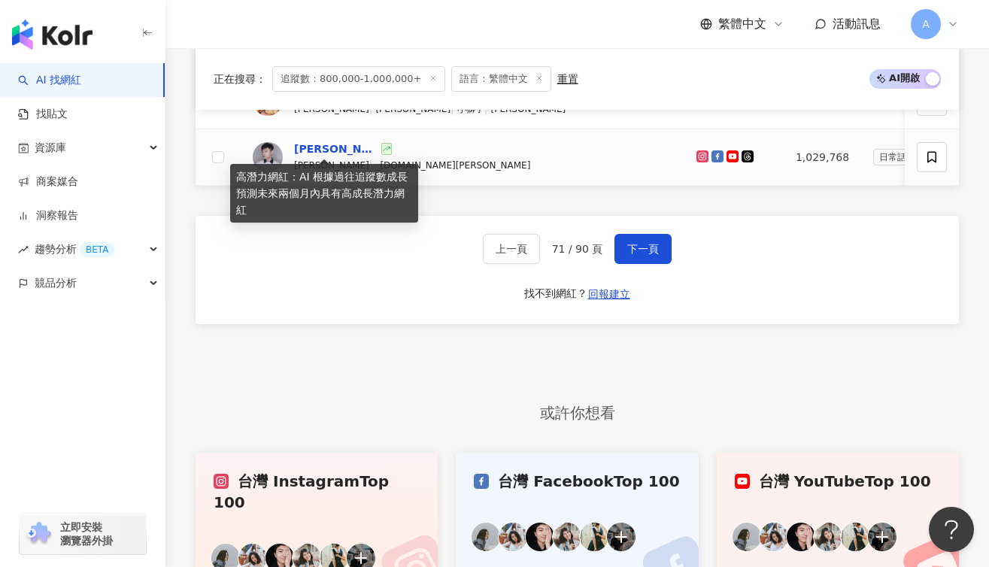
click at [308, 146] on div "耀耀" at bounding box center [336, 148] width 84 height 15
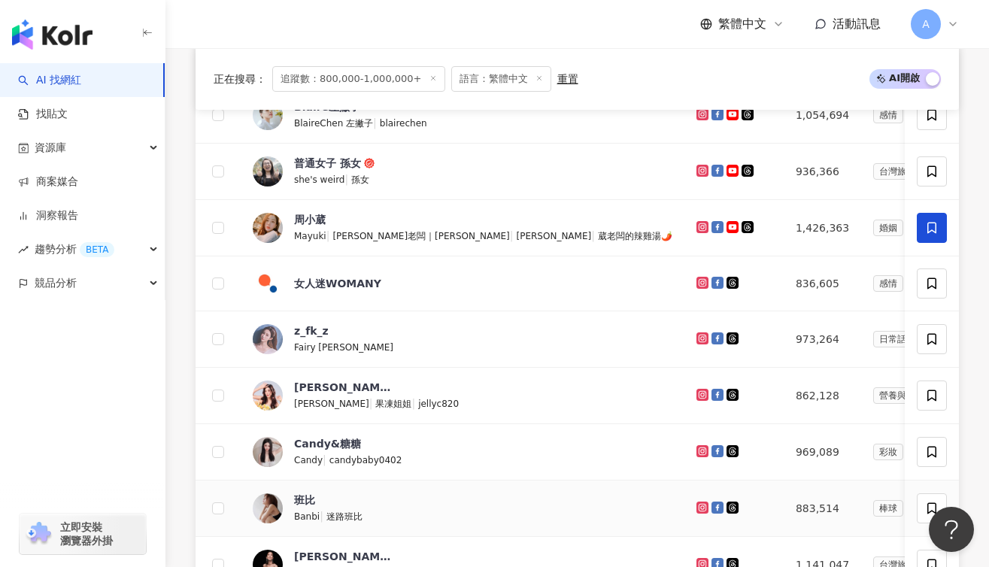
scroll to position [782, 0]
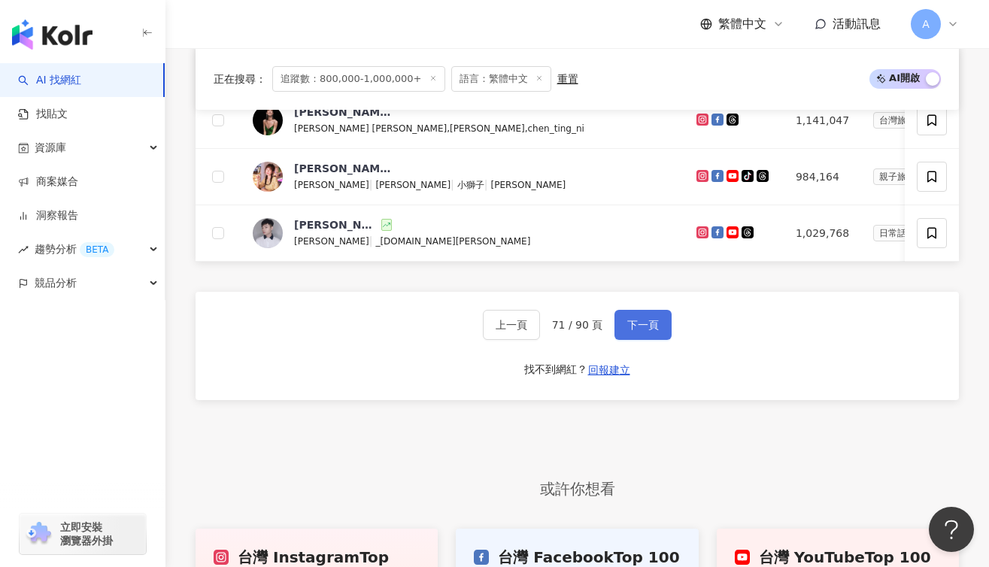
click at [645, 340] on button "下一頁" at bounding box center [642, 325] width 57 height 30
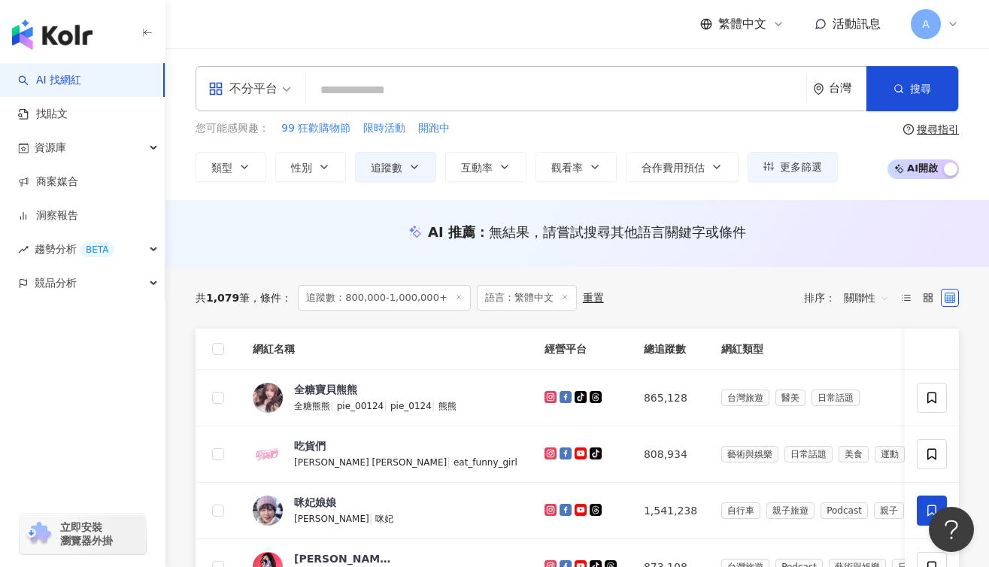
scroll to position [35, 0]
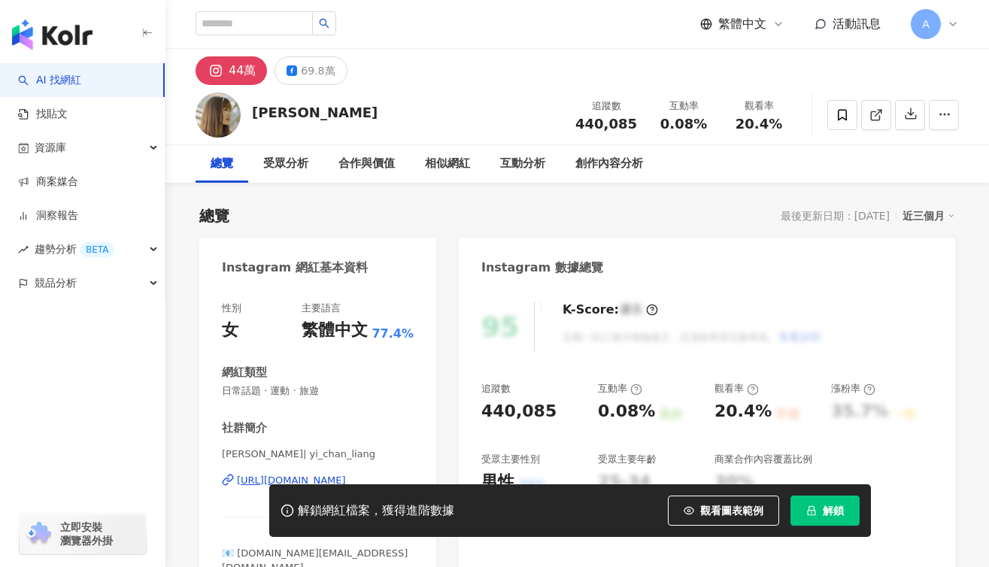
click at [75, 39] on img "button" at bounding box center [52, 35] width 80 height 30
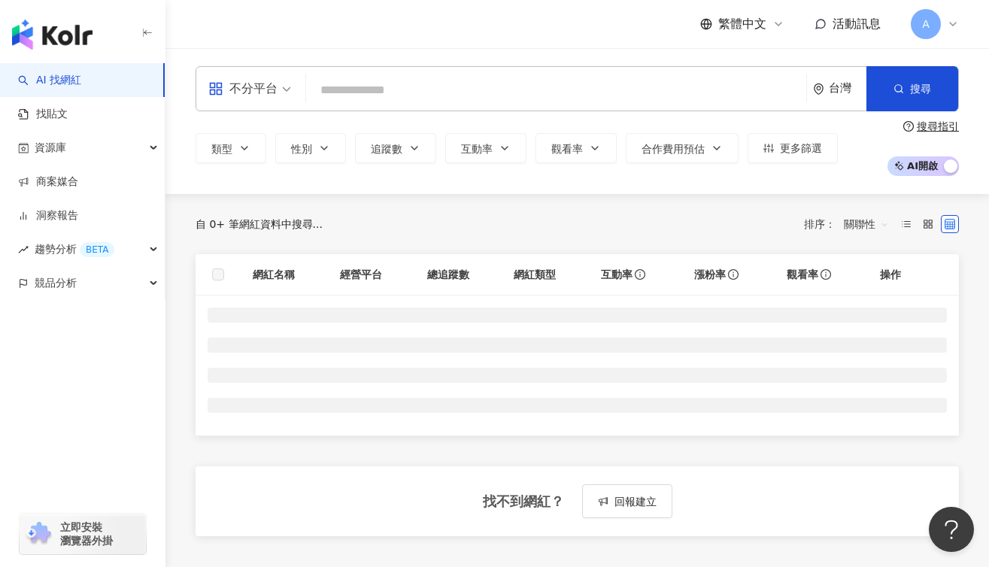
click at [423, 94] on input "search" at bounding box center [556, 90] width 488 height 29
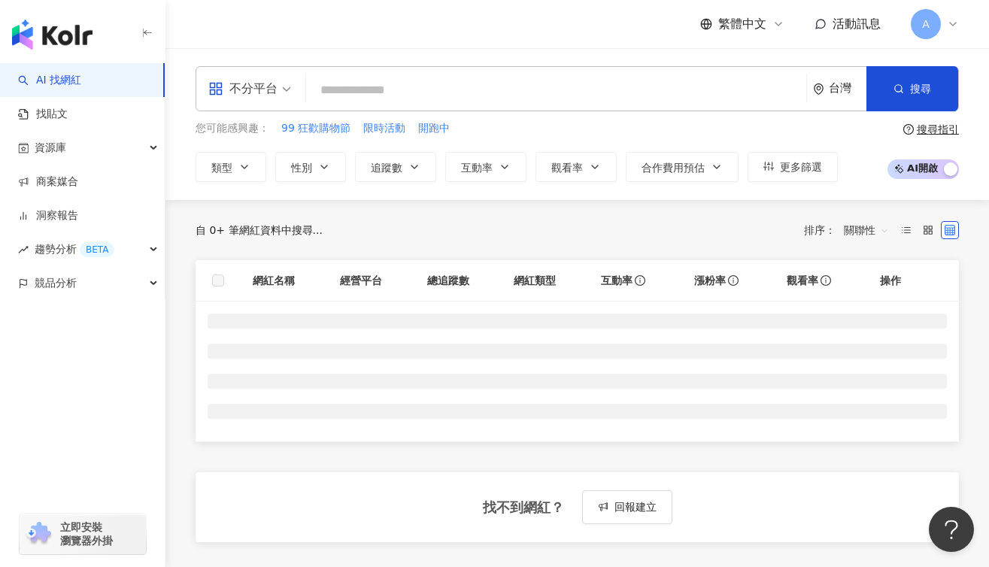
click at [427, 93] on input "search" at bounding box center [556, 90] width 488 height 29
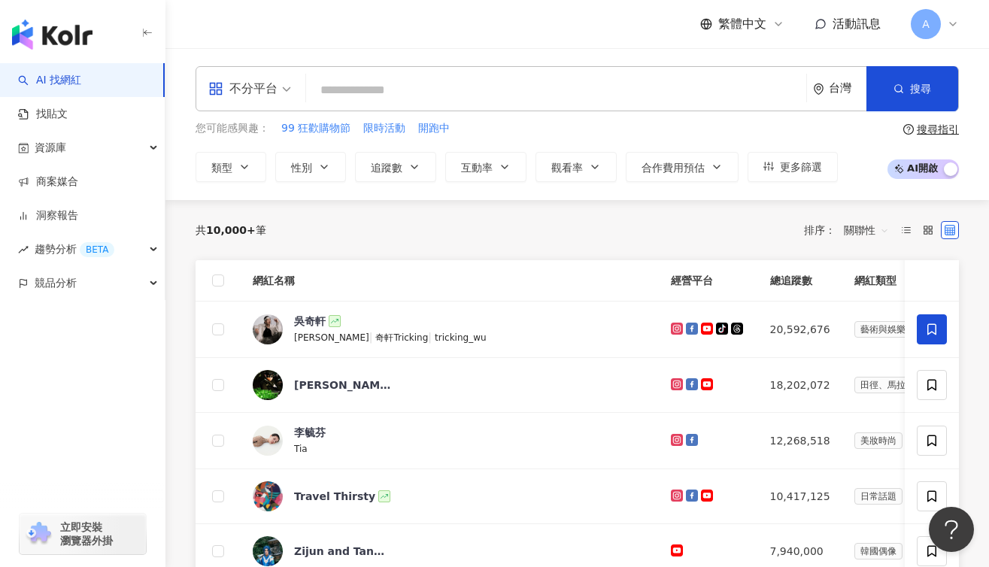
click at [461, 89] on input "search" at bounding box center [556, 90] width 488 height 29
type input "*"
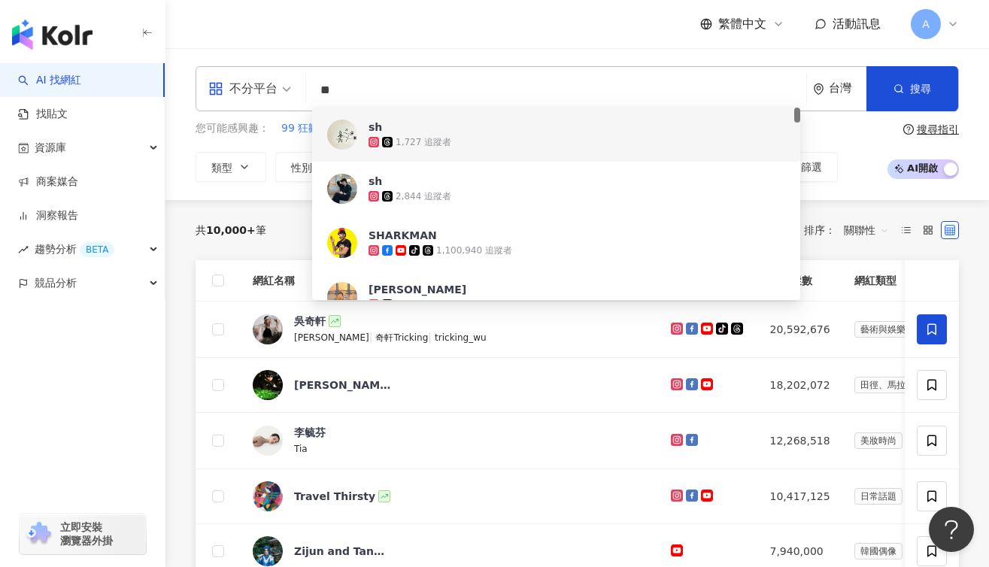
click at [456, 93] on input "**" at bounding box center [556, 90] width 488 height 29
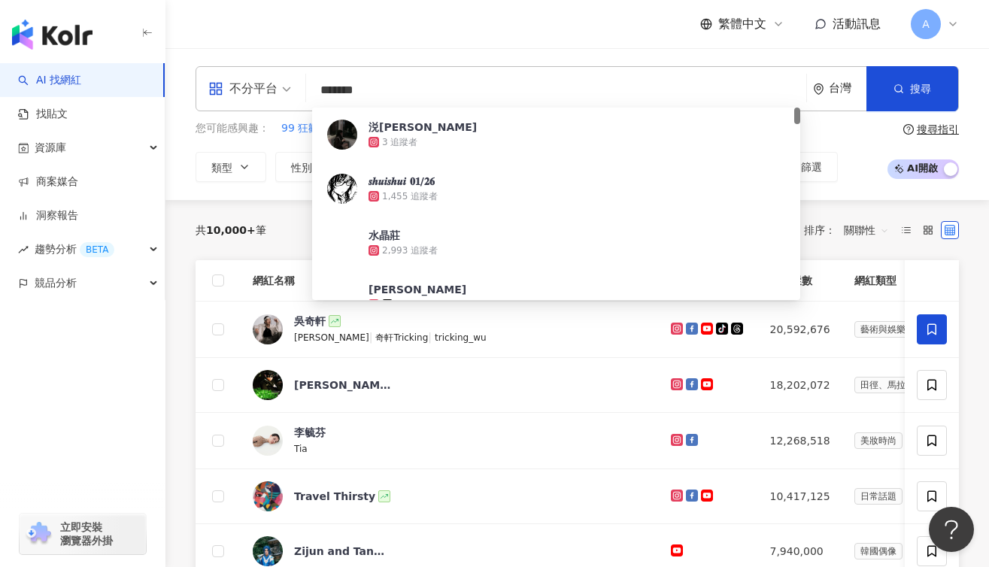
type input "********"
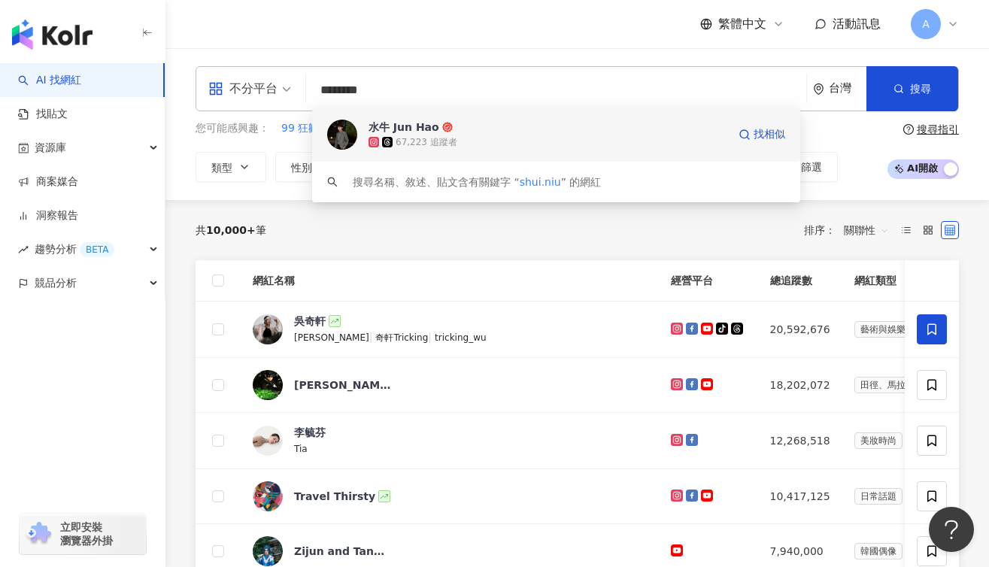
click at [512, 133] on span "水牛 Jun Hao" at bounding box center [547, 127] width 359 height 15
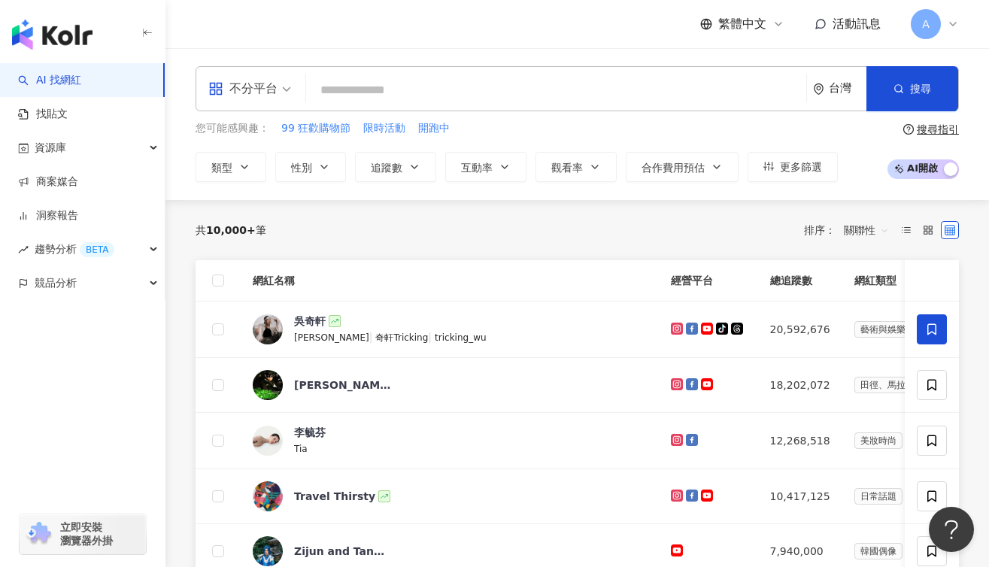
click at [692, 102] on input "search" at bounding box center [556, 90] width 488 height 29
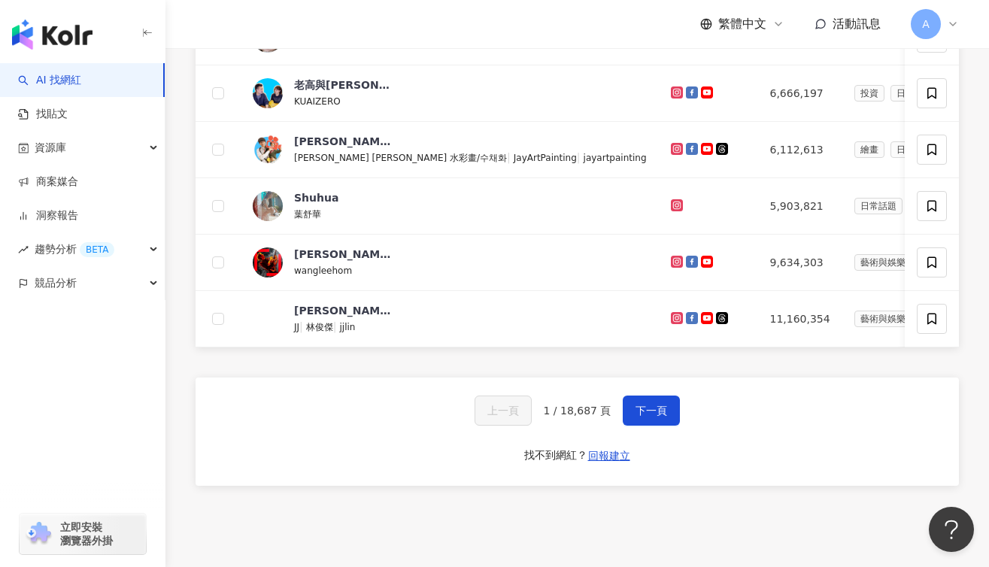
scroll to position [567, 0]
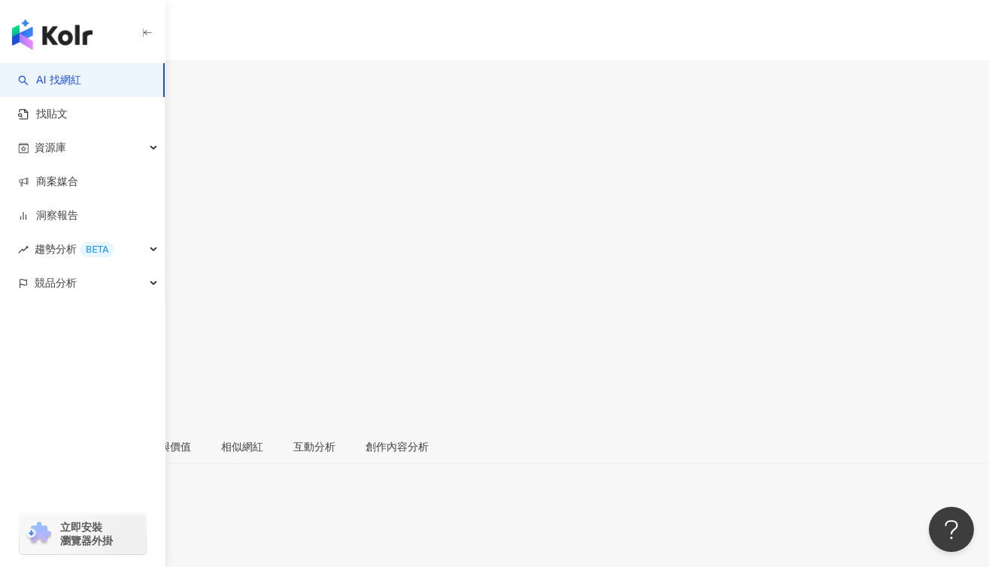
scroll to position [149, 0]
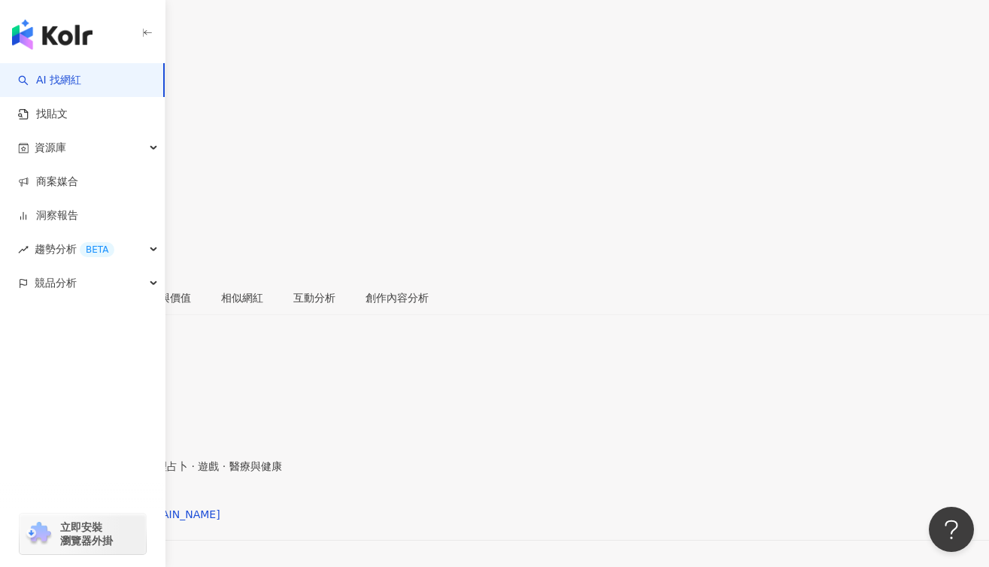
click at [282, 460] on span "汽車 · 藝術與娛樂 · 日常話題 · 命理占卜 · 遊戲 · 醫療與健康" at bounding box center [141, 466] width 282 height 12
click at [317, 387] on div "性別 男 主要語言 繁體中文 94.3% 網紅類型 汽車 · 藝術與娛樂 · 日常話題 · 命理占卜 · 遊戲 · 醫療與健康 社群簡介 🐂水牛 Jun Ha…" at bounding box center [494, 484] width 989 height 195
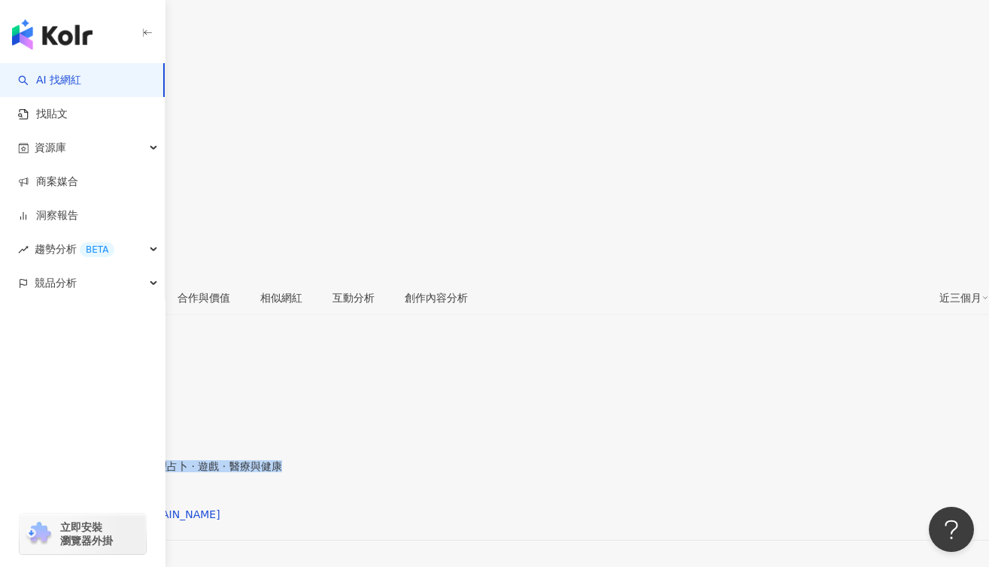
click at [282, 460] on span "汽車 · 藝術與娛樂 · 日常話題 · 命理占卜 · 遊戲 · 醫療與健康" at bounding box center [141, 466] width 282 height 12
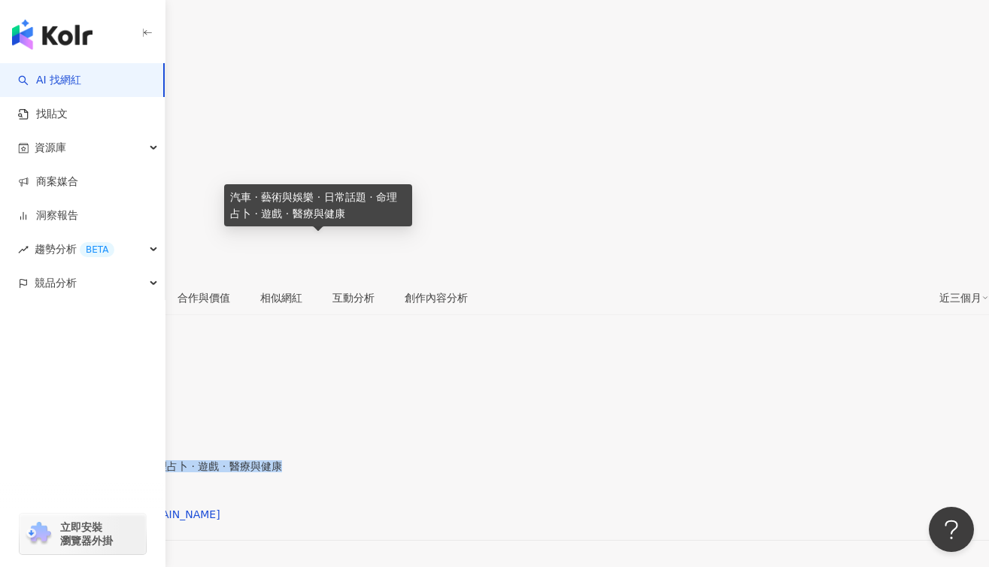
click at [347, 448] on div "網紅類型" at bounding box center [494, 454] width 989 height 12
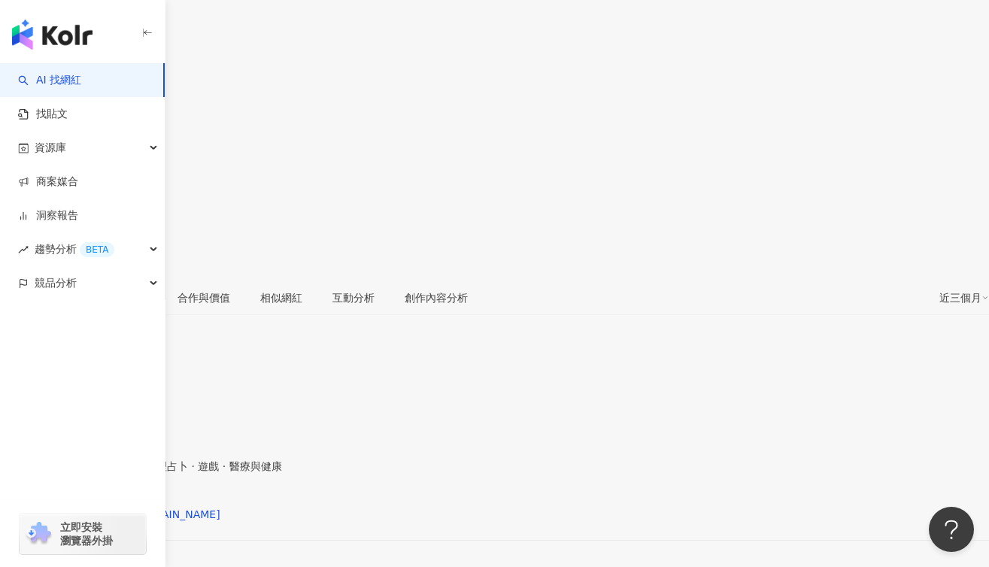
click at [282, 460] on span "汽車 · 藝術與娛樂 · 日常話題 · 命理占卜 · 遊戲 · 醫療與健康" at bounding box center [141, 466] width 282 height 12
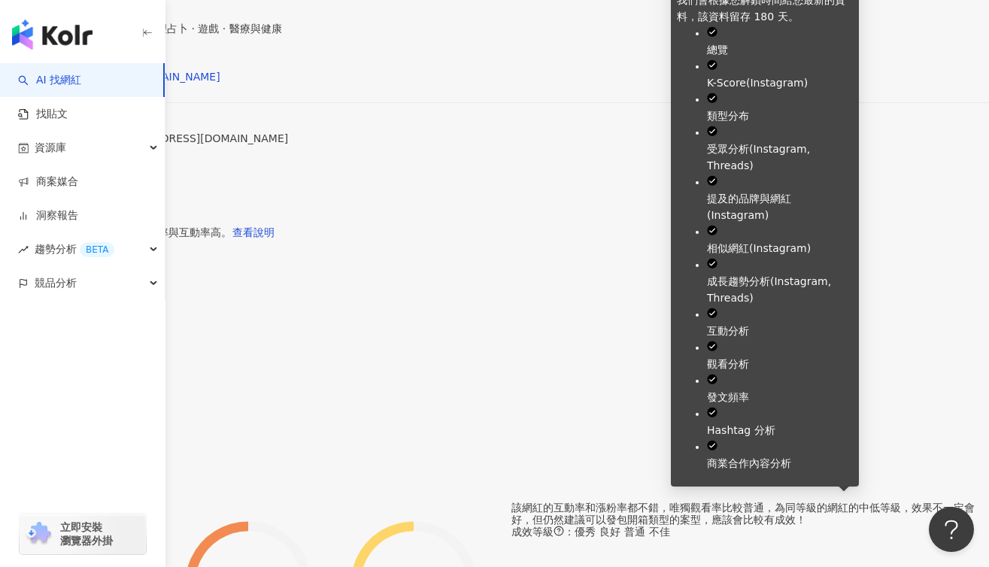
scroll to position [611, 0]
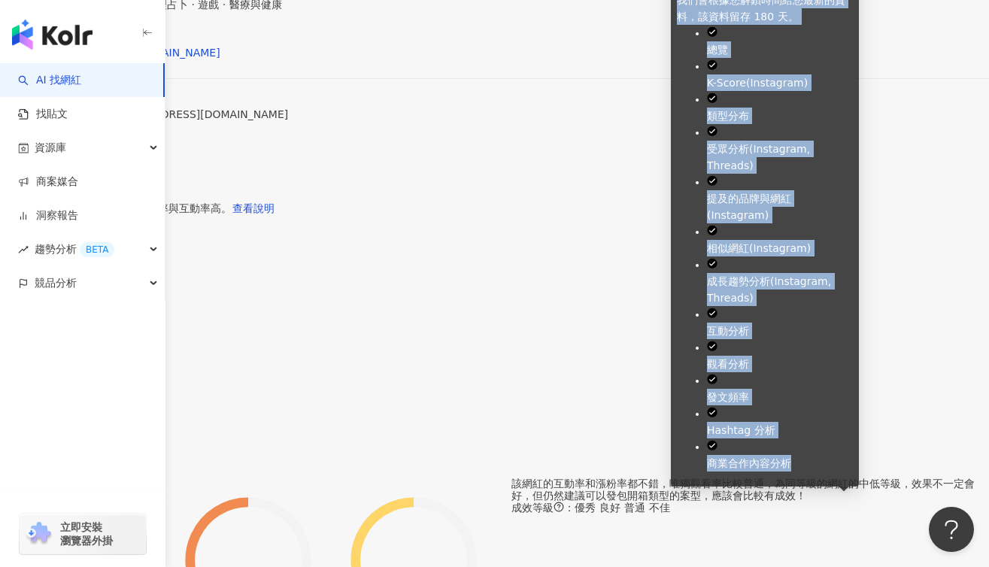
drag, startPoint x: 635, startPoint y: 220, endPoint x: 744, endPoint y: 477, distance: 279.3
click at [744, 472] on div "我們會根據您解鎖時間給您最新的資料，該資料留存 180 天。 總覽 K-Score ( Instagram ) 類型分布 受眾分析 ( Instagram, …" at bounding box center [765, 232] width 176 height 480
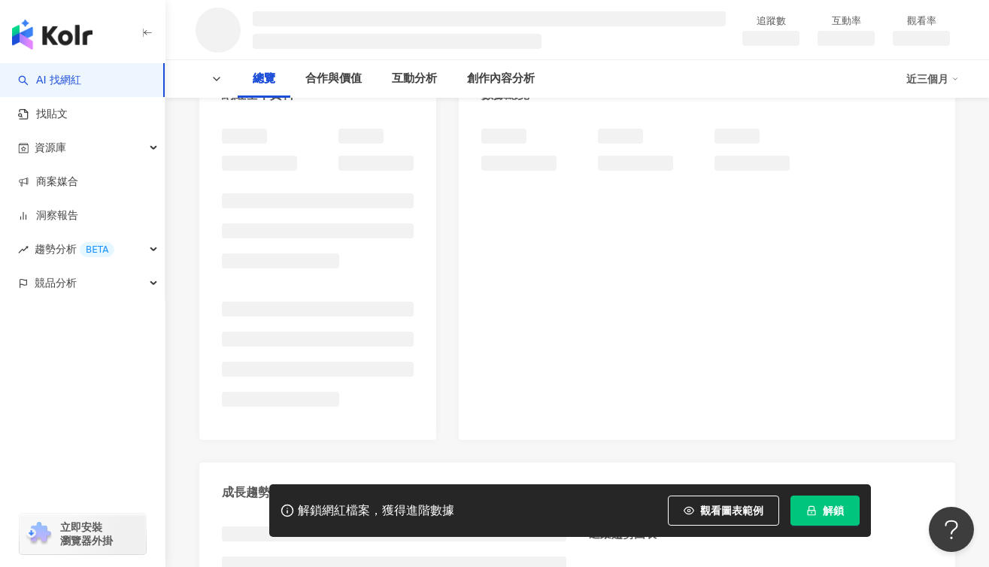
scroll to position [258, 0]
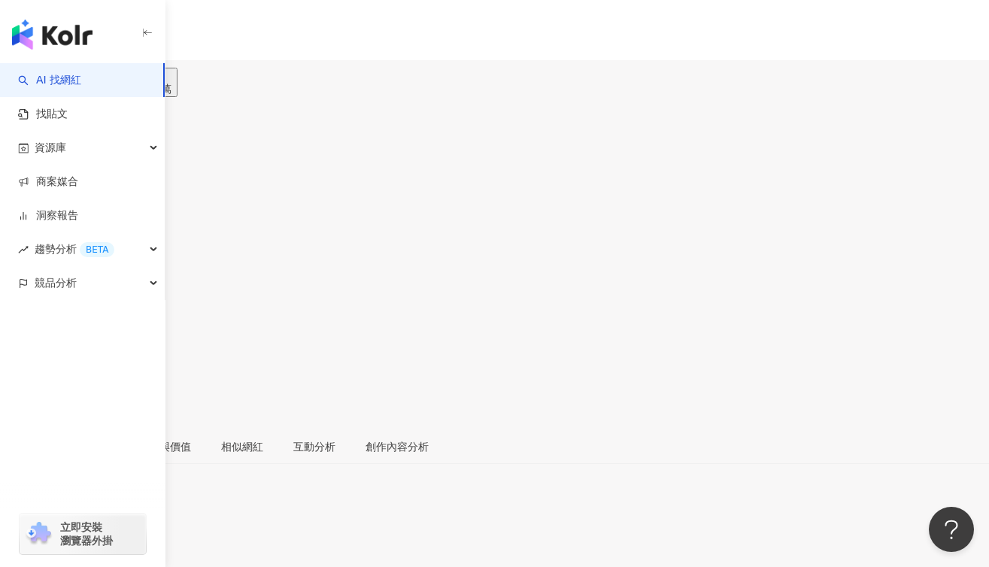
click at [30, 256] on span "A" at bounding box center [15, 271] width 30 height 30
click at [19, 263] on span "A" at bounding box center [15, 271] width 8 height 17
click at [945, 241] on div "A" at bounding box center [494, 271] width 989 height 60
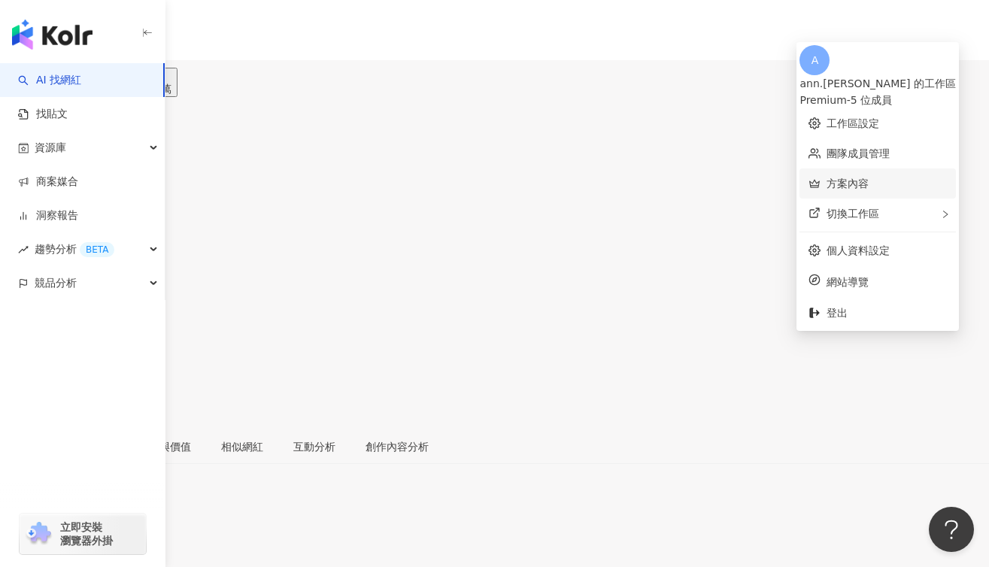
click at [854, 180] on link "方案內容" at bounding box center [847, 183] width 42 height 12
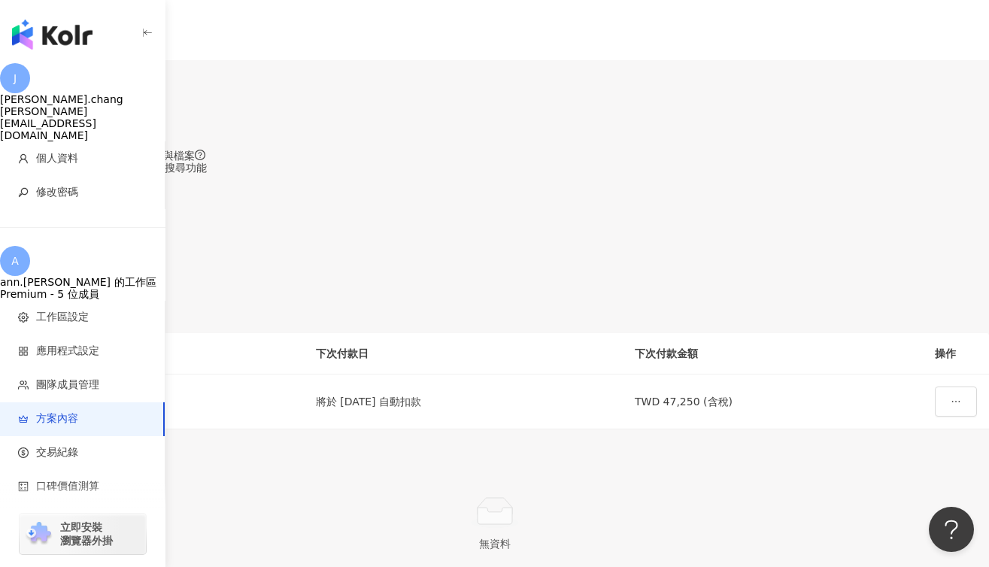
click at [135, 282] on span "查看解鎖紀錄" at bounding box center [102, 288] width 63 height 12
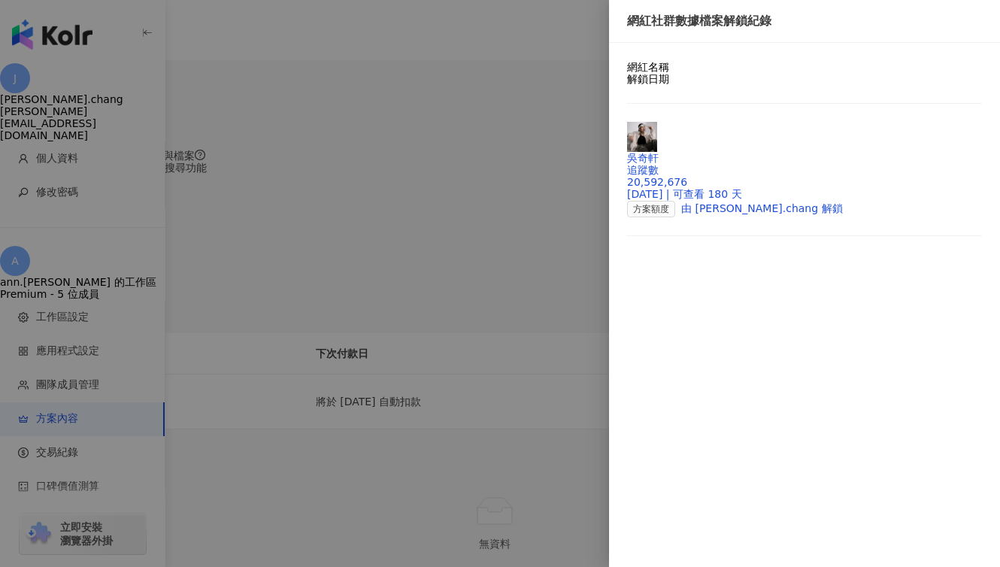
click at [508, 107] on div at bounding box center [500, 283] width 1000 height 567
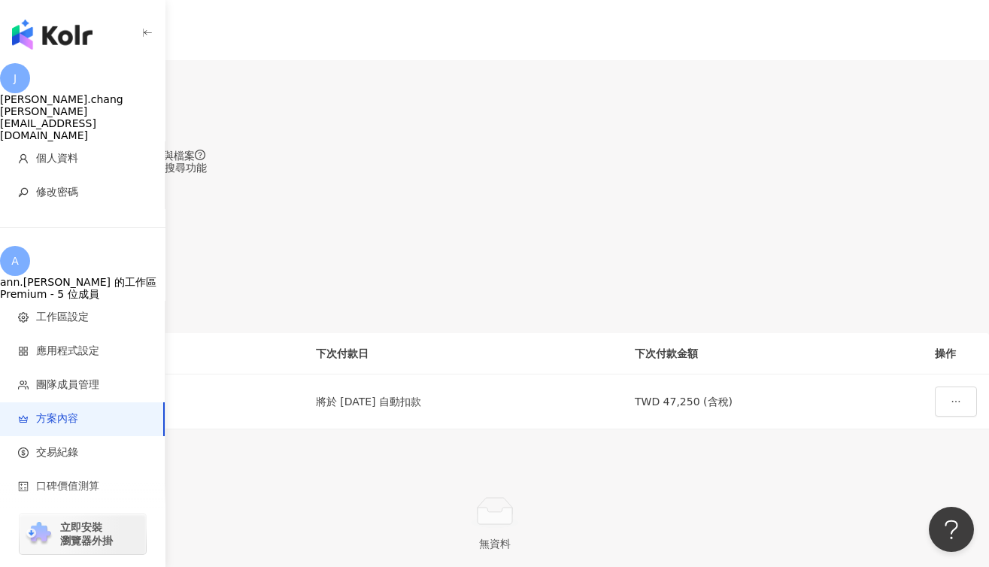
click at [41, 326] on icon at bounding box center [35, 331] width 11 height 11
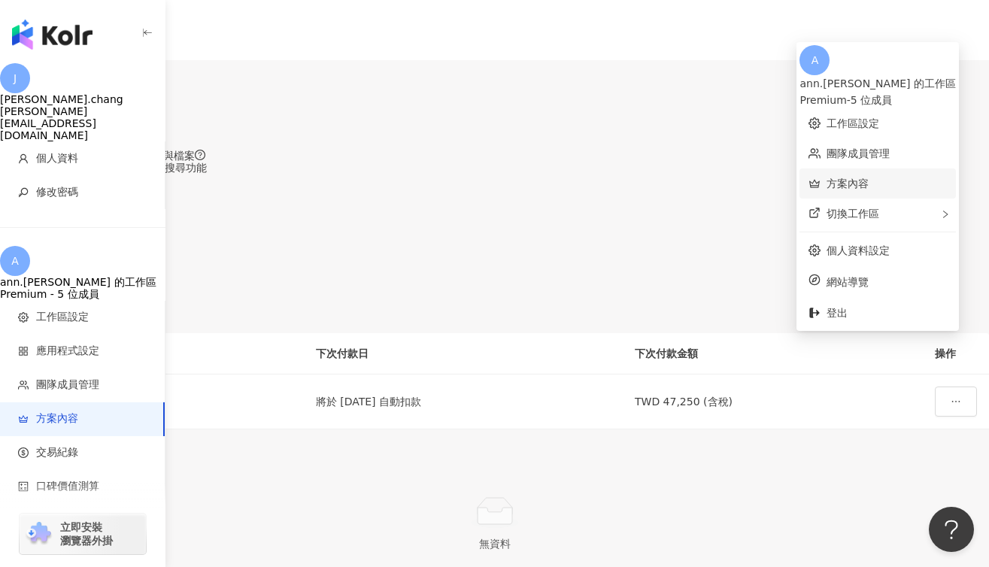
click at [869, 177] on link "方案內容" at bounding box center [847, 183] width 42 height 12
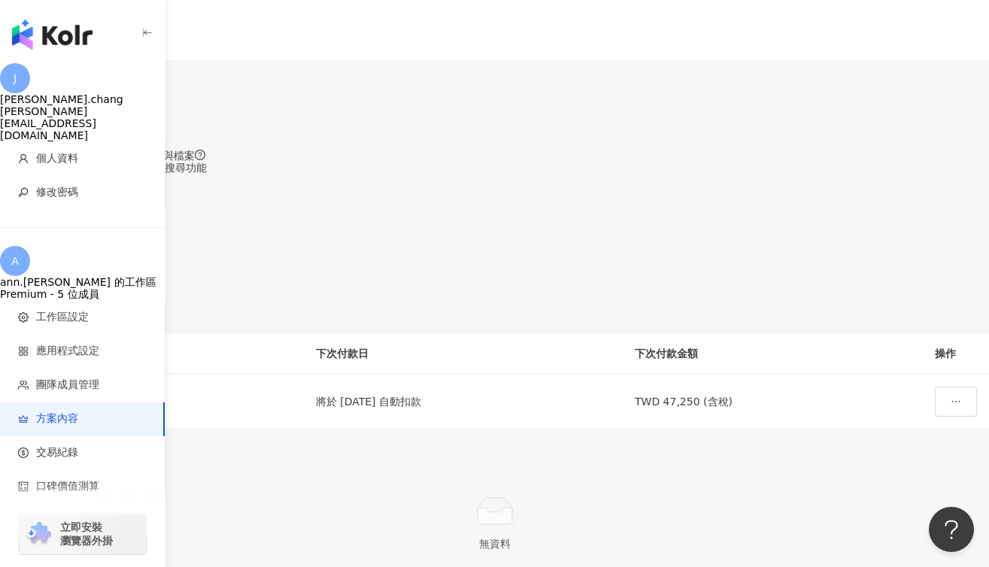
click at [41, 326] on icon at bounding box center [35, 331] width 11 height 11
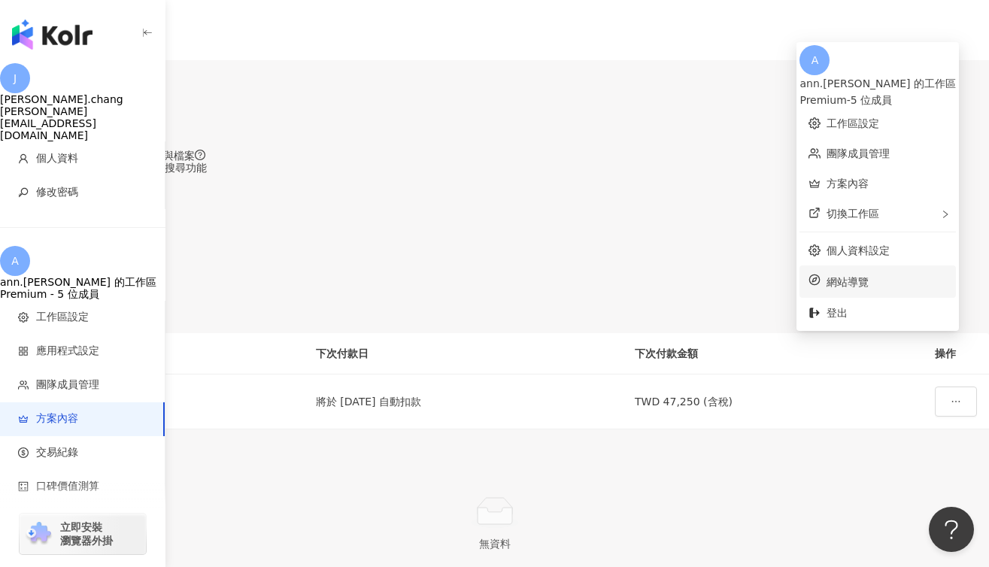
click at [880, 274] on span "網站導覽" at bounding box center [886, 282] width 120 height 17
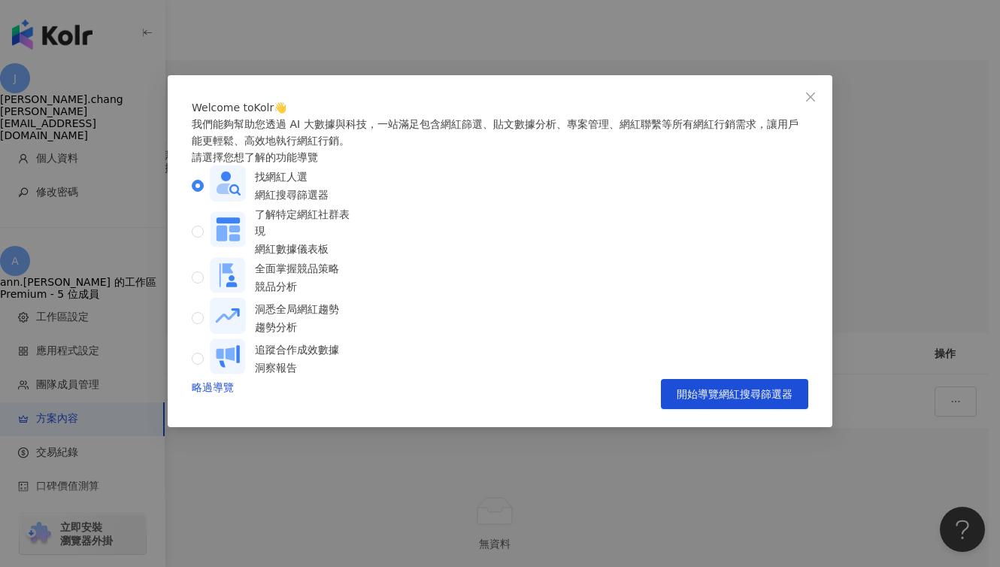
drag, startPoint x: 880, startPoint y: 274, endPoint x: 862, endPoint y: 270, distance: 18.4
click at [879, 274] on div "Welcome to Kolr 👋 我們能夠幫助您透過 AI 大數據與科技，一站滿足包含網紅篩選、貼文數據分析、專案管理、網紅聯繫等所有網紅行銷需求，讓用戶能…" at bounding box center [500, 283] width 1000 height 567
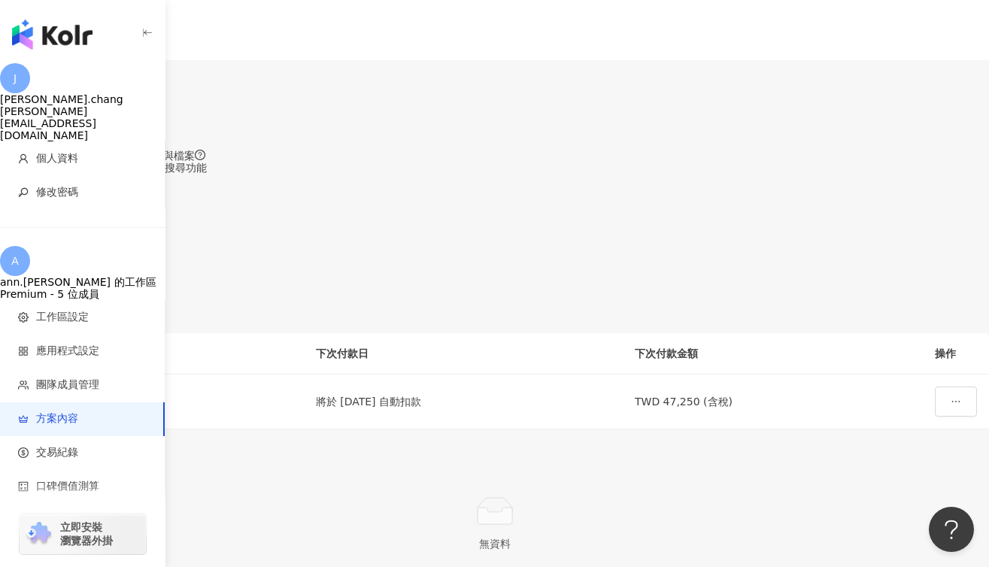
scroll to position [552, 0]
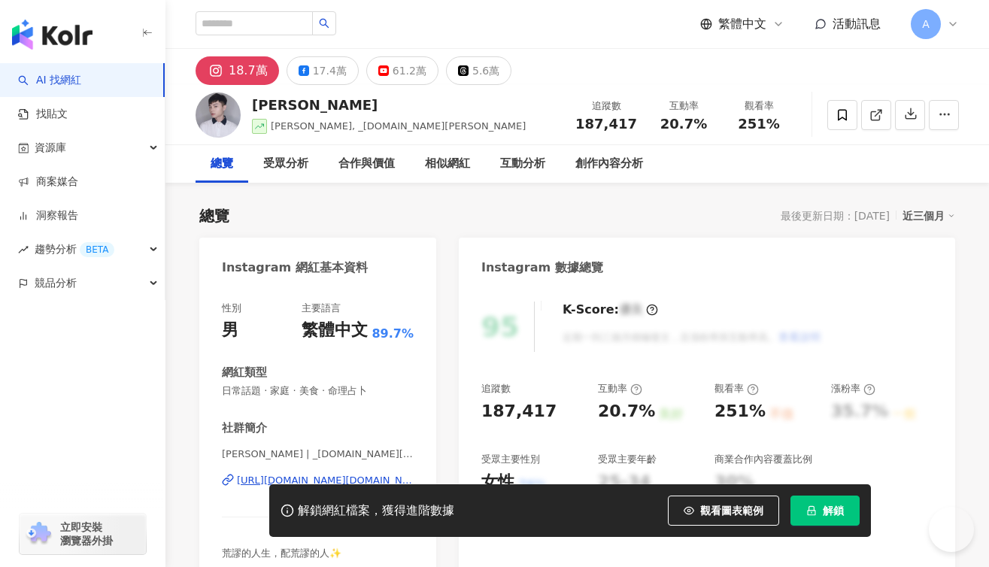
click at [946, 17] on div "A" at bounding box center [935, 24] width 48 height 30
click at [954, 16] on div "A" at bounding box center [935, 24] width 48 height 30
click at [954, 25] on icon at bounding box center [953, 24] width 12 height 12
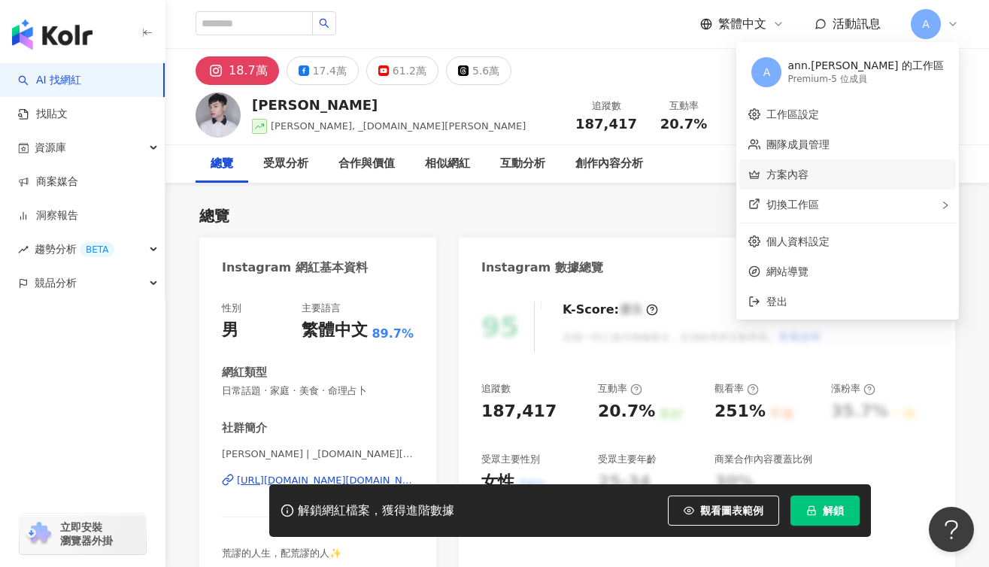
click at [808, 172] on link "方案內容" at bounding box center [787, 174] width 42 height 12
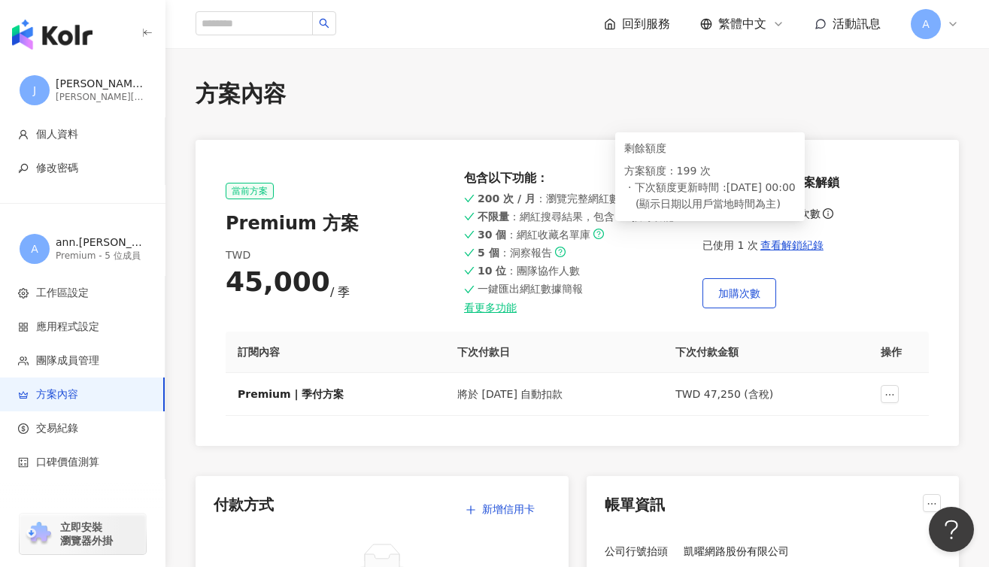
click at [826, 214] on icon "info-circle" at bounding box center [828, 213] width 11 height 11
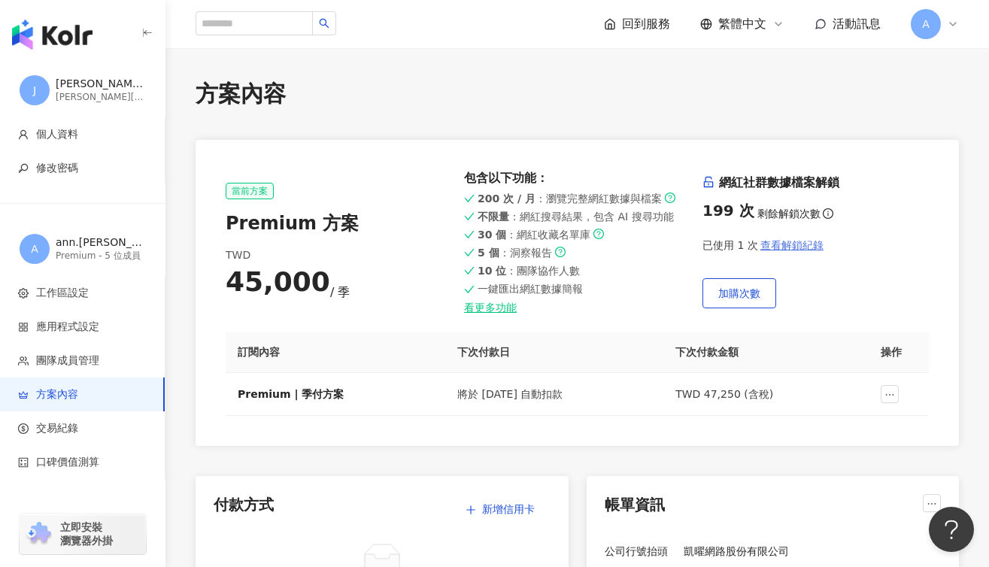
click at [790, 244] on span "查看解鎖紀錄" at bounding box center [791, 245] width 63 height 12
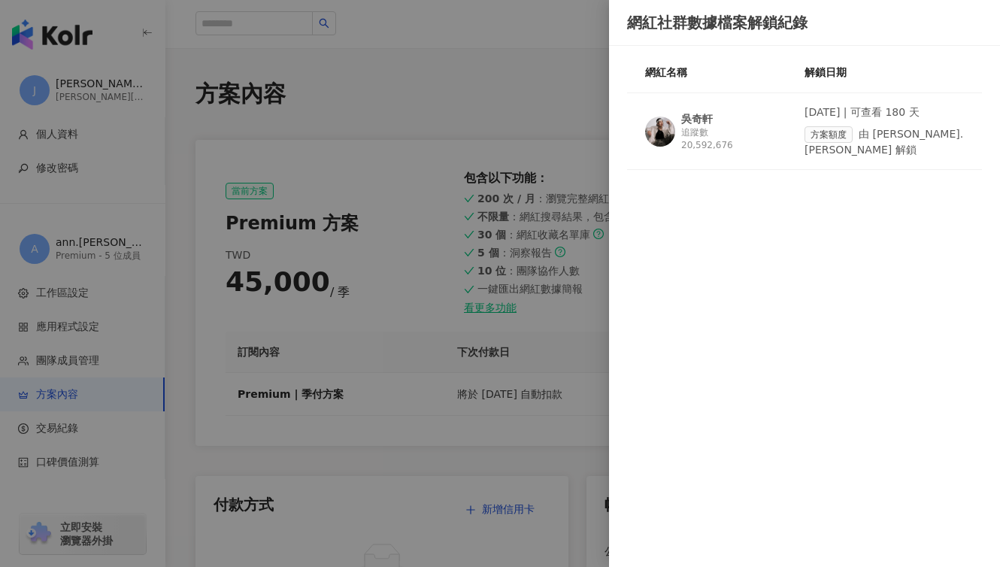
click at [705, 114] on div "吳奇軒" at bounding box center [697, 118] width 32 height 15
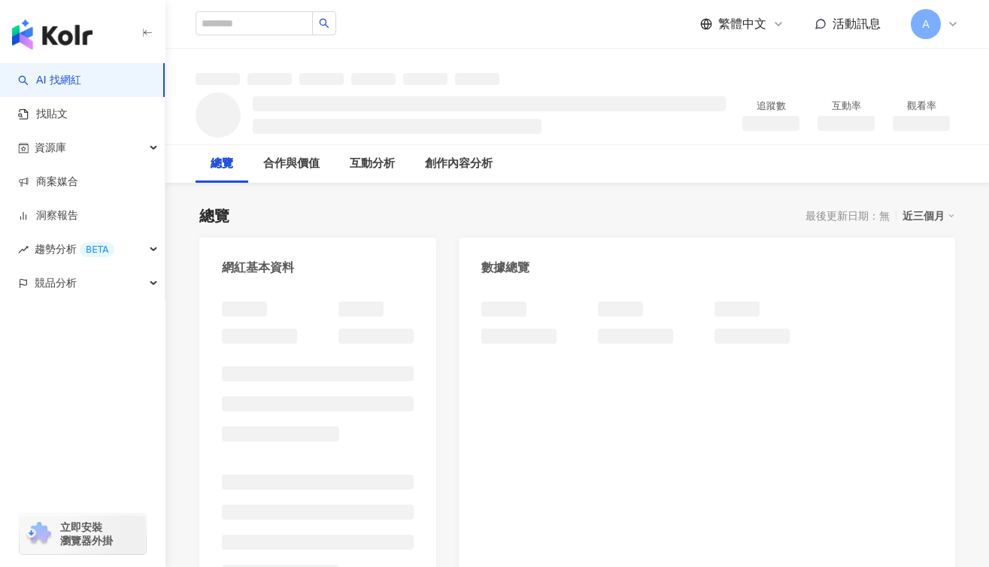
scroll to position [34, 0]
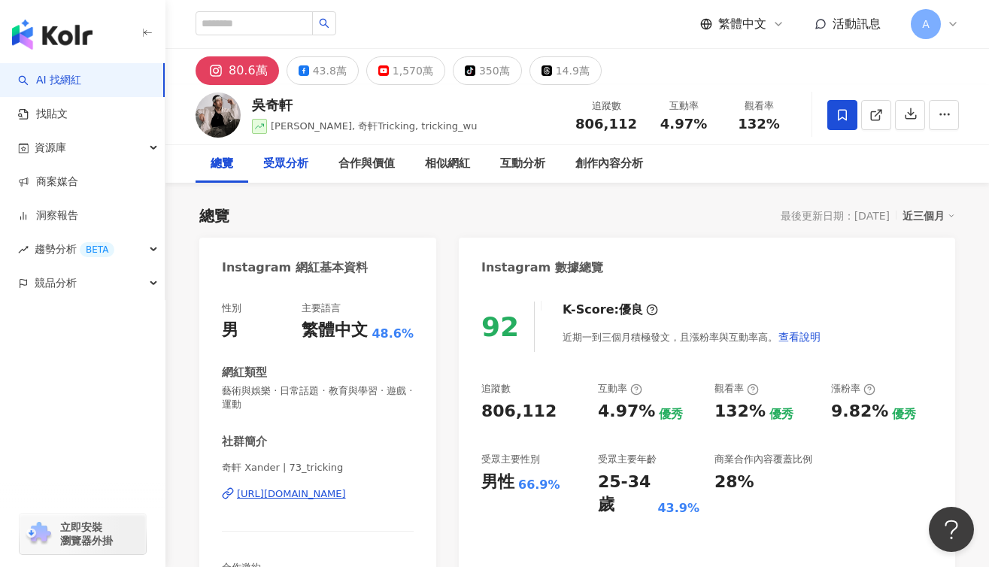
click at [271, 160] on div "受眾分析" at bounding box center [285, 164] width 45 height 18
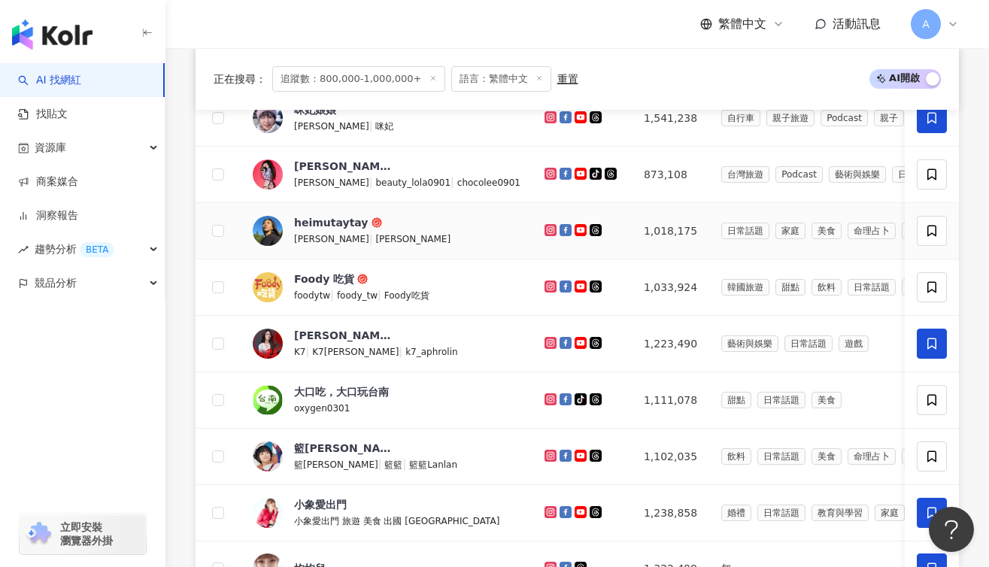
scroll to position [391, 0]
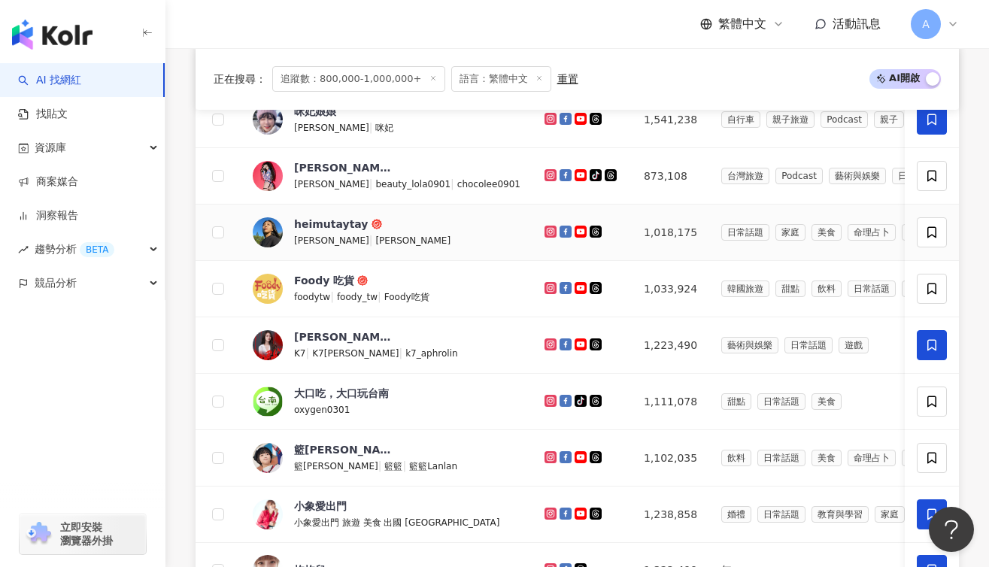
click at [326, 232] on div "[PERSON_NAME] |" at bounding box center [334, 240] width 81 height 17
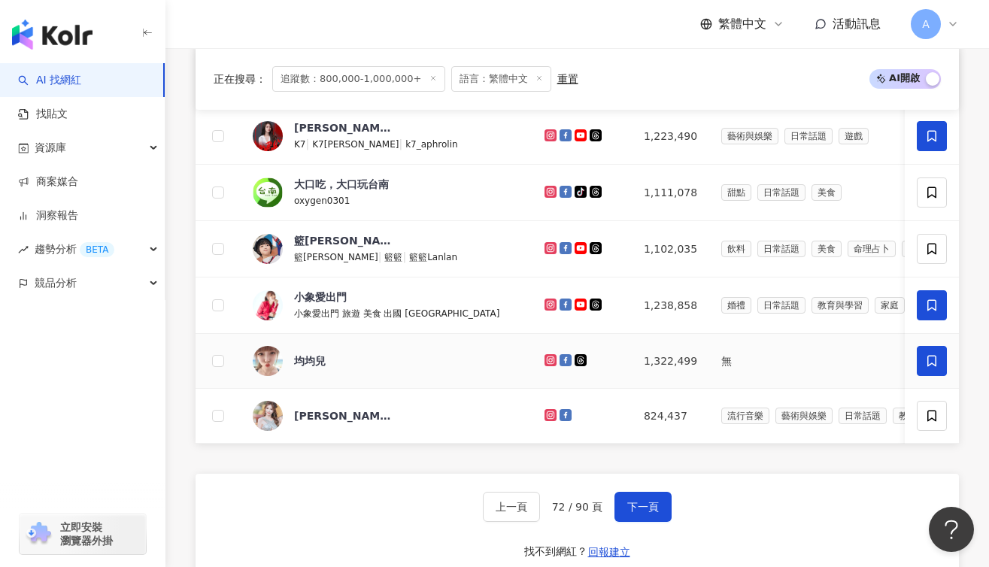
scroll to position [644, 0]
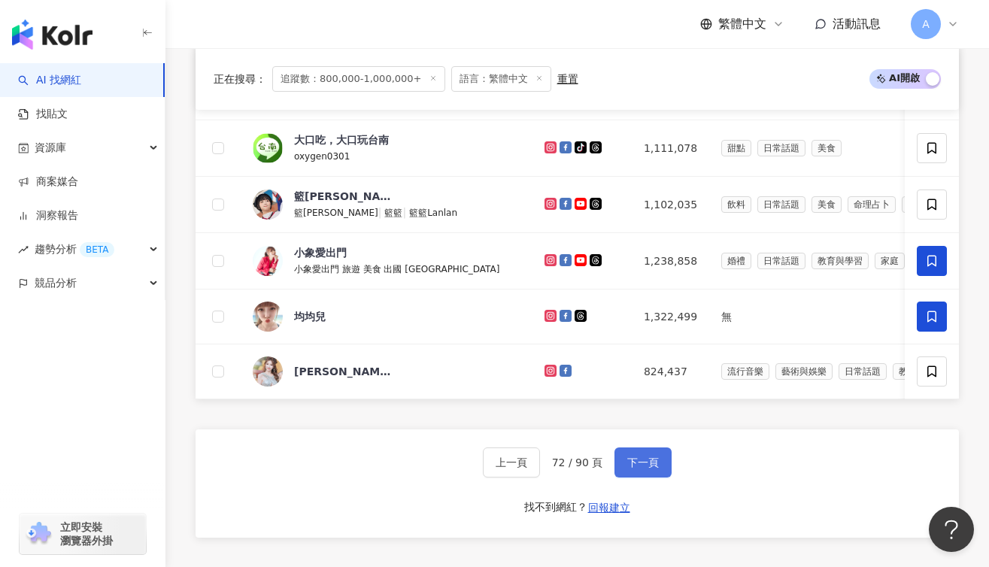
click at [660, 473] on button "下一頁" at bounding box center [642, 462] width 57 height 30
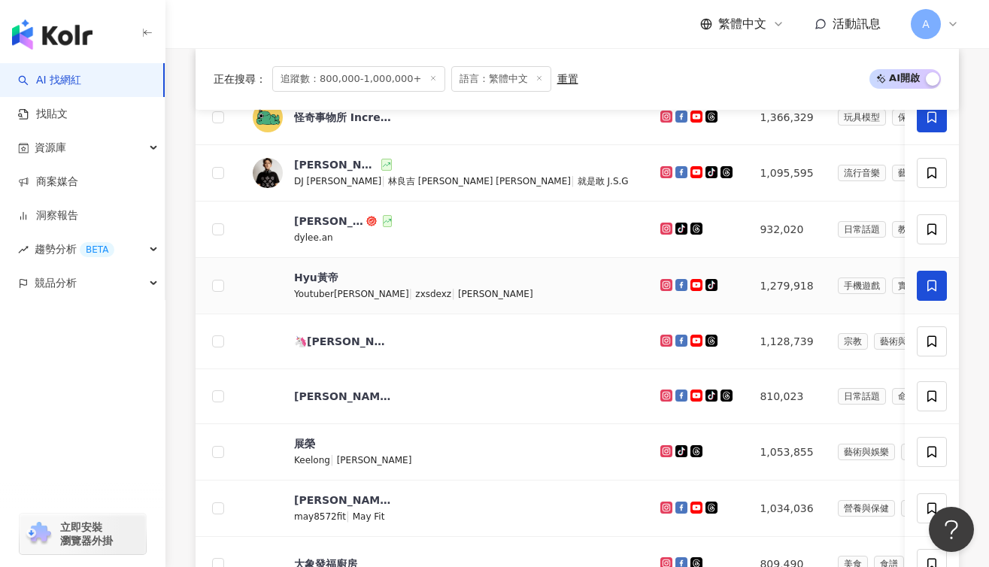
scroll to position [283, 0]
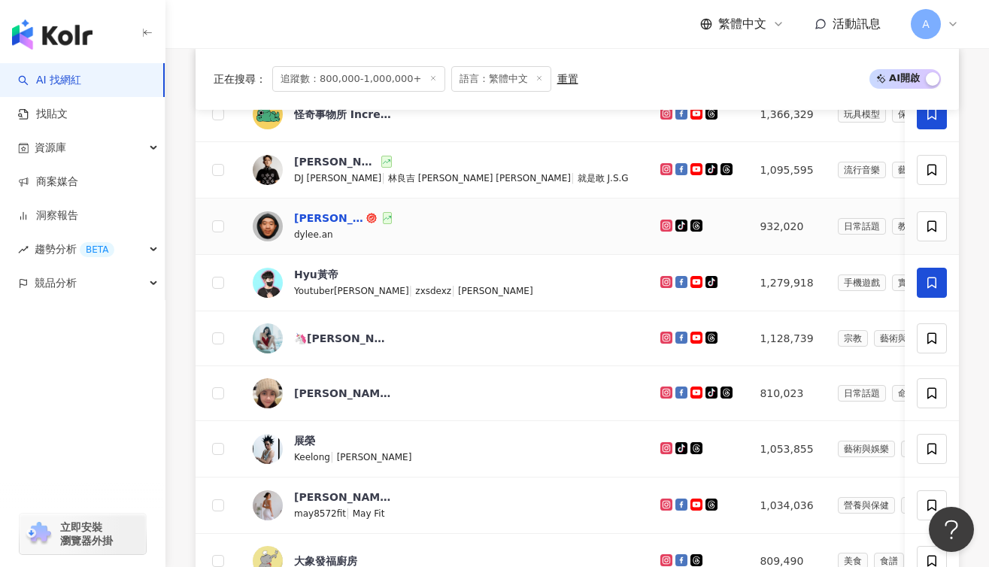
click at [305, 221] on div "滌綸木子李" at bounding box center [328, 218] width 69 height 15
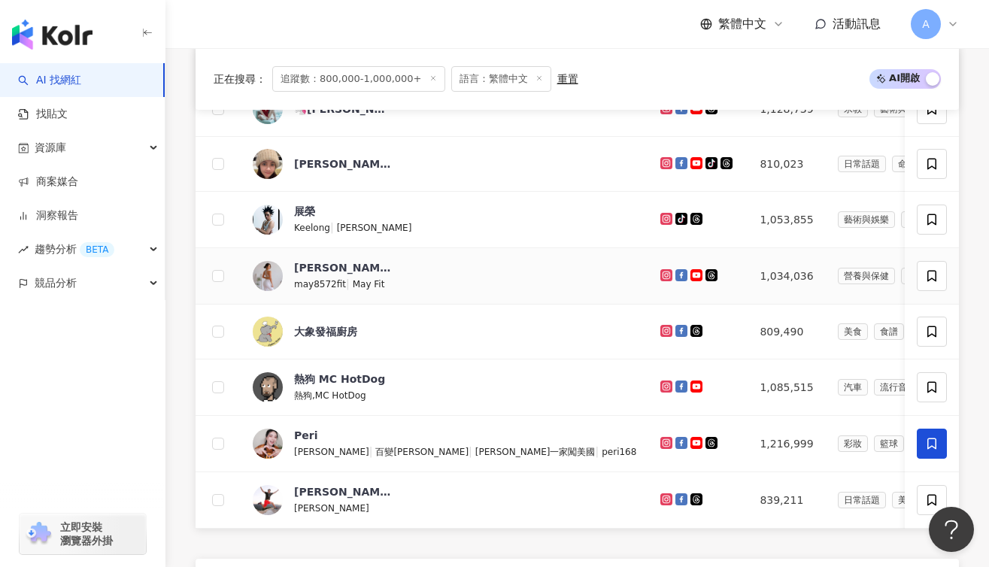
scroll to position [559, 0]
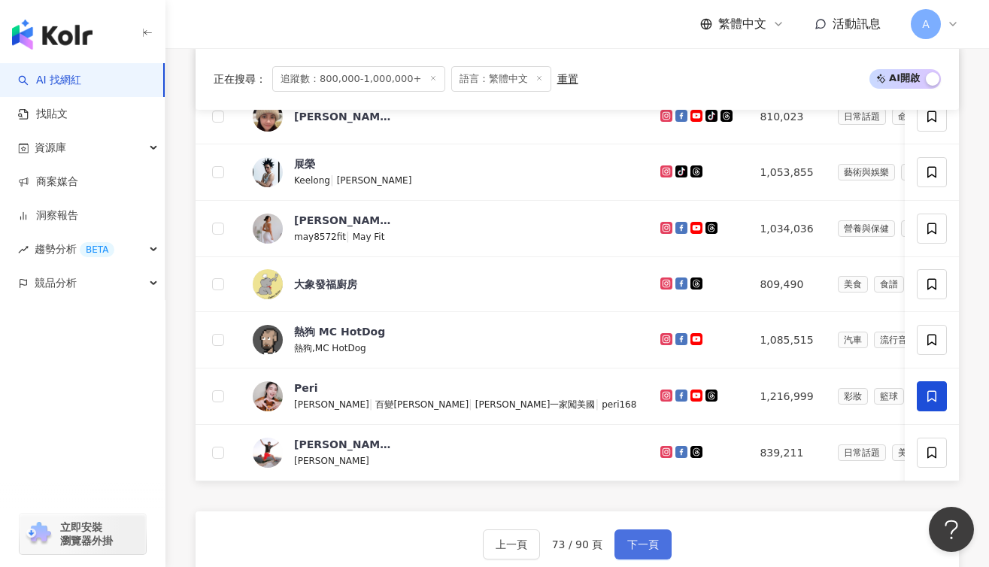
click at [627, 541] on button "下一頁" at bounding box center [642, 544] width 57 height 30
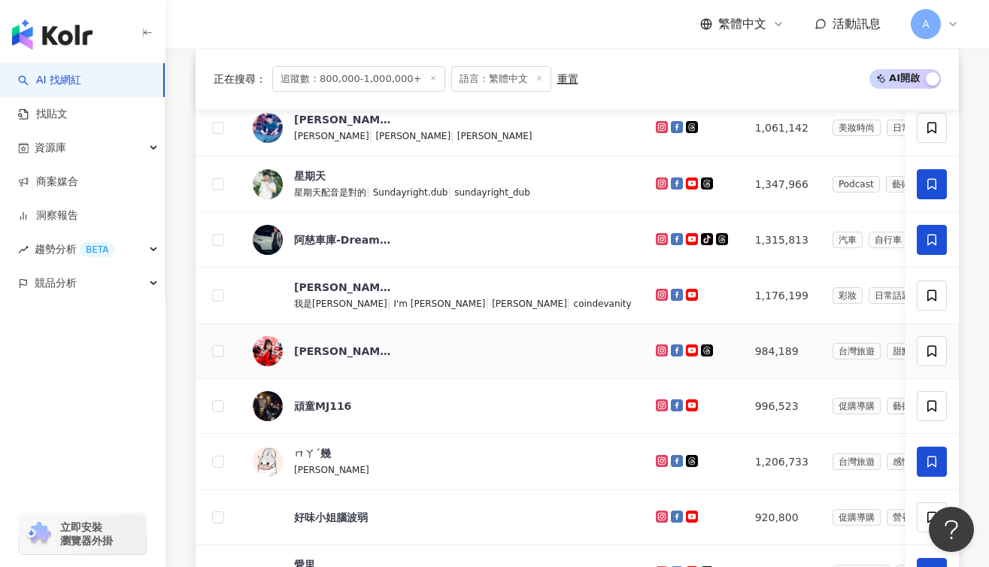
scroll to position [271, 0]
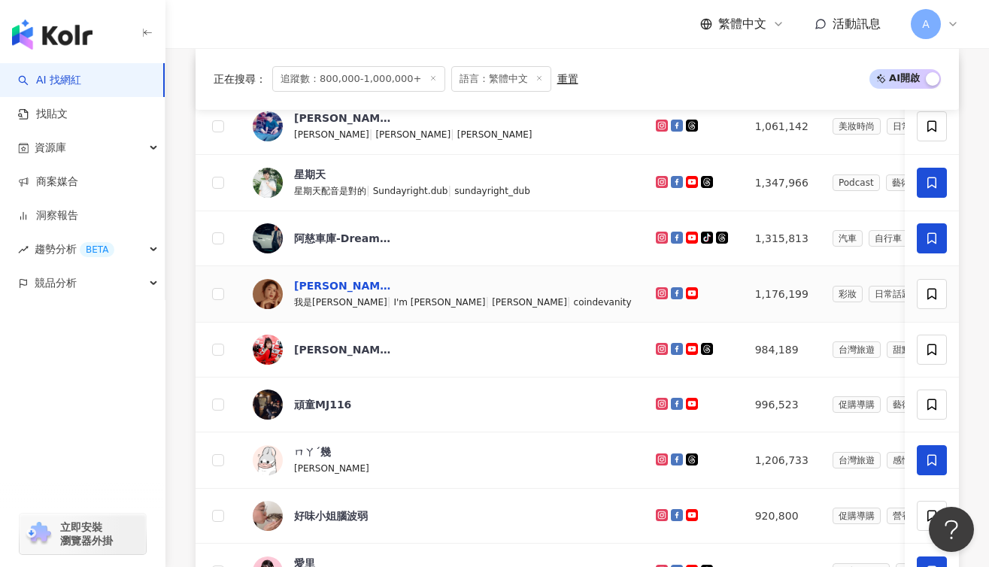
click at [310, 283] on div "查理" at bounding box center [343, 285] width 98 height 15
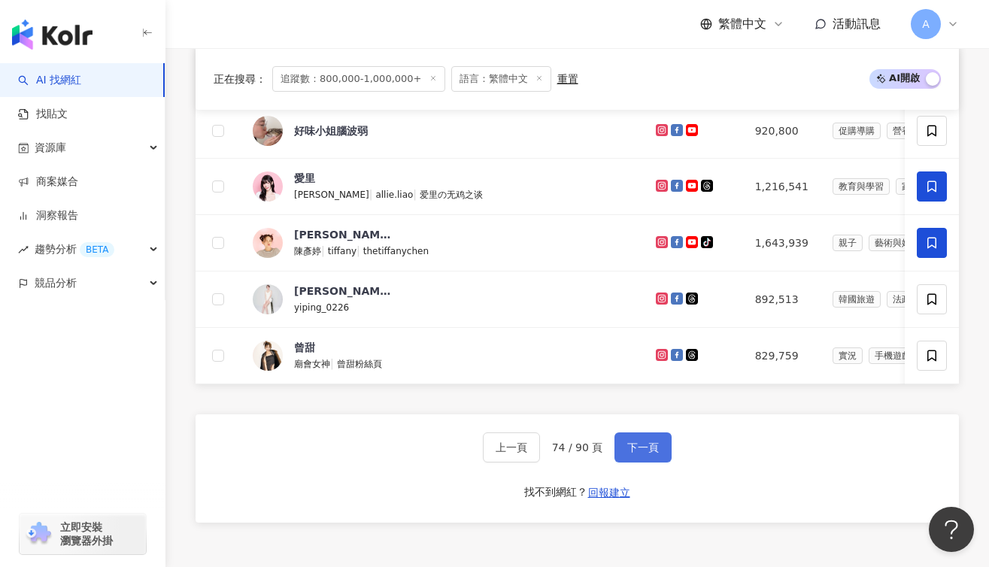
click at [660, 453] on button "下一頁" at bounding box center [642, 447] width 57 height 30
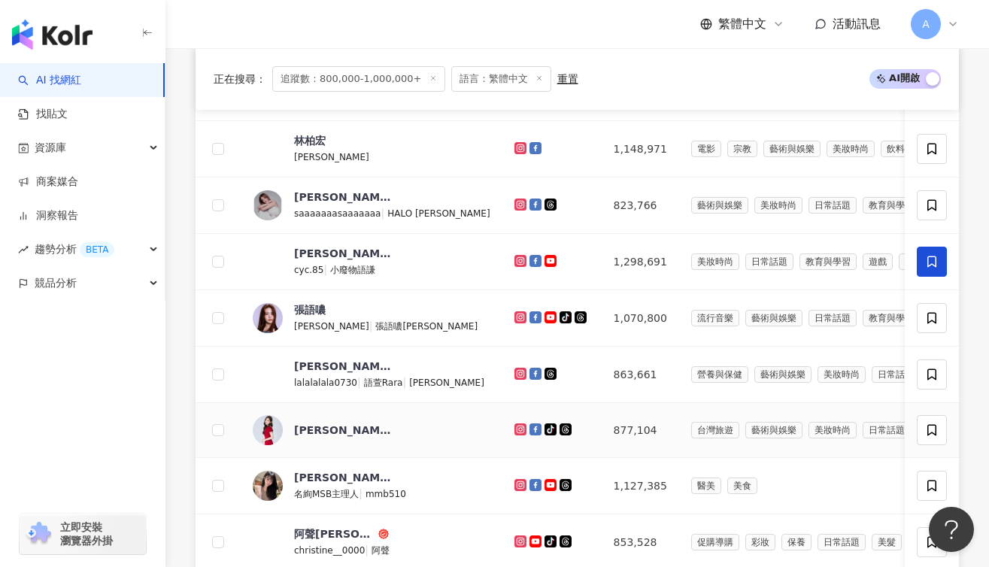
scroll to position [0, 0]
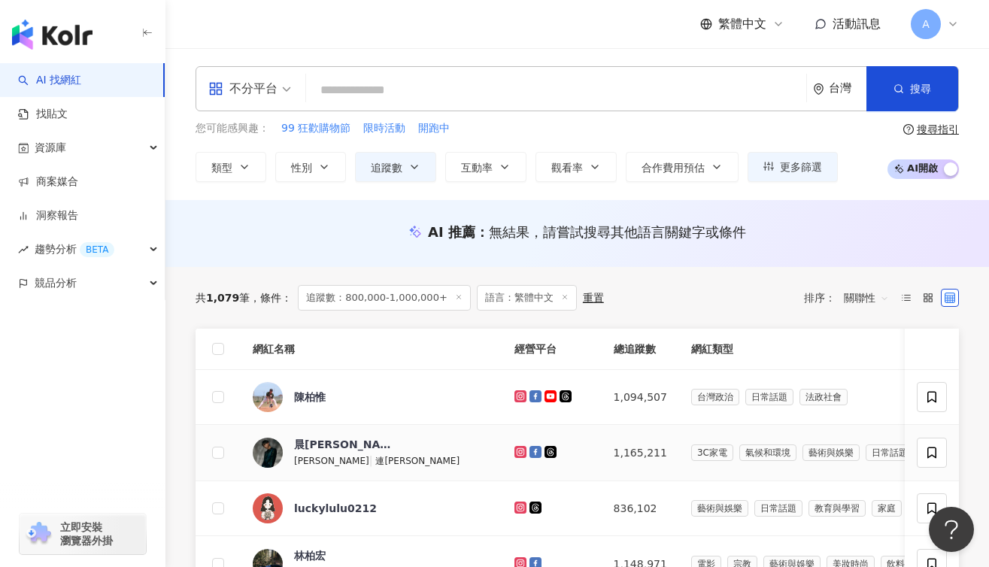
click at [291, 443] on div "晨翔 Simon | 連晨翔" at bounding box center [356, 453] width 207 height 32
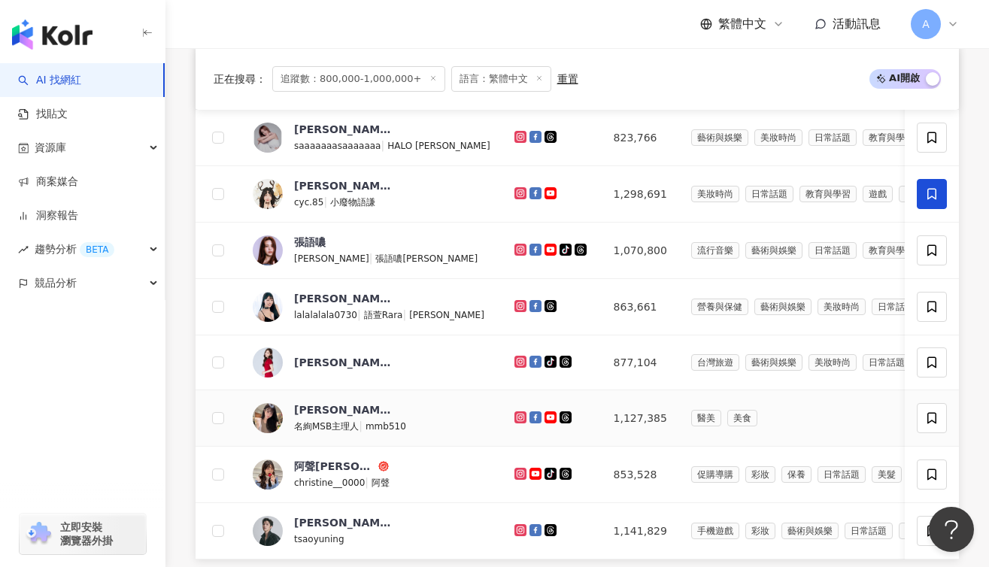
scroll to position [517, 0]
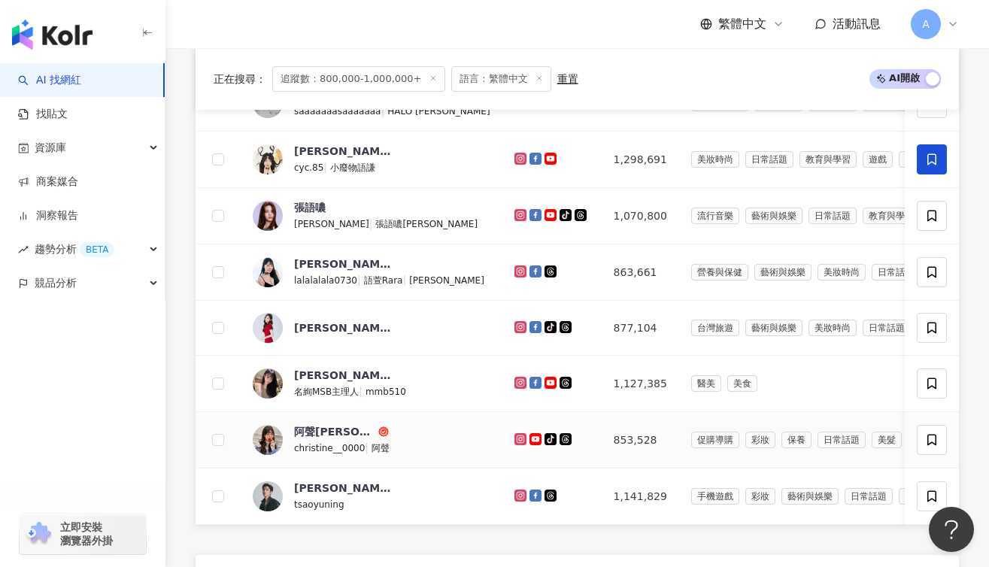
click at [517, 441] on icon at bounding box center [520, 439] width 6 height 6
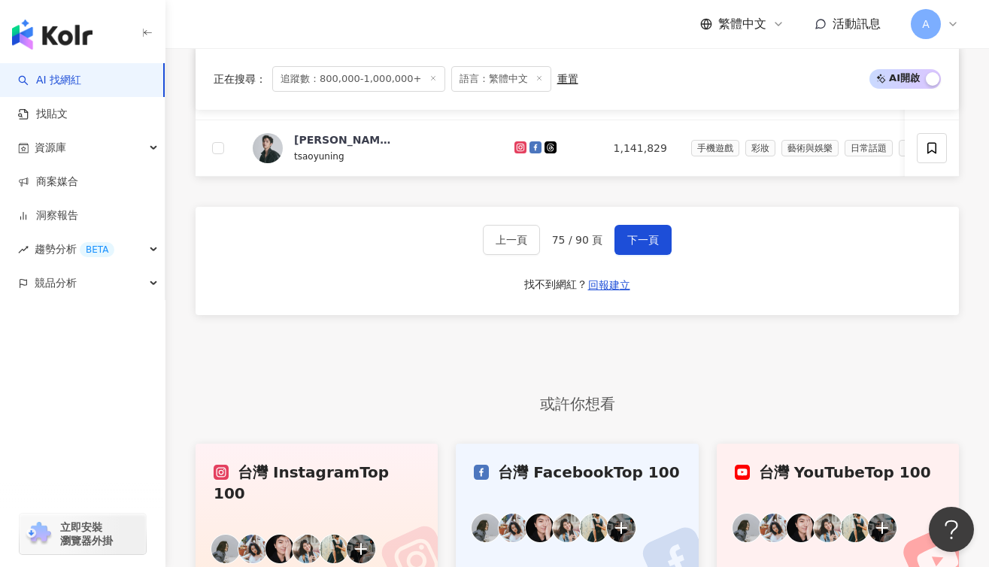
scroll to position [857, 0]
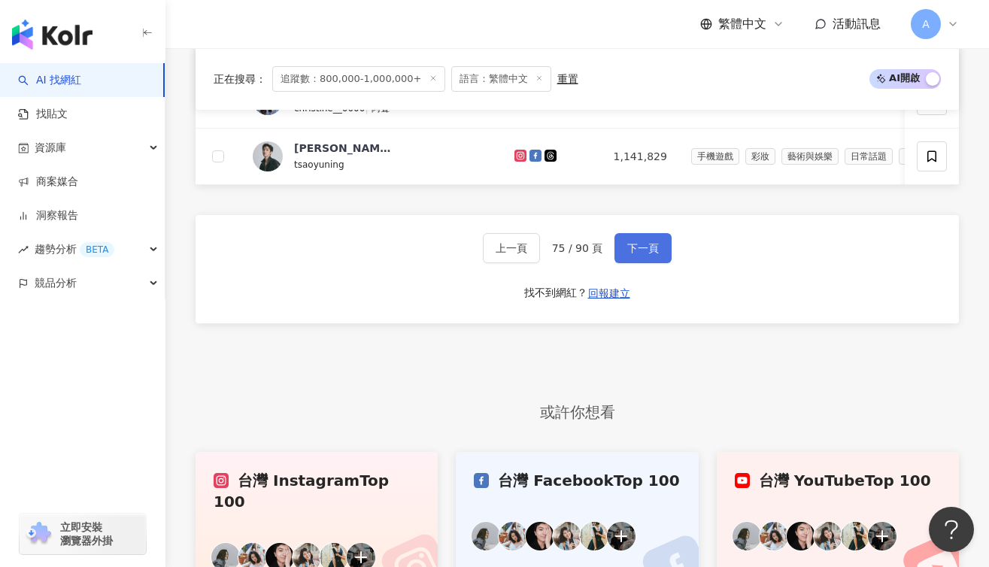
click at [637, 254] on span "下一頁" at bounding box center [643, 248] width 32 height 12
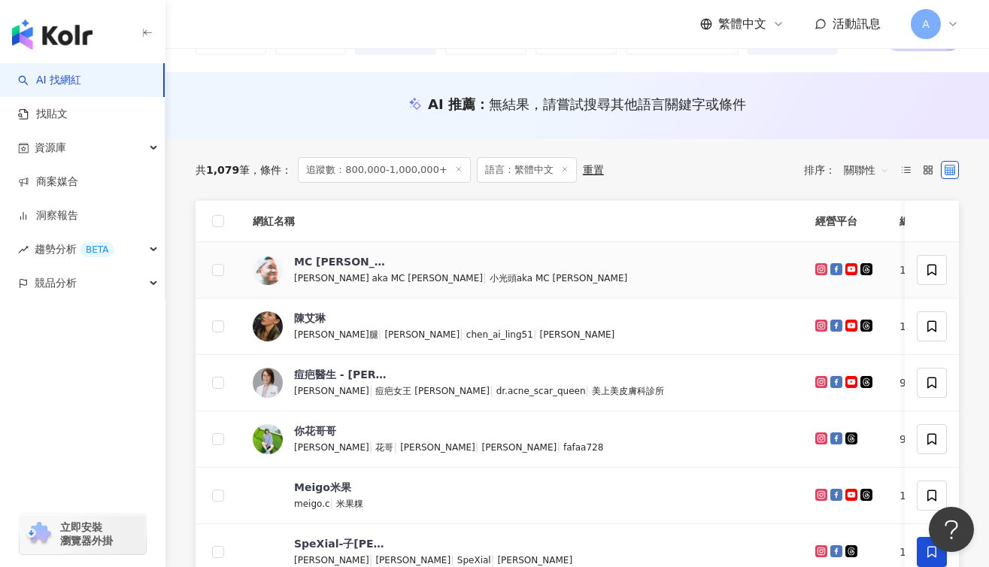
scroll to position [99, 0]
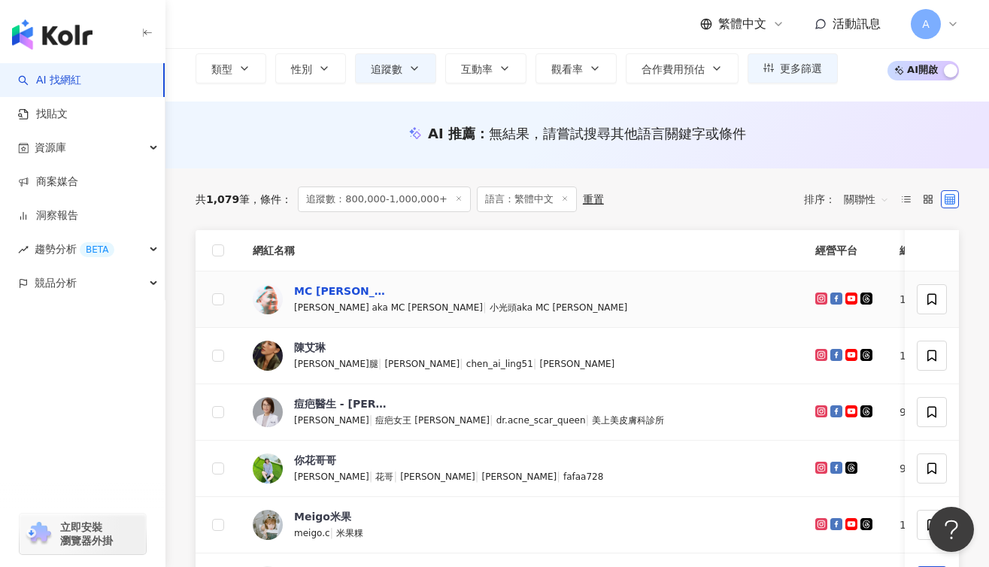
click at [337, 287] on div "MC Jeng Su" at bounding box center [343, 291] width 98 height 15
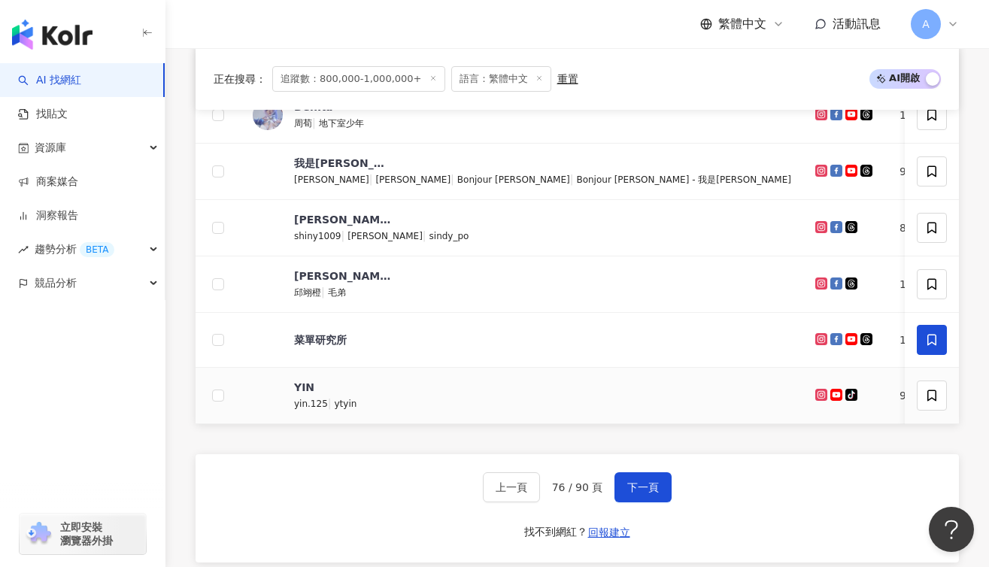
scroll to position [665, 0]
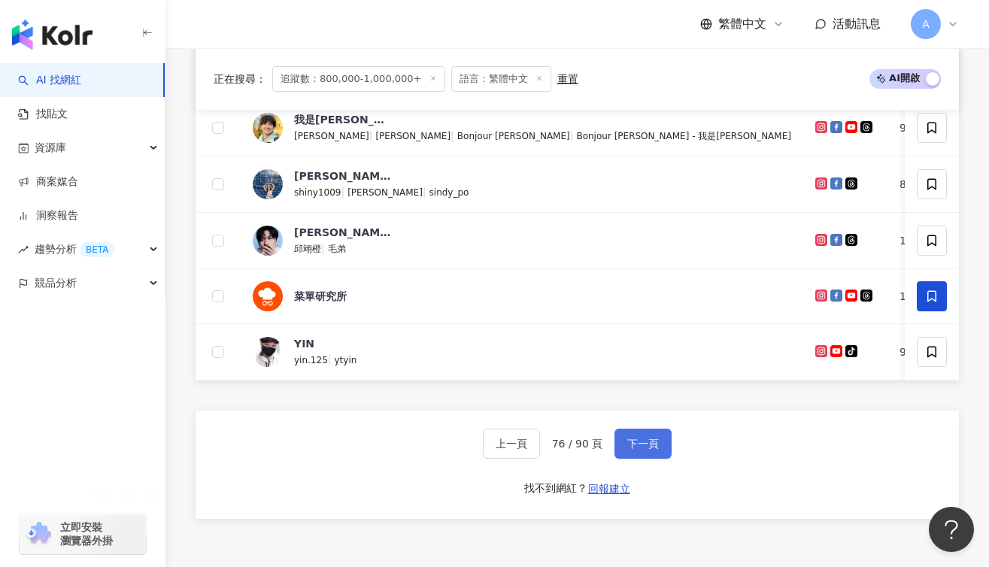
click at [662, 453] on button "下一頁" at bounding box center [642, 444] width 57 height 30
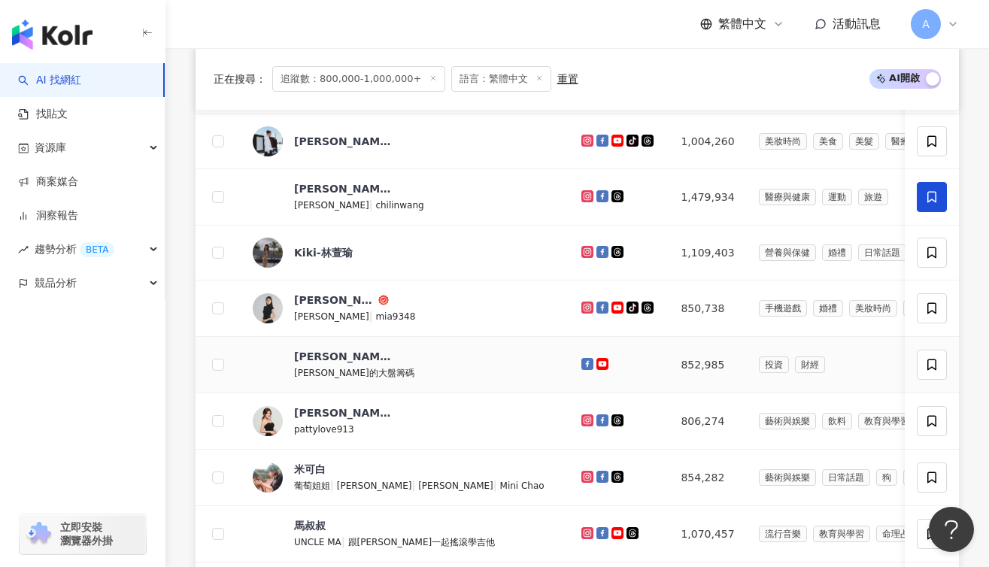
scroll to position [497, 0]
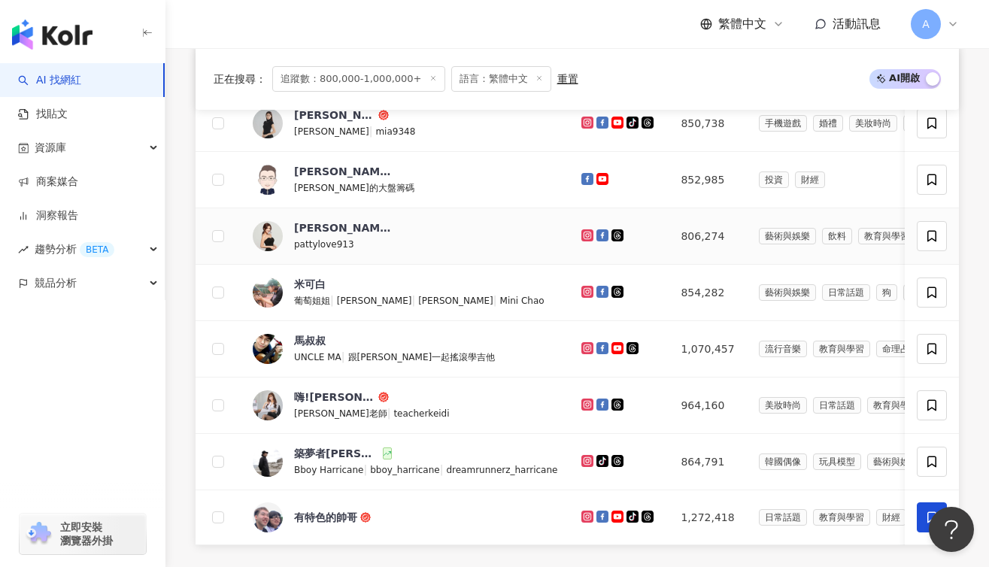
click at [363, 238] on div "pattylove913" at bounding box center [343, 243] width 98 height 17
